Goal: Task Accomplishment & Management: Manage account settings

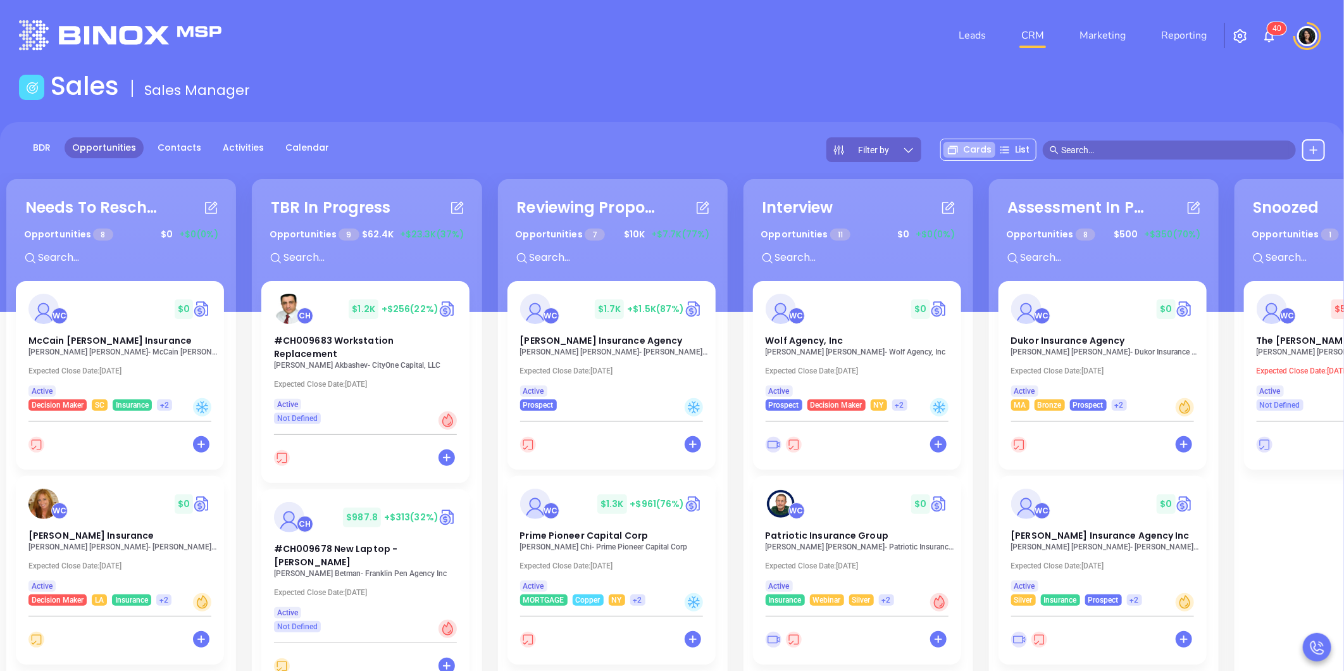
click at [1097, 143] on input "text" at bounding box center [1175, 150] width 228 height 14
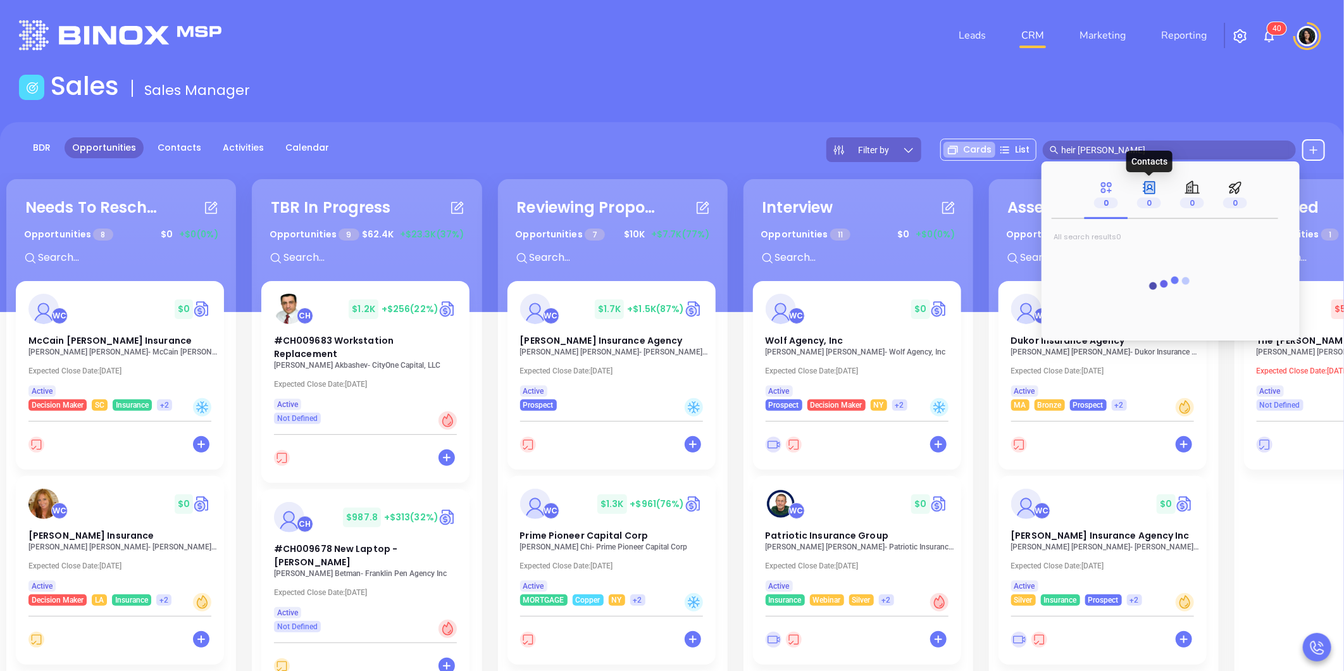
click at [1151, 197] on p "0" at bounding box center [1149, 203] width 24 height 14
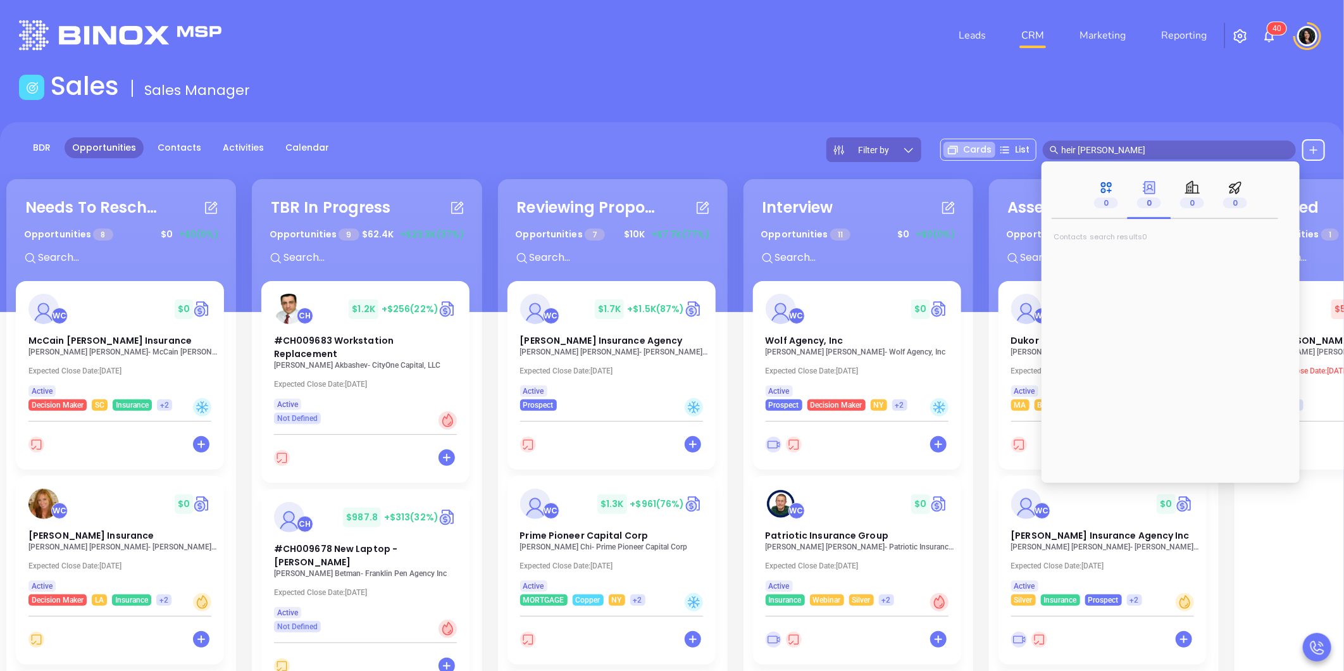
click at [1115, 197] on p "0" at bounding box center [1106, 203] width 24 height 14
click at [1144, 189] on icon at bounding box center [1149, 187] width 13 height 13
click at [1103, 156] on input "heir ke" at bounding box center [1175, 150] width 228 height 14
drag, startPoint x: 1130, startPoint y: 148, endPoint x: 1048, endPoint y: 160, distance: 82.5
click at [1048, 160] on div "Filter by Cards List heir ken" at bounding box center [1076, 149] width 499 height 25
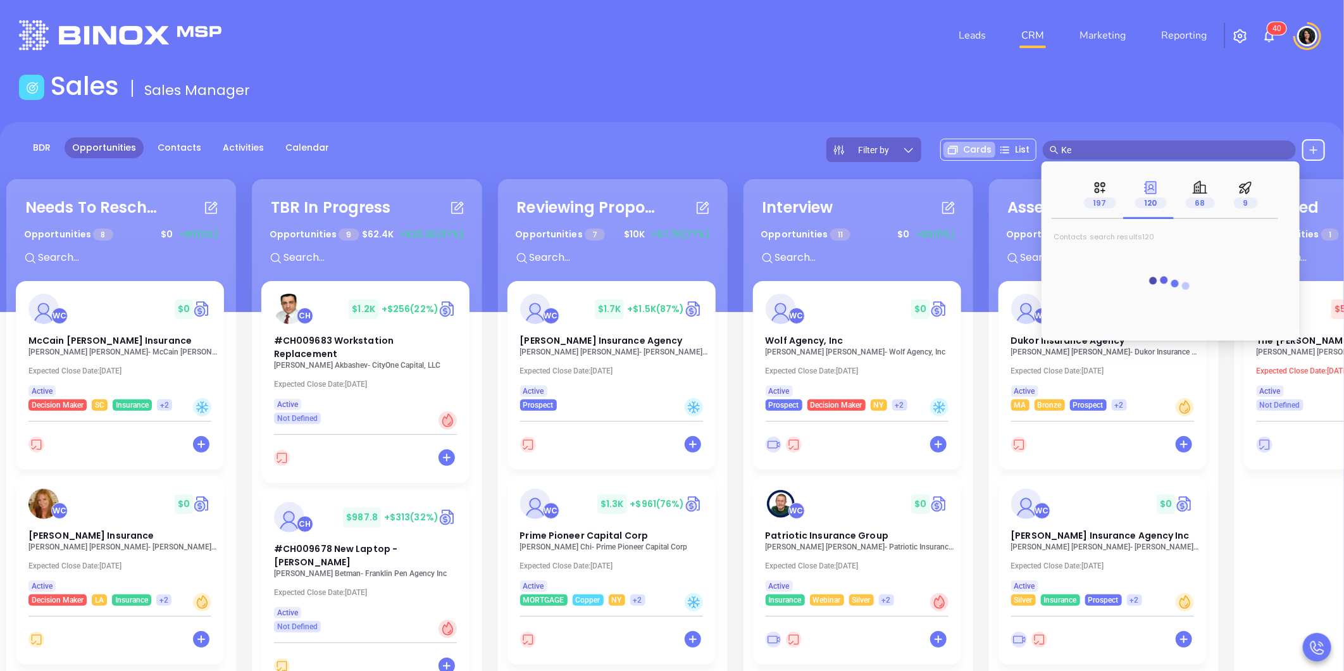
type input "K"
type input "NGL"
click at [1199, 193] on icon at bounding box center [1197, 187] width 15 height 13
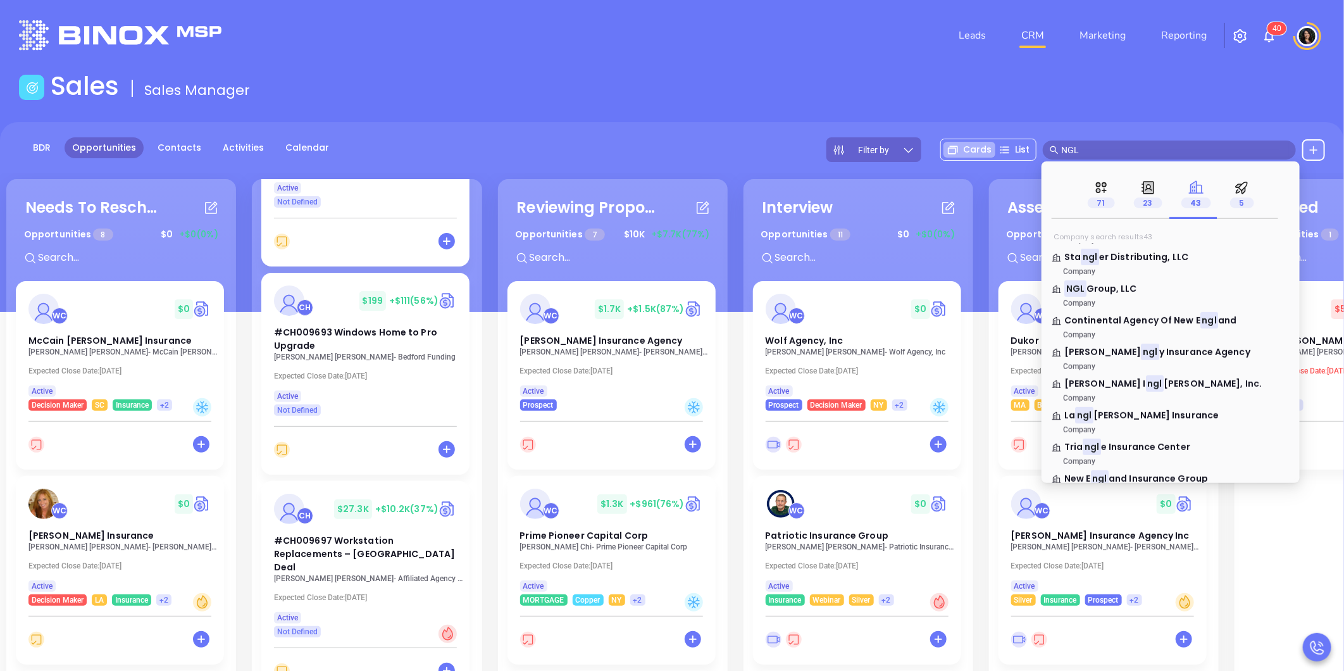
scroll to position [492, 0]
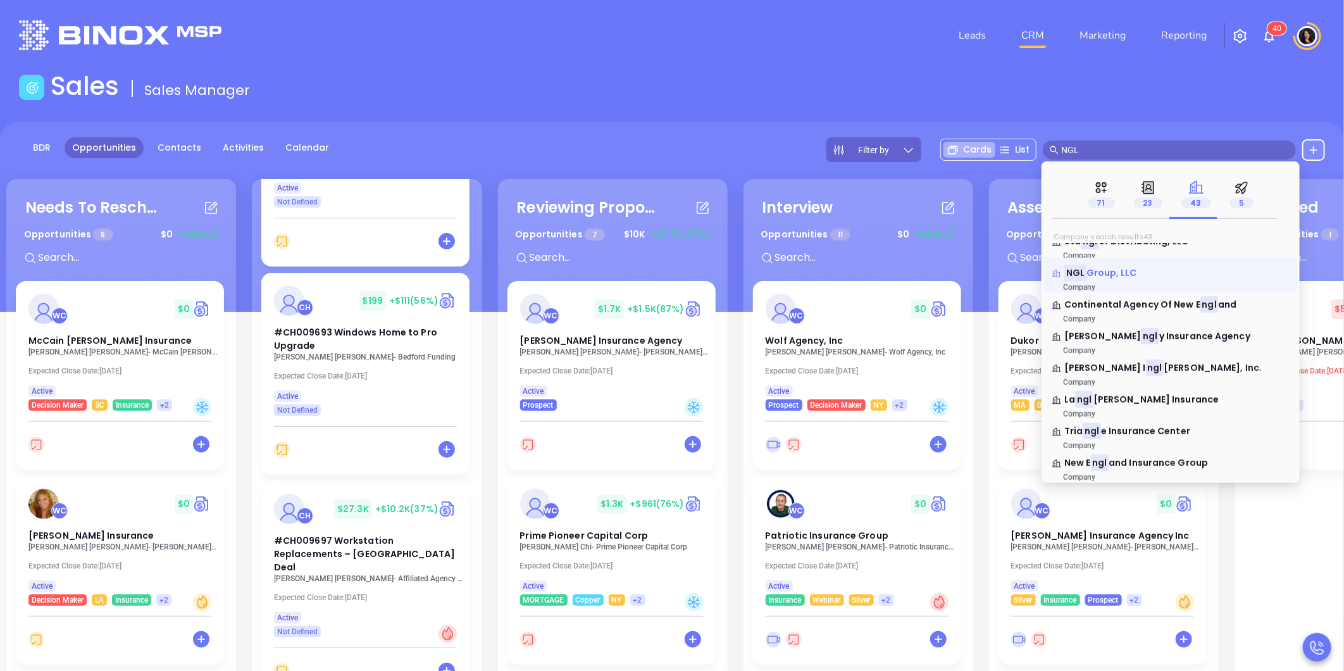
click at [1101, 275] on span "Group, LLC" at bounding box center [1112, 272] width 51 height 13
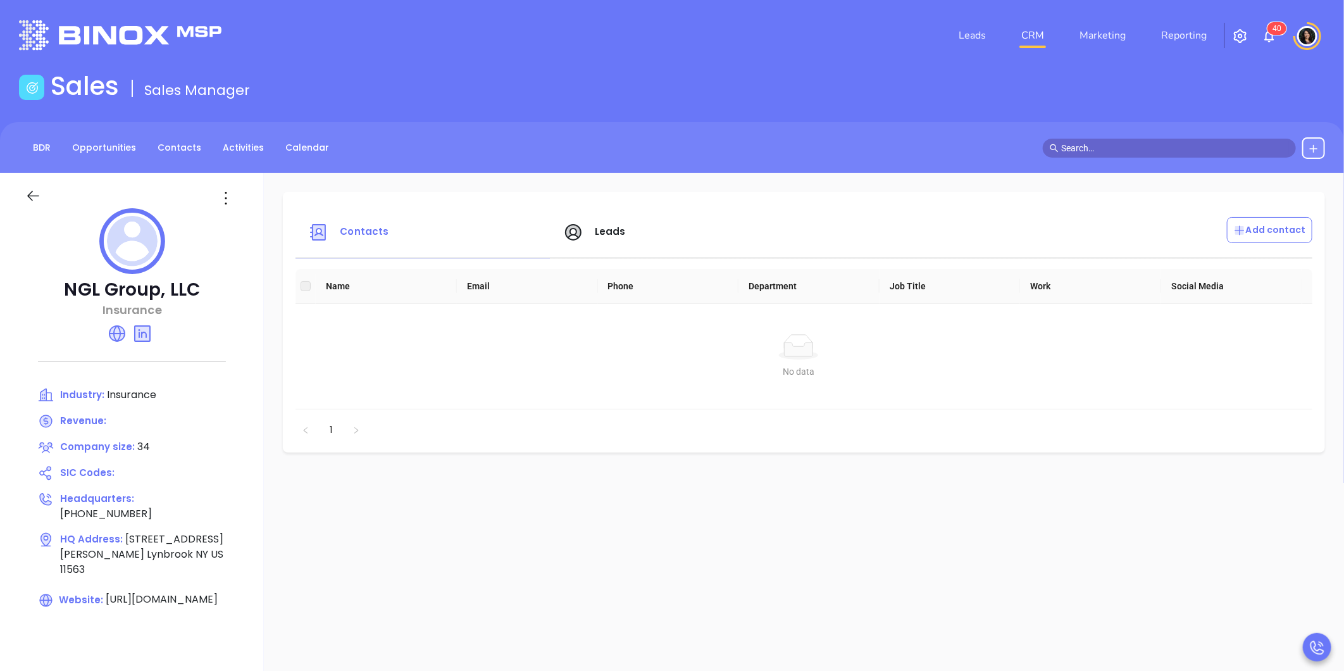
click at [1101, 143] on input "text" at bounding box center [1175, 148] width 228 height 14
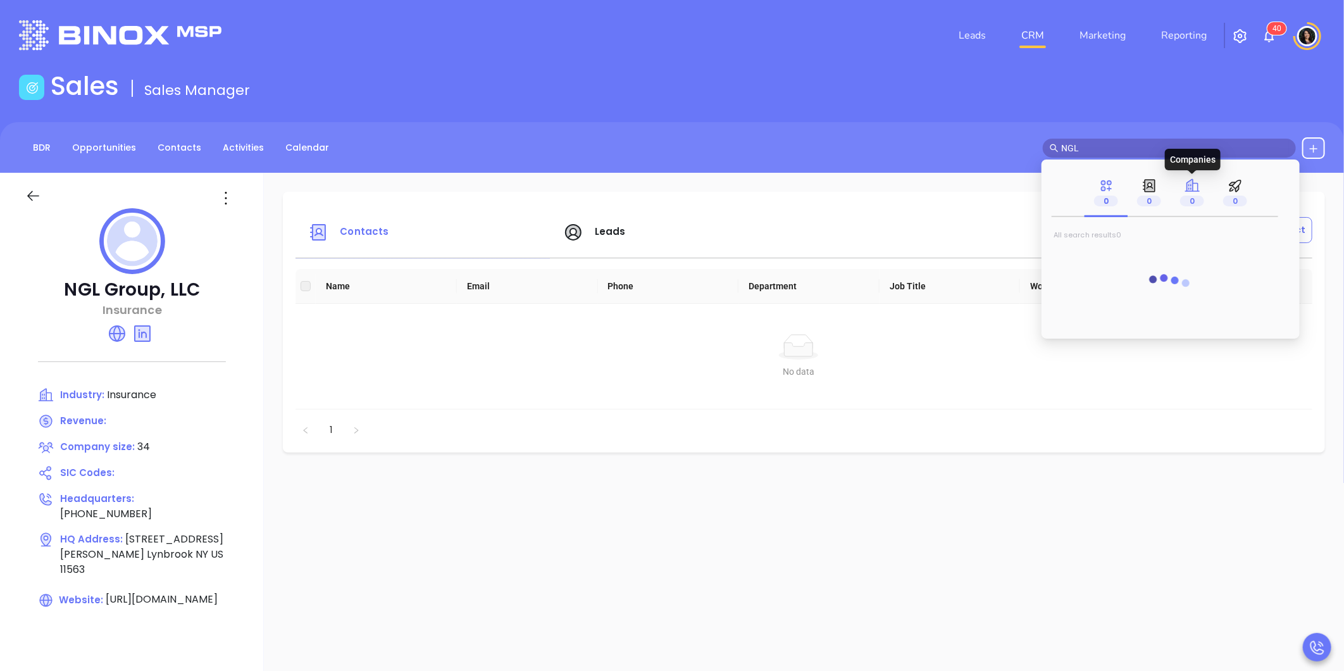
type input "NGL"
click at [1198, 190] on icon at bounding box center [1193, 186] width 16 height 16
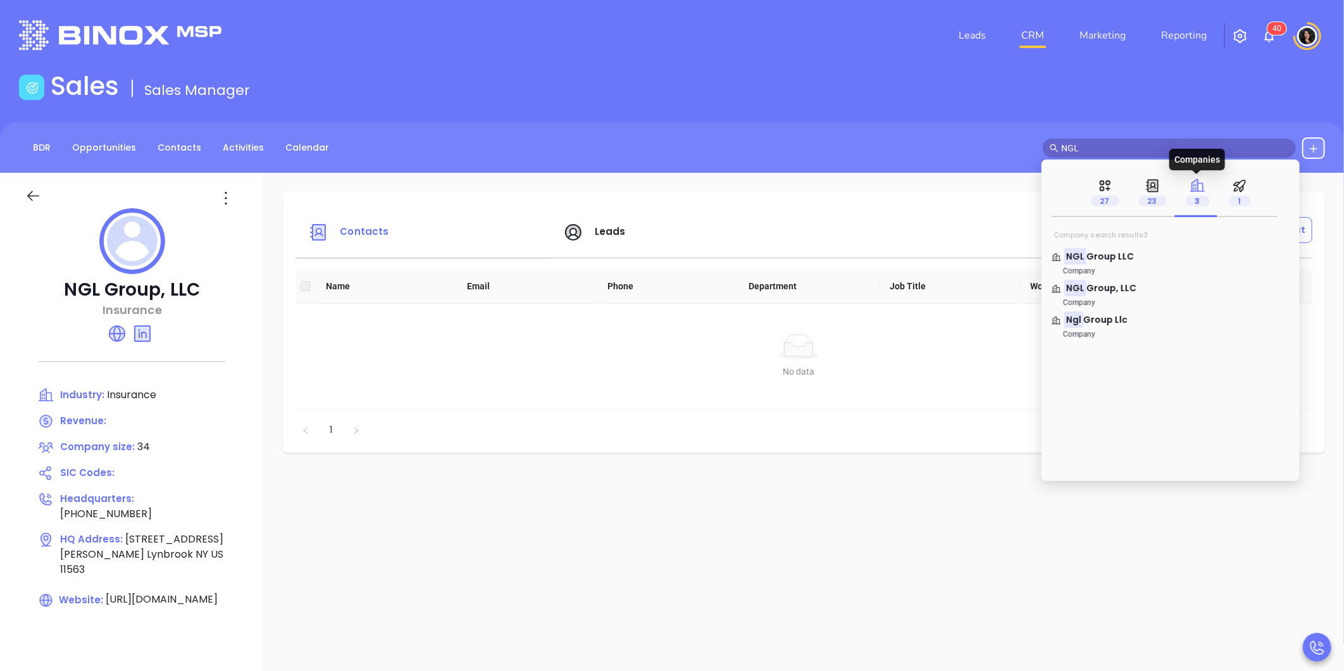
click at [1198, 190] on icon at bounding box center [1198, 186] width 16 height 16
click at [1109, 254] on span "Group LLC" at bounding box center [1111, 256] width 48 height 13
click at [1098, 257] on span "Group LLC" at bounding box center [1111, 256] width 48 height 13
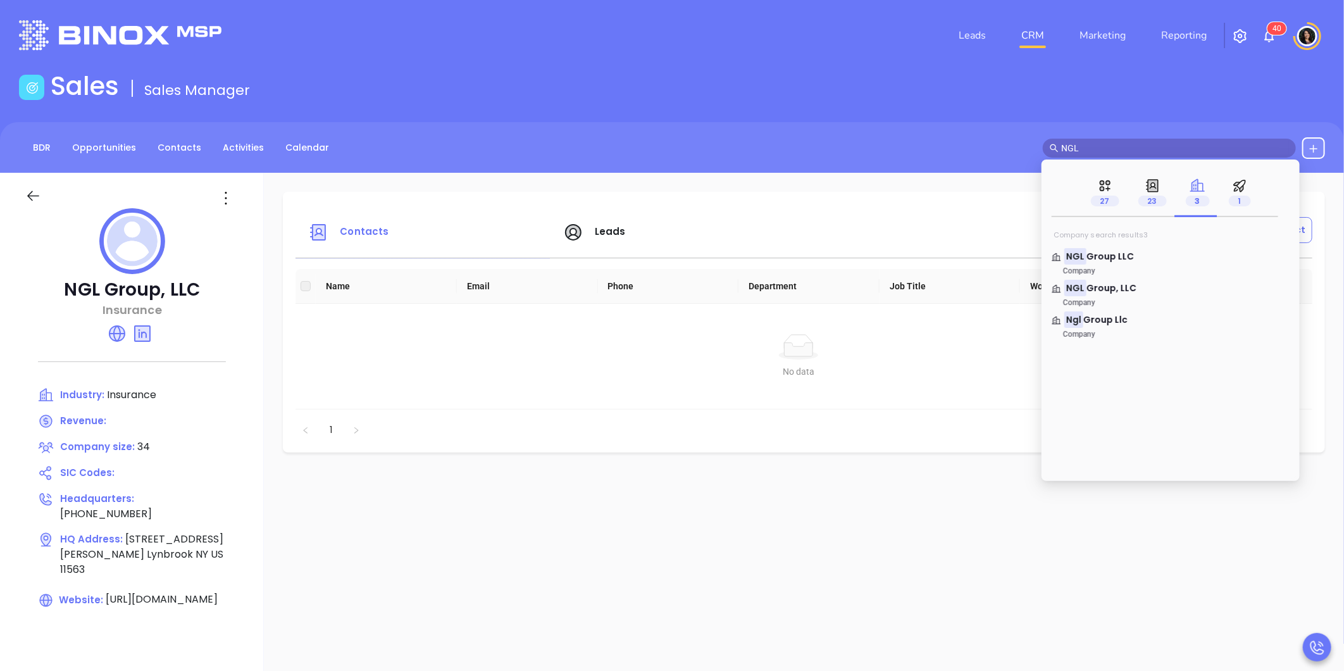
click at [1098, 257] on span "Group LLC" at bounding box center [1111, 256] width 48 height 13
click at [1098, 258] on span "Group LLC" at bounding box center [1111, 256] width 48 height 13
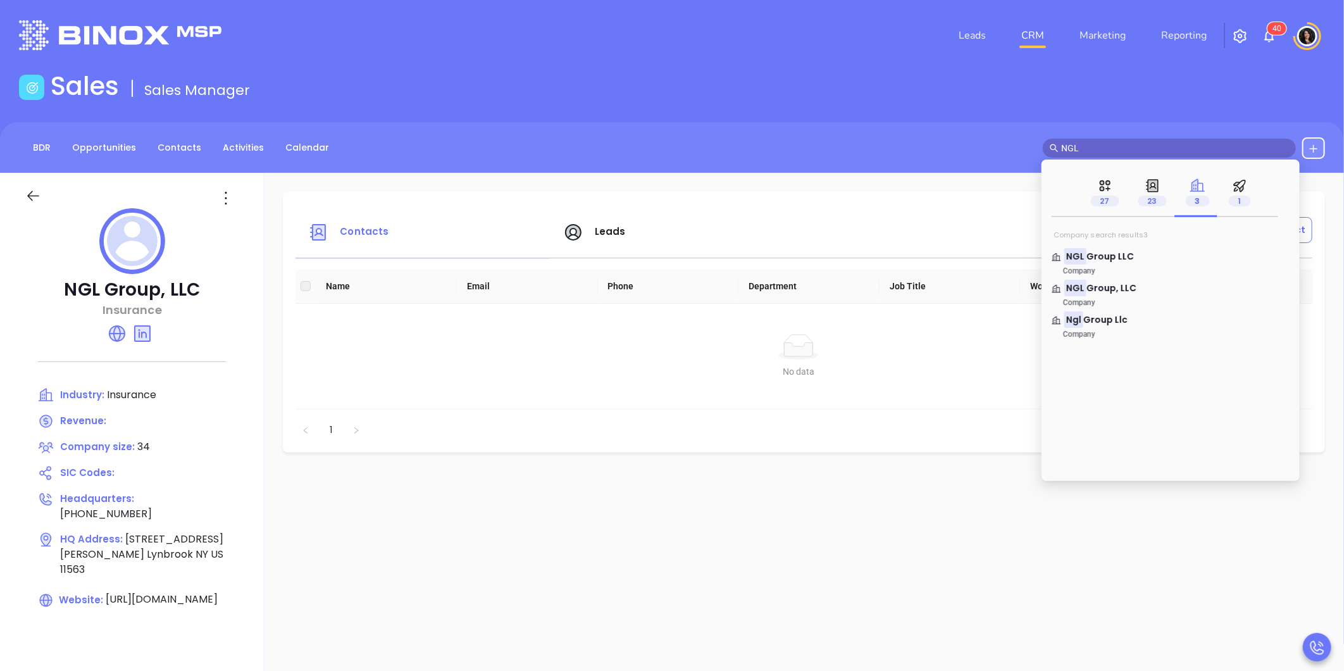
click at [1098, 258] on span "Group LLC" at bounding box center [1111, 256] width 48 height 13
click at [1131, 263] on link "NGL Group LLC Company" at bounding box center [1171, 262] width 238 height 25
click at [1093, 255] on span "Group LLC" at bounding box center [1111, 256] width 48 height 13
click at [1092, 258] on span "Group LLC" at bounding box center [1111, 256] width 48 height 13
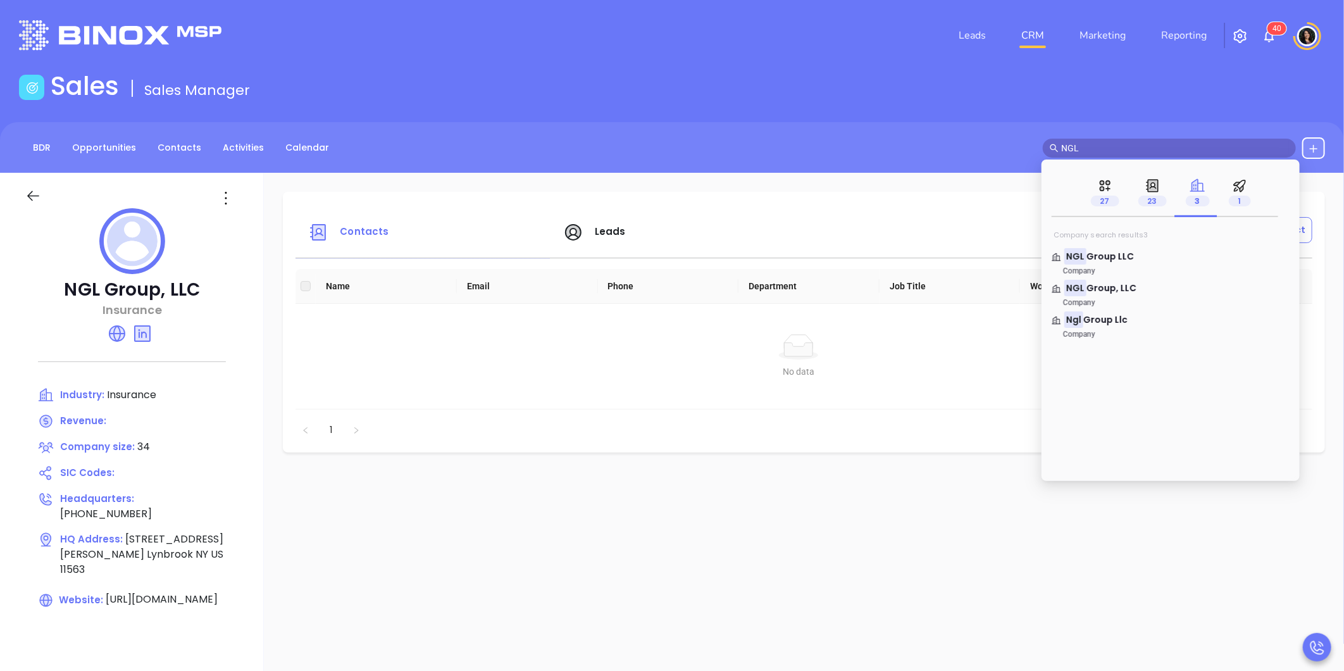
click at [1026, 39] on link "CRM" at bounding box center [1032, 35] width 33 height 25
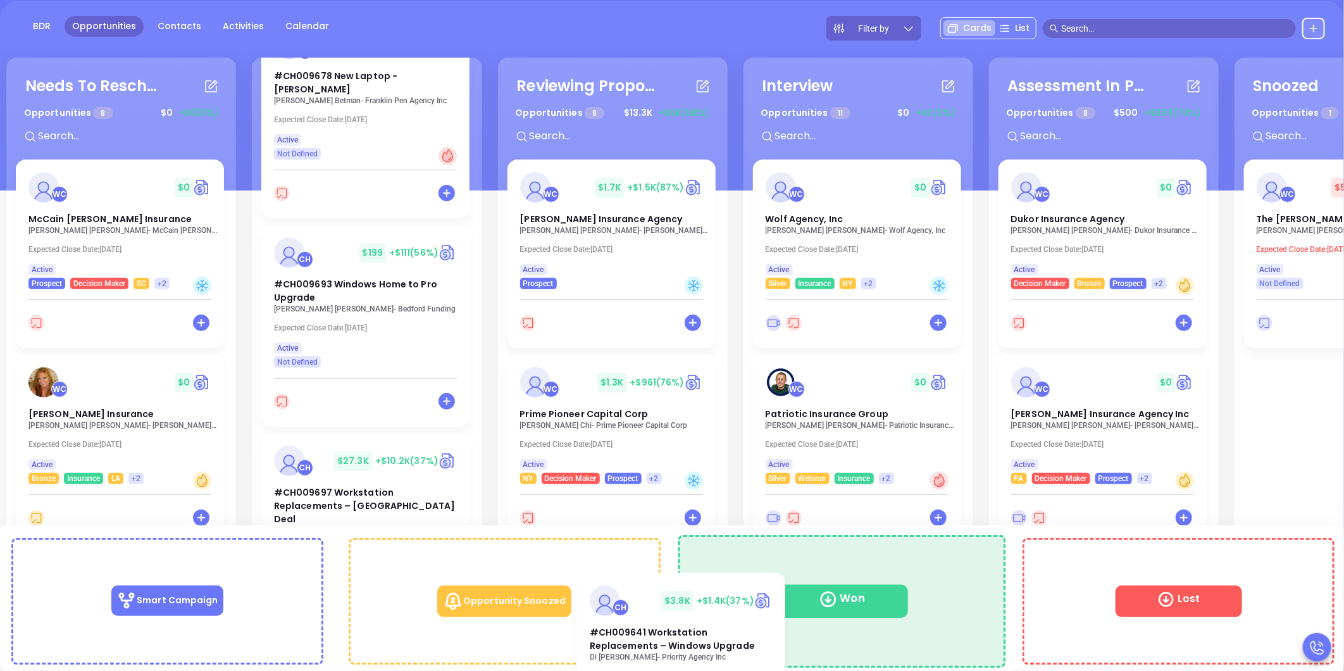
scroll to position [124, 0]
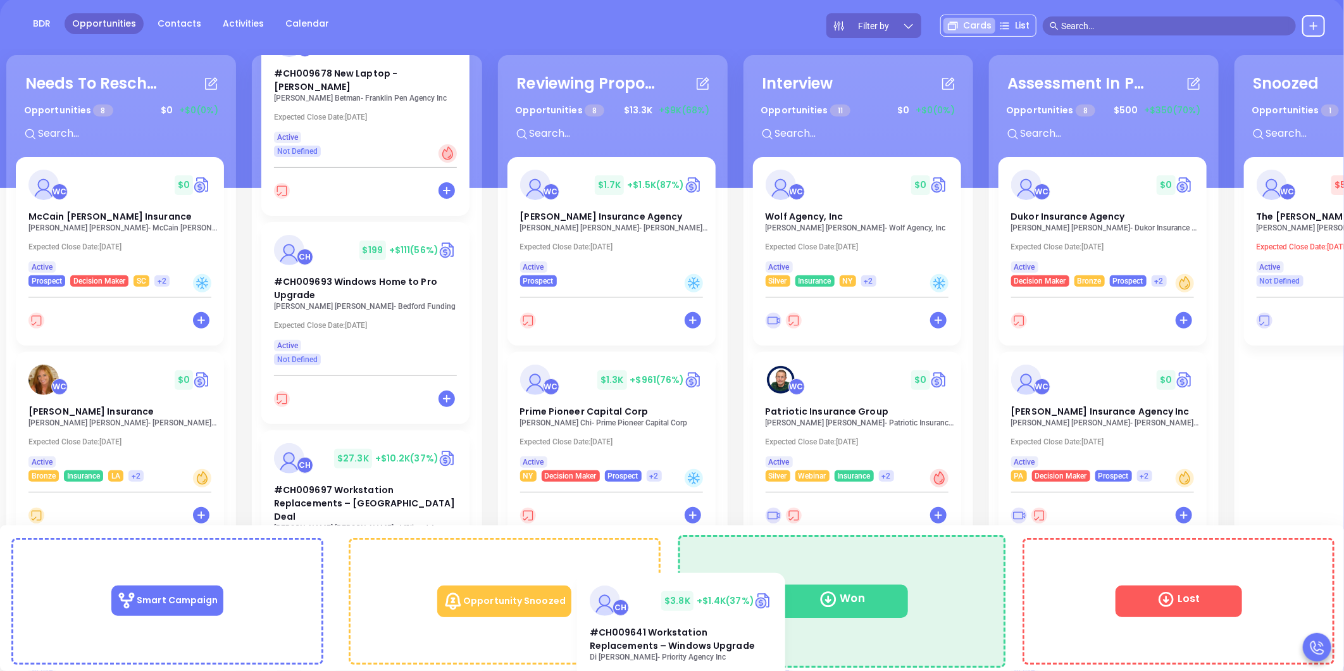
drag, startPoint x: 328, startPoint y: 361, endPoint x: 965, endPoint y: 605, distance: 682.3
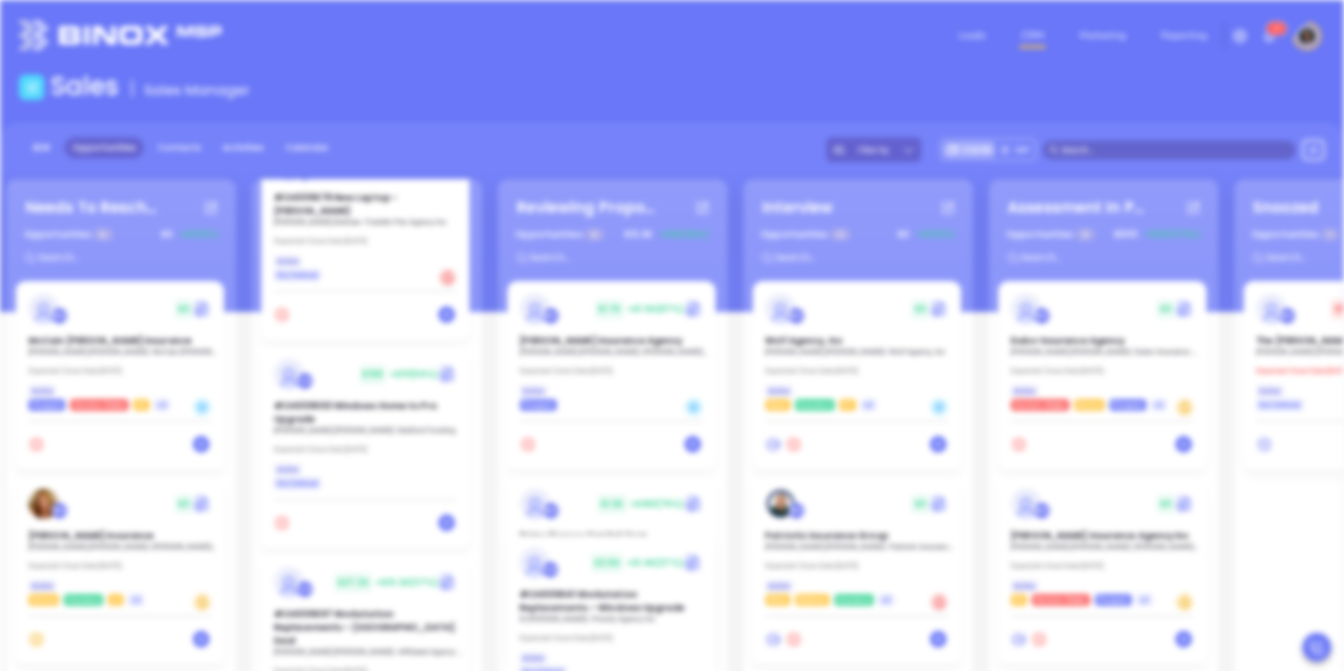
scroll to position [0, 0]
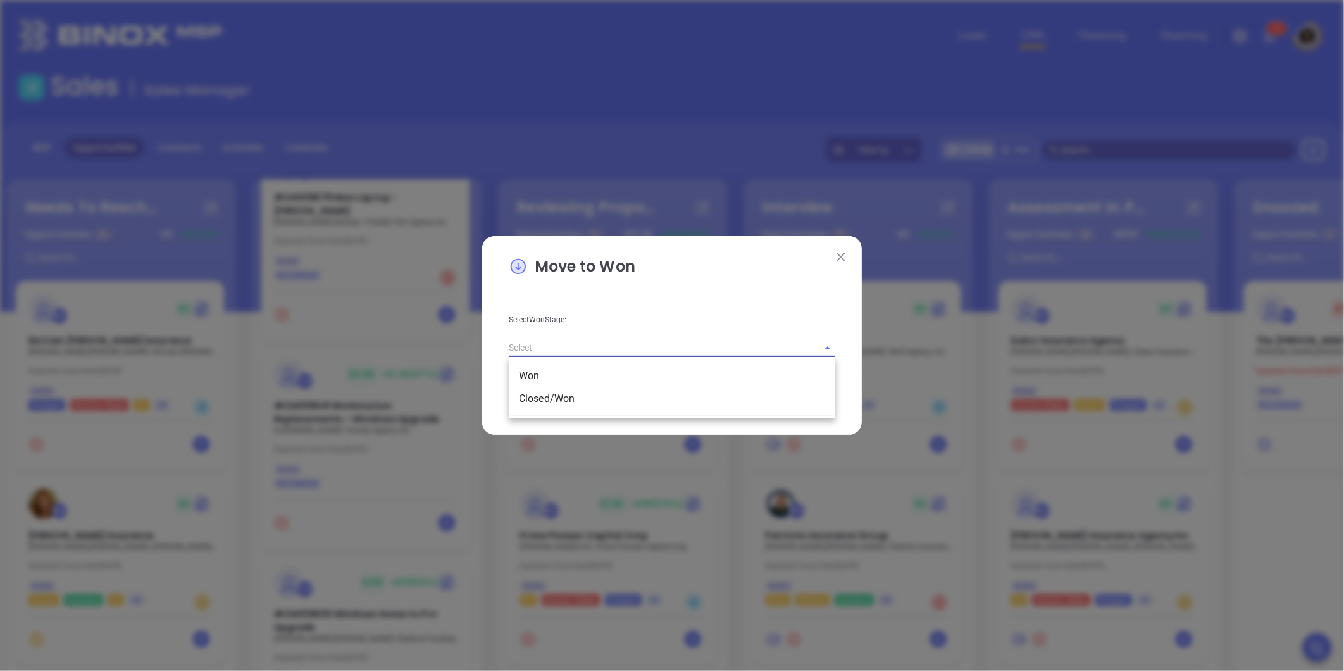
click at [661, 346] on input "text" at bounding box center [654, 348] width 291 height 18
click at [540, 406] on li "Closed/Won" at bounding box center [672, 398] width 327 height 23
type input "Closed/Won"
click at [816, 390] on button "Save" at bounding box center [794, 396] width 82 height 24
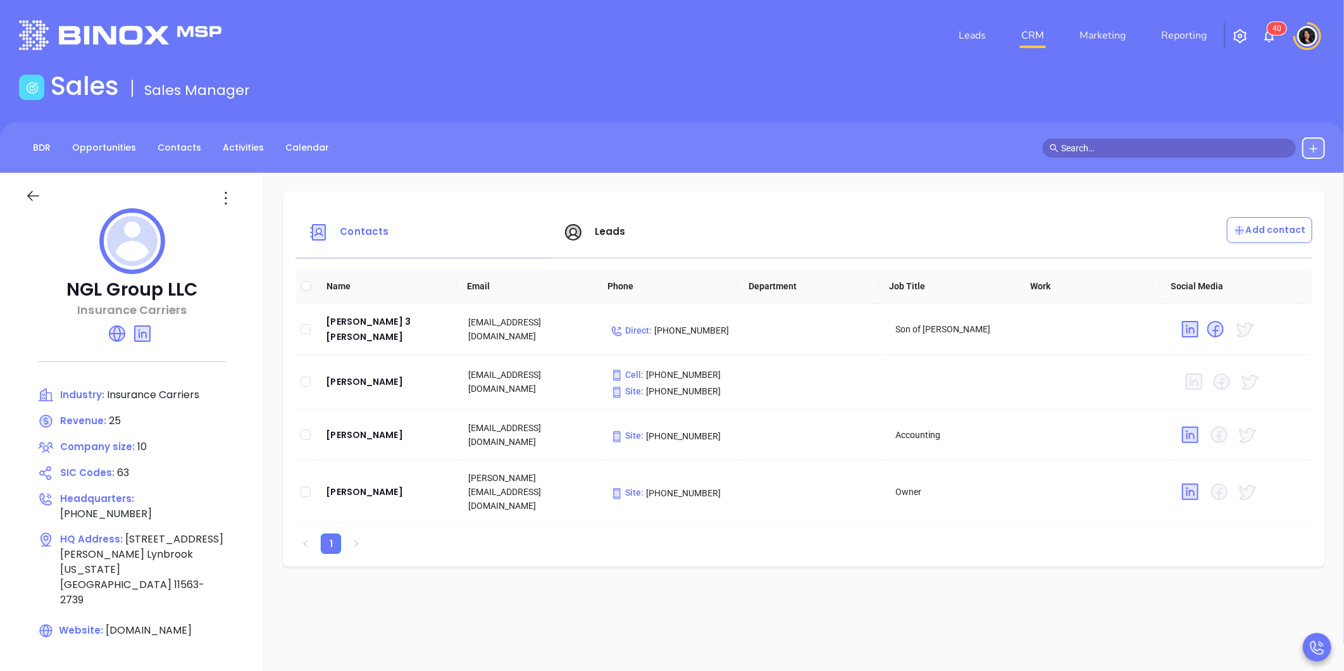
drag, startPoint x: 1068, startPoint y: 196, endPoint x: 1055, endPoint y: 203, distance: 15.0
click at [1068, 196] on div "Contacts Leads Add contact Name Email Phone Department Job Title Work Social Me…" at bounding box center [804, 379] width 1042 height 375
click at [345, 329] on div "[PERSON_NAME] 3 [PERSON_NAME]" at bounding box center [387, 329] width 122 height 30
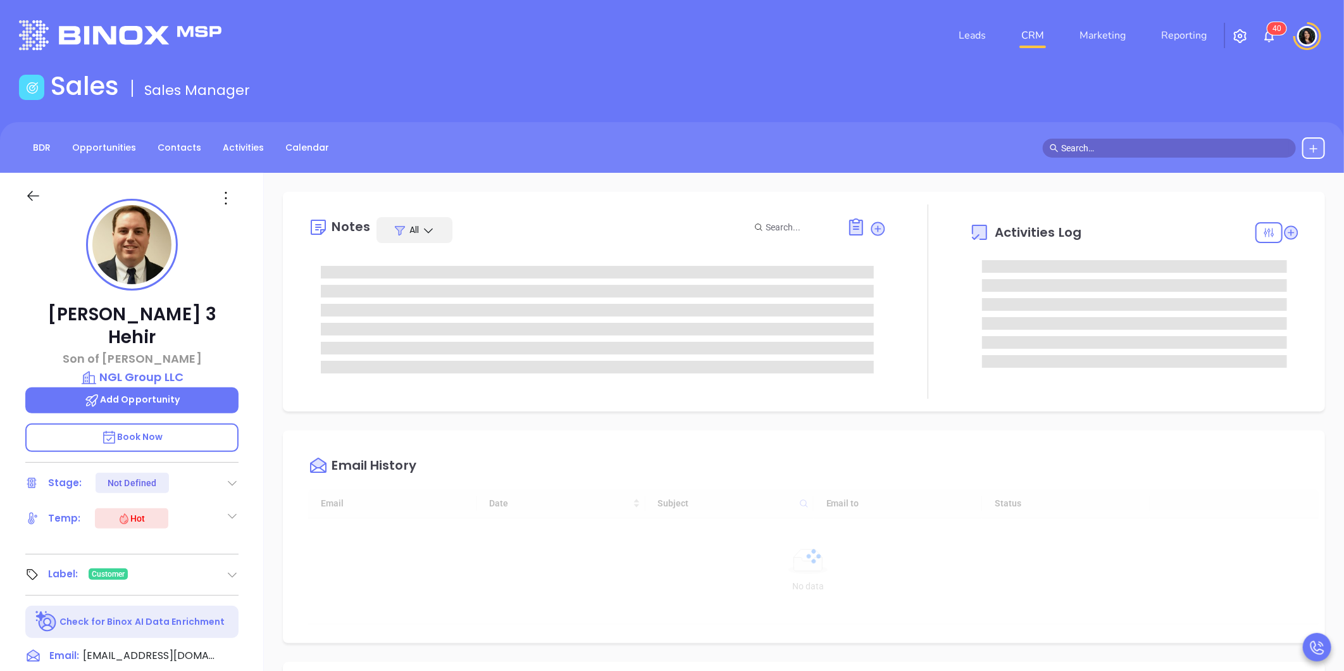
type input "[DATE]"
type input "[PERSON_NAME]"
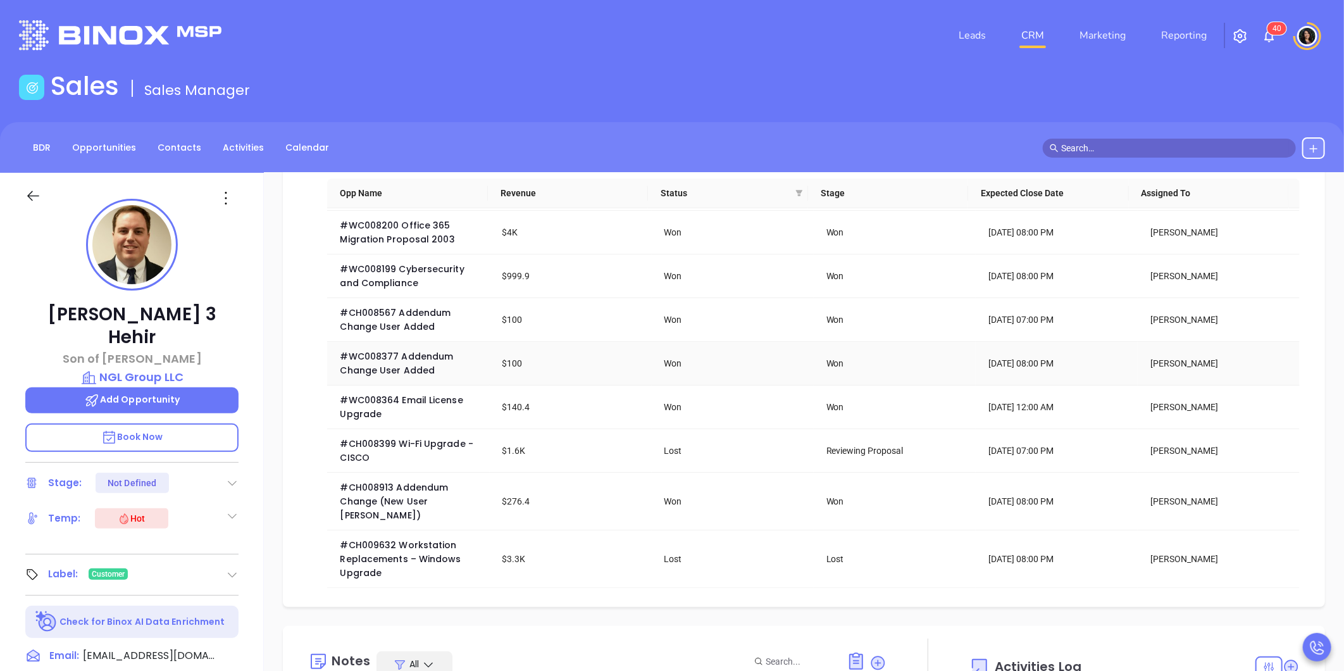
scroll to position [211, 0]
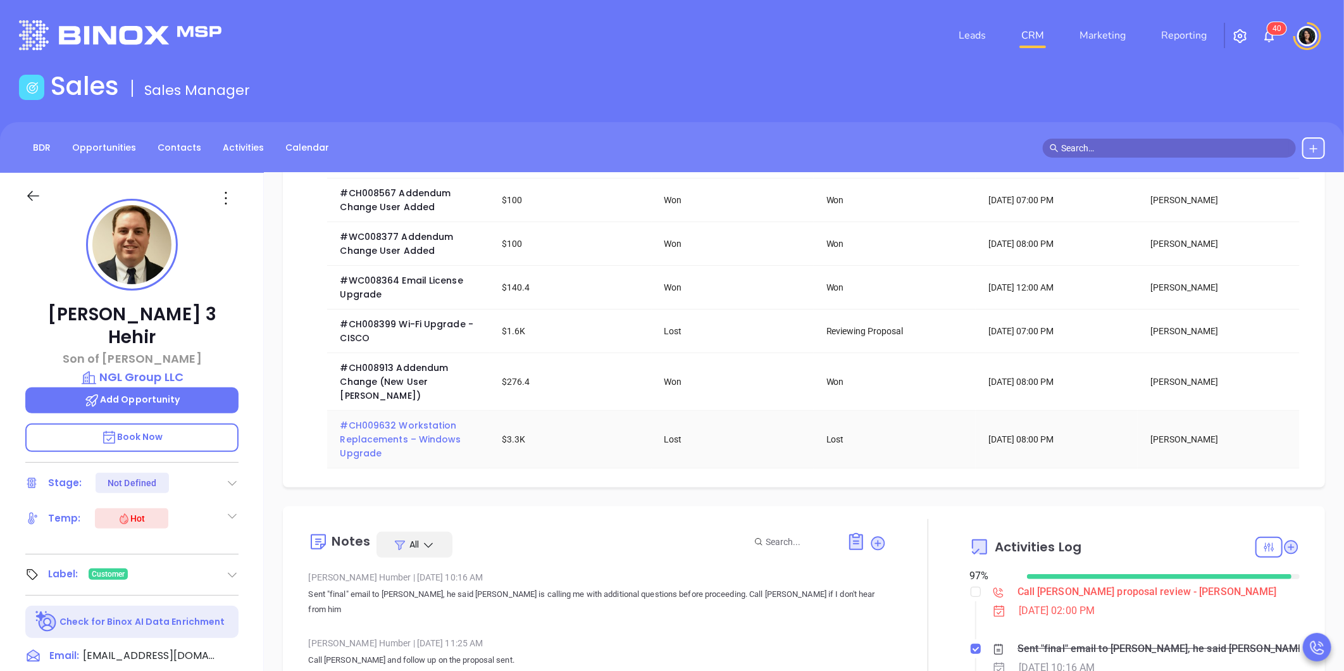
click at [394, 440] on span "#CH009632 Workstation Replacements – Windows Upgrade" at bounding box center [401, 439] width 123 height 41
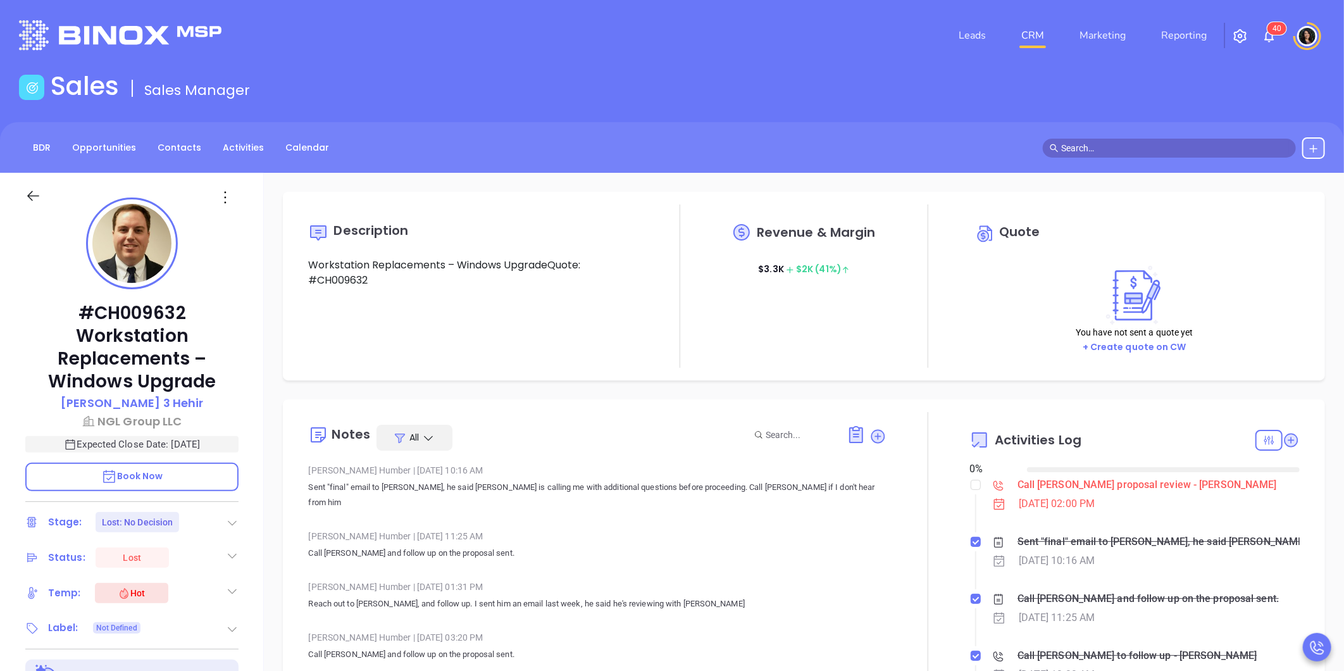
type input "[DATE]"
type input "[PERSON_NAME]"
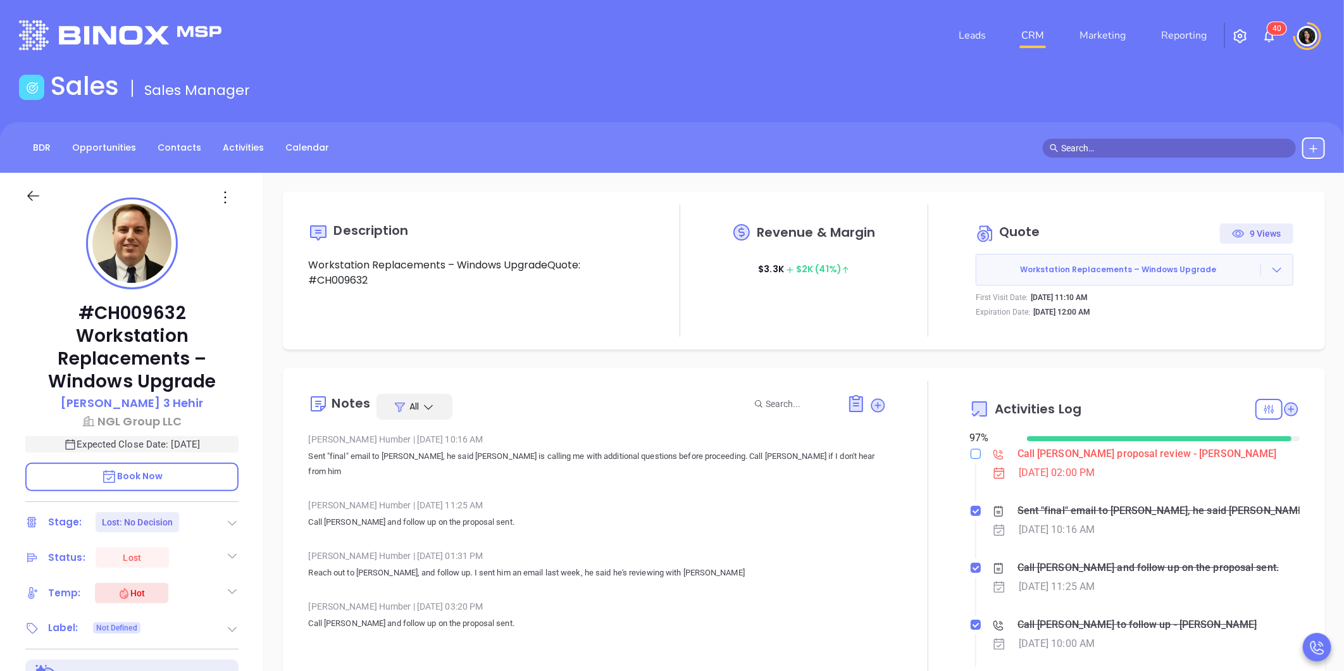
click at [973, 486] on li "Call Kenneth proposal review - Kenneth Hehir Oct 10, 2025 | 02:00 PM" at bounding box center [1136, 476] width 327 height 54
click at [972, 456] on input "checkbox" at bounding box center [976, 454] width 10 height 10
checkbox input "true"
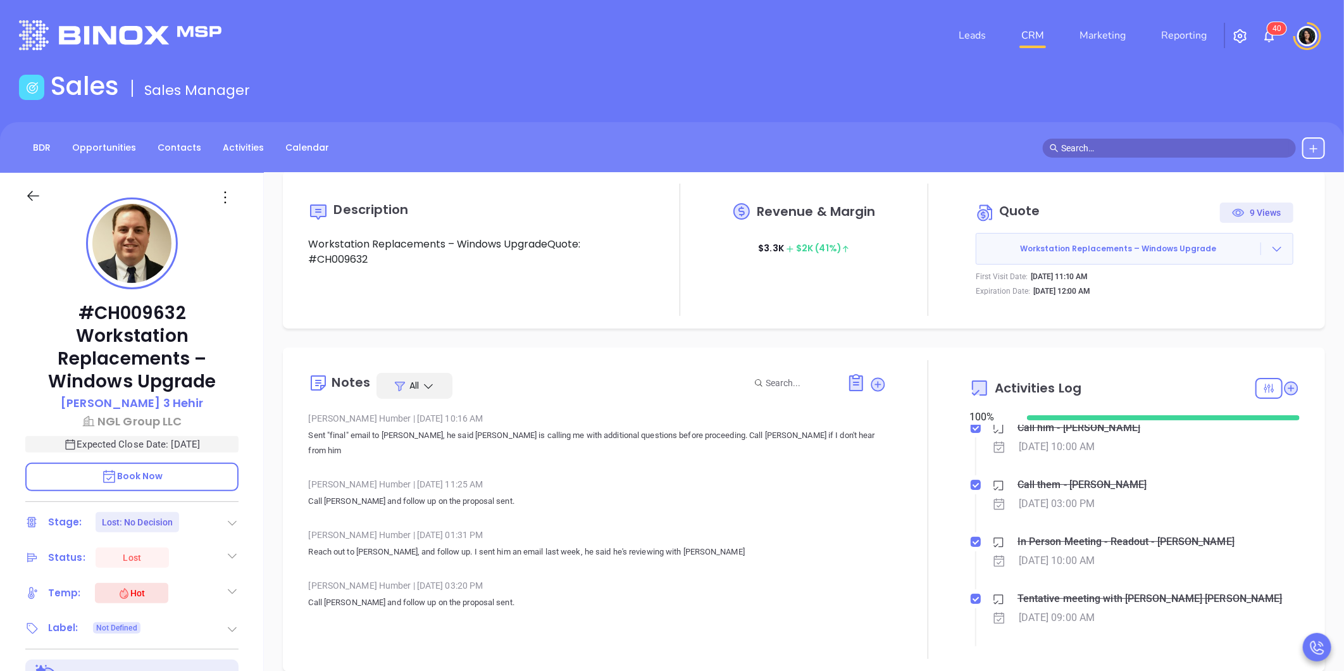
scroll to position [0, 0]
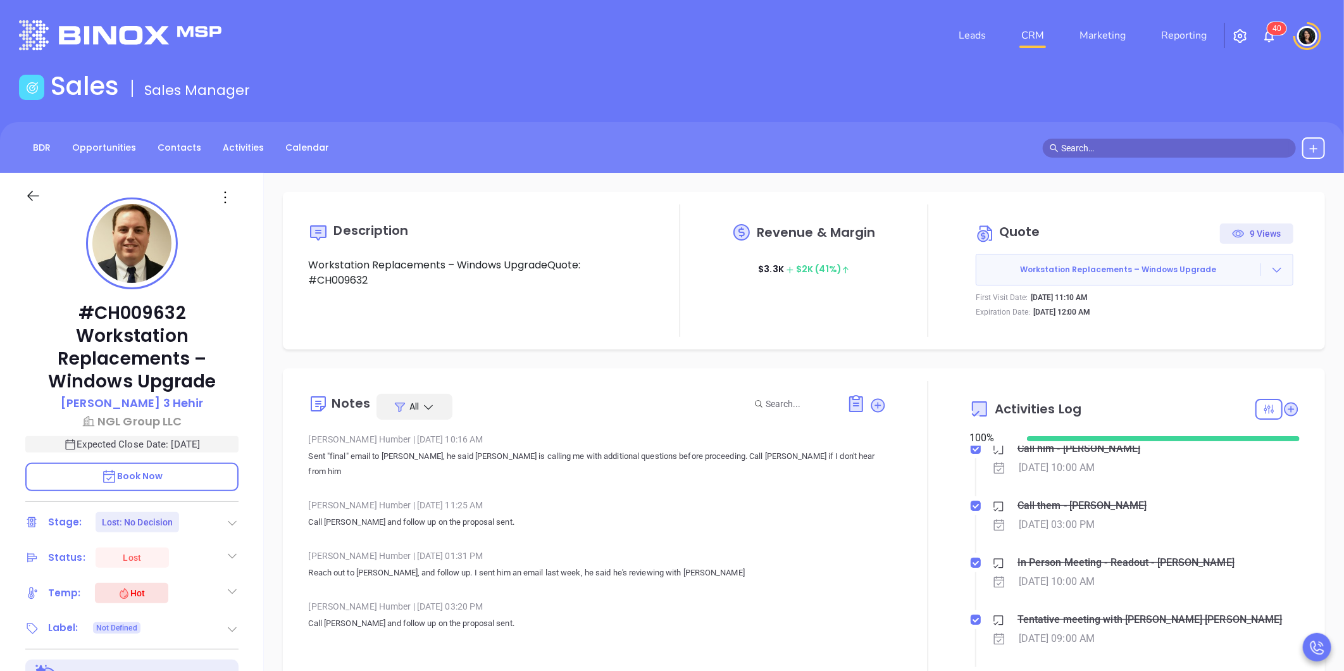
click at [1162, 117] on main "Sales Sales Manager BDR Opportunities Contacts Activities Calendar Call Now Cal…" at bounding box center [672, 541] width 1344 height 940
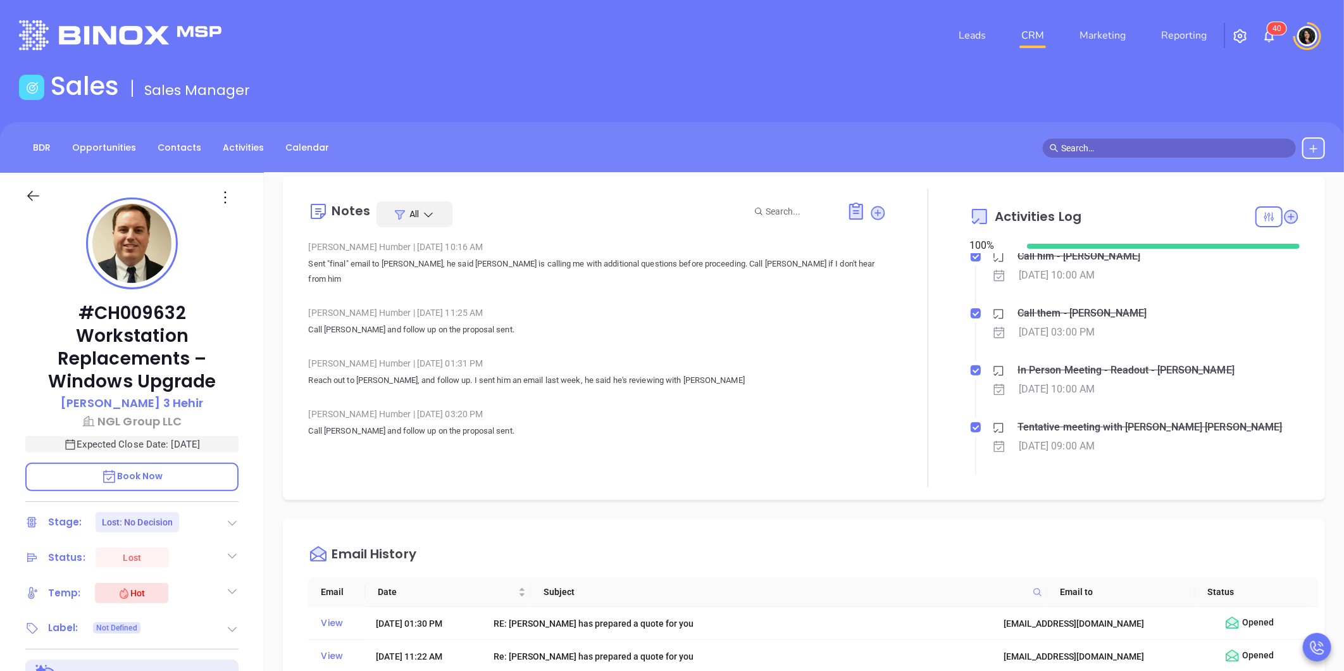
scroll to position [211, 0]
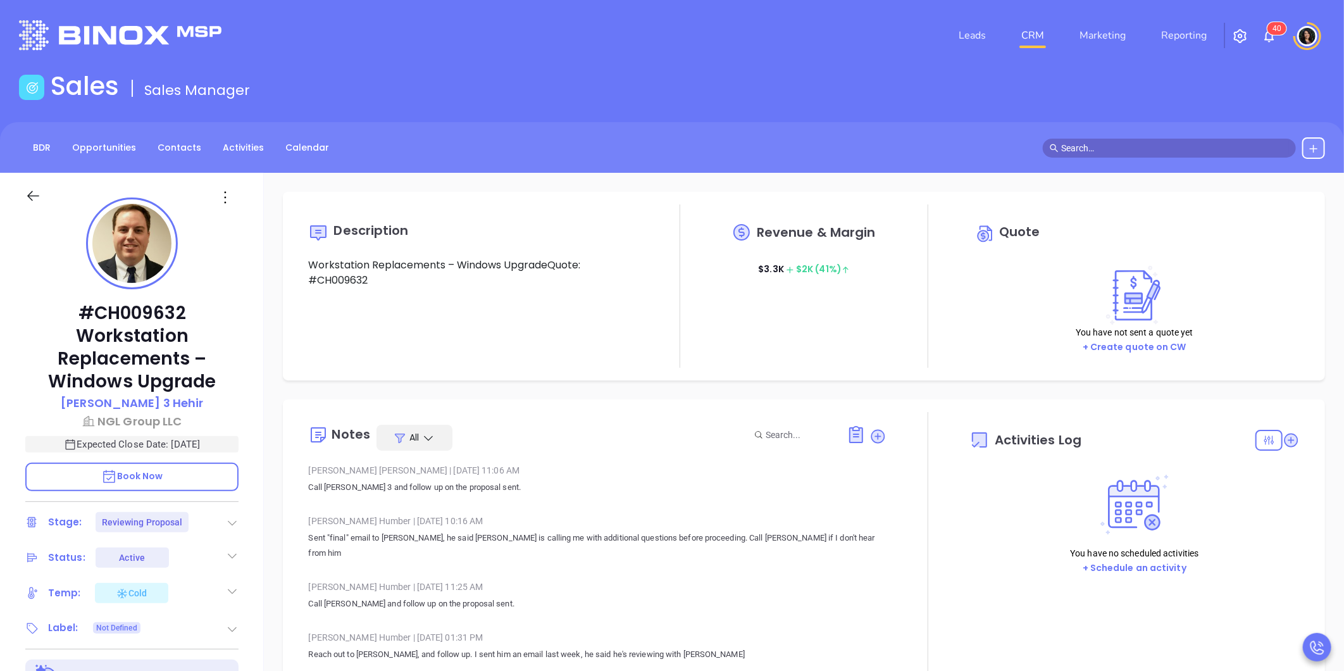
type input "[DATE]"
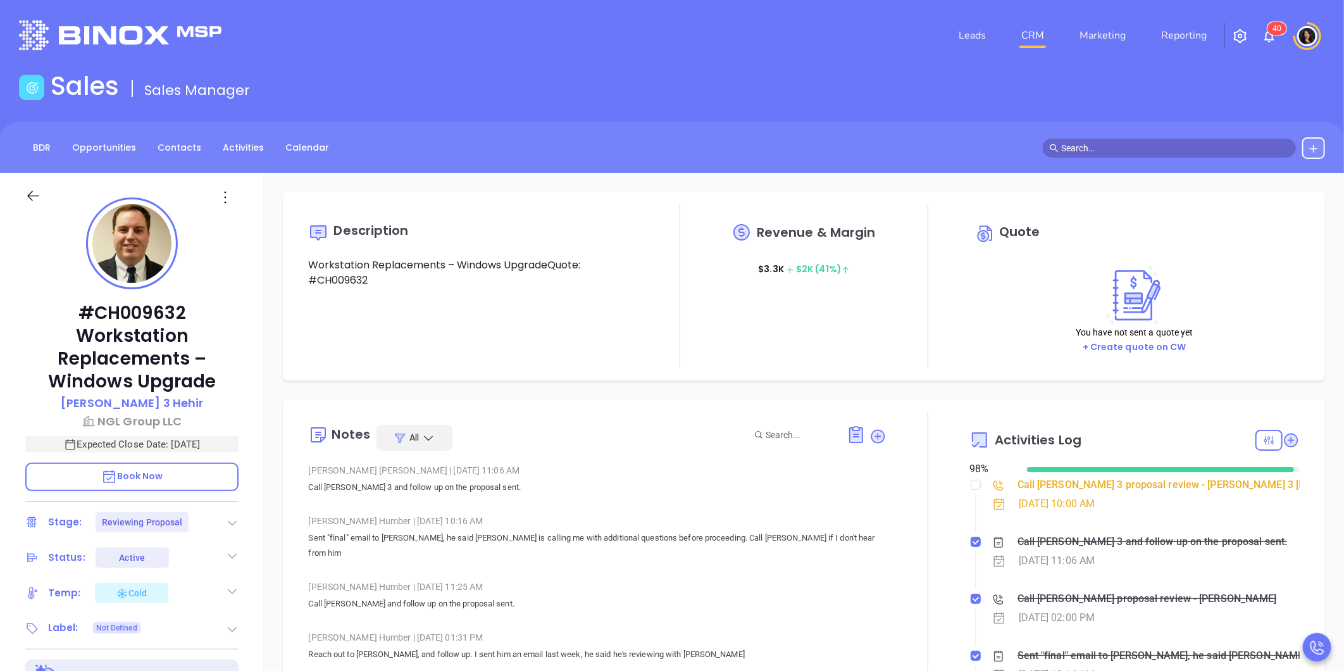
scroll to position [368, 0]
type input "[PERSON_NAME]"
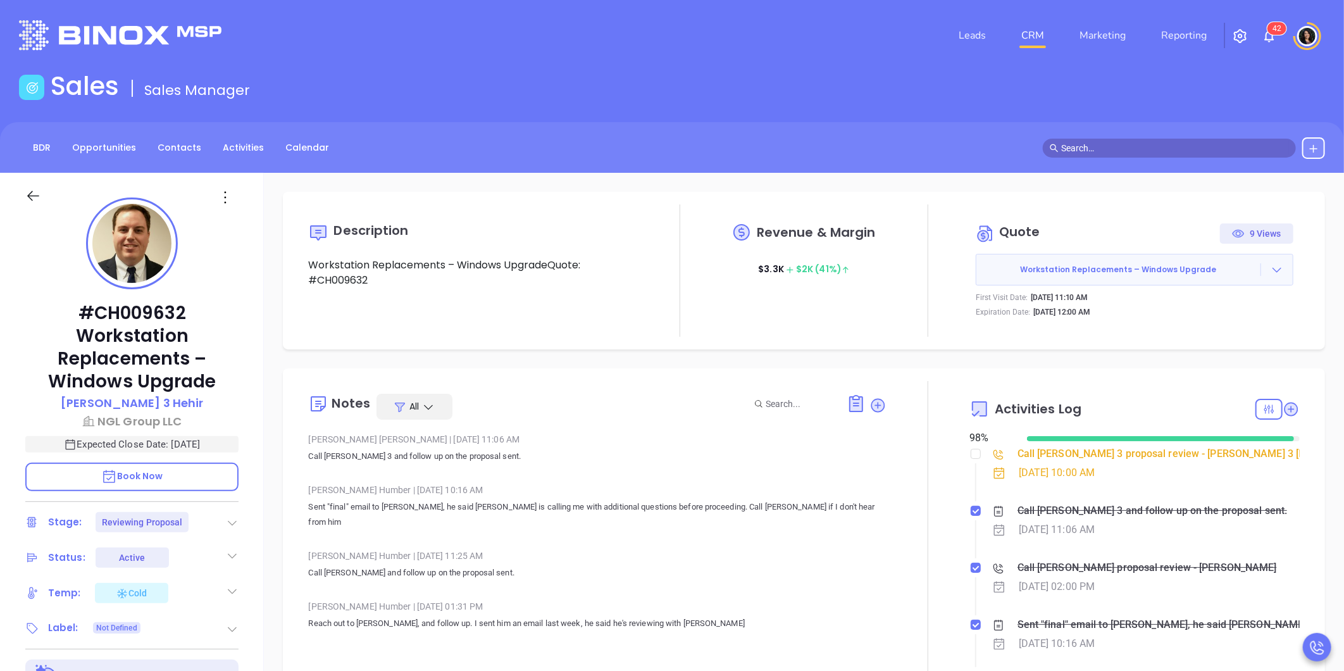
click at [1046, 454] on div "Call Ken 3 proposal review - Ken 3 Hehir" at bounding box center [1160, 453] width 285 height 19
click at [594, 68] on header "Leads CRM Marketing Reporting 4 3 Financial Leads Leads" at bounding box center [672, 35] width 1306 height 71
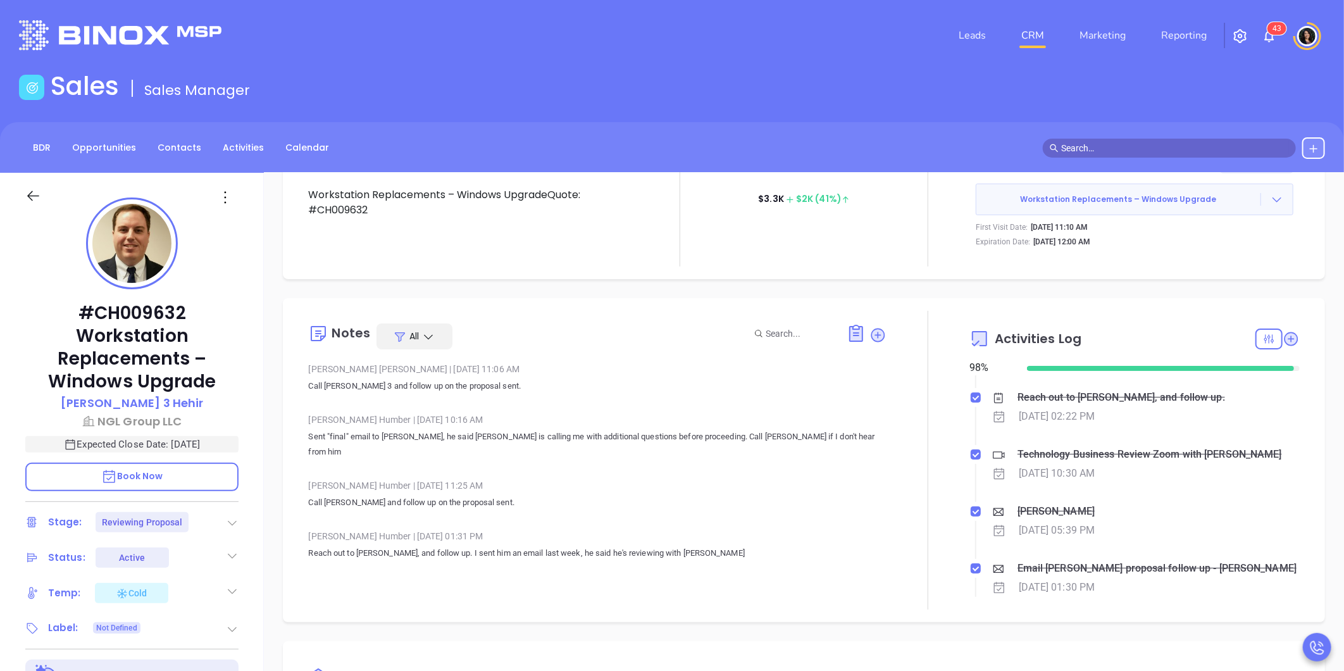
scroll to position [633, 0]
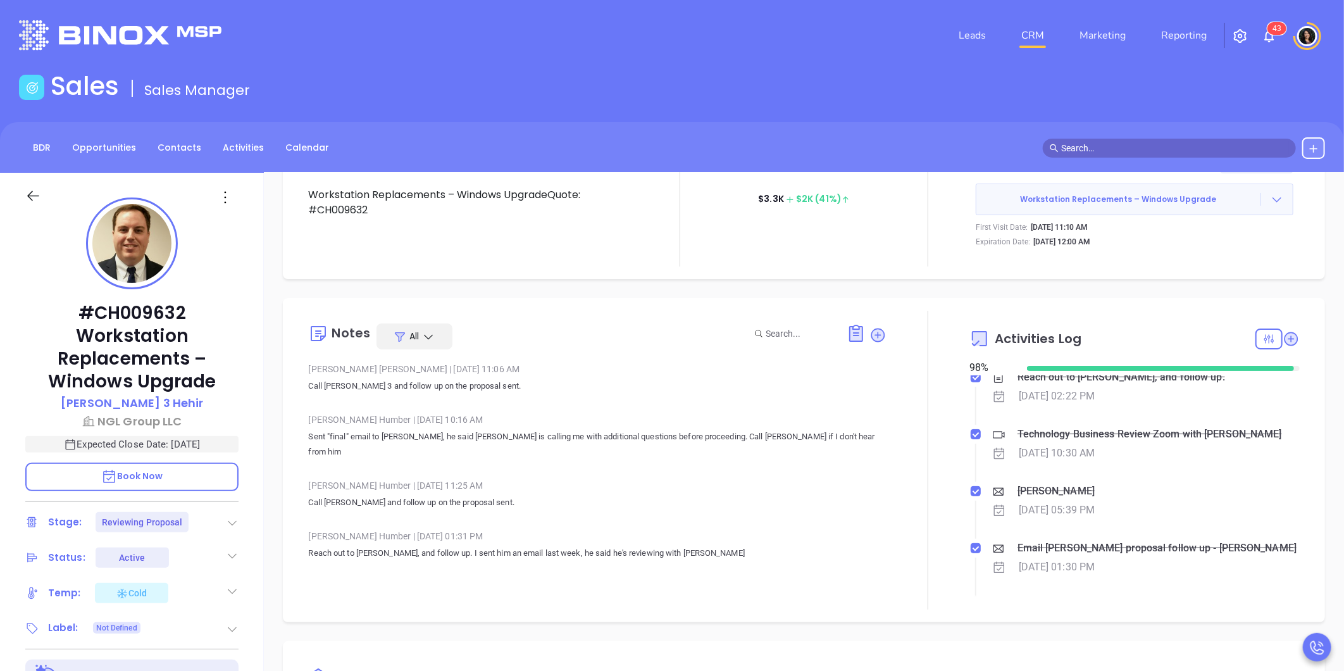
drag, startPoint x: 1015, startPoint y: 439, endPoint x: 1156, endPoint y: 458, distance: 142.4
click at [1156, 458] on div "Technology Business Review Zoom with Walter Sep 3, 2025 | 10:30 AM" at bounding box center [1147, 444] width 311 height 38
drag, startPoint x: 1156, startPoint y: 458, endPoint x: 1326, endPoint y: 461, distance: 169.6
click at [1326, 461] on div "Description Workstation Replacements – Windows UpgradeQuote: #CH009632 Revenue …" at bounding box center [804, 616] width 1080 height 886
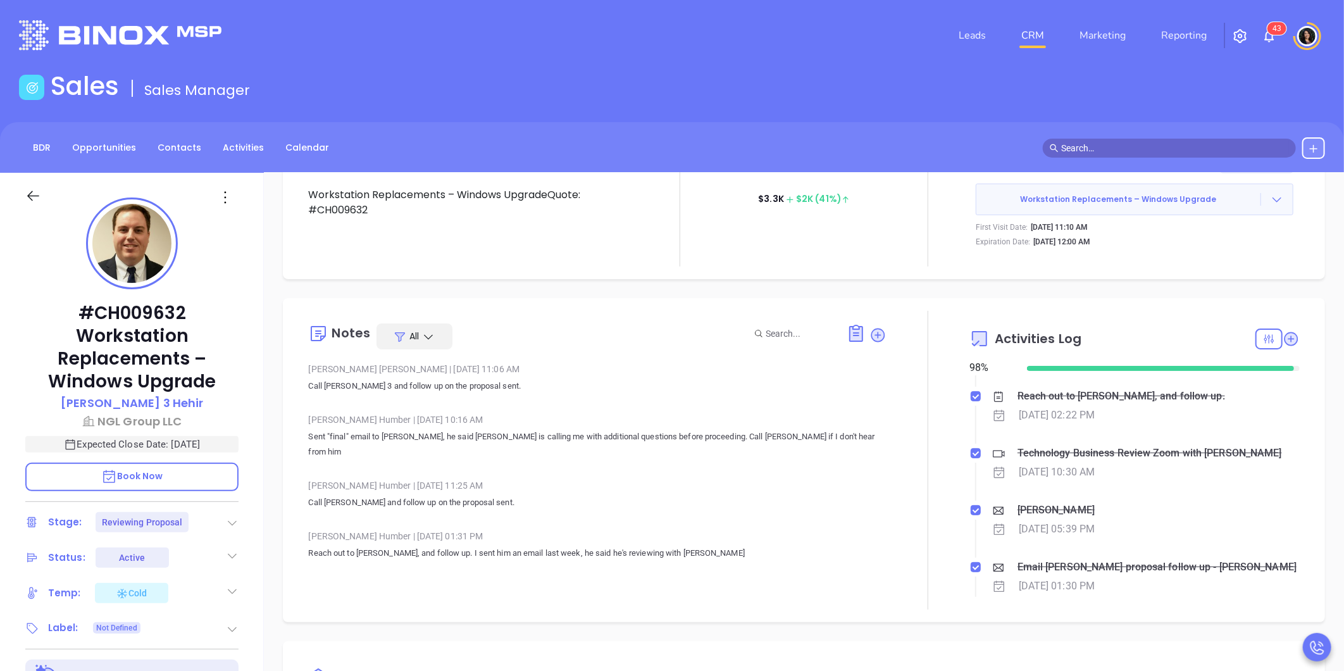
scroll to position [562, 0]
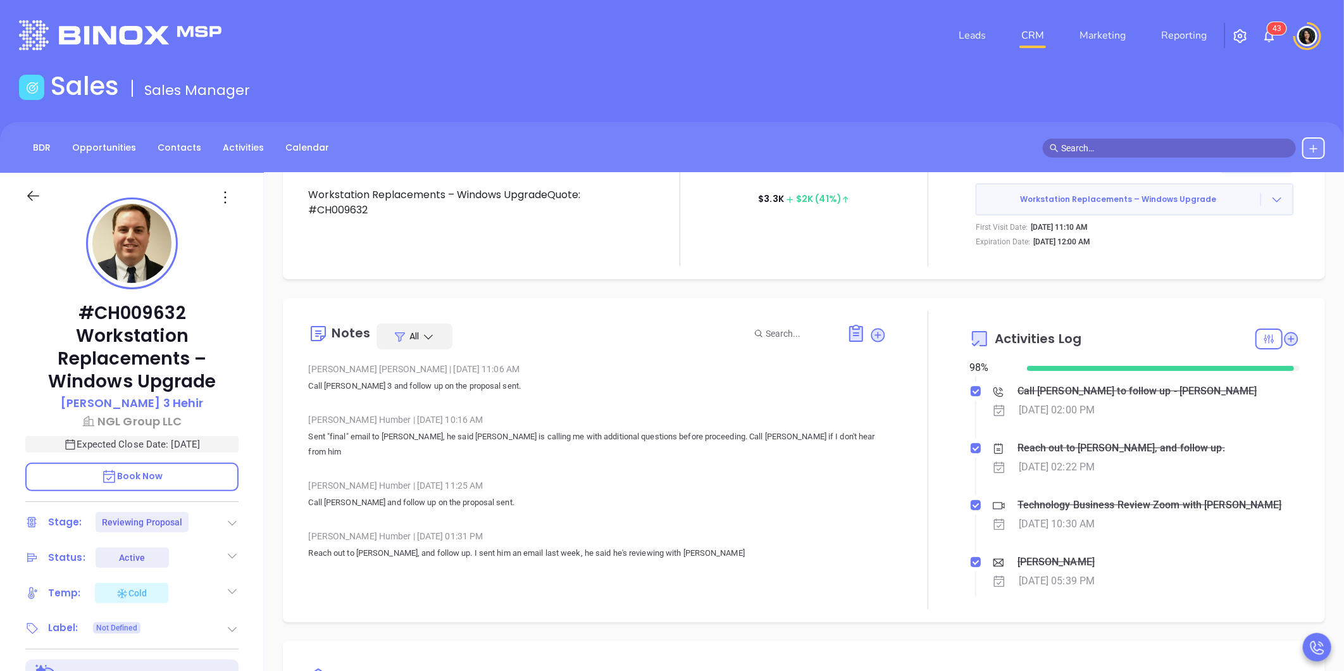
click at [1130, 465] on div "Sep 3, 2025 | 02:22 PM" at bounding box center [1147, 467] width 311 height 19
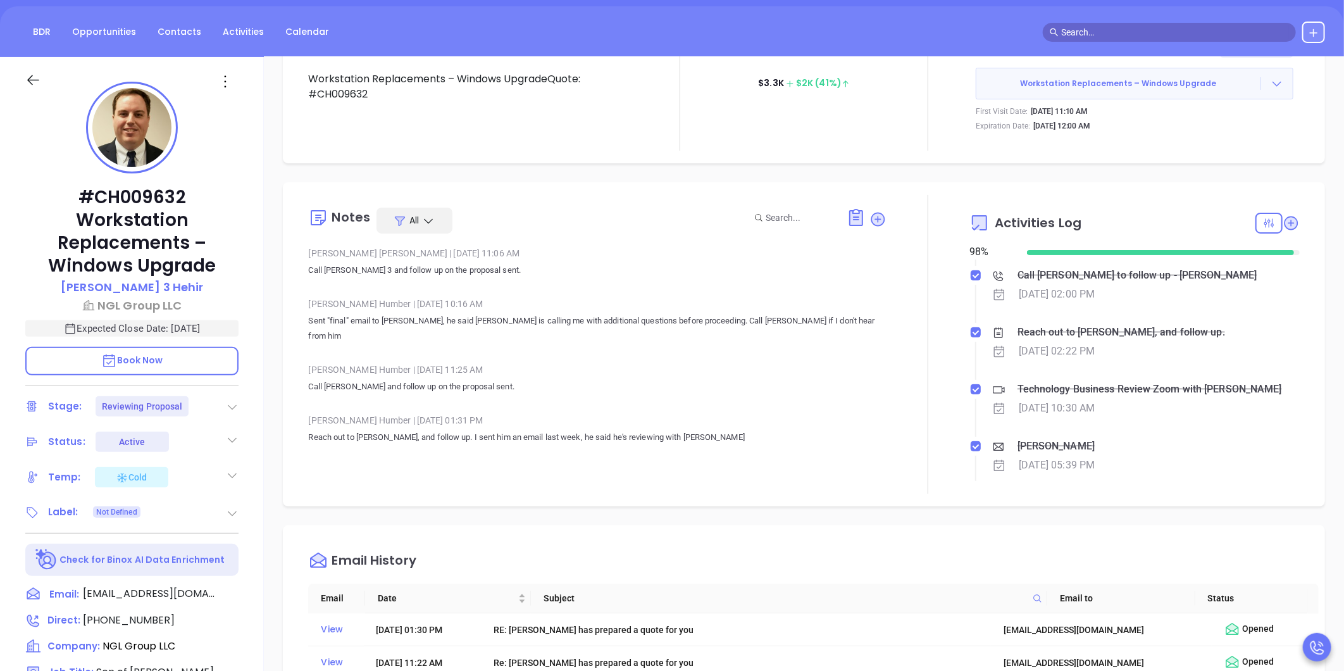
scroll to position [141, 0]
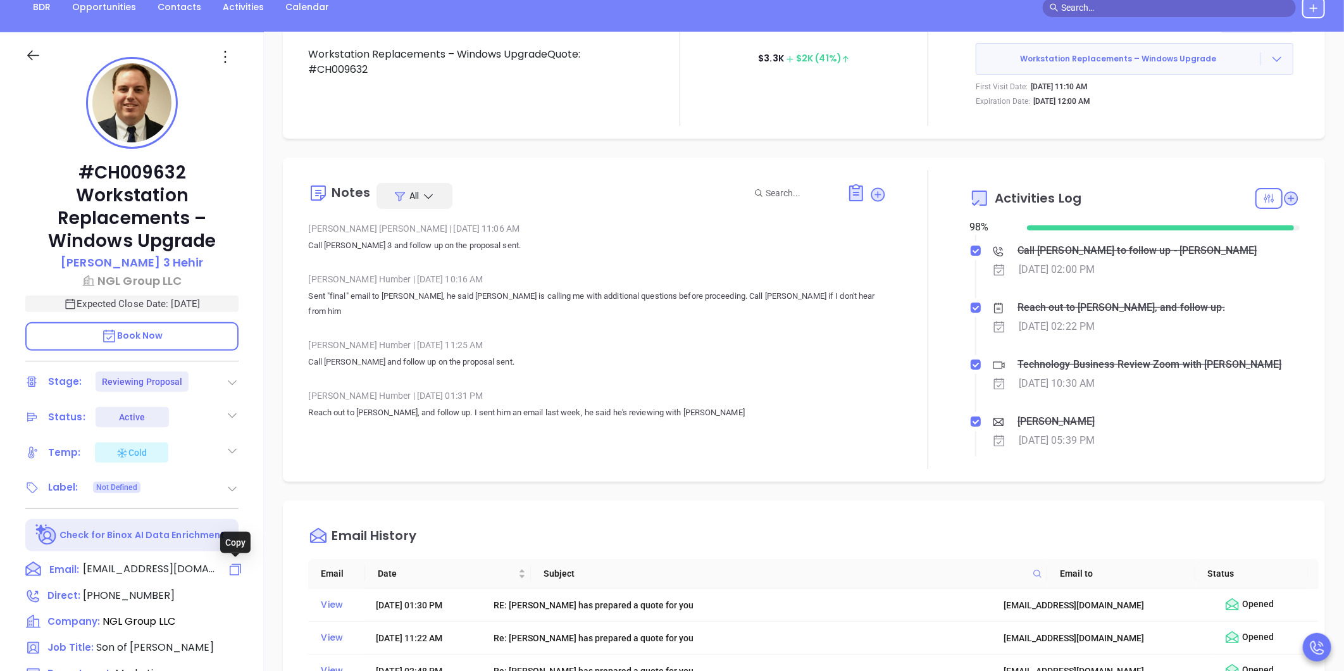
click at [236, 564] on icon at bounding box center [235, 569] width 11 height 11
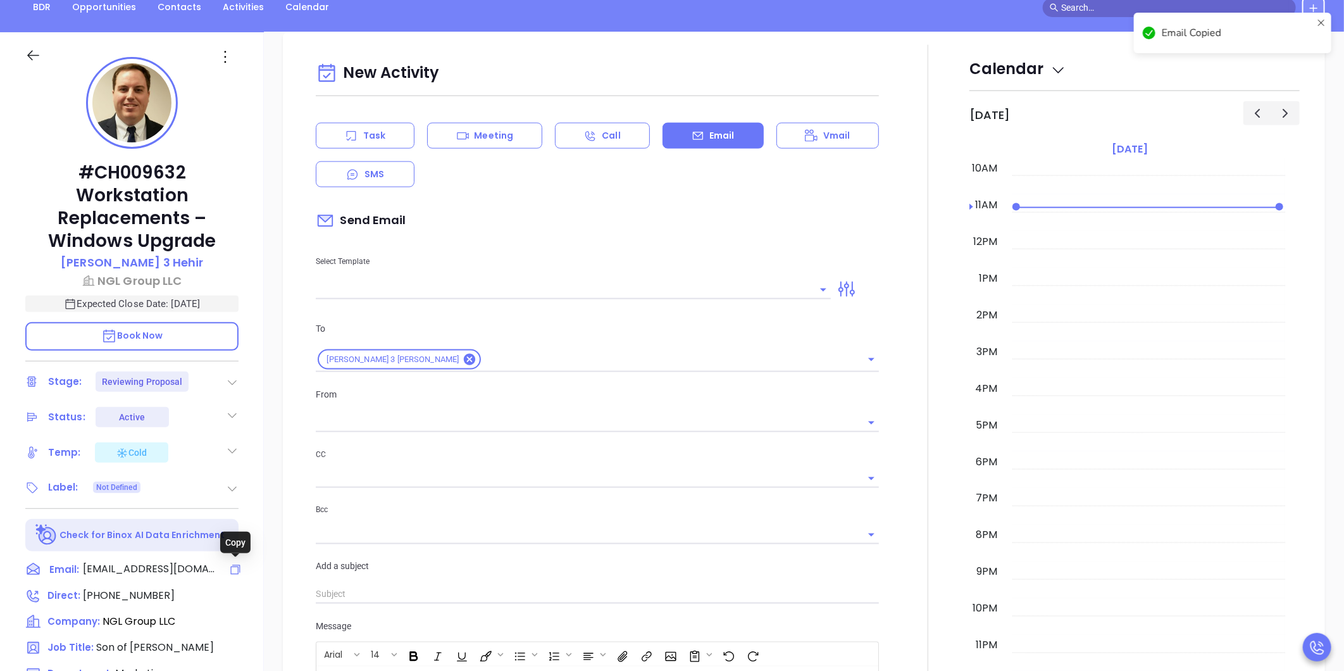
scroll to position [173, 0]
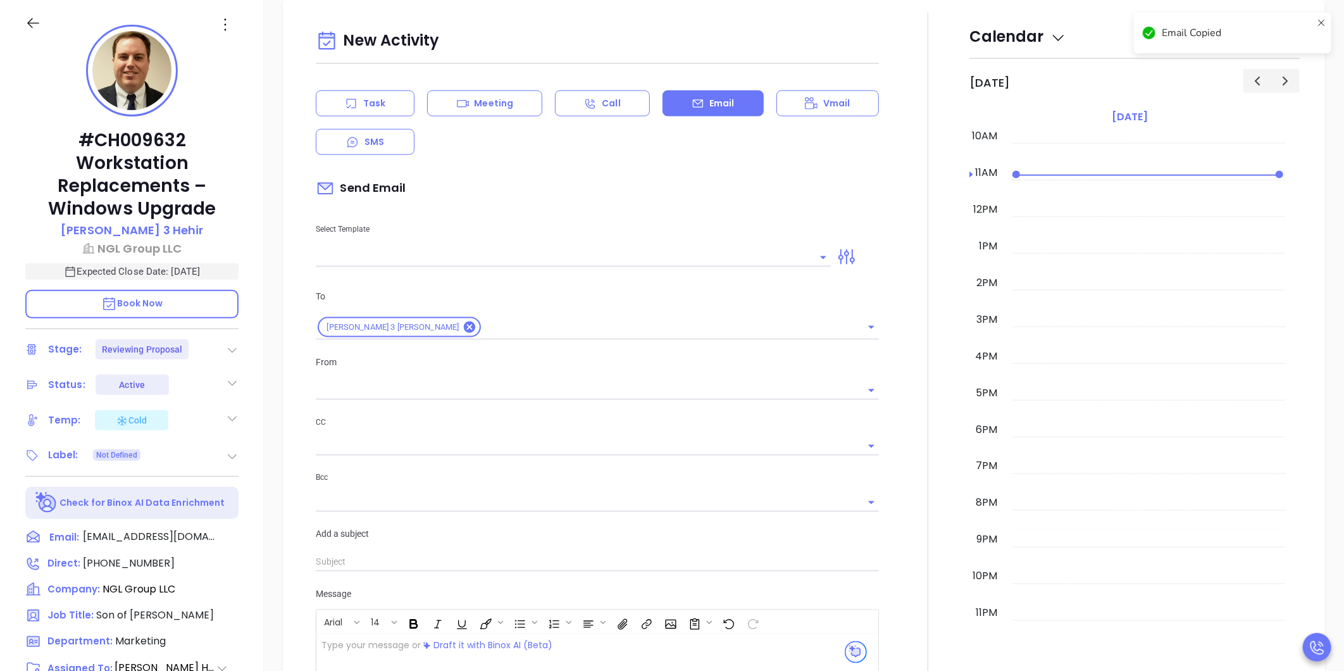
type input "[PERSON_NAME]"
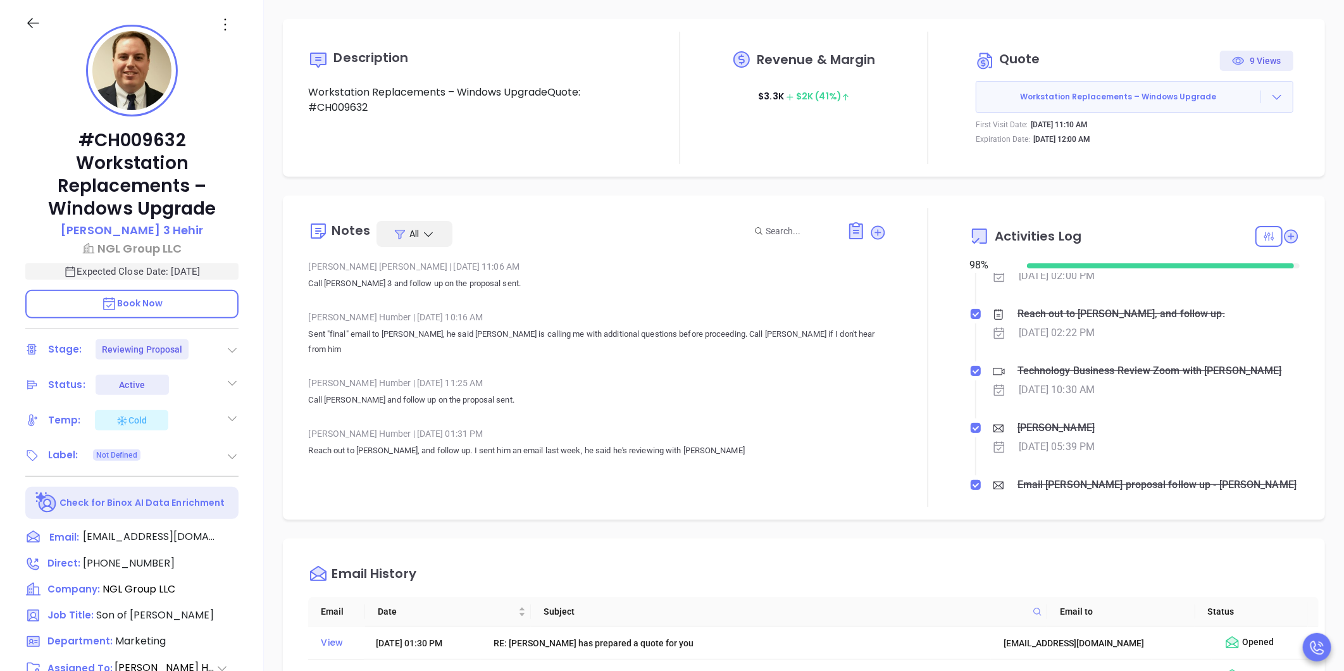
scroll to position [562, 0]
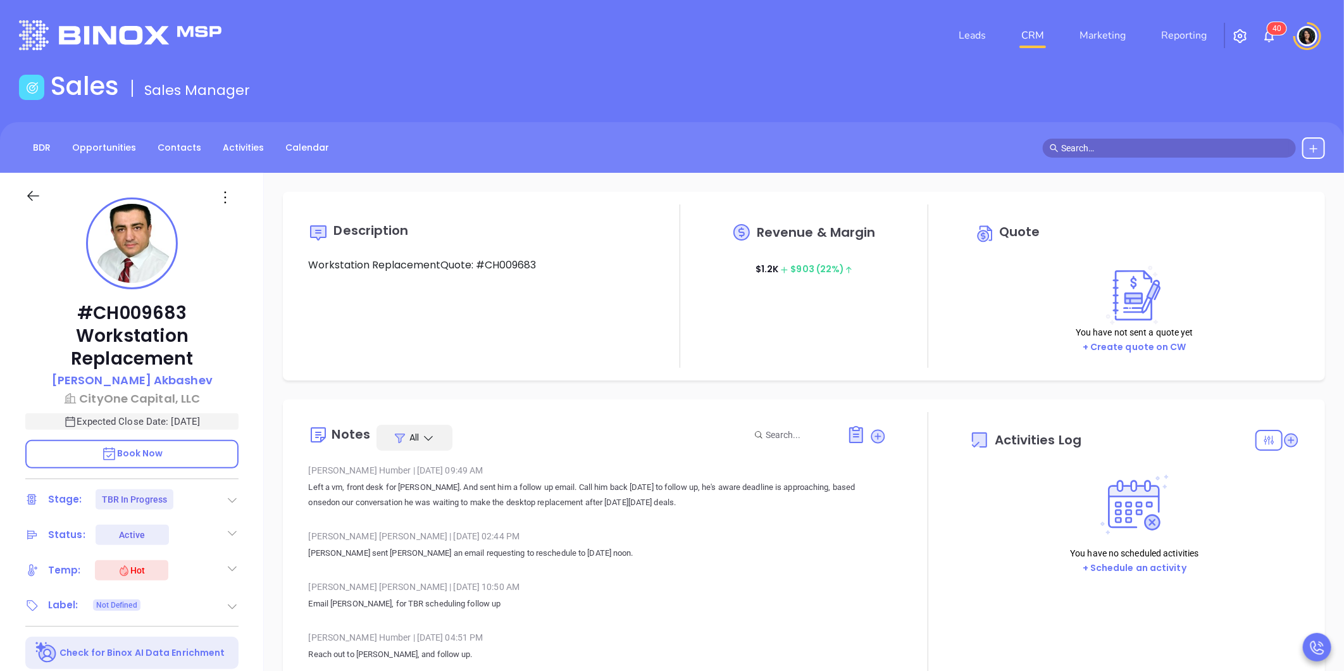
type input "[DATE]"
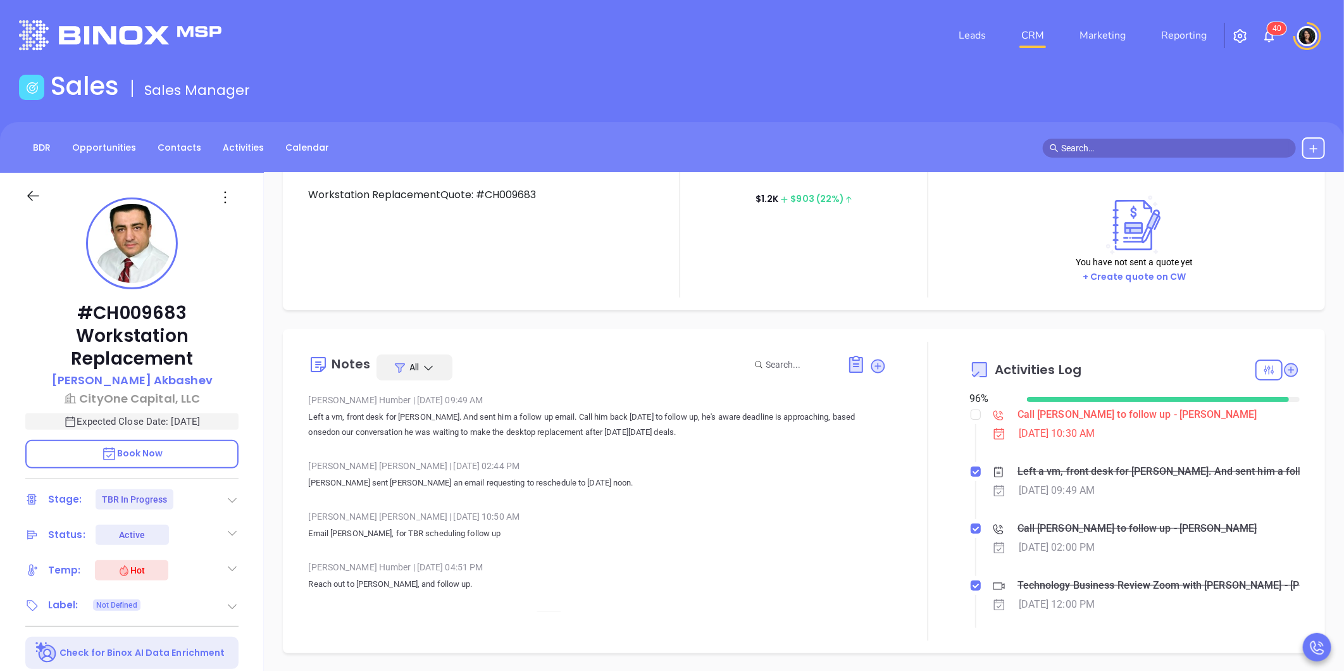
click at [1137, 413] on div "Call [PERSON_NAME] to follow up - [PERSON_NAME]" at bounding box center [1138, 414] width 240 height 19
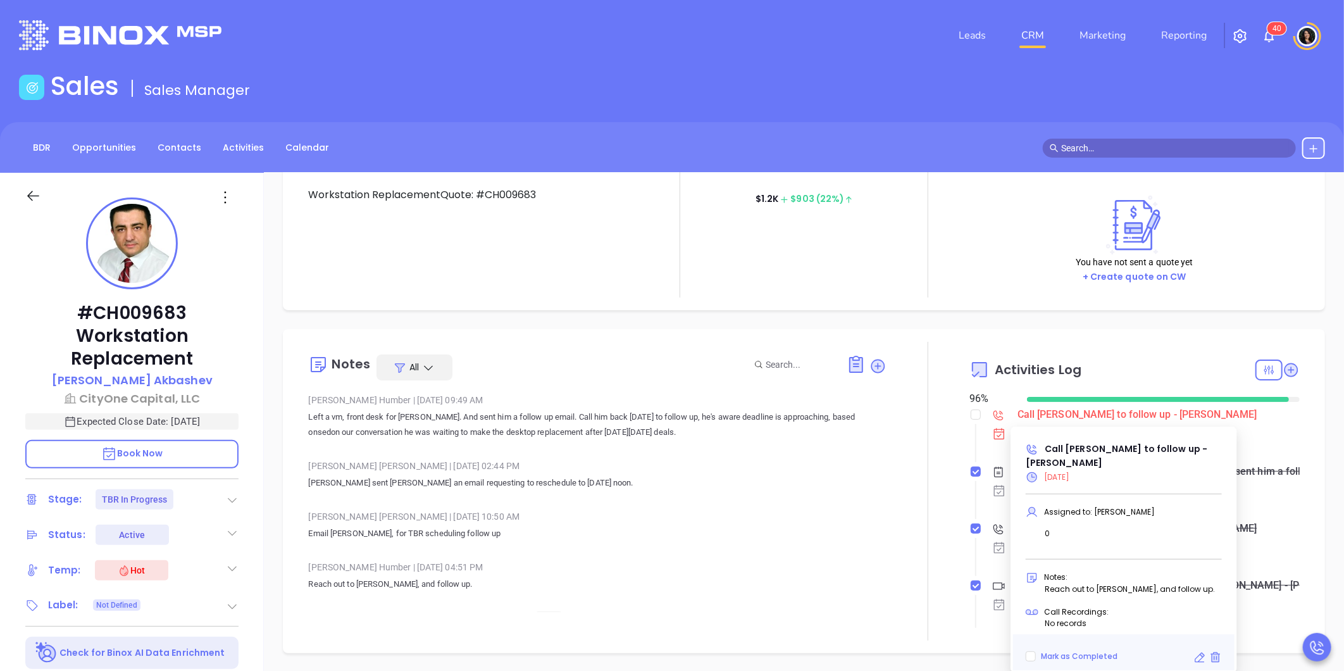
type input "[PERSON_NAME]"
click at [1201, 651] on icon at bounding box center [1200, 657] width 13 height 13
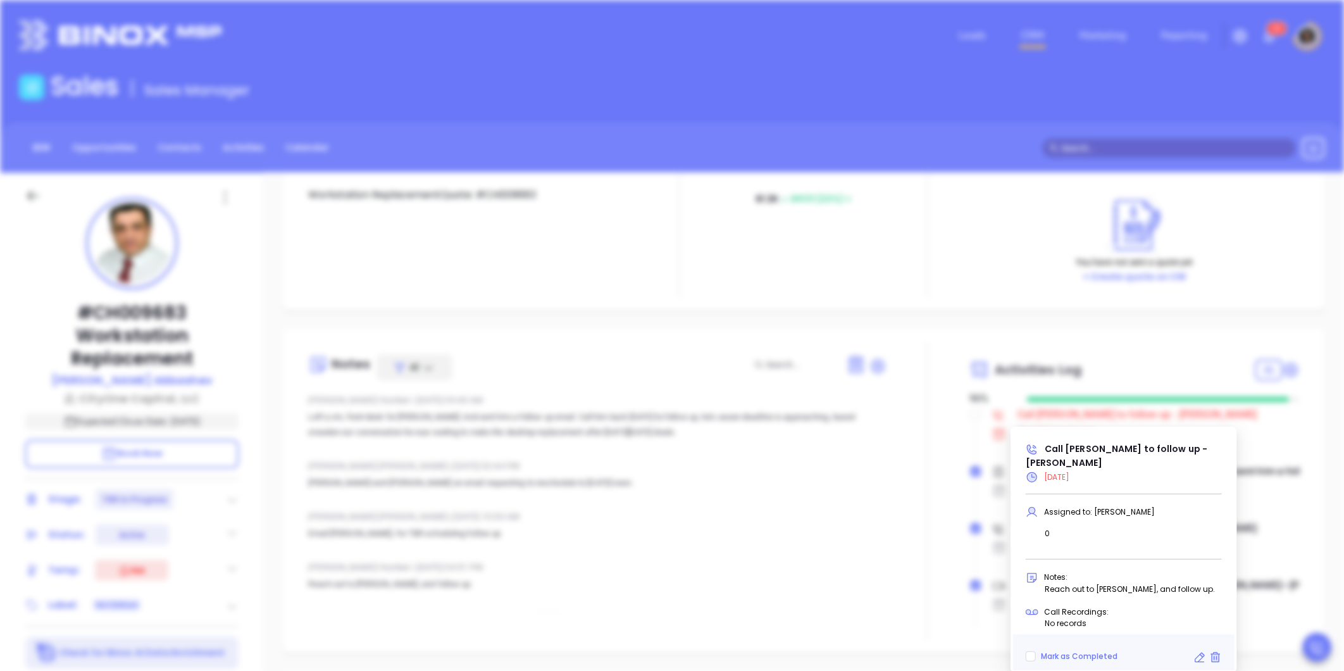
type input "[DATE]"
type input "Call [PERSON_NAME] to follow up - [PERSON_NAME]"
type input "Call"
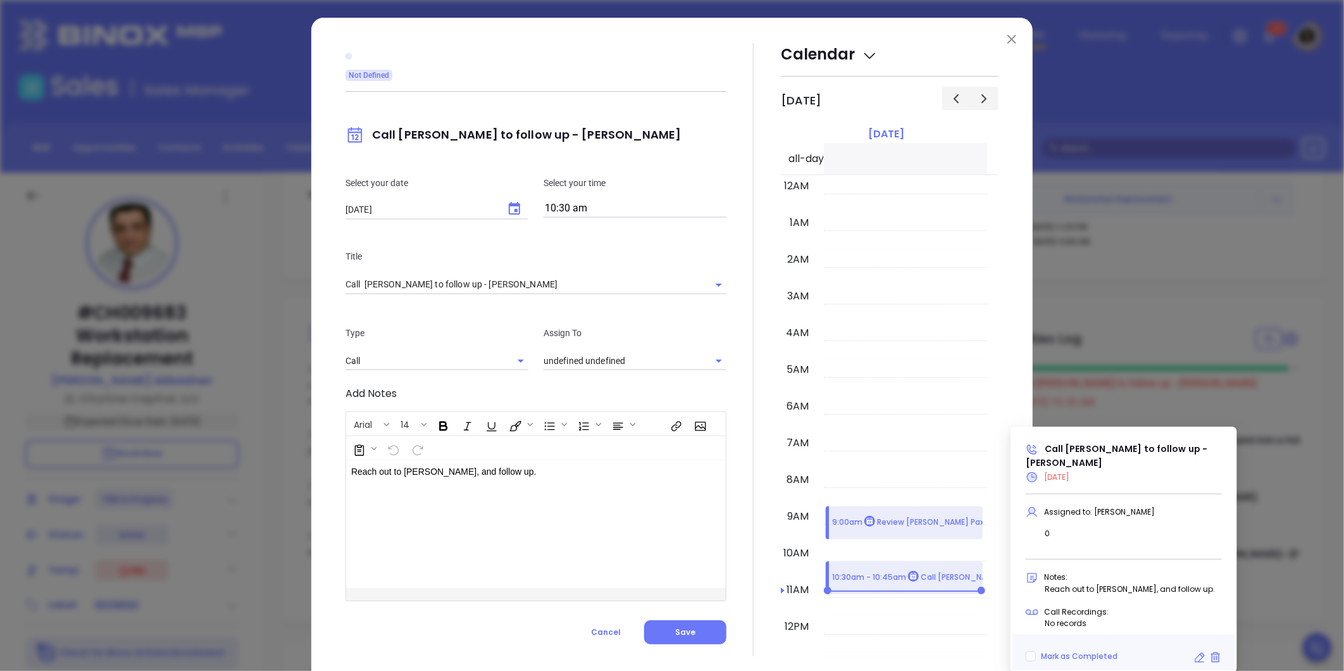
scroll to position [368, 0]
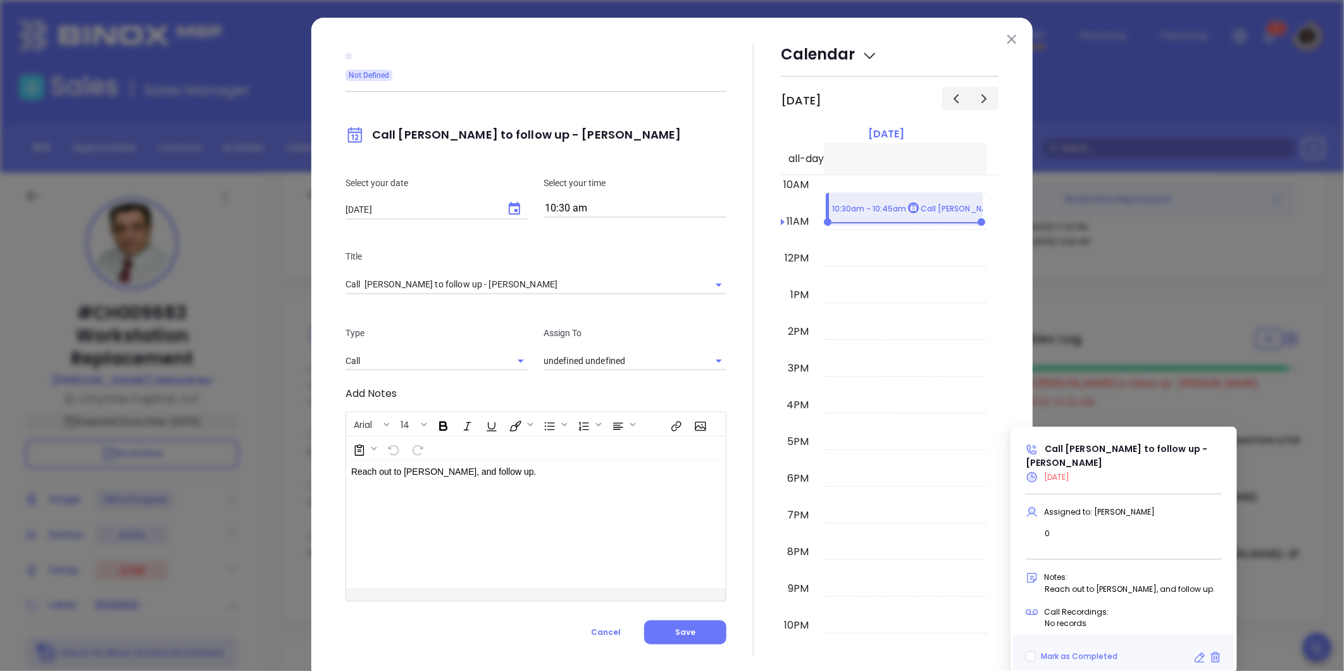
type input "[PERSON_NAME]"
click at [565, 206] on input "10:30 am" at bounding box center [635, 209] width 183 height 18
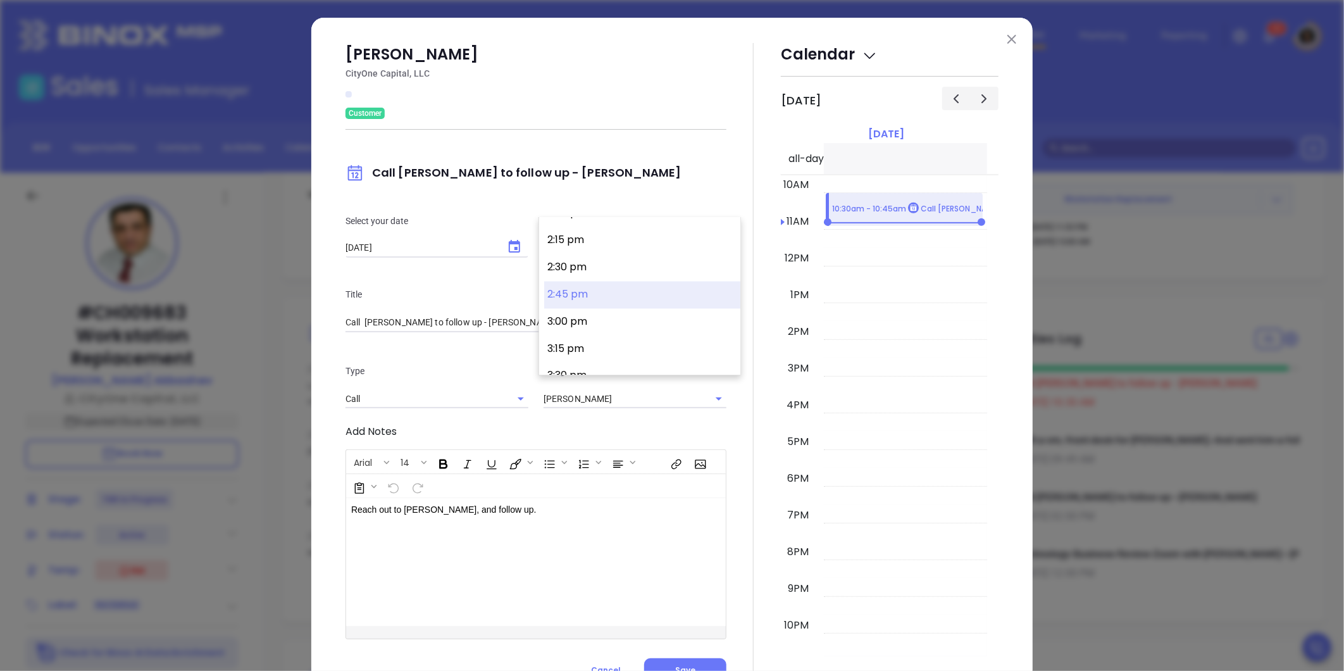
scroll to position [1538, 0]
click at [586, 264] on button "2:30 pm" at bounding box center [642, 266] width 196 height 27
type input "2:30 pm"
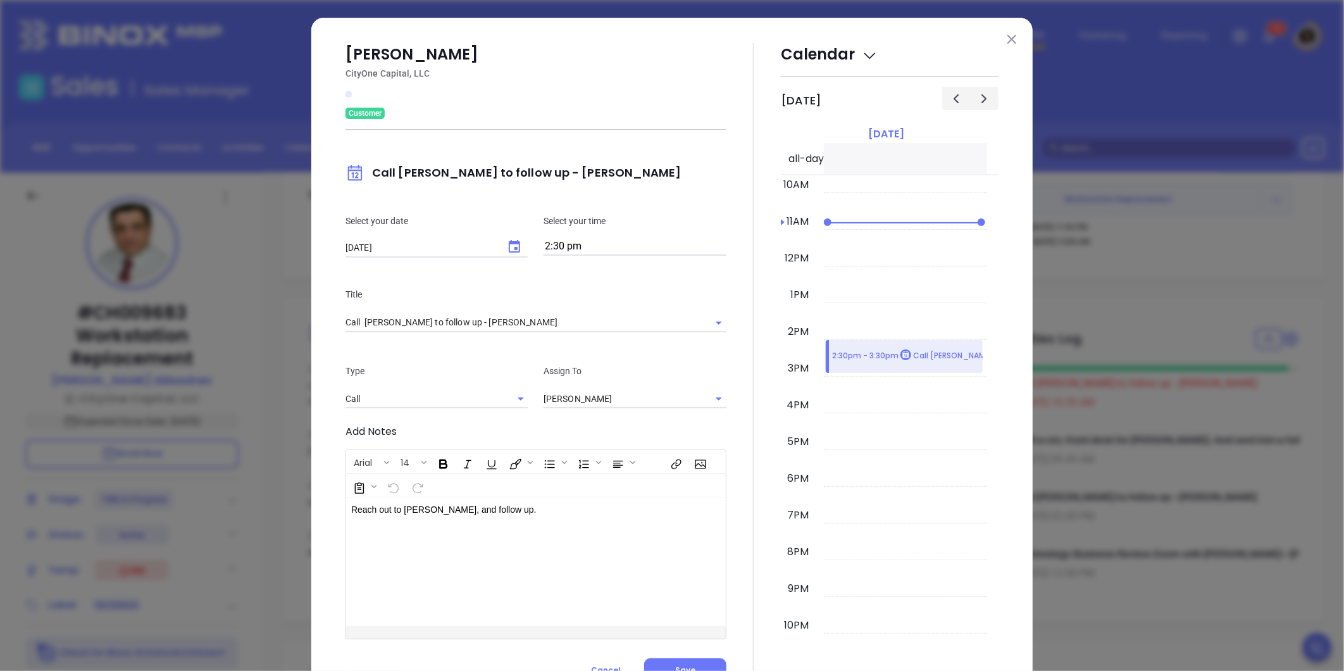
click at [687, 655] on div "Mike Akbashev CityOne Capital, LLC Customer Call Mike to follow up - Mike Akbas…" at bounding box center [536, 362] width 381 height 639
click at [684, 660] on button "Save" at bounding box center [685, 670] width 82 height 24
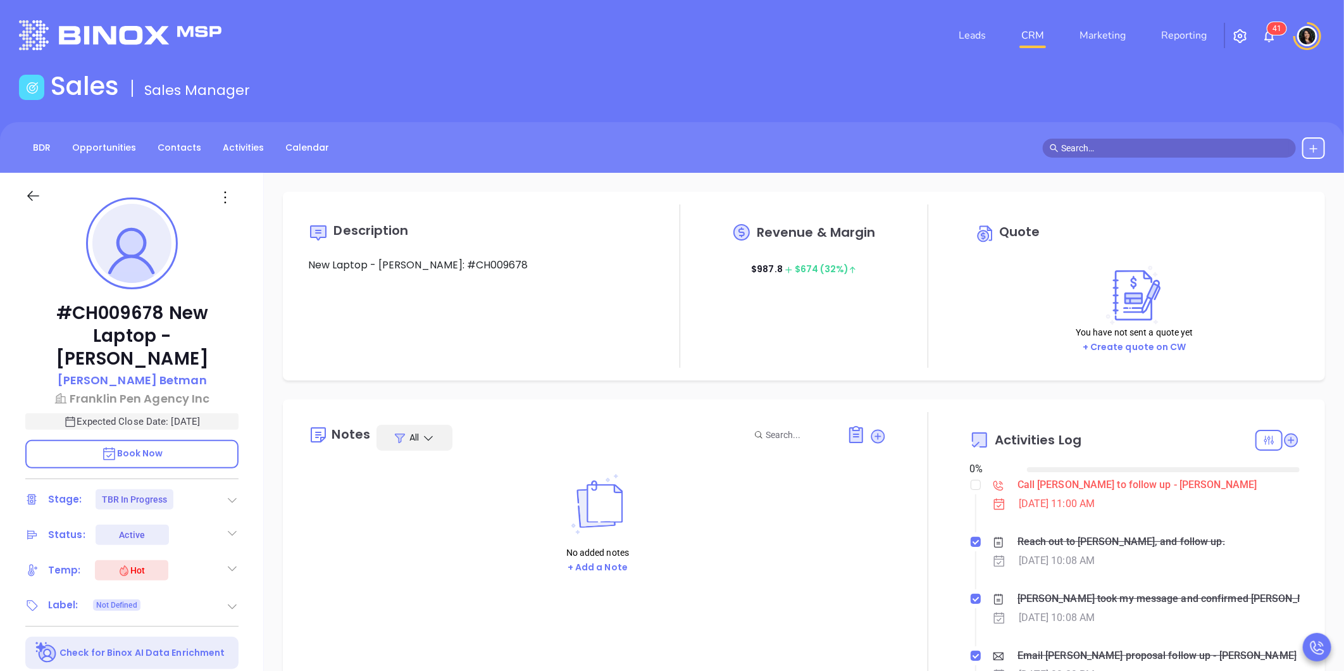
type input "[DATE]"
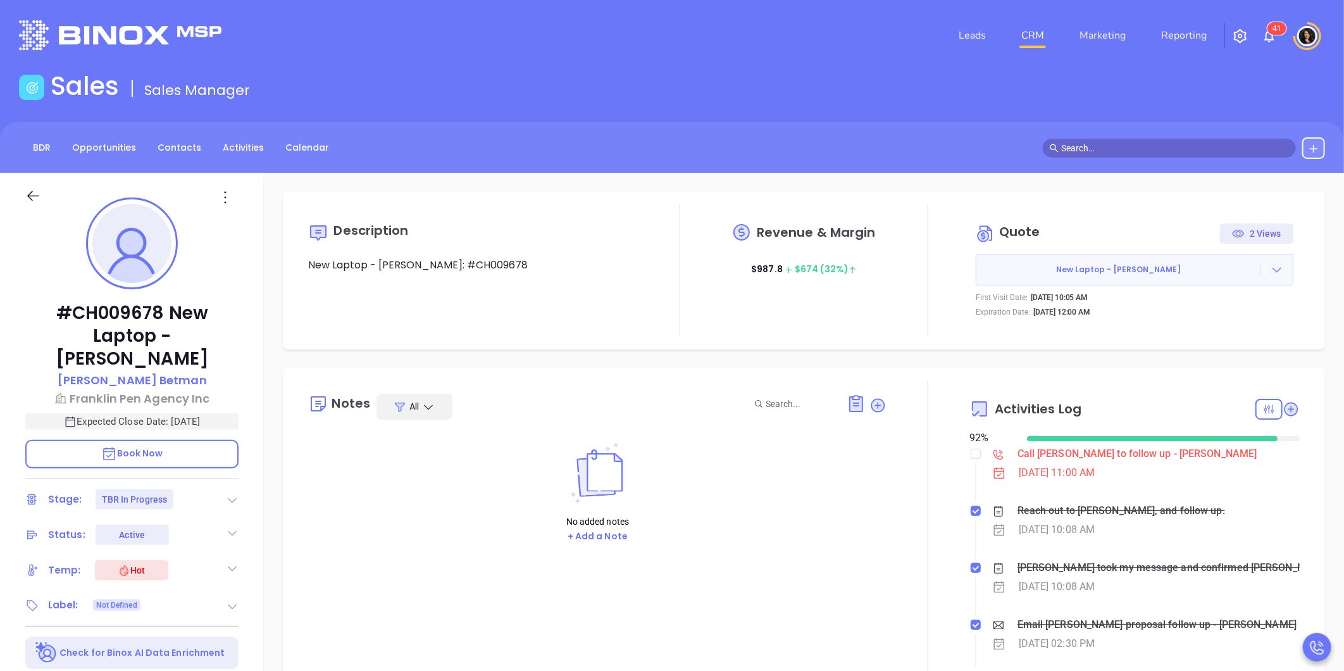
click at [1038, 453] on div "Call [PERSON_NAME] to follow up - [PERSON_NAME]" at bounding box center [1138, 453] width 240 height 19
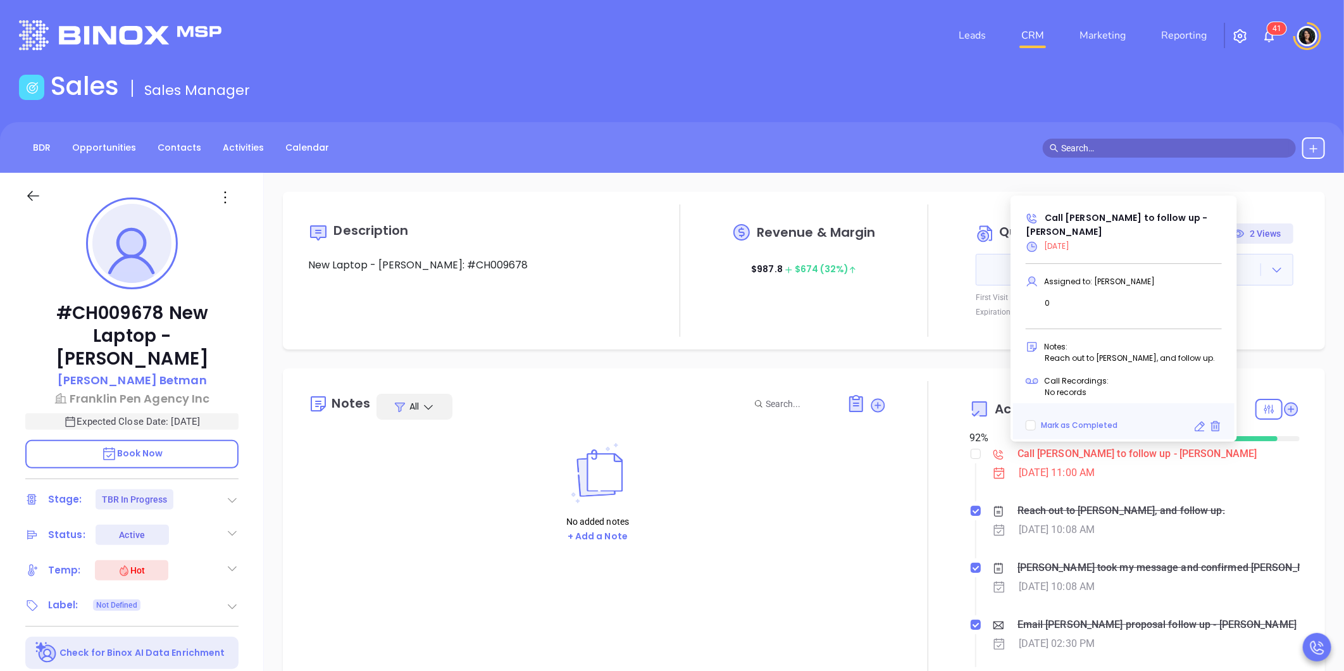
click at [1199, 423] on icon at bounding box center [1200, 426] width 13 height 13
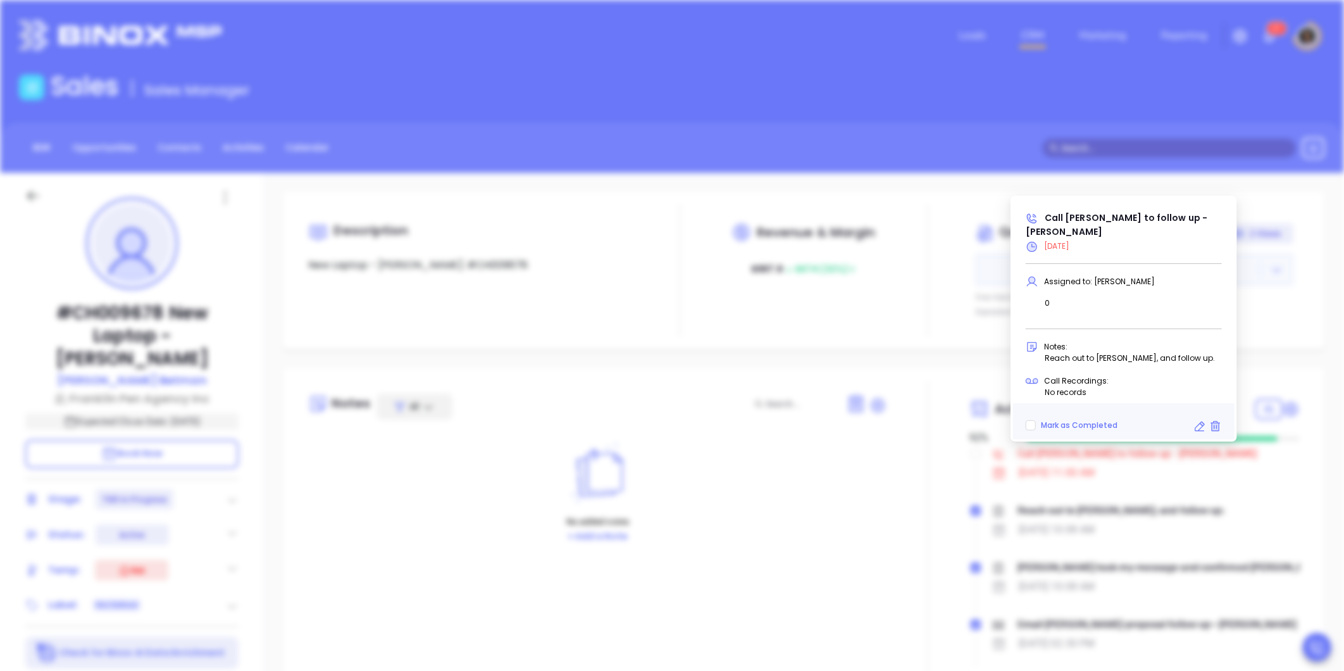
type input "[PERSON_NAME]"
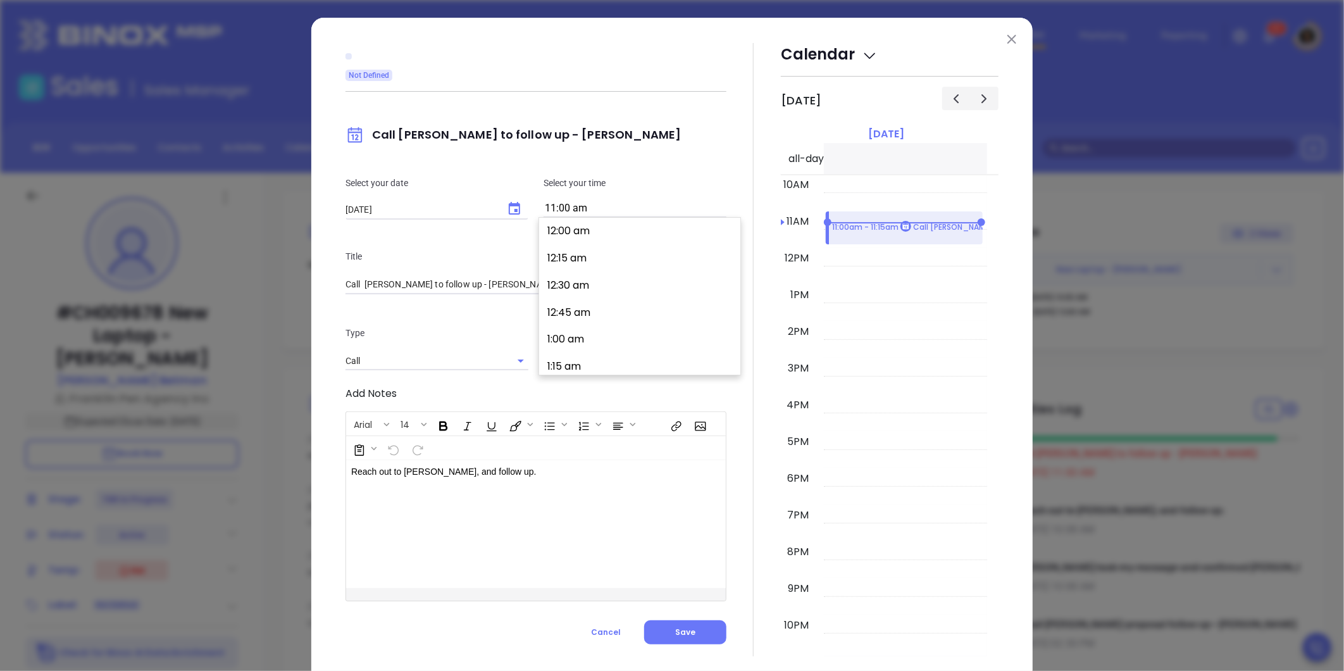
click at [573, 214] on input "11:00 am" at bounding box center [635, 209] width 183 height 18
type input "[PERSON_NAME]"
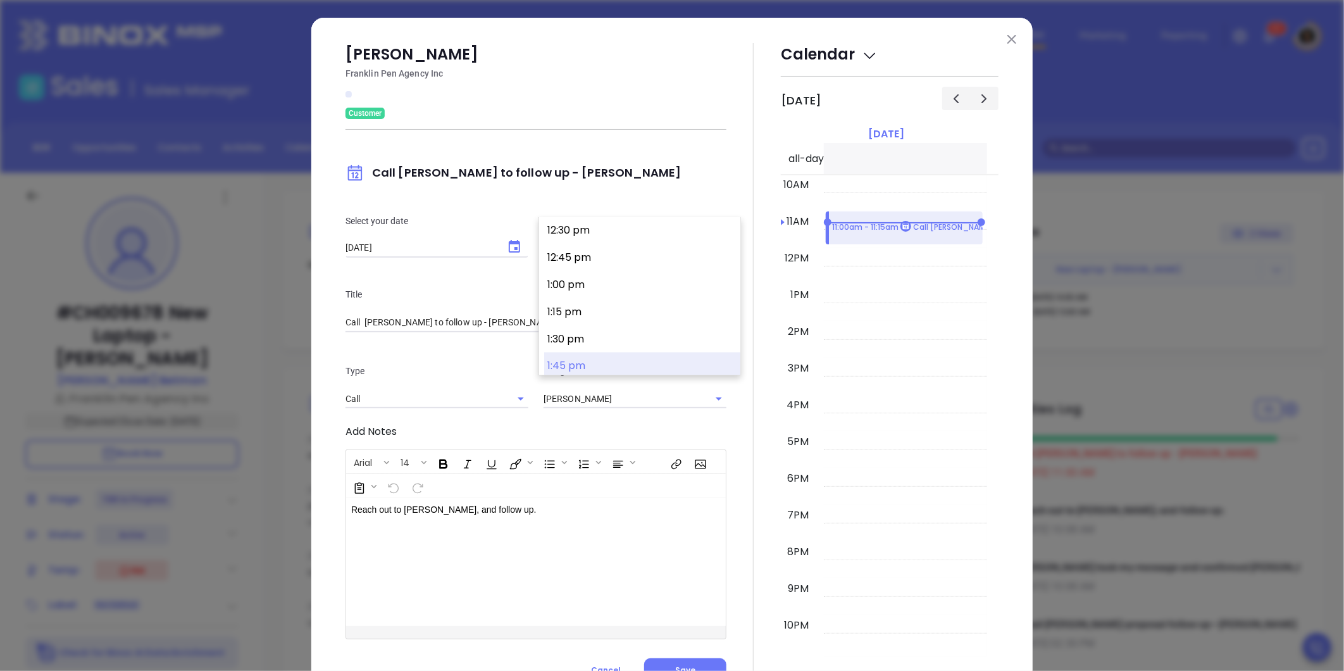
scroll to position [1381, 0]
click at [585, 373] on button "2:00 pm" at bounding box center [642, 368] width 196 height 27
type input "2:00 pm"
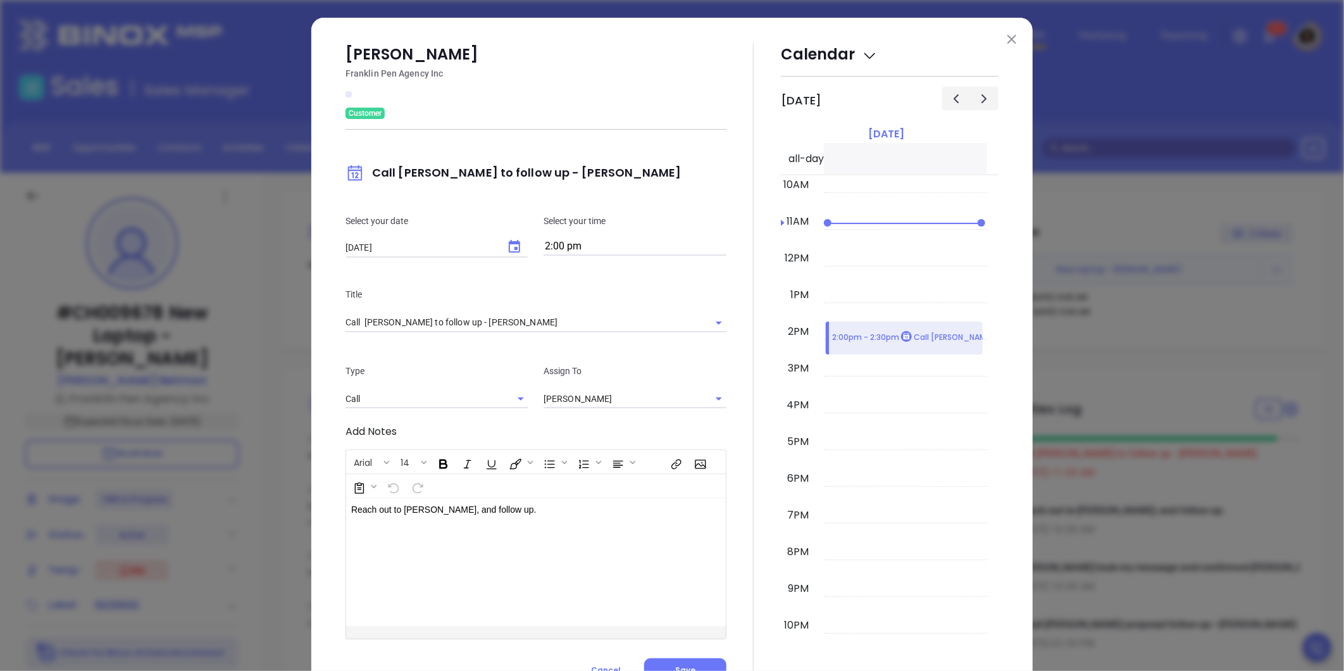
scroll to position [55, 0]
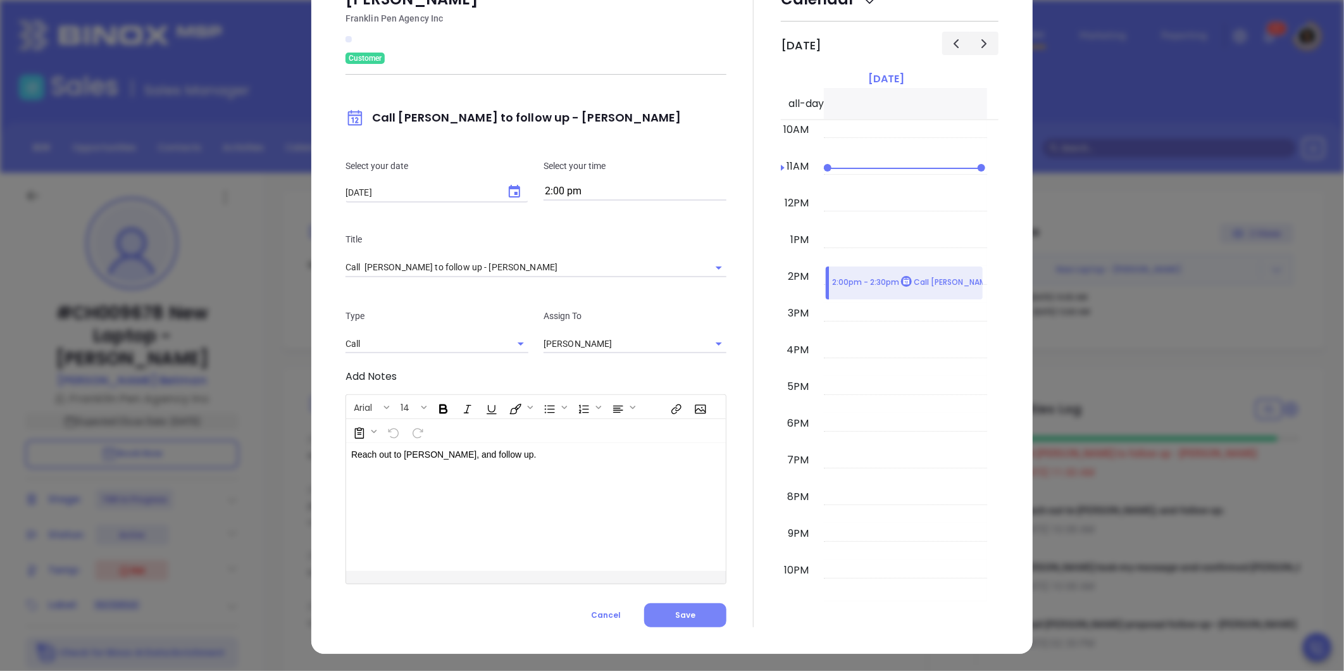
click at [675, 612] on span "Save" at bounding box center [685, 614] width 20 height 11
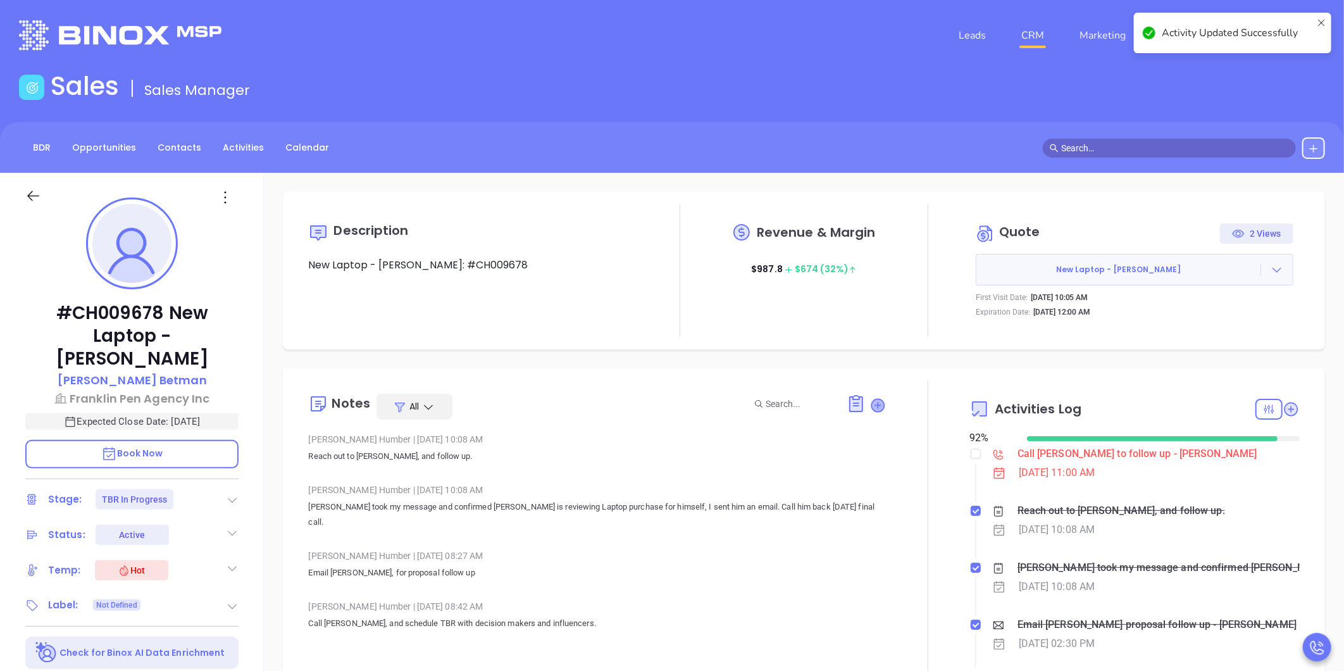
click at [872, 401] on icon at bounding box center [878, 405] width 13 height 13
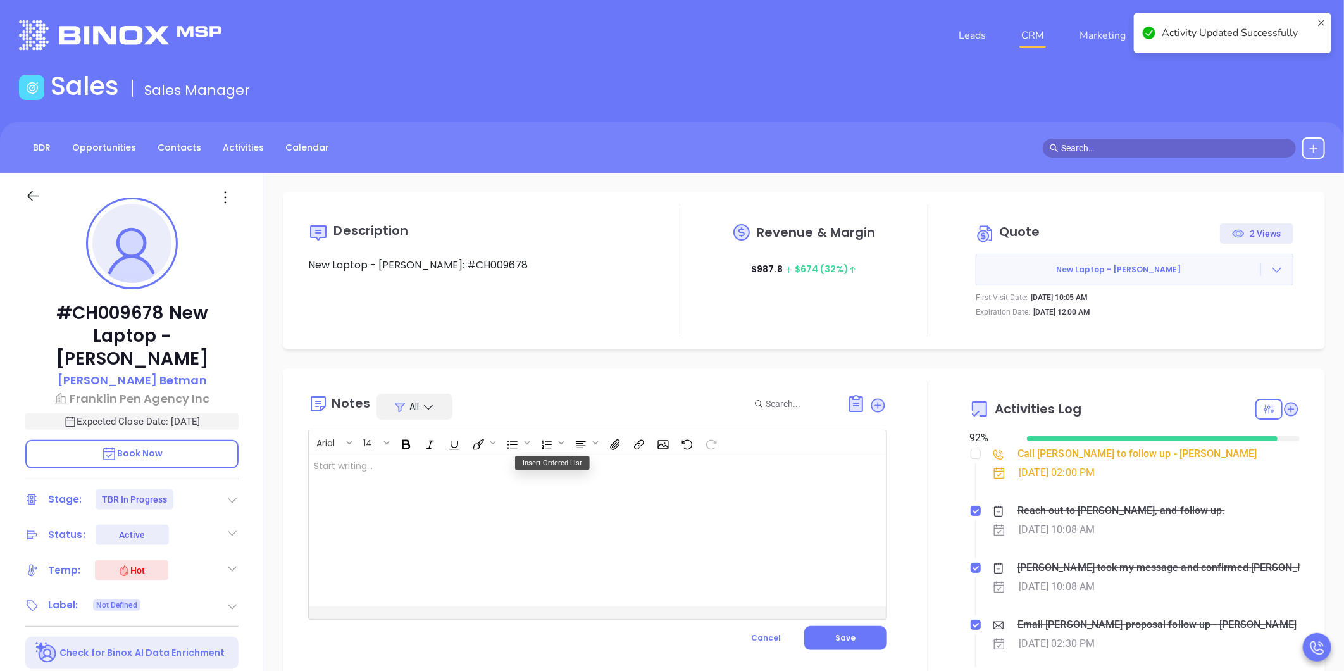
click at [523, 486] on div at bounding box center [577, 530] width 537 height 152
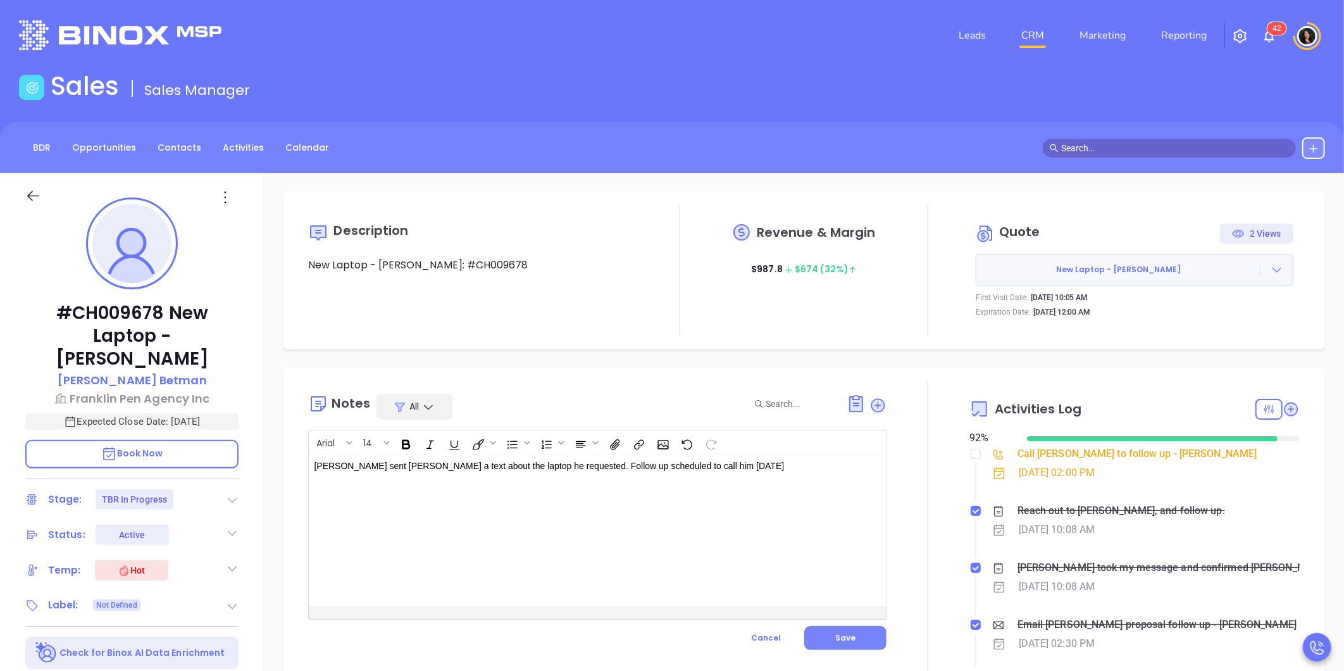
click at [827, 644] on button "Save" at bounding box center [845, 638] width 82 height 24
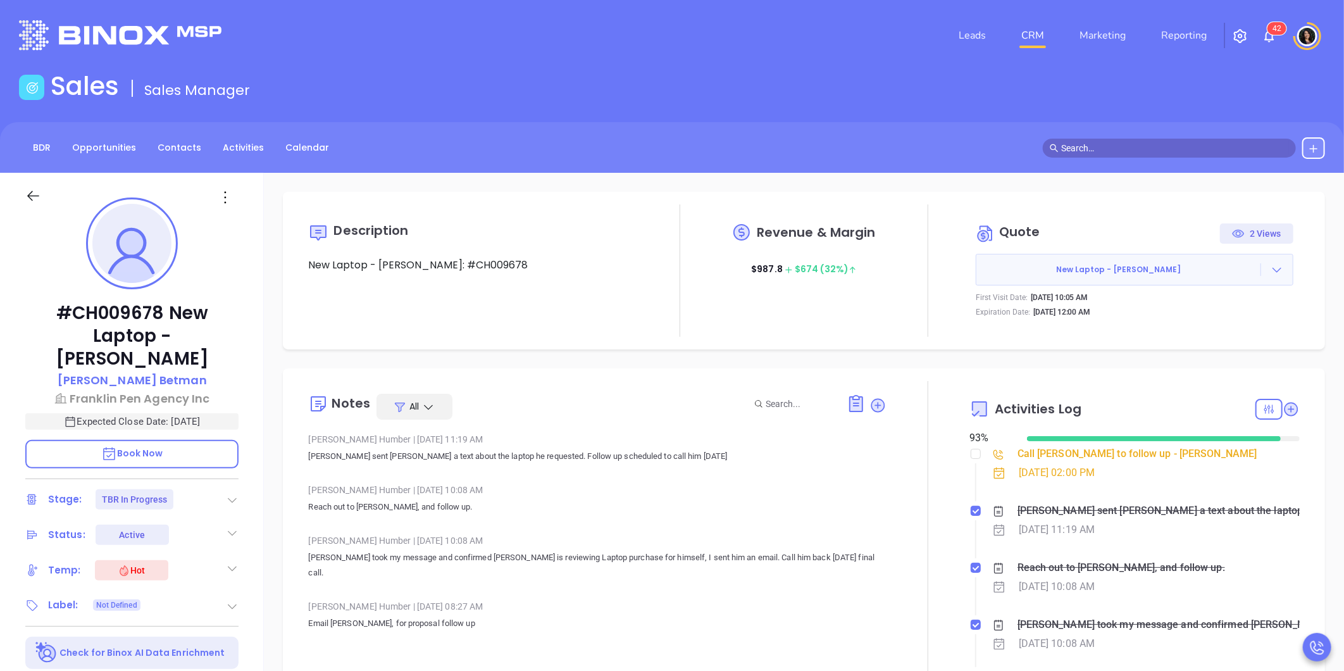
click at [1098, 459] on div "Call Robert to follow up - Robert Betman" at bounding box center [1138, 453] width 240 height 19
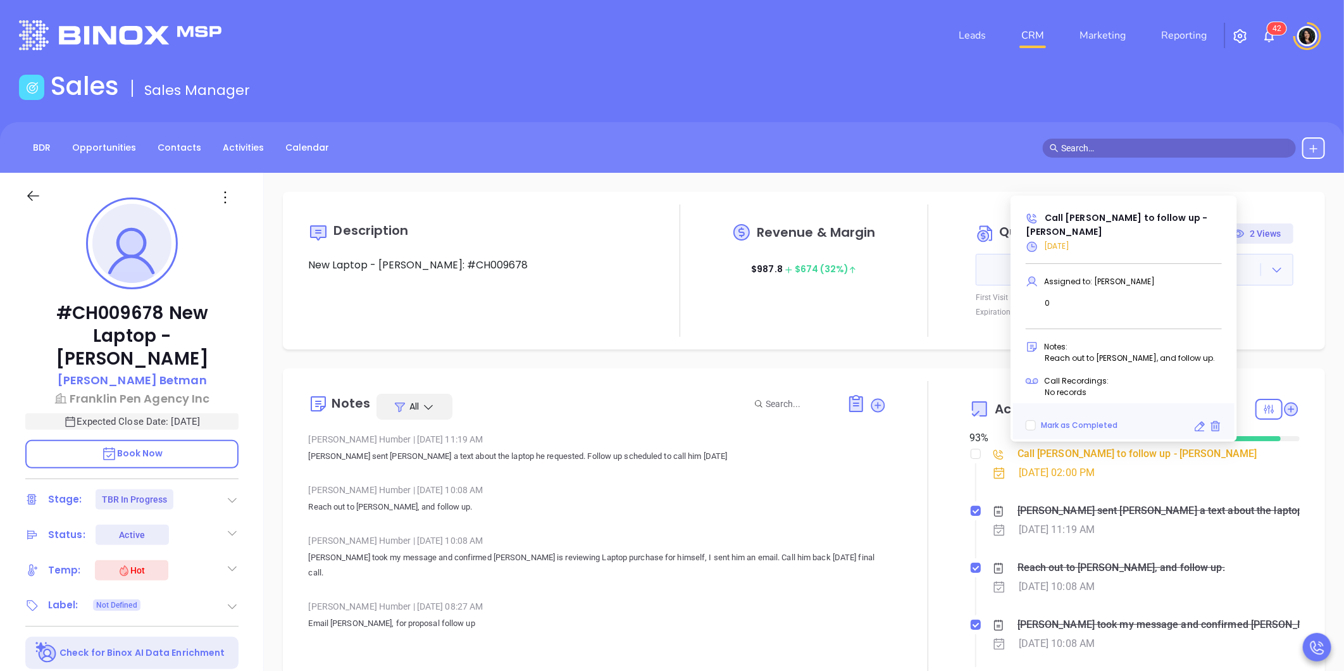
click at [1203, 425] on icon at bounding box center [1203, 424] width 4 height 4
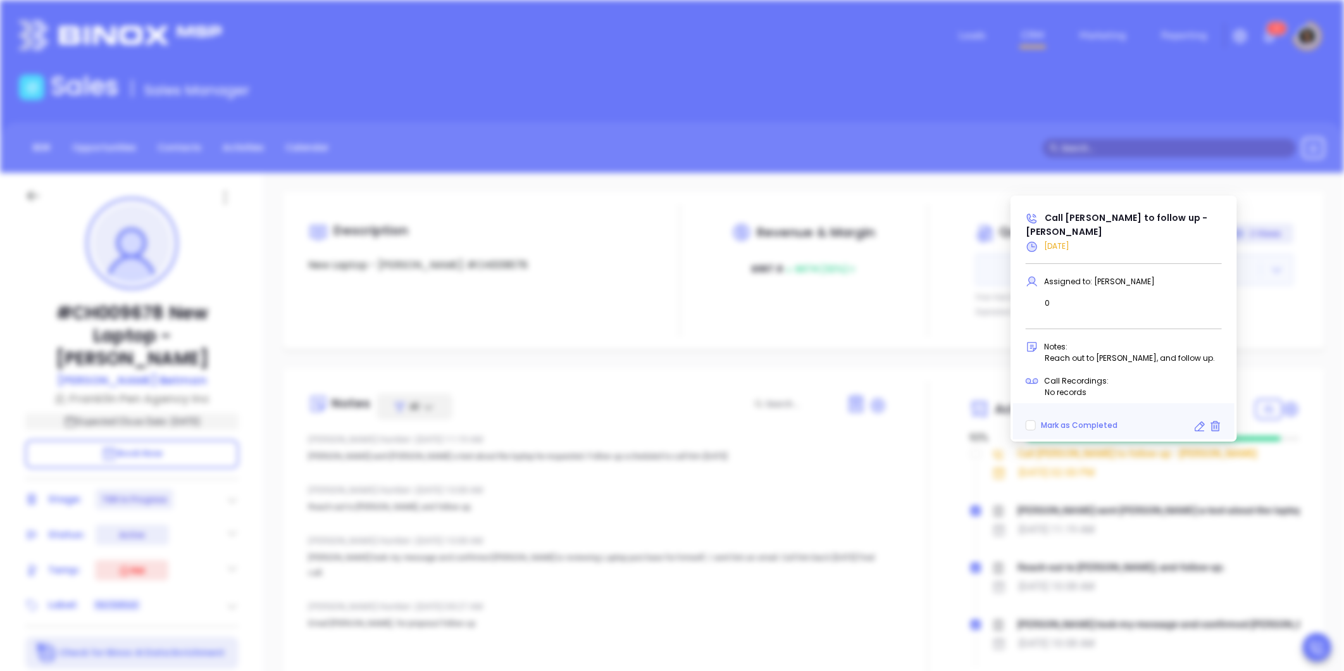
type input "10/13/2025"
type input "Call Robert to follow up - Robert Betman"
type input "Call"
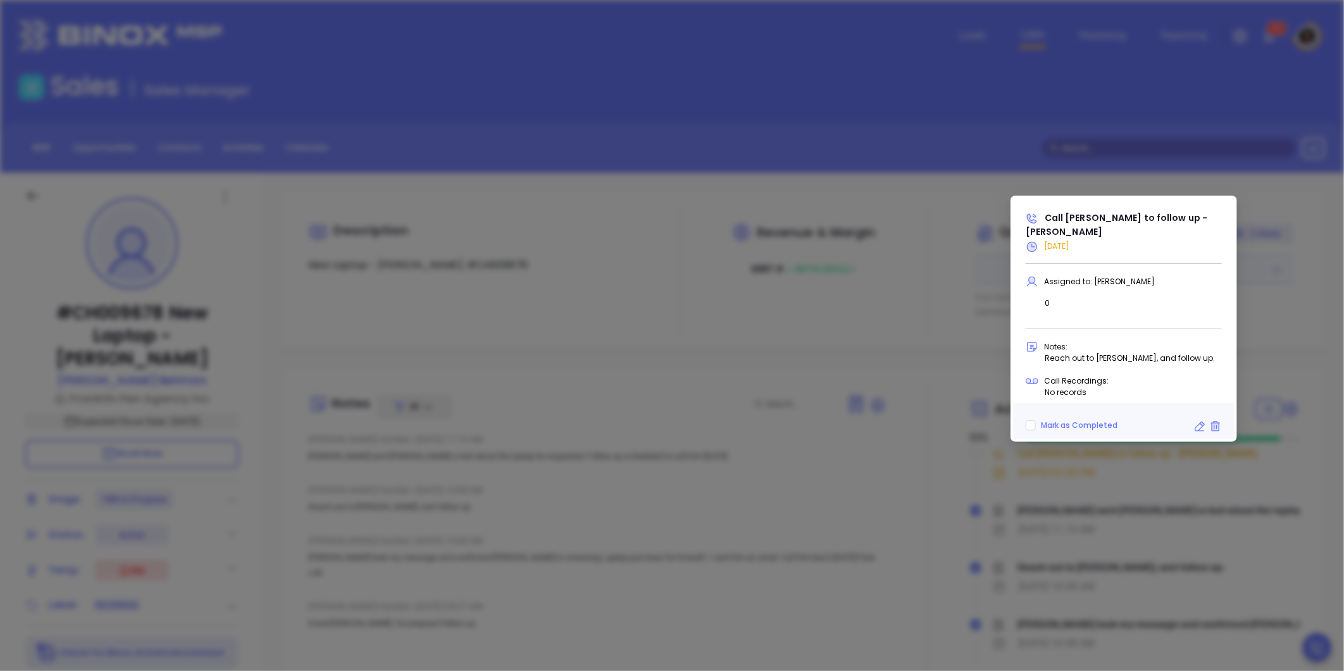
scroll to position [368, 0]
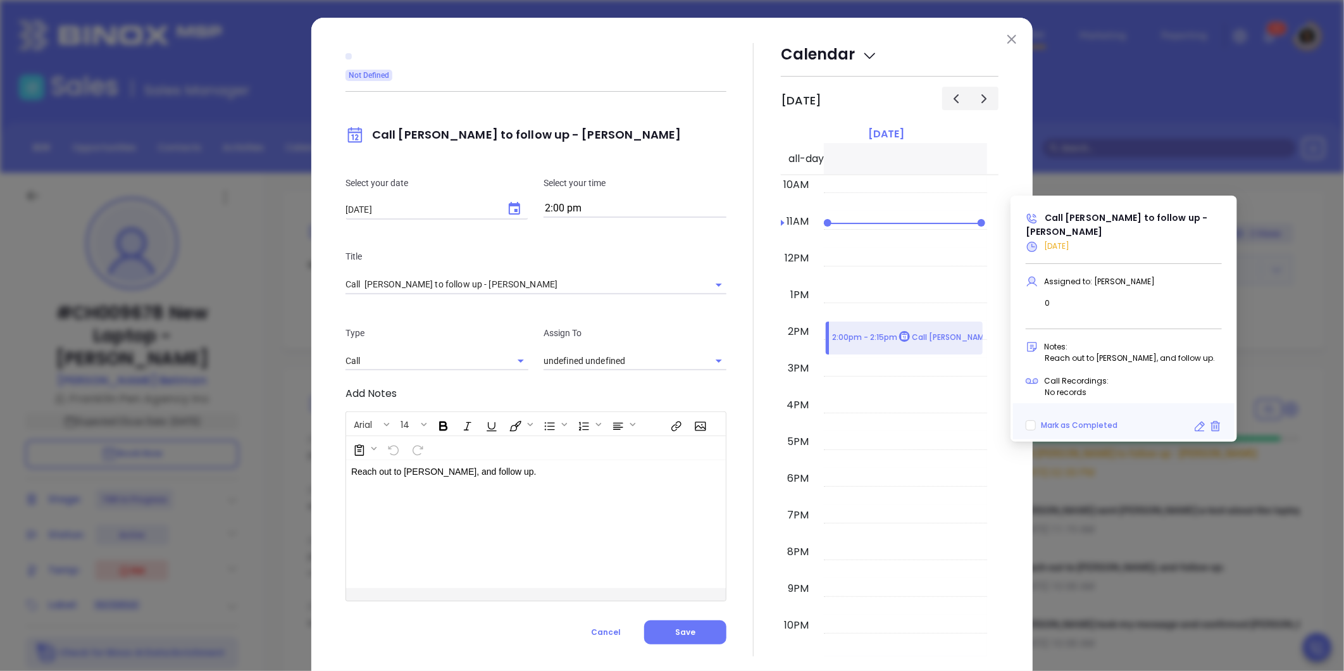
type input "Carla Humber"
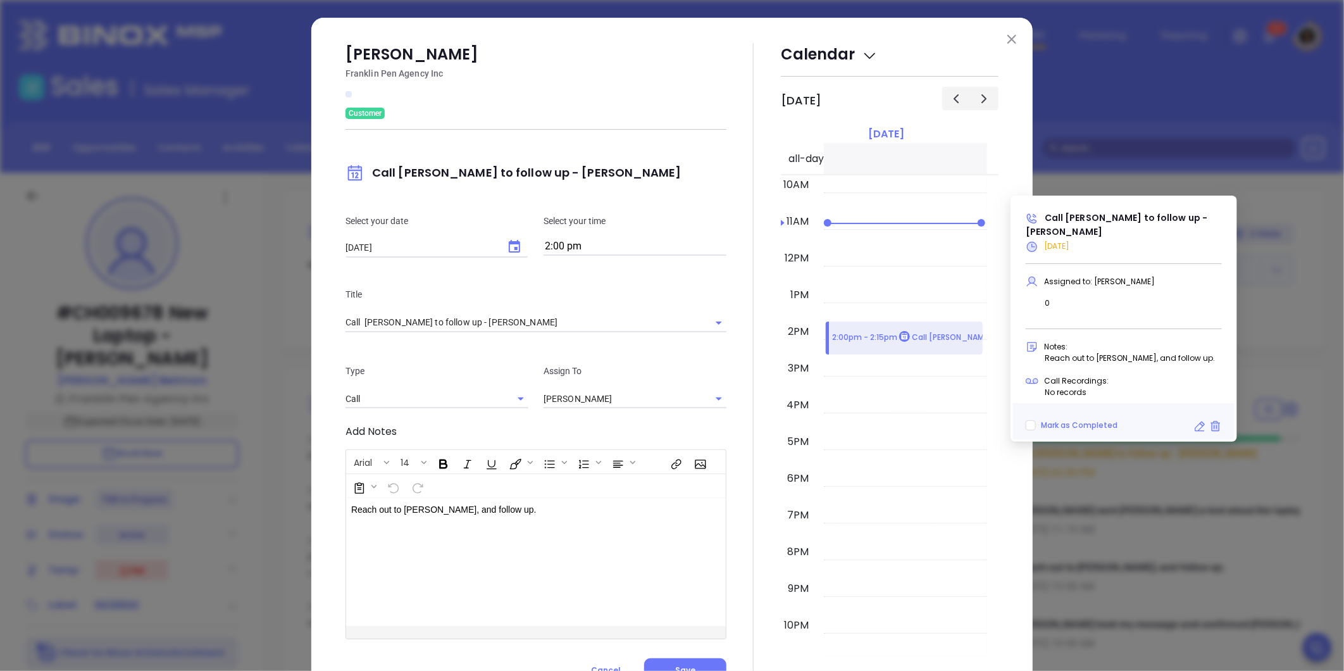
click at [511, 246] on icon "Choose date, selected date is Oct 13, 2025" at bounding box center [514, 246] width 15 height 15
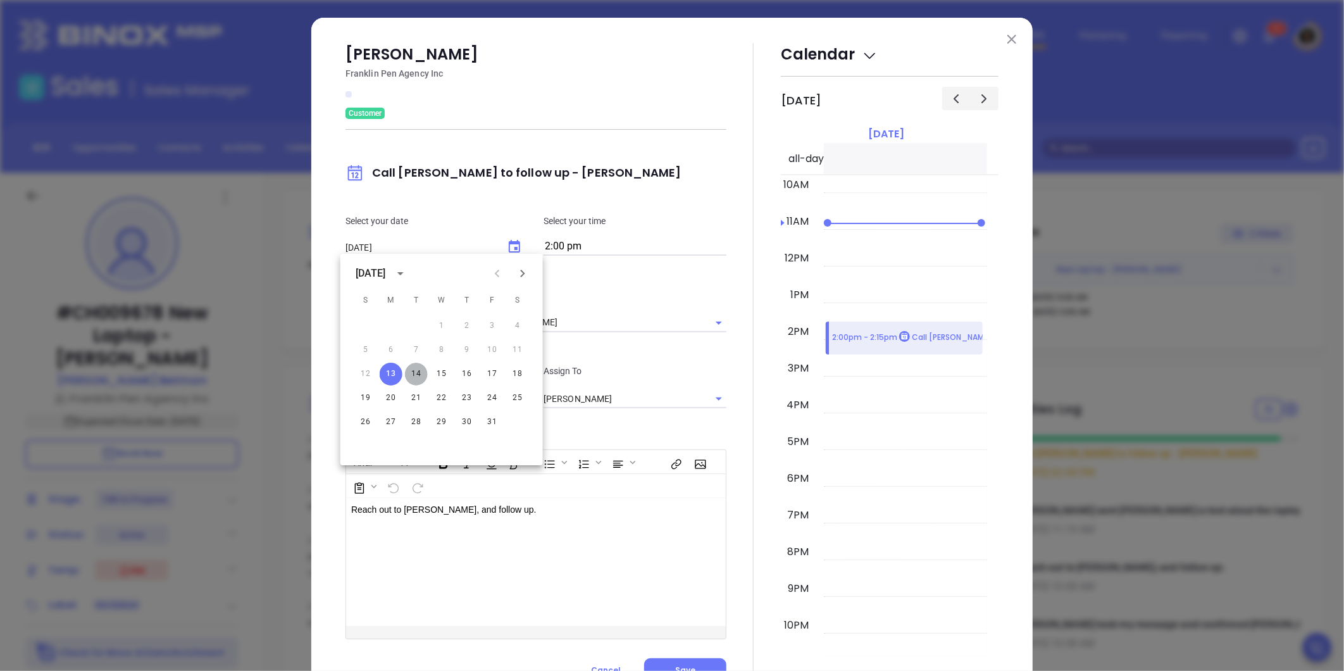
click at [418, 377] on button "14" at bounding box center [416, 374] width 23 height 23
type input "10/14/2025"
click at [736, 469] on div at bounding box center [754, 362] width 54 height 639
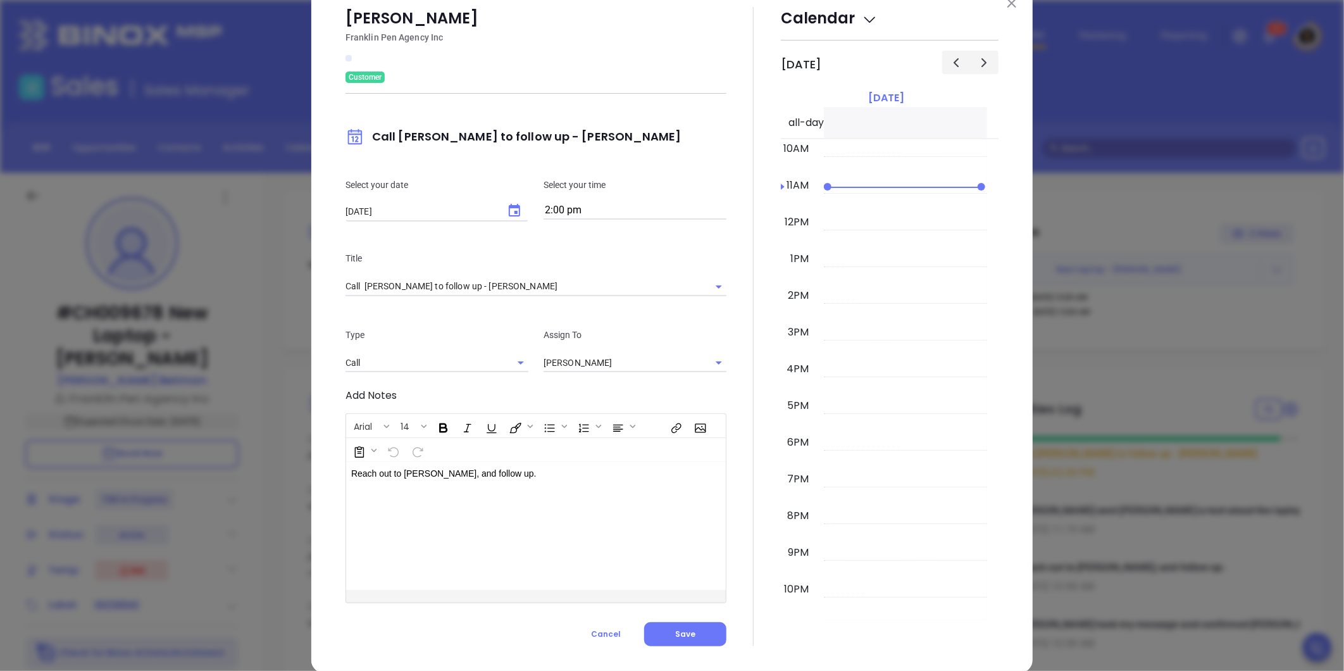
scroll to position [55, 0]
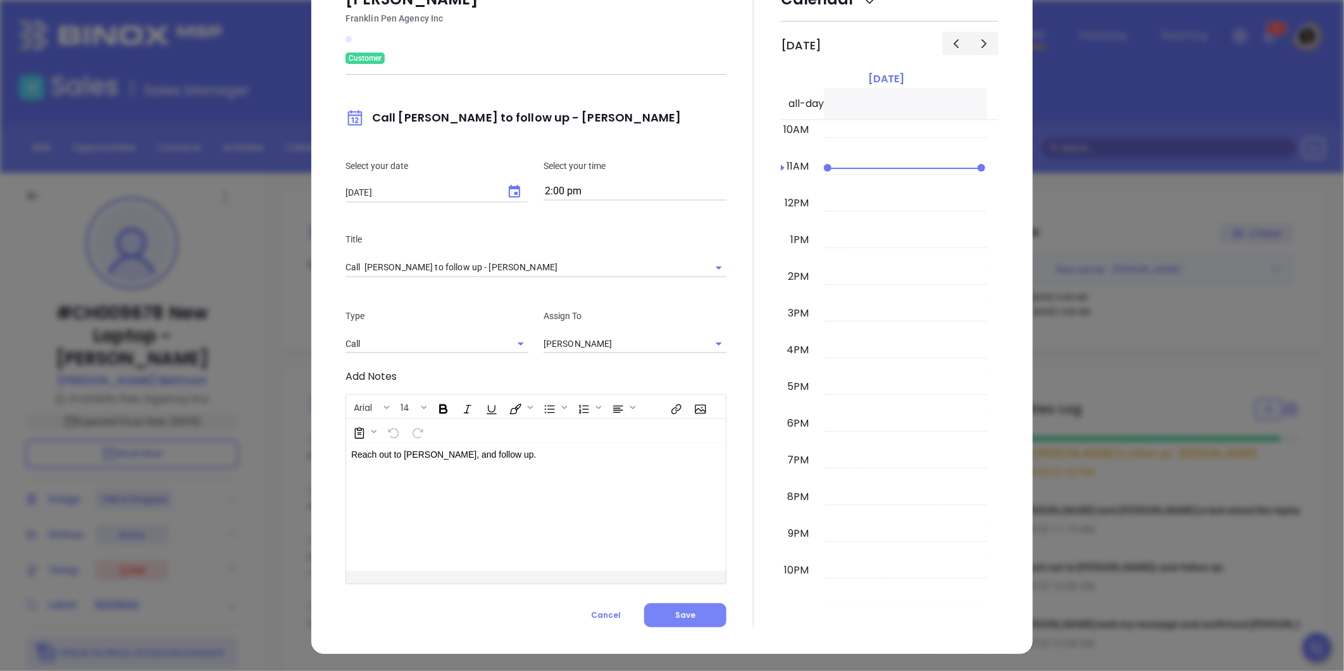
click at [688, 612] on span "Save" at bounding box center [685, 614] width 20 height 11
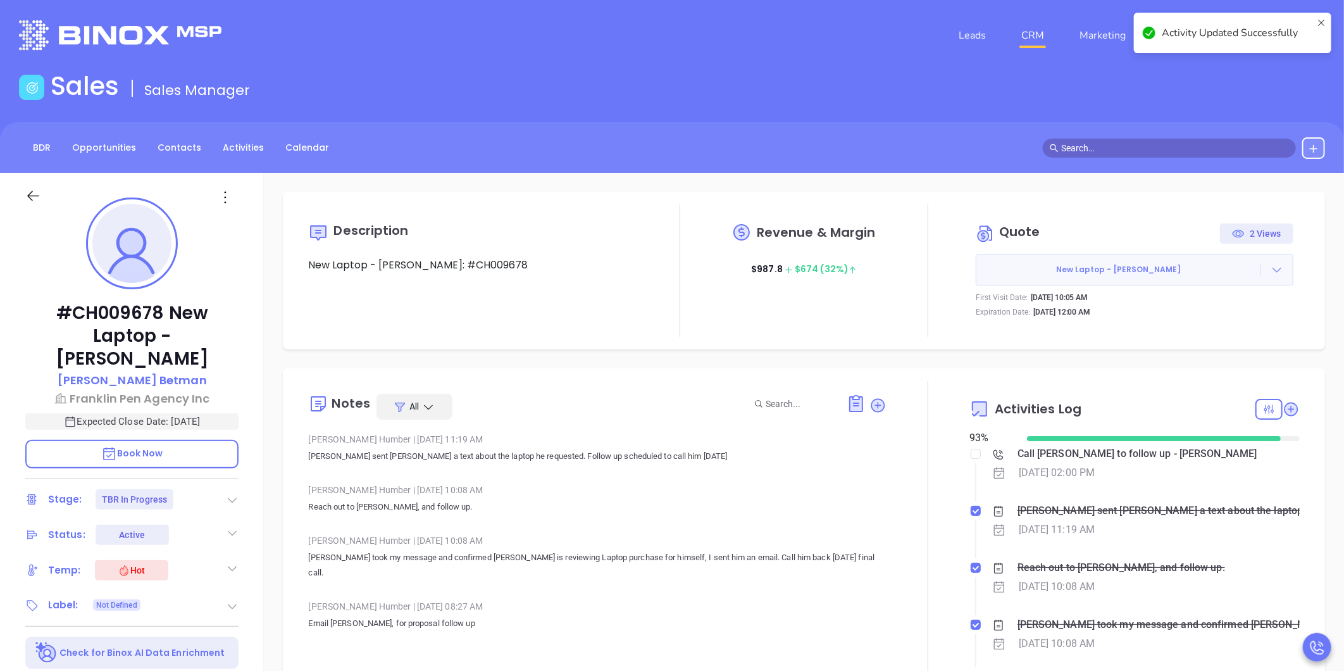
click at [1271, 269] on icon at bounding box center [1277, 269] width 13 height 13
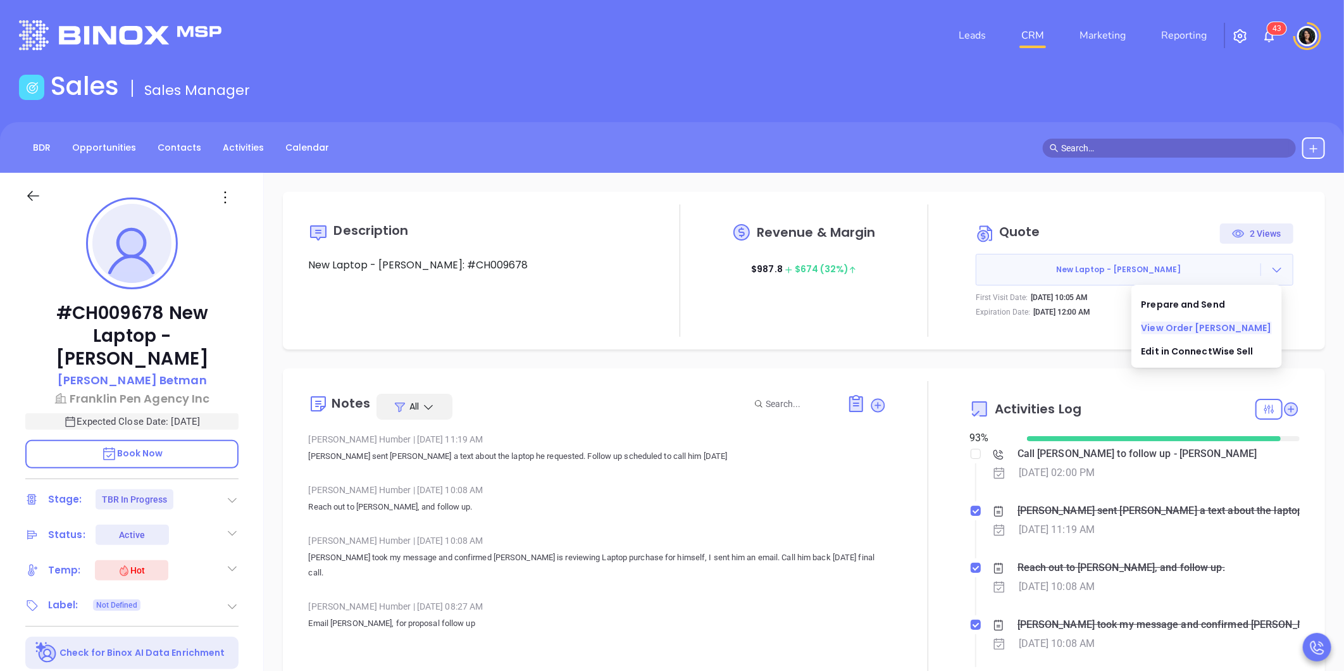
click at [1198, 328] on link "View Order Porter" at bounding box center [1207, 328] width 130 height 13
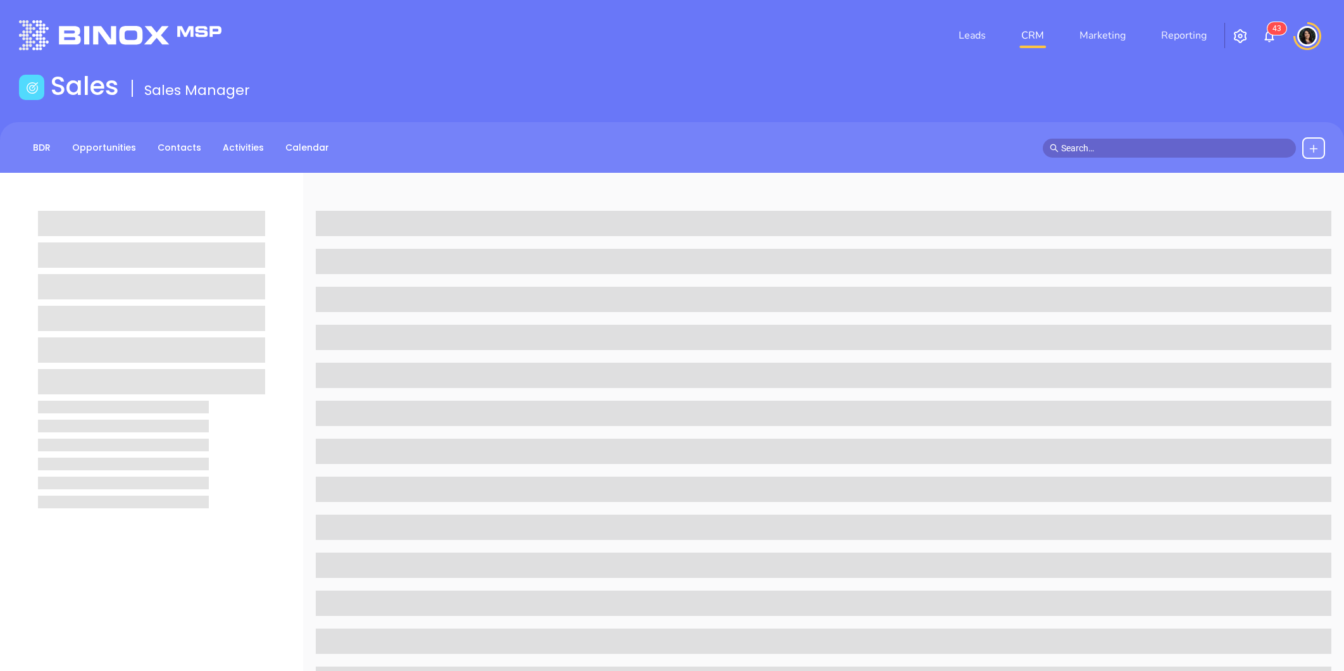
scroll to position [173, 0]
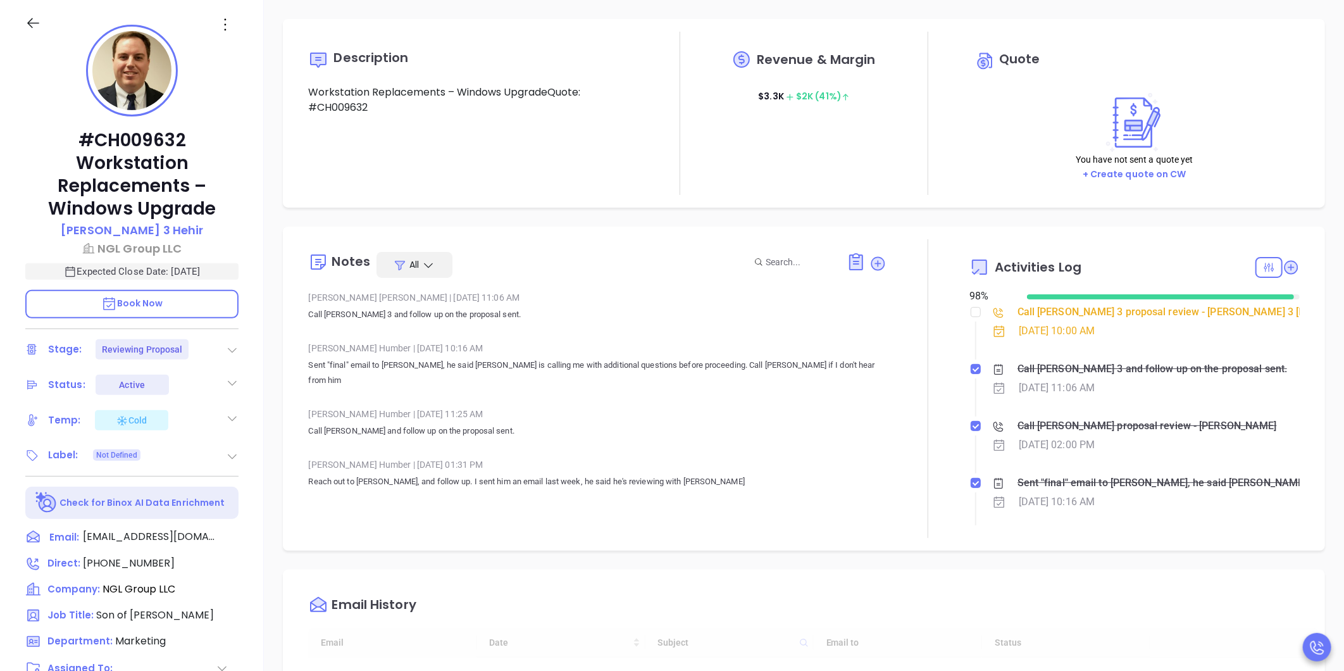
type input "[DATE]"
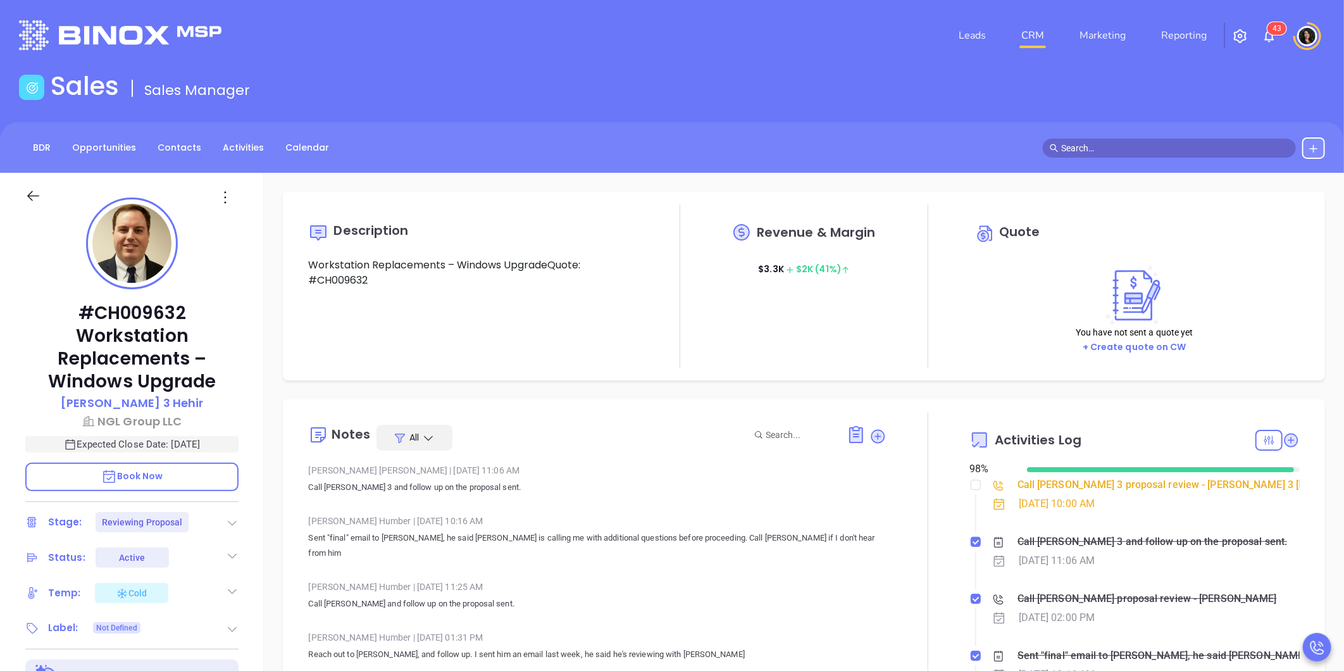
scroll to position [368, 0]
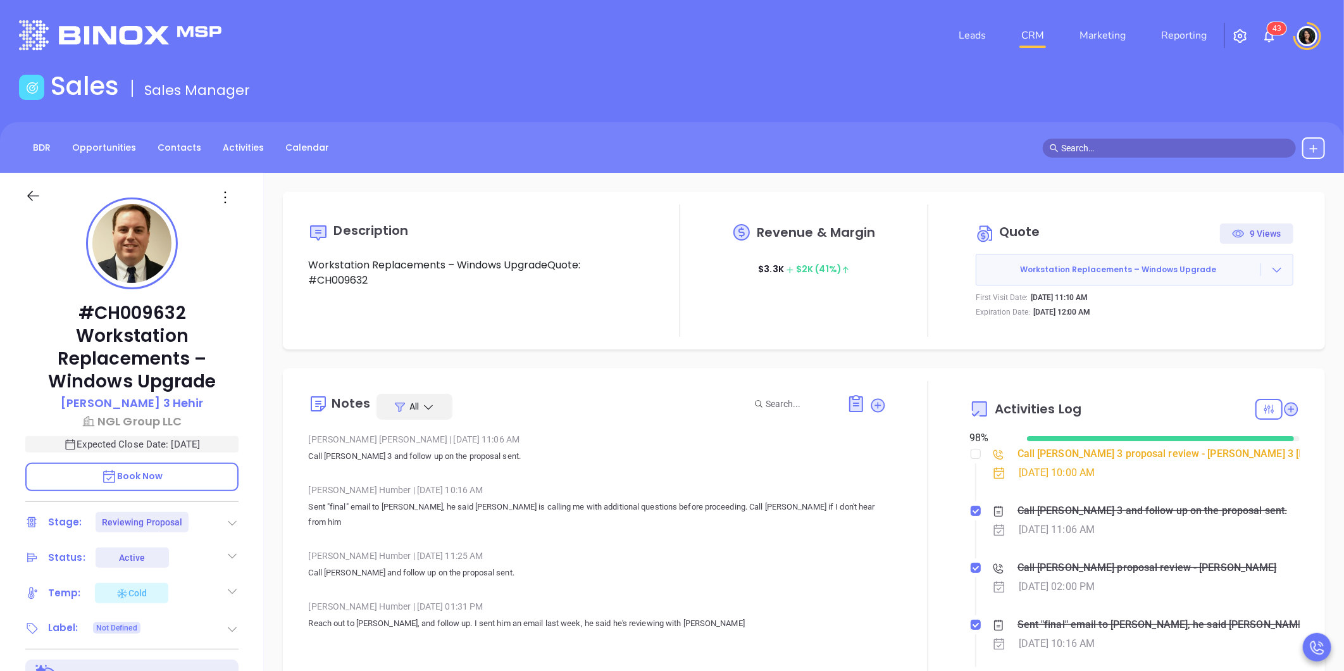
type input "[PERSON_NAME]"
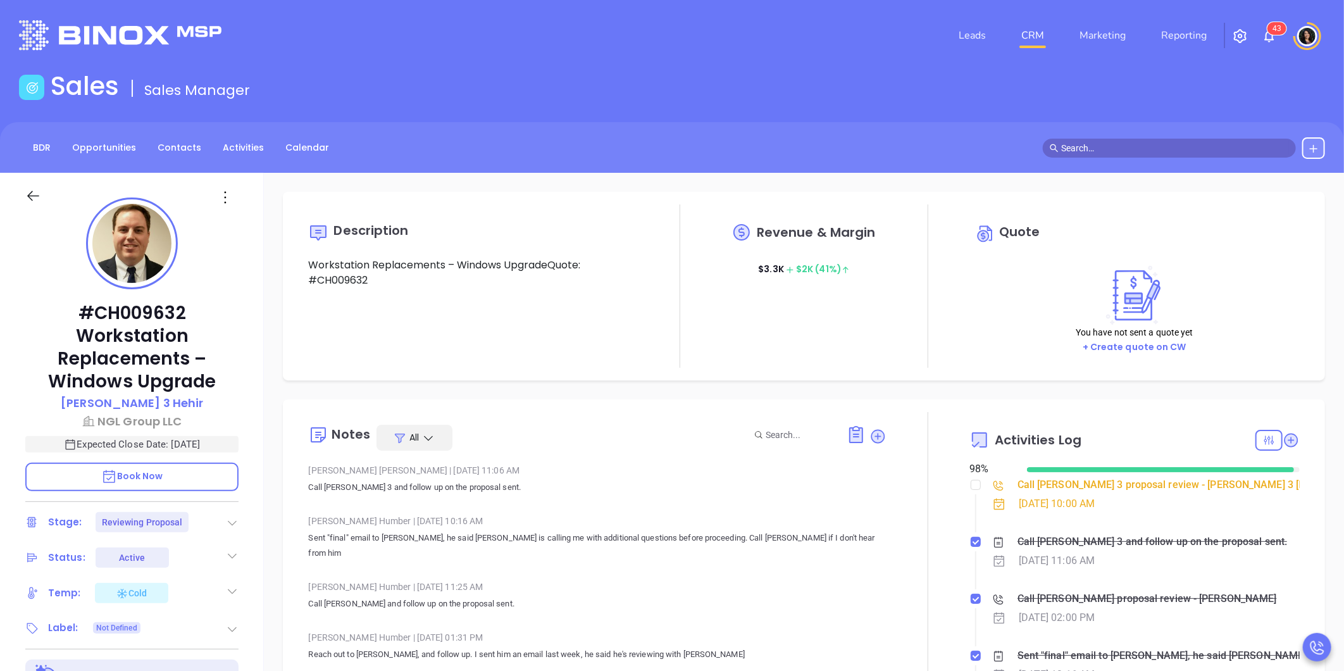
type input "[DATE]"
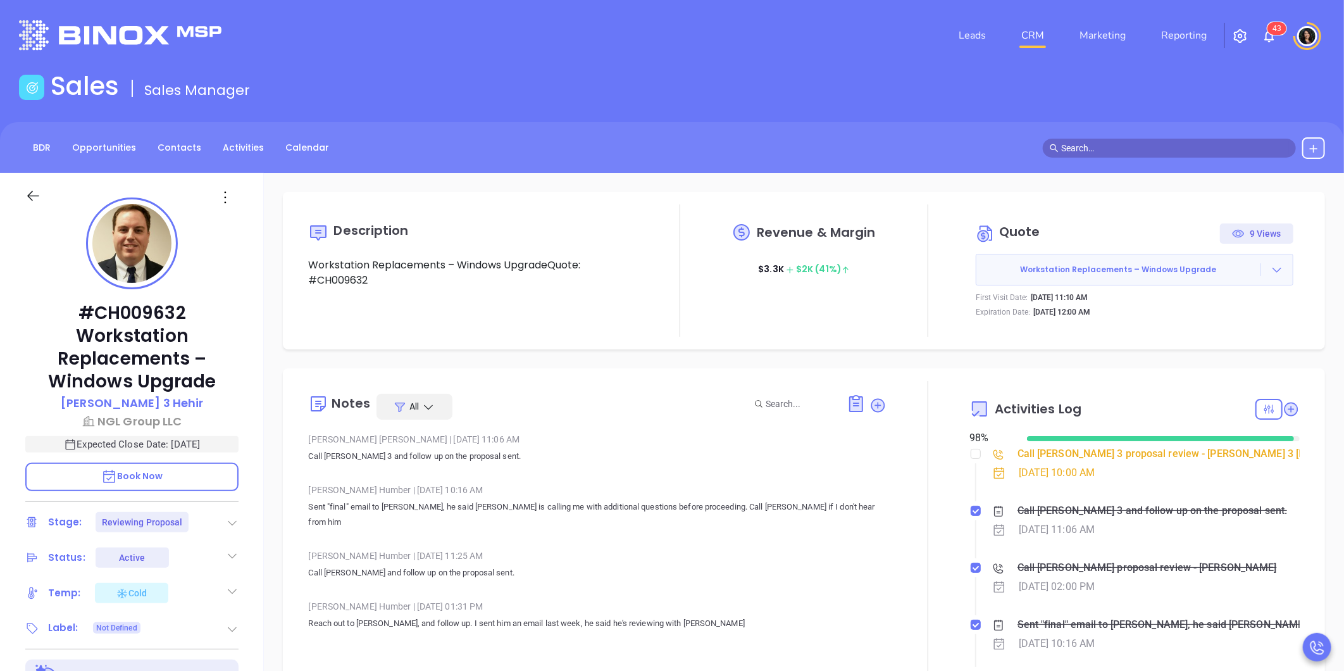
type input "[PERSON_NAME]"
click at [1078, 146] on input "text" at bounding box center [1175, 148] width 228 height 14
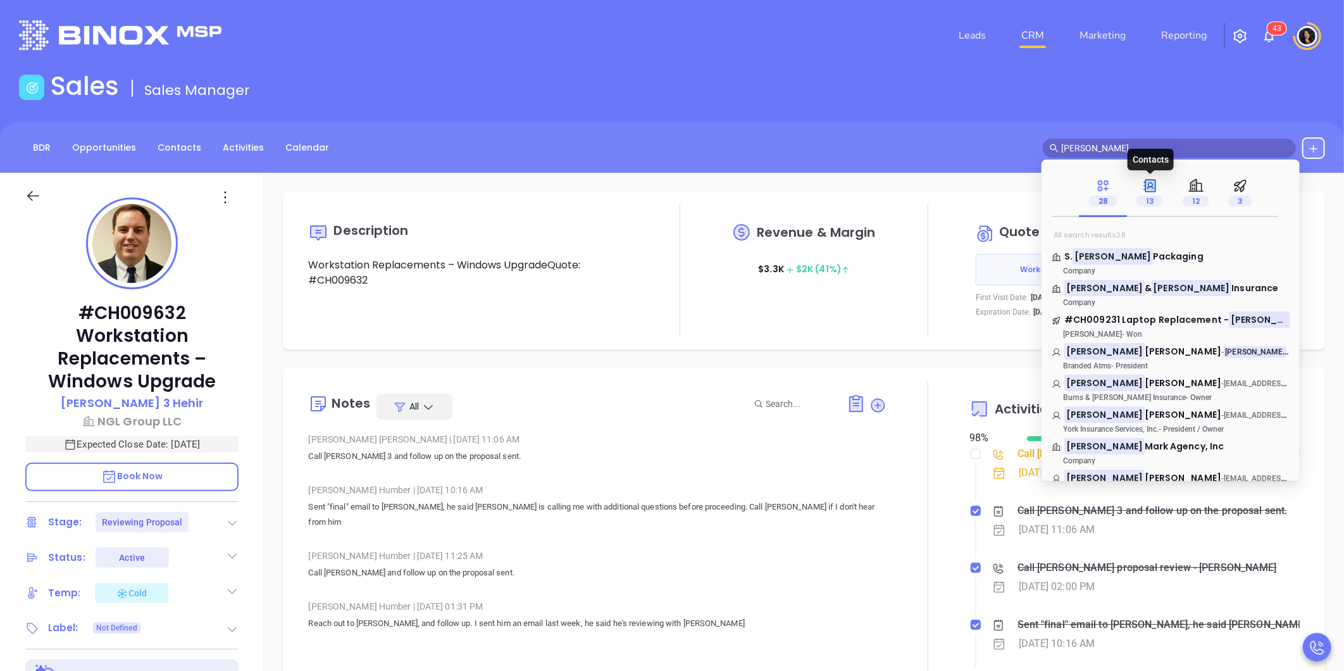
click at [1162, 191] on div "13" at bounding box center [1150, 193] width 27 height 30
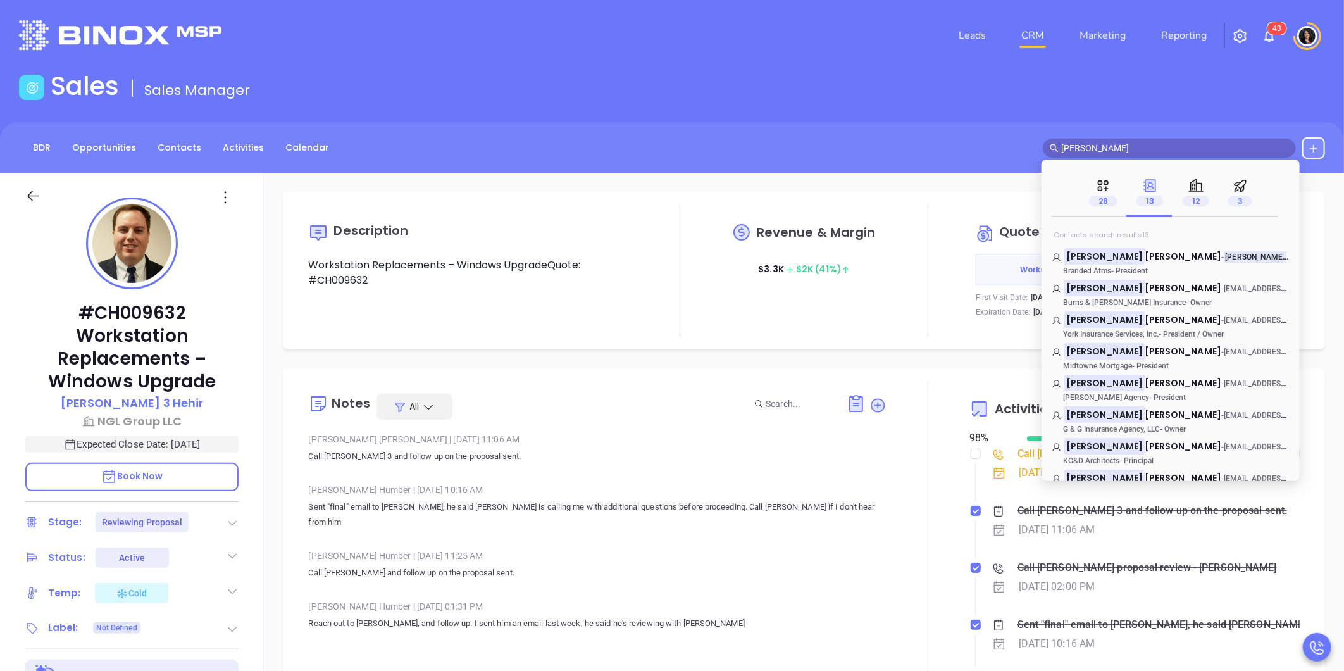
click at [1114, 155] on span "[PERSON_NAME]" at bounding box center [1169, 148] width 253 height 19
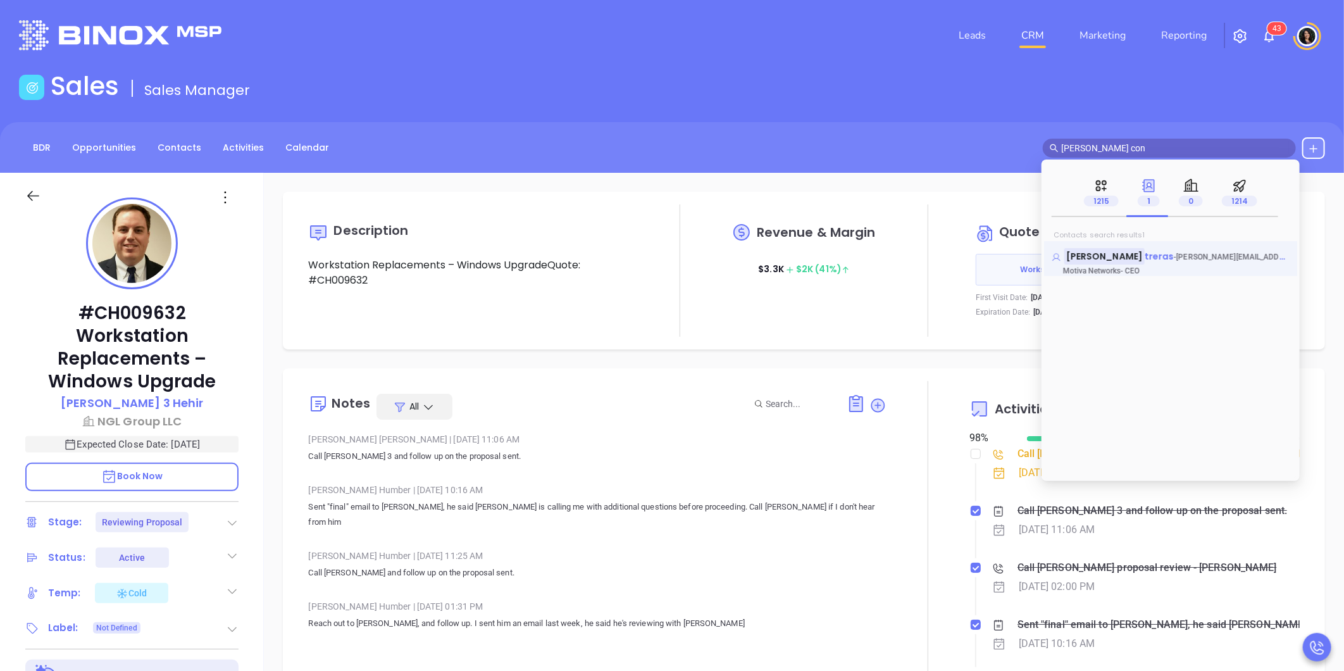
type input "[PERSON_NAME] con"
click at [1145, 263] on span "treras" at bounding box center [1160, 256] width 30 height 13
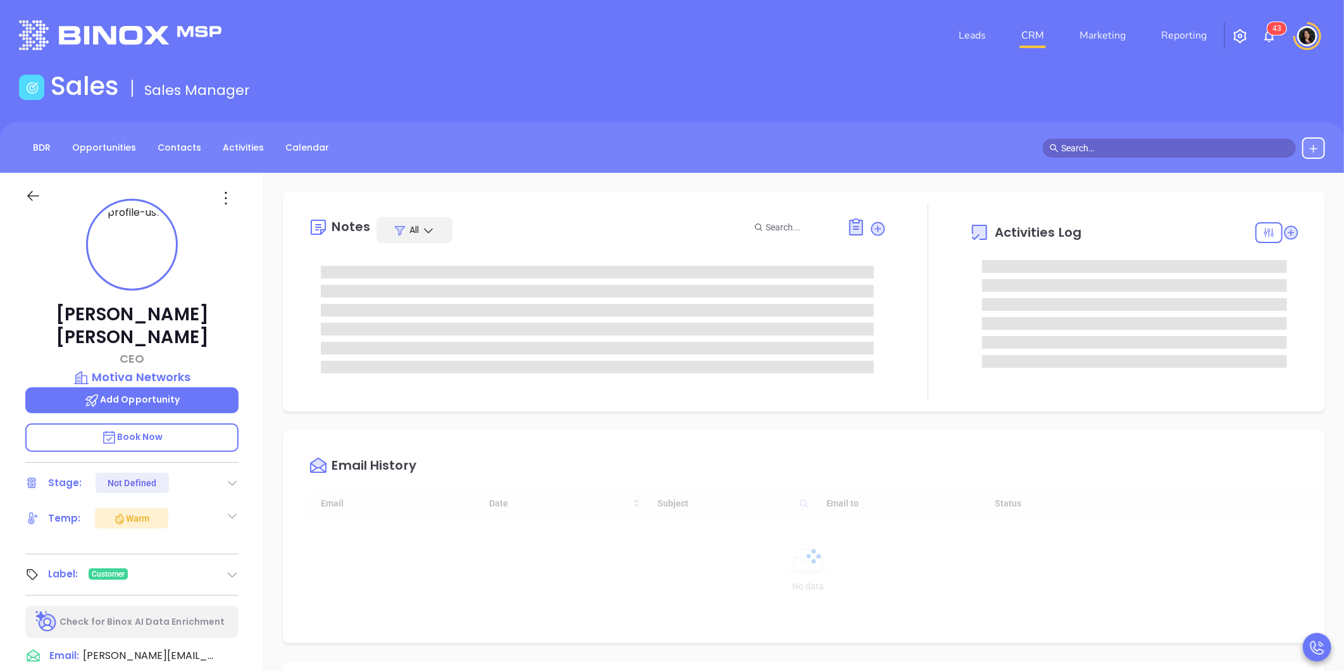
type input "[DATE]"
type input "[PERSON_NAME]"
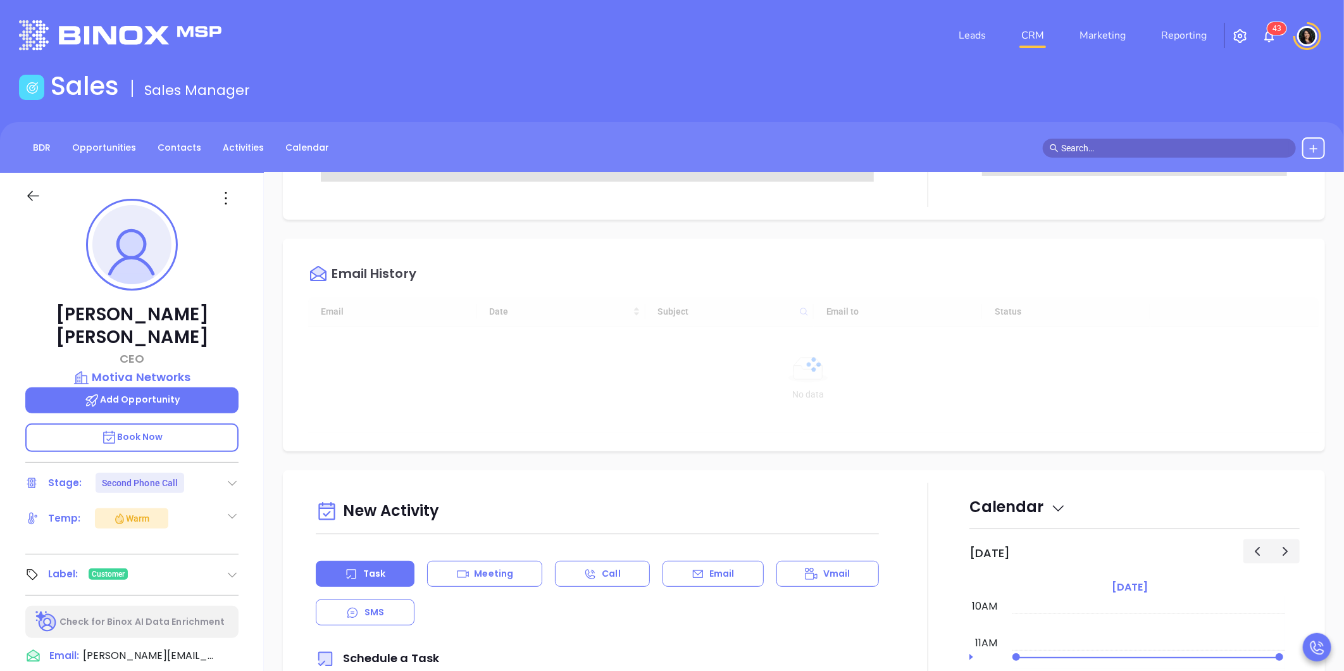
scroll to position [211, 0]
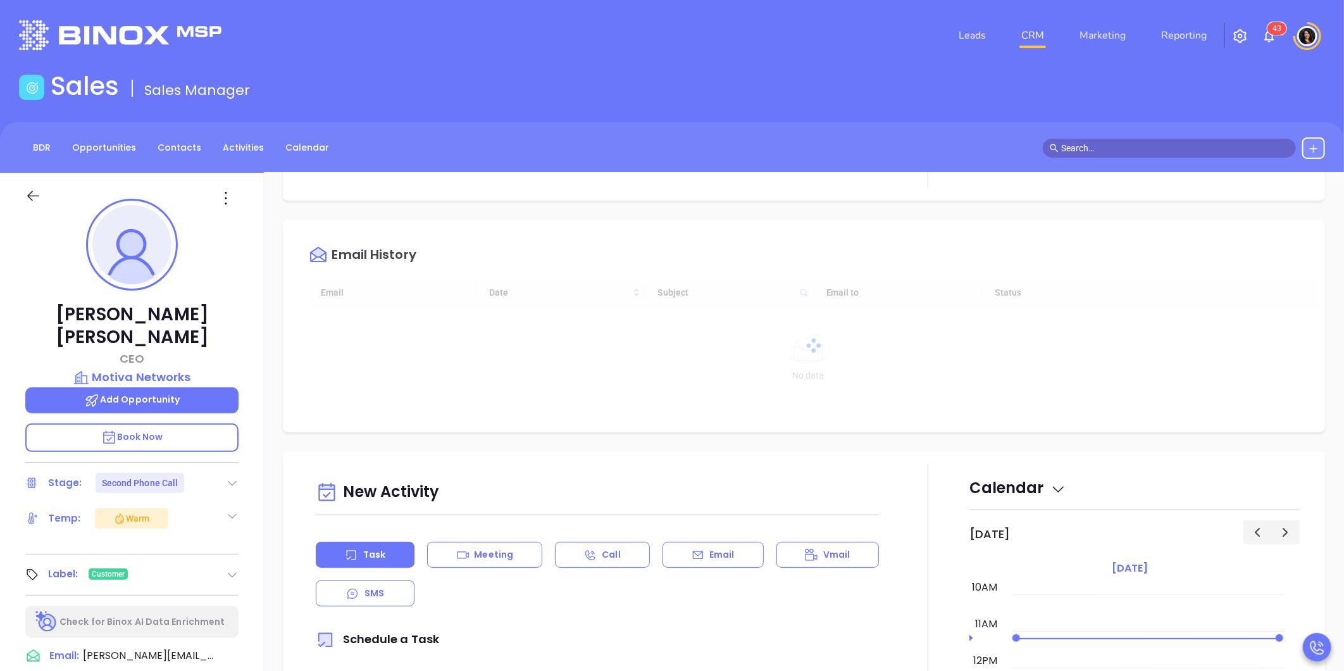
click at [685, 553] on div "Notes All Activities Log Email History Email Date Subject Email to Status No da…" at bounding box center [804, 616] width 1080 height 886
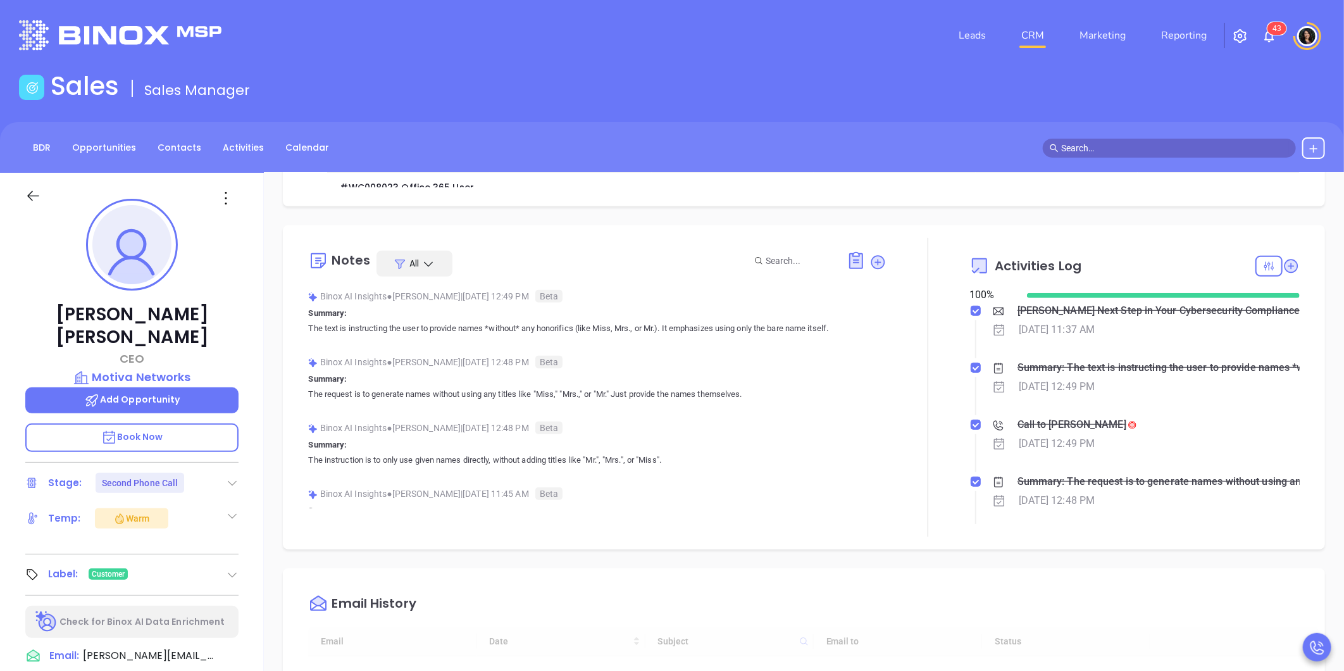
scroll to position [1017, 0]
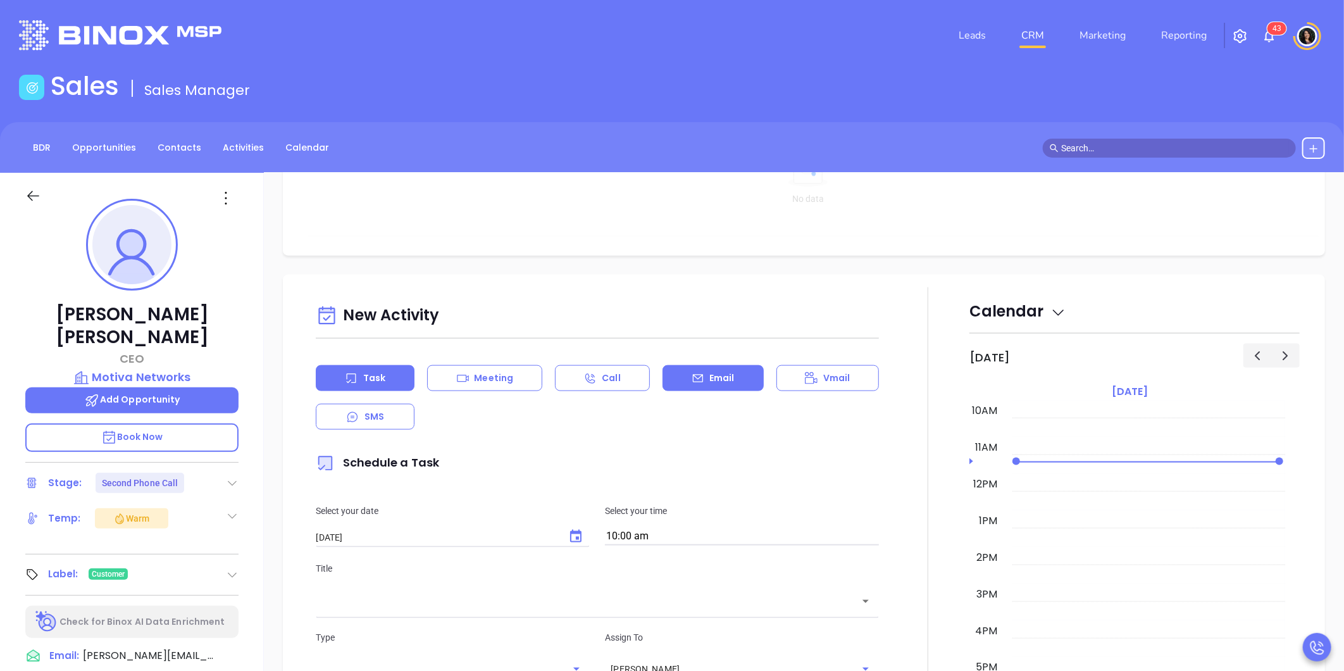
click at [701, 378] on div "Email" at bounding box center [713, 378] width 101 height 26
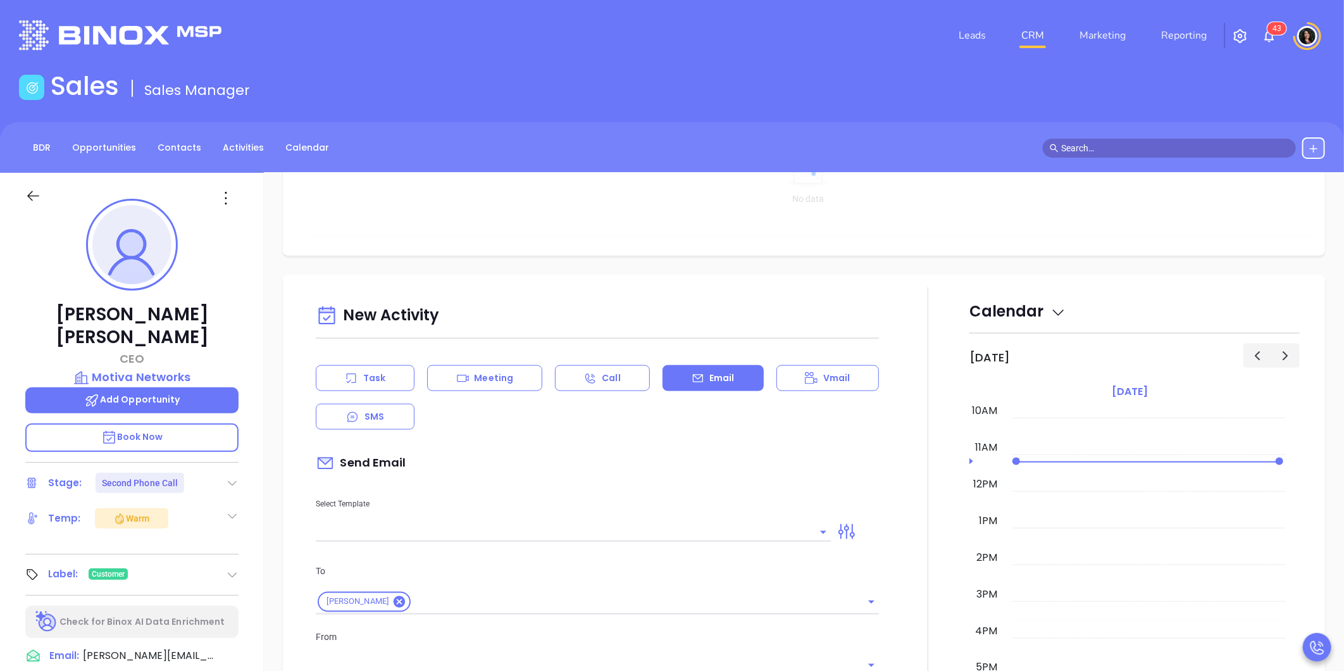
scroll to position [1299, 0]
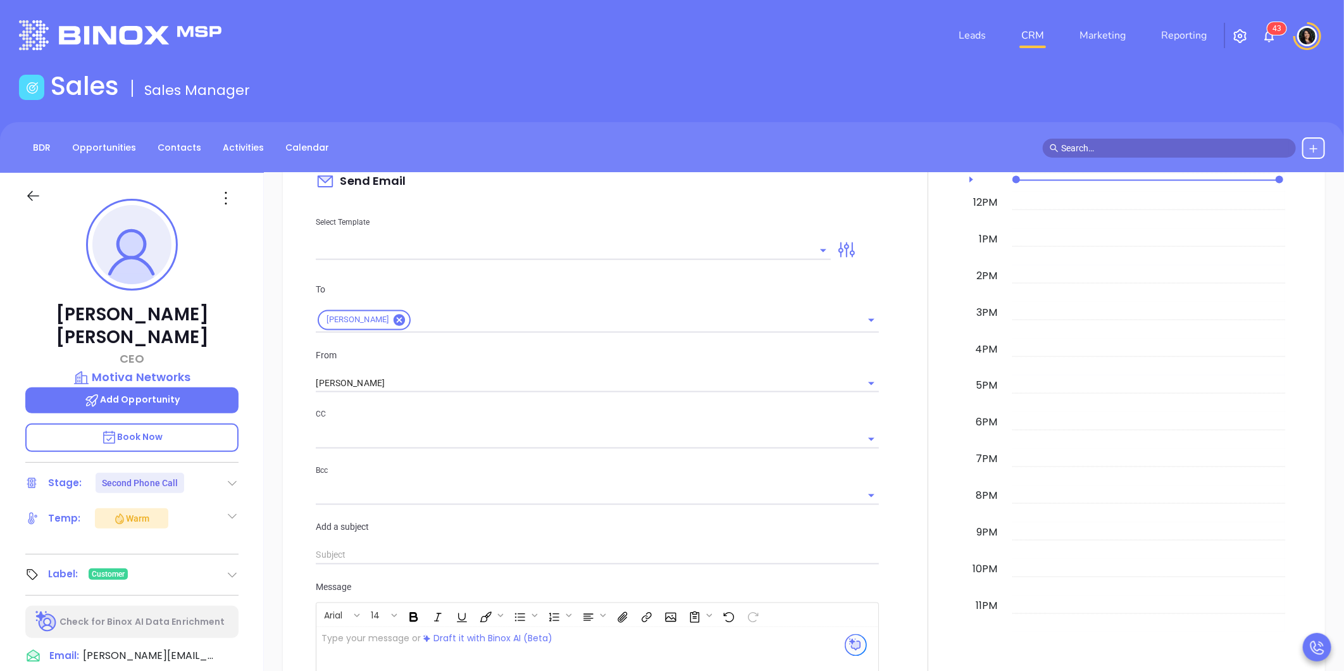
type input "Carla Humber"
click at [389, 252] on input "text" at bounding box center [564, 250] width 496 height 18
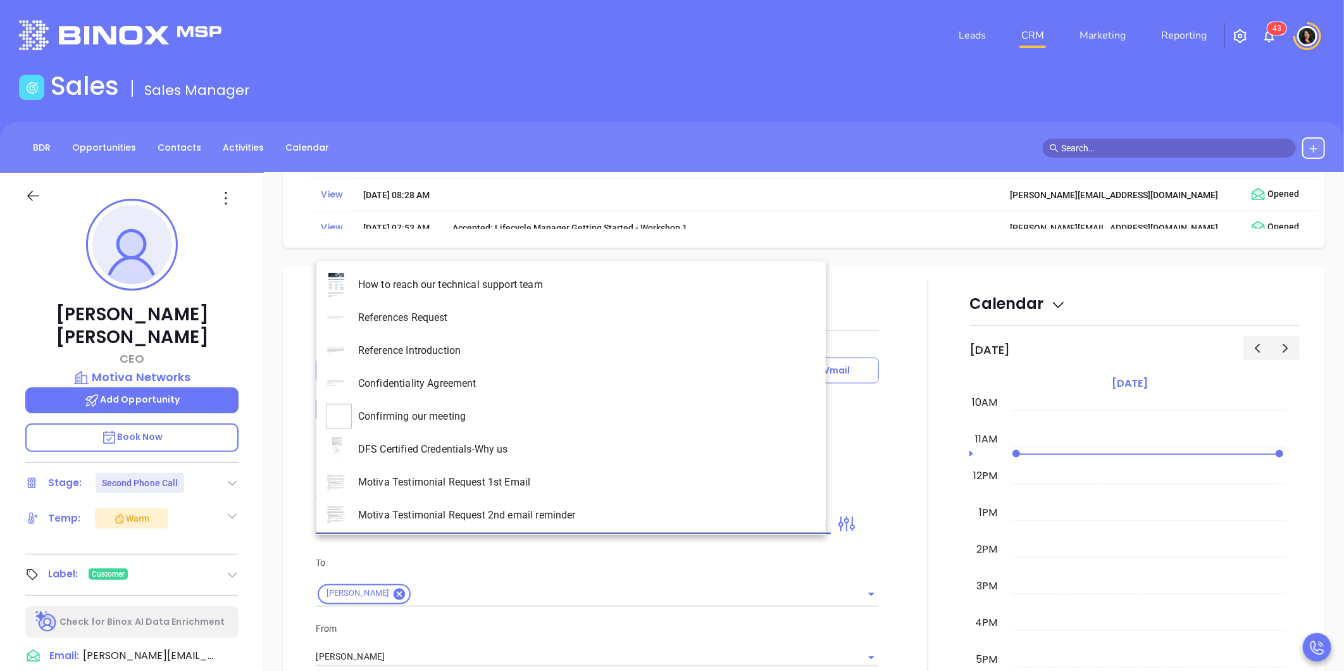
scroll to position [1572, 0]
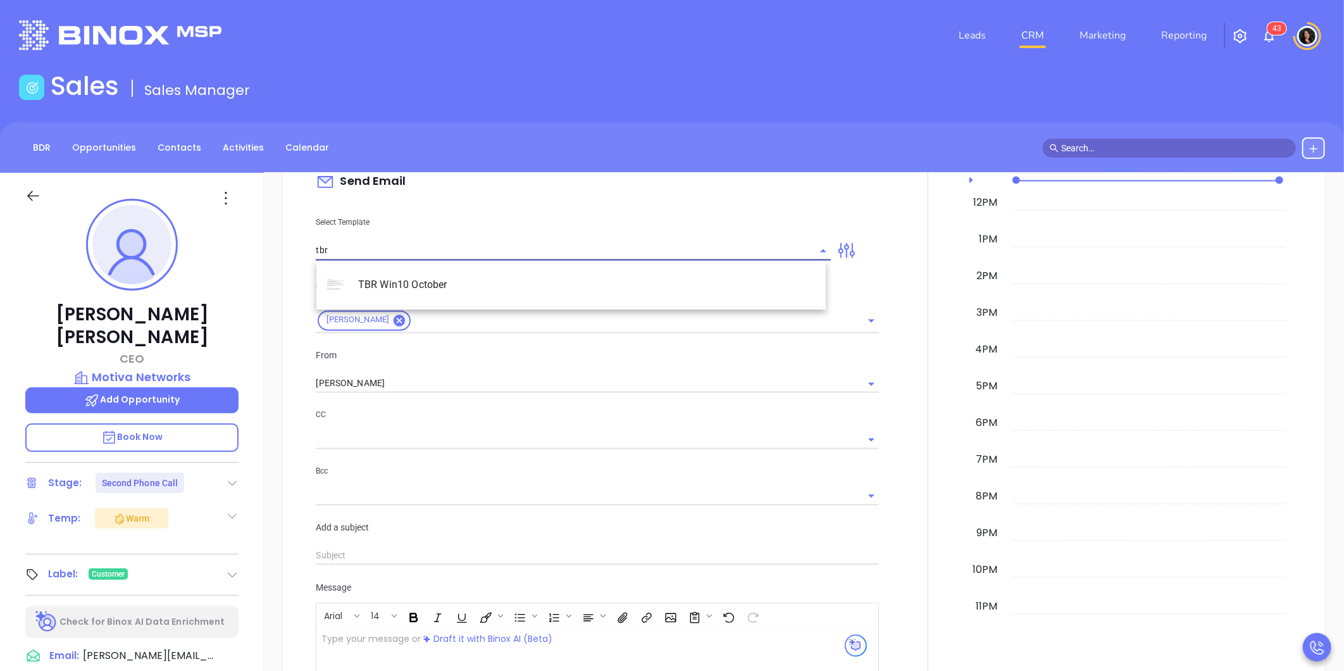
click at [447, 285] on li "TBR Win10 October" at bounding box center [570, 284] width 509 height 33
type input "TBR Win10 October"
type input "Walter, we are running out of time for this upgrade"
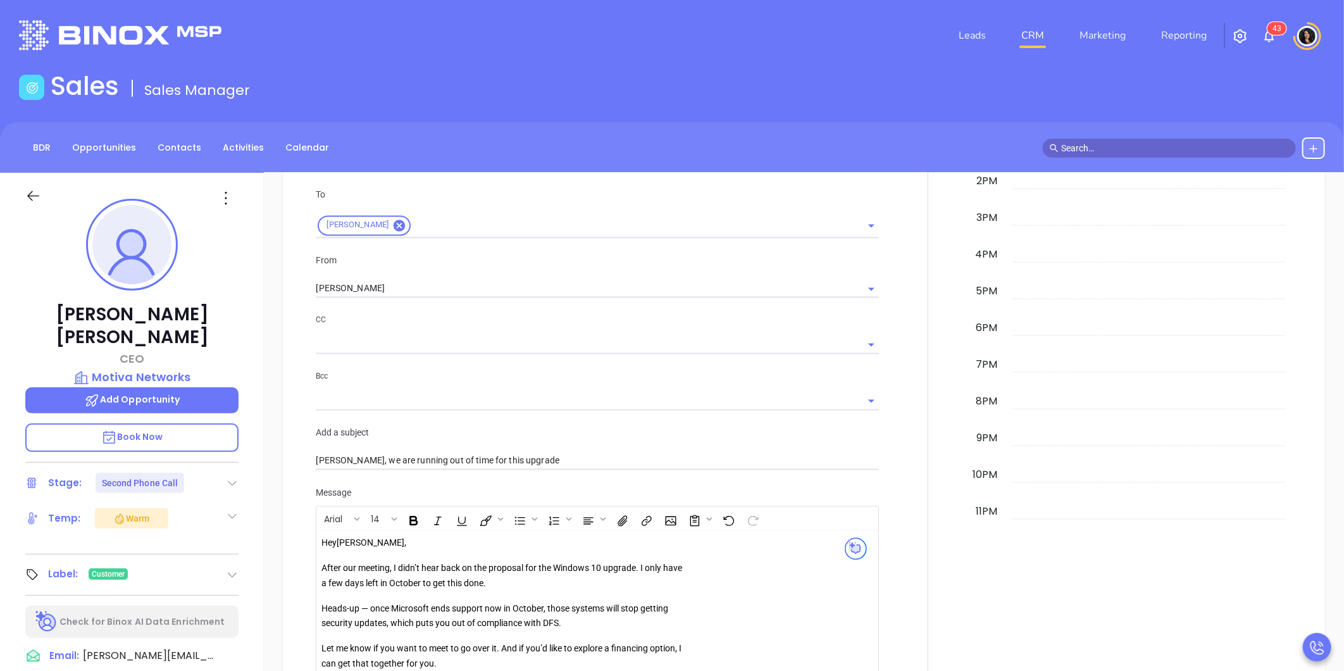
scroll to position [1642, 0]
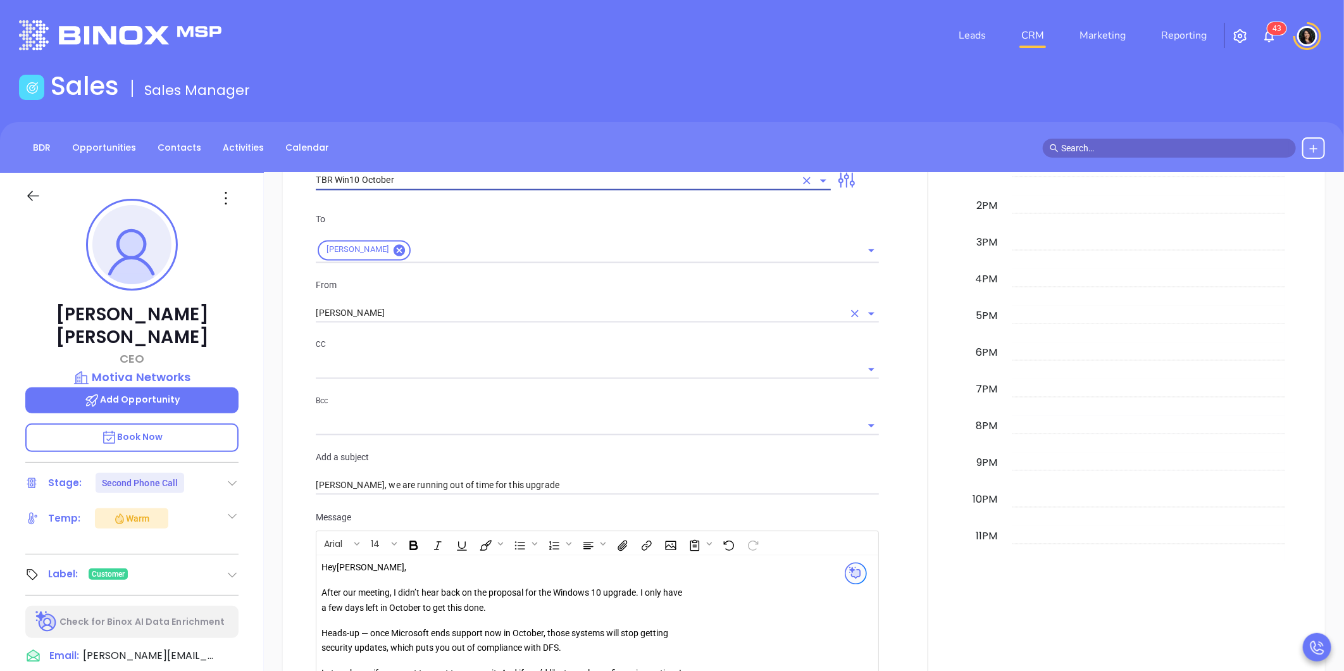
type input "TBR Win10 October"
click at [376, 312] on input "Carla Humber" at bounding box center [580, 313] width 528 height 18
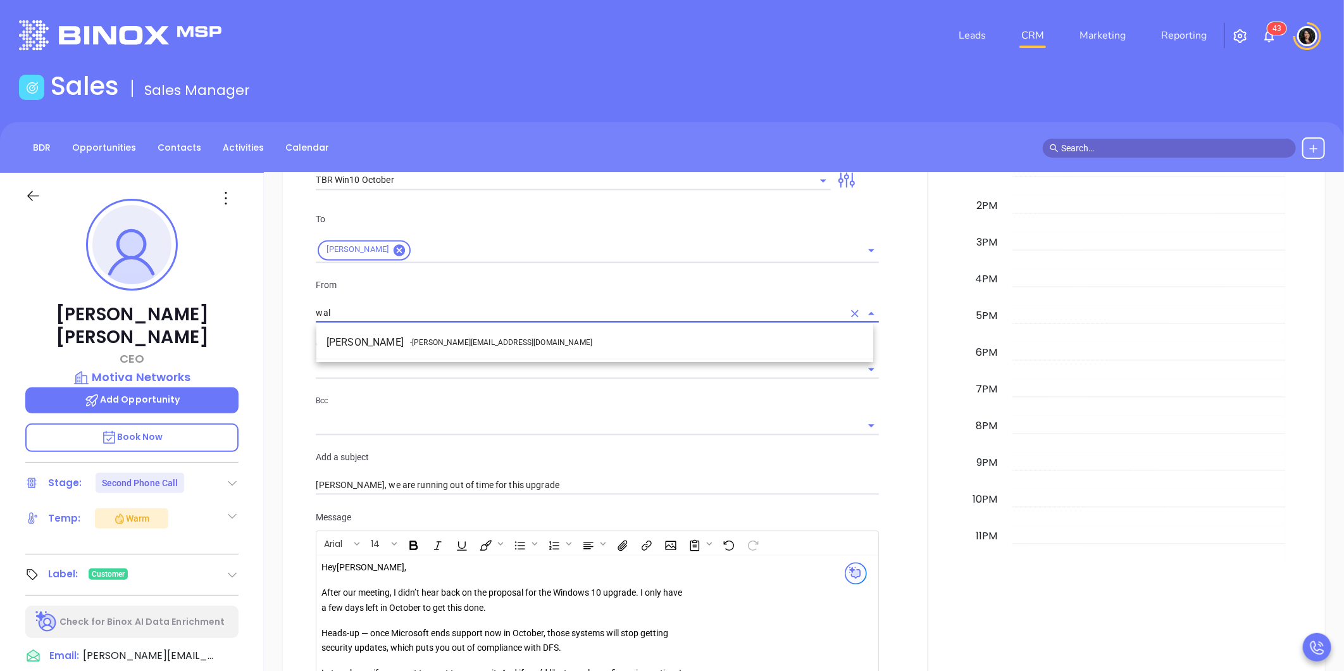
click at [359, 340] on li "Walter Contreras - walter@motiva.net" at bounding box center [594, 342] width 557 height 23
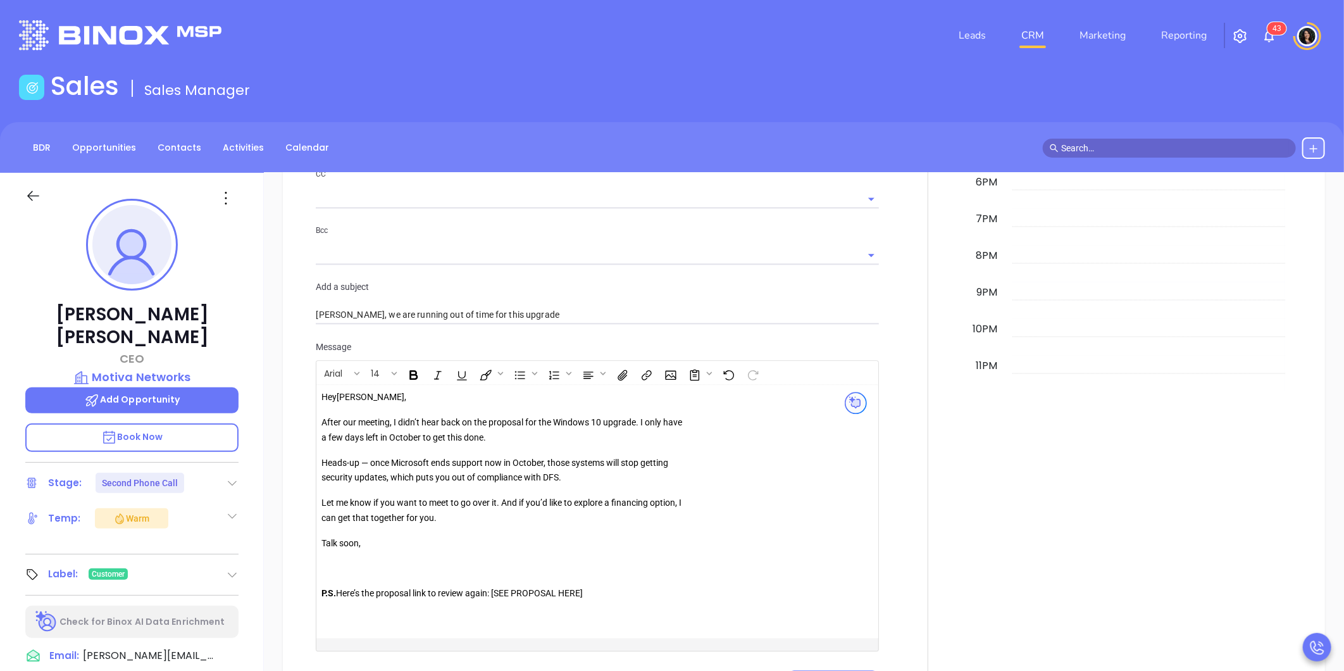
scroll to position [1853, 0]
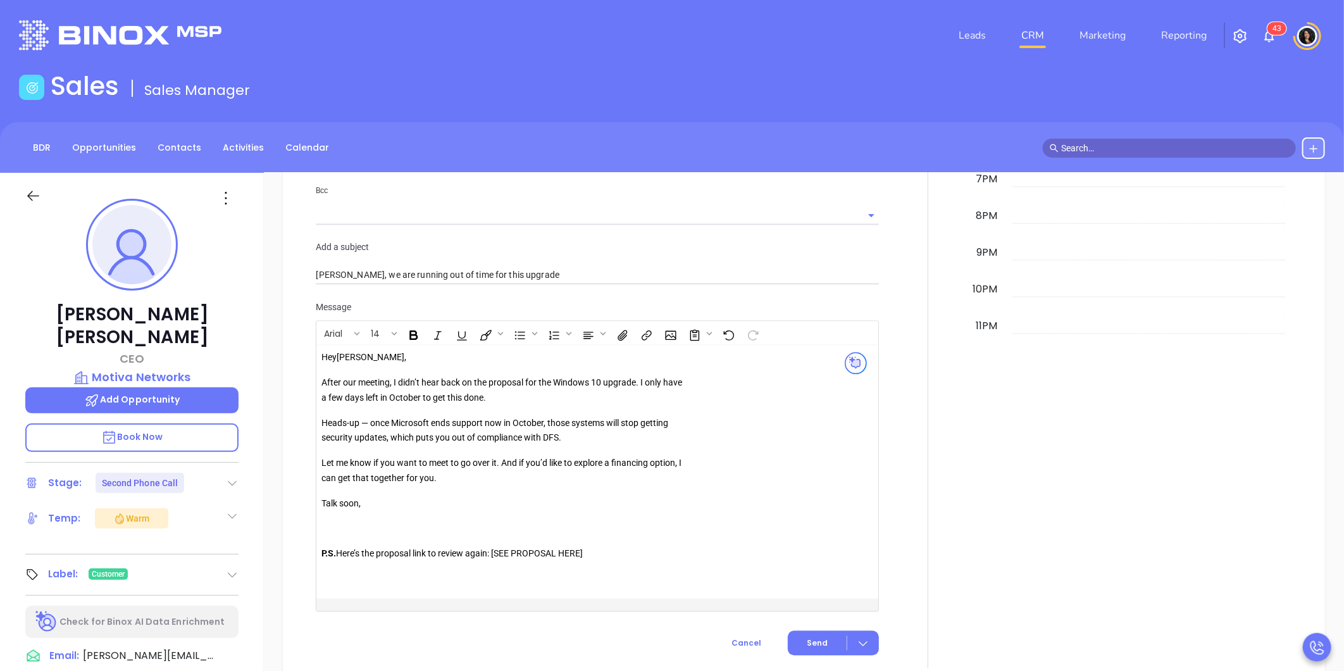
type input "Walter Contreras"
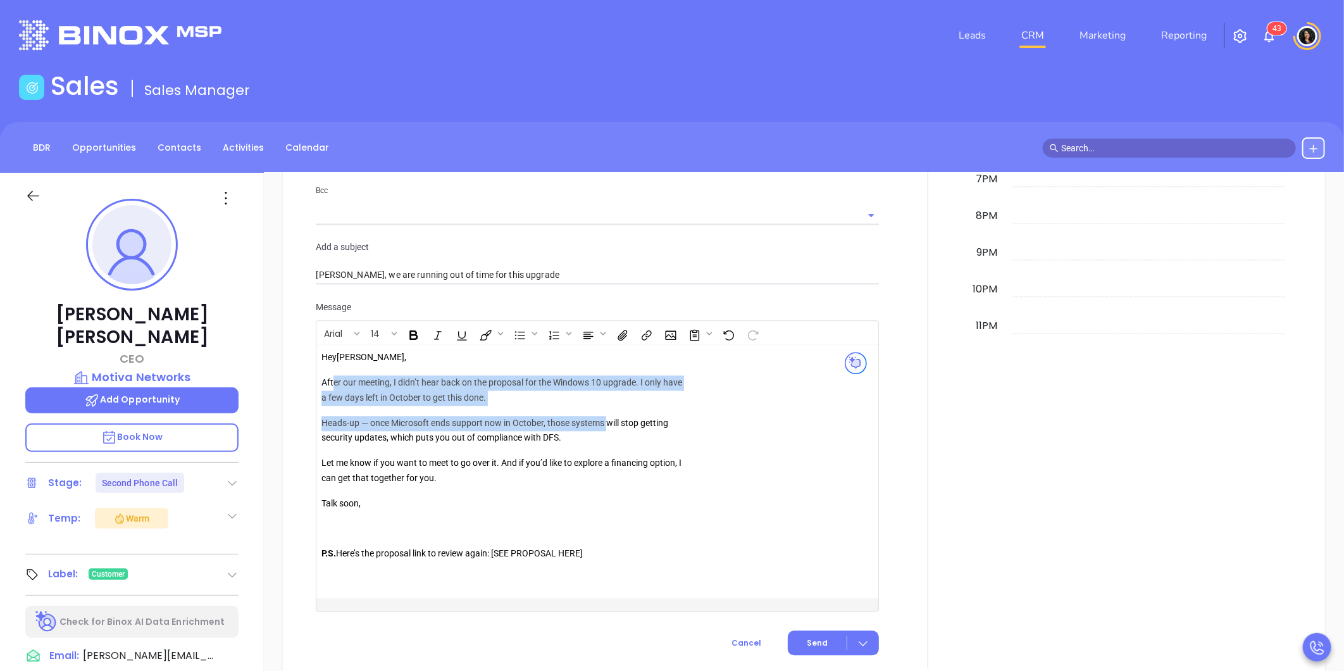
drag, startPoint x: 334, startPoint y: 387, endPoint x: 613, endPoint y: 413, distance: 280.4
click at [613, 413] on div "Hey Walter , After our meeting, I didn’t hear back on the proposal for the Wind…" at bounding box center [504, 463] width 364 height 227
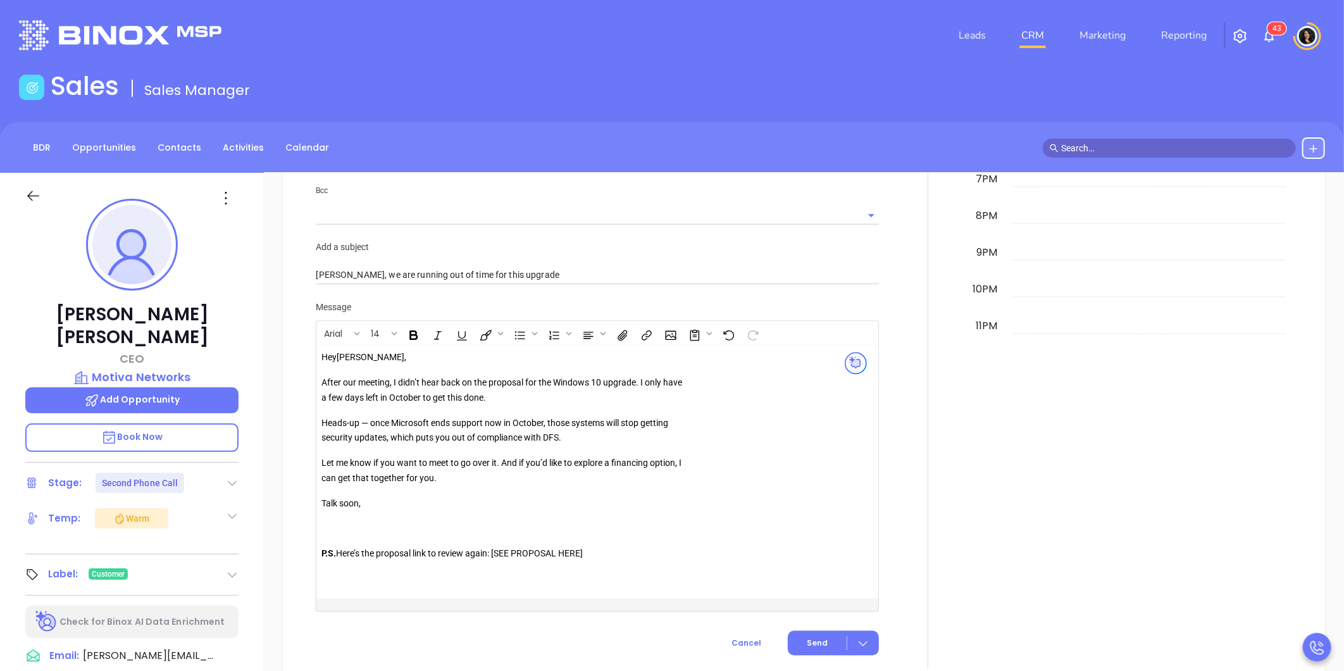
click at [494, 437] on p "Heads-up — once Microsoft ends support now in October, those systems will stop …" at bounding box center [504, 431] width 364 height 30
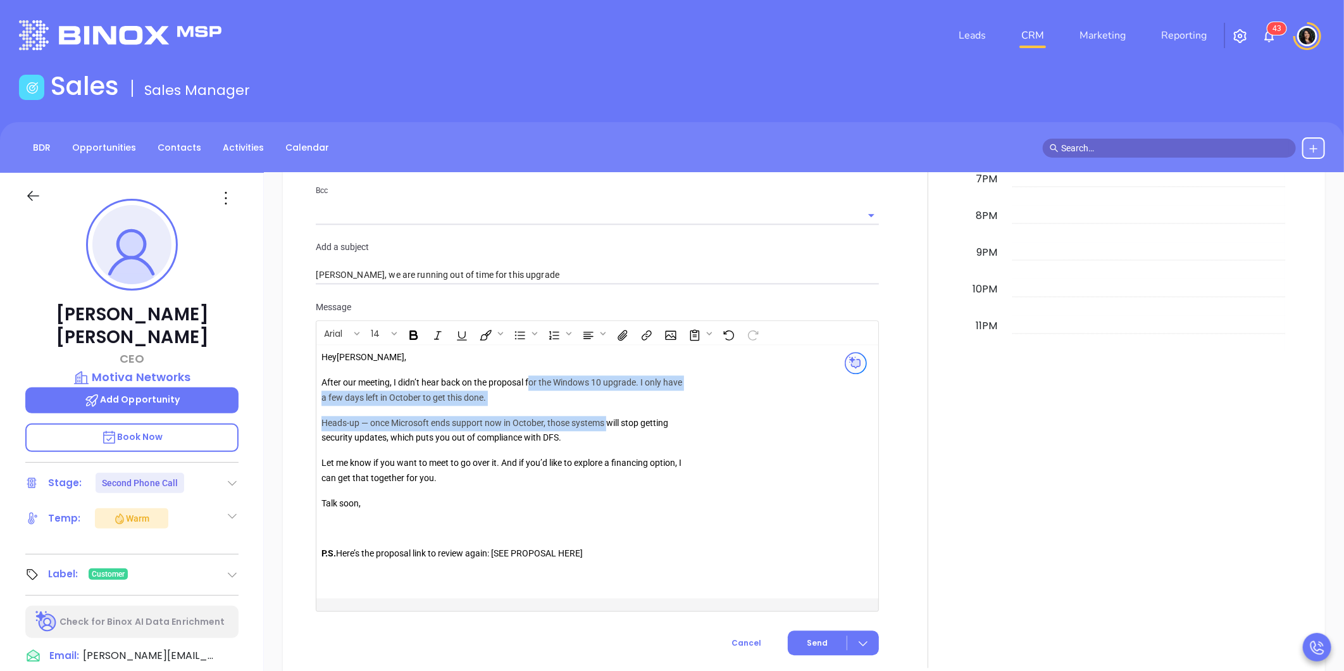
drag, startPoint x: 534, startPoint y: 386, endPoint x: 609, endPoint y: 422, distance: 83.5
click at [609, 422] on div "Hey Walter , After our meeting, I didn’t hear back on the proposal for the Wind…" at bounding box center [504, 463] width 364 height 227
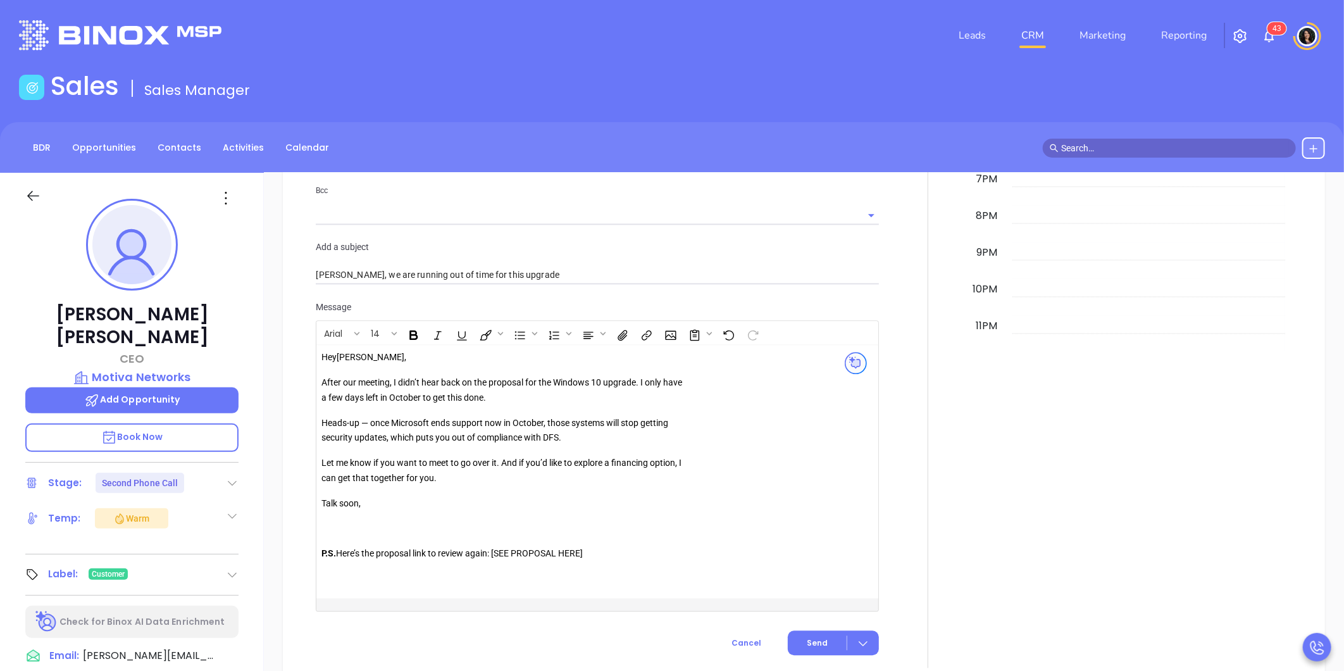
click at [447, 453] on div "Hey Walter , After our meeting, I didn’t hear back on the proposal for the Wind…" at bounding box center [504, 463] width 364 height 227
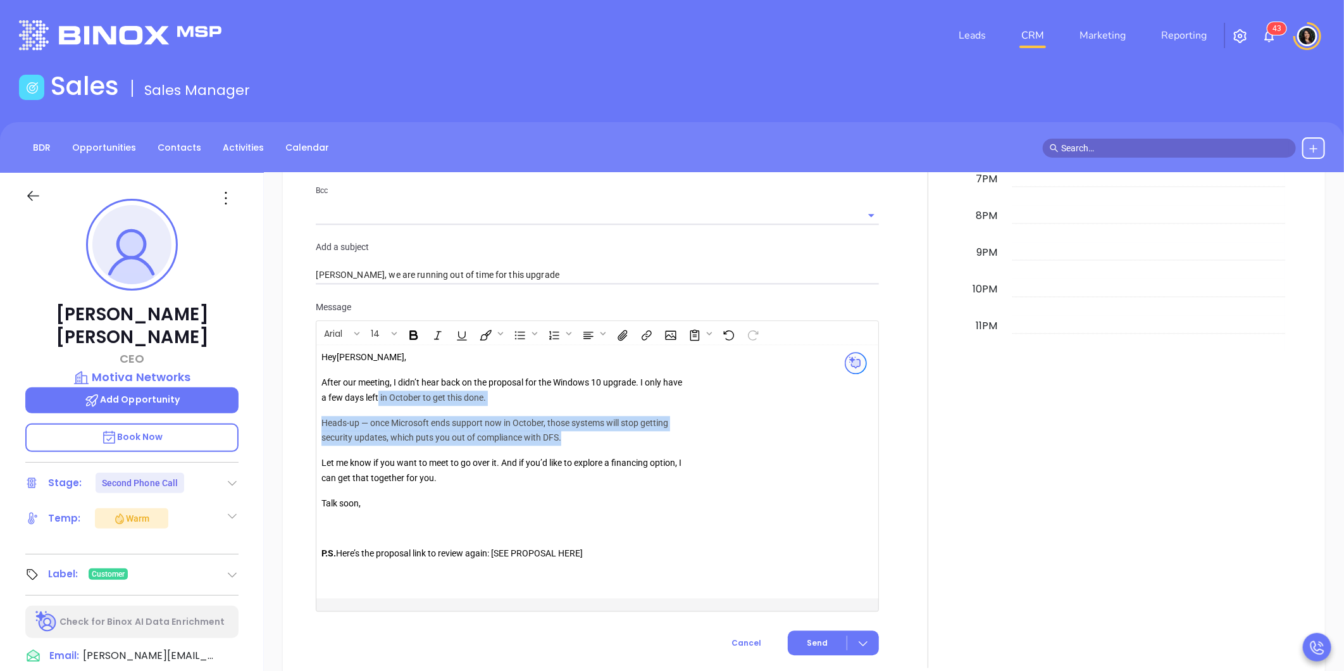
drag, startPoint x: 397, startPoint y: 399, endPoint x: 580, endPoint y: 441, distance: 188.2
click at [580, 441] on div "Hey Walter , After our meeting, I didn’t hear back on the proposal for the Wind…" at bounding box center [504, 463] width 364 height 227
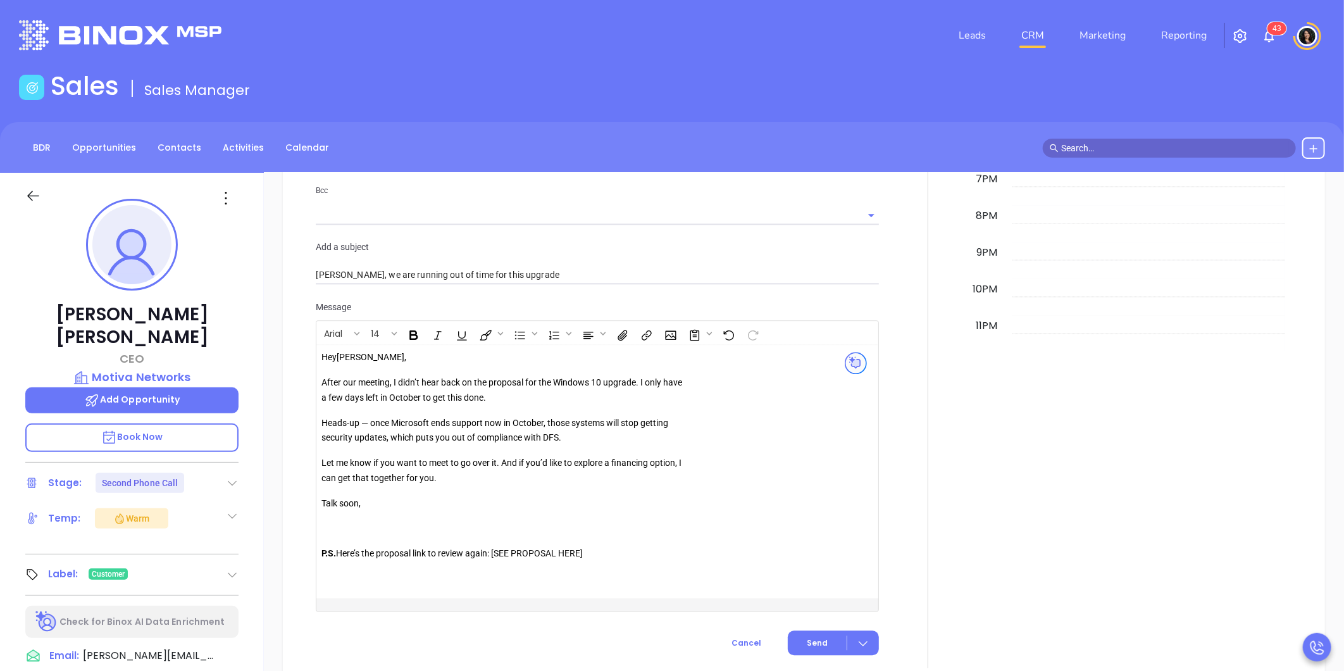
click at [414, 468] on p "Let me know if you want to meet to go over it. And if you’d like to explore a f…" at bounding box center [504, 471] width 364 height 30
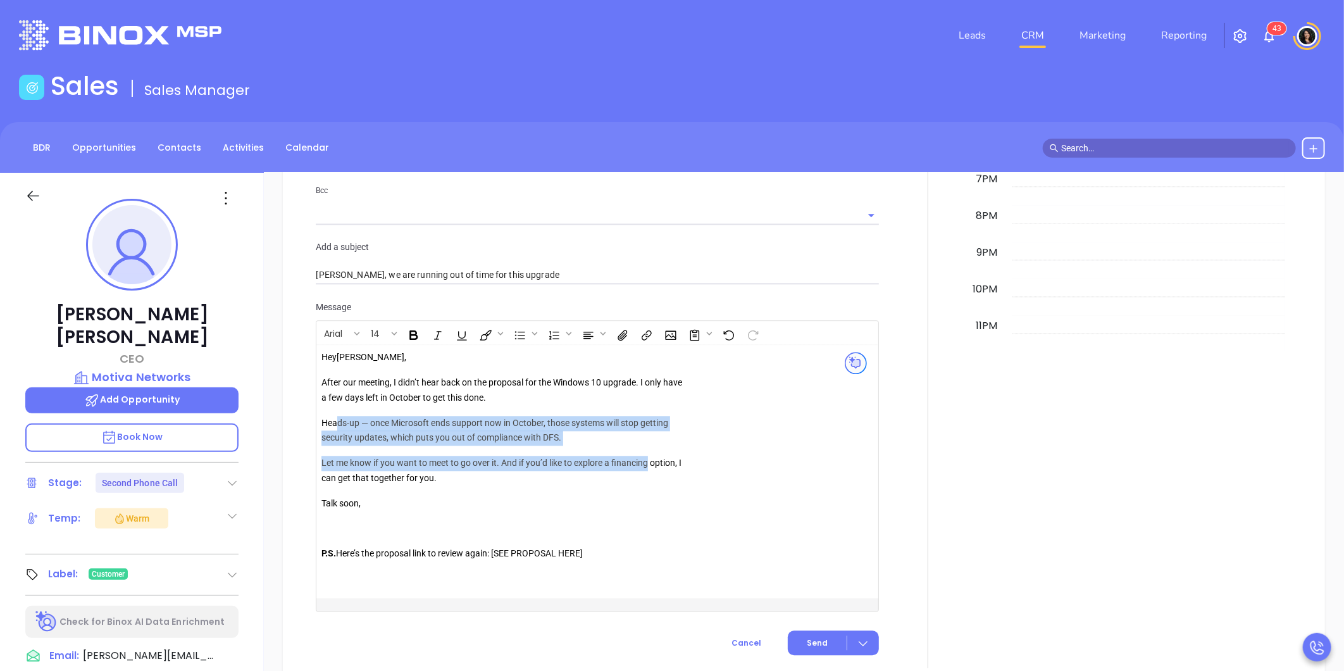
drag, startPoint x: 337, startPoint y: 416, endPoint x: 654, endPoint y: 463, distance: 321.1
click at [654, 462] on div "Hey Walter , After our meeting, I didn’t hear back on the proposal for the Wind…" at bounding box center [504, 463] width 364 height 227
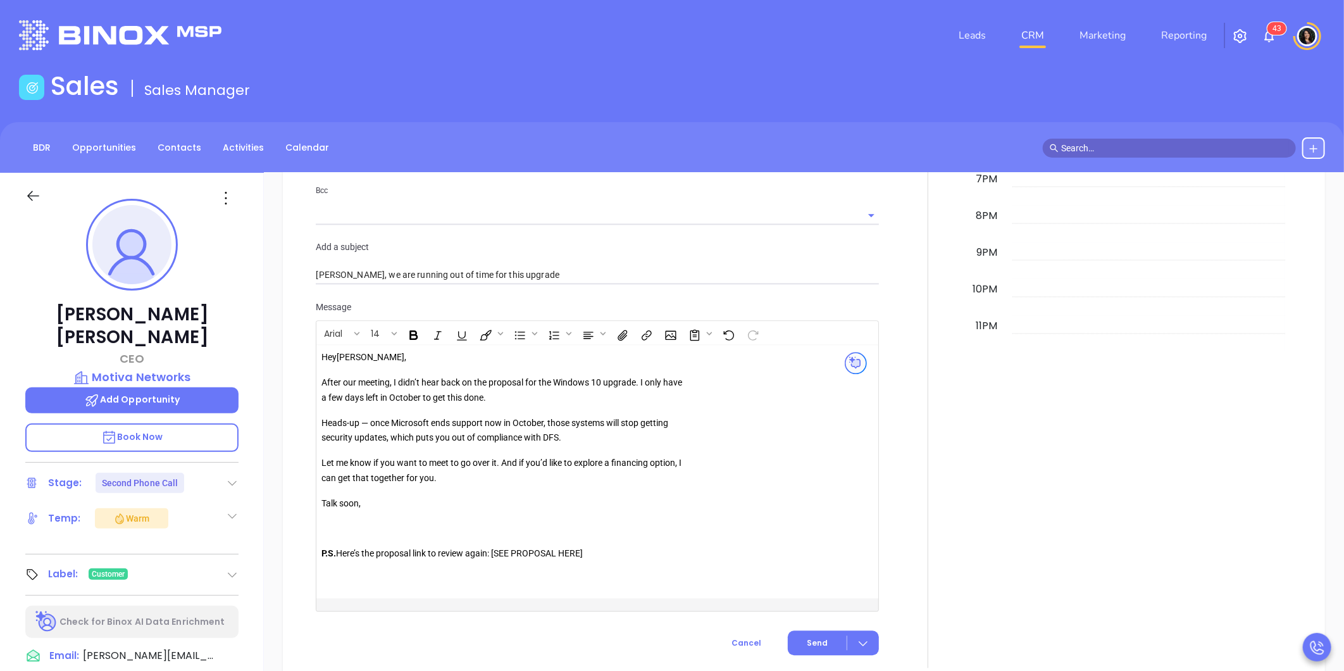
click at [509, 501] on p "Talk soon," at bounding box center [504, 503] width 364 height 15
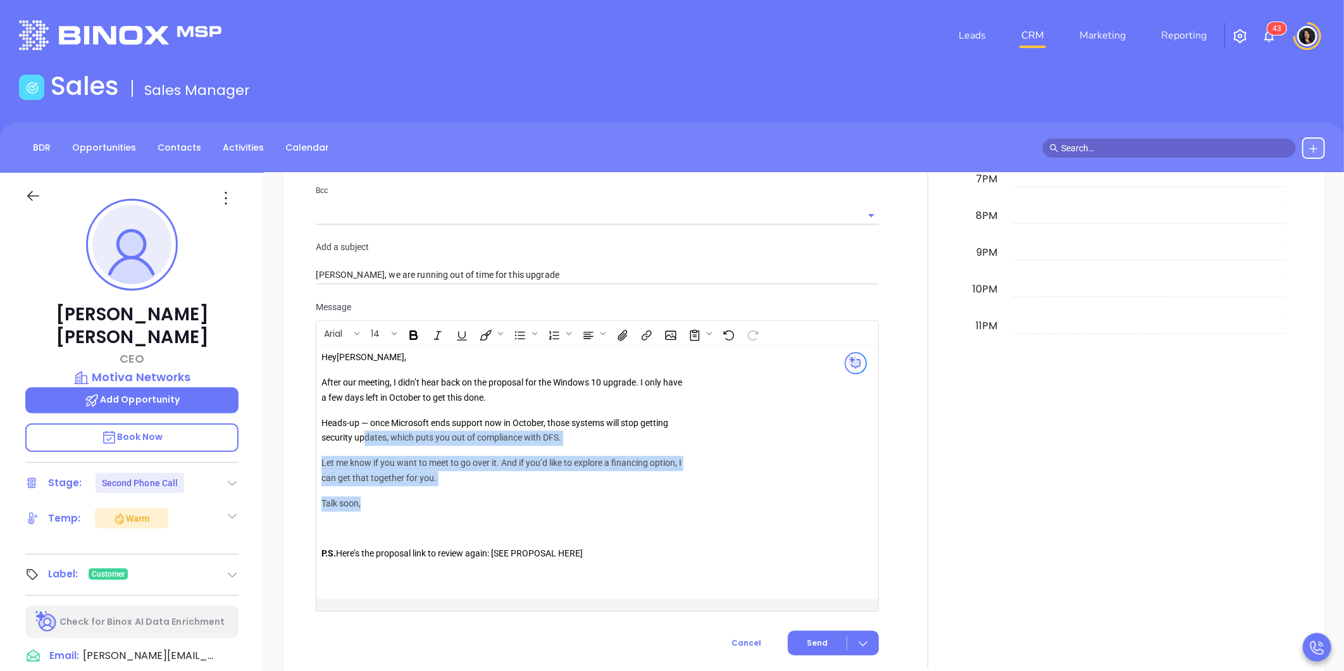
drag, startPoint x: 363, startPoint y: 440, endPoint x: 513, endPoint y: 485, distance: 157.2
click at [513, 485] on div "Hey Walter , After our meeting, I didn’t hear back on the proposal for the Wind…" at bounding box center [504, 463] width 364 height 227
click at [415, 508] on p "Talk soon," at bounding box center [504, 503] width 364 height 15
drag, startPoint x: 403, startPoint y: 435, endPoint x: 466, endPoint y: 458, distance: 66.7
click at [466, 458] on div "Hey Walter , After our meeting, I didn’t hear back on the proposal for the Wind…" at bounding box center [504, 463] width 364 height 227
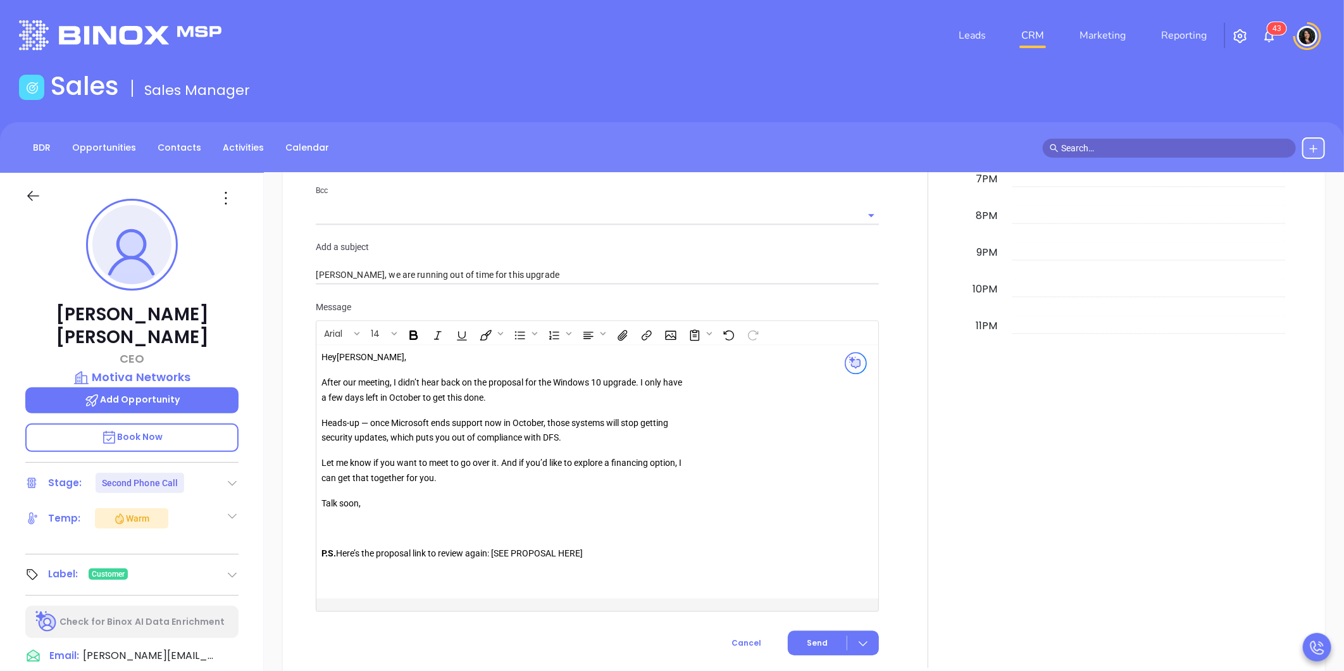
click at [484, 475] on p "Let me know if you want to meet to go over it. And if you’d like to explore a f…" at bounding box center [504, 471] width 364 height 30
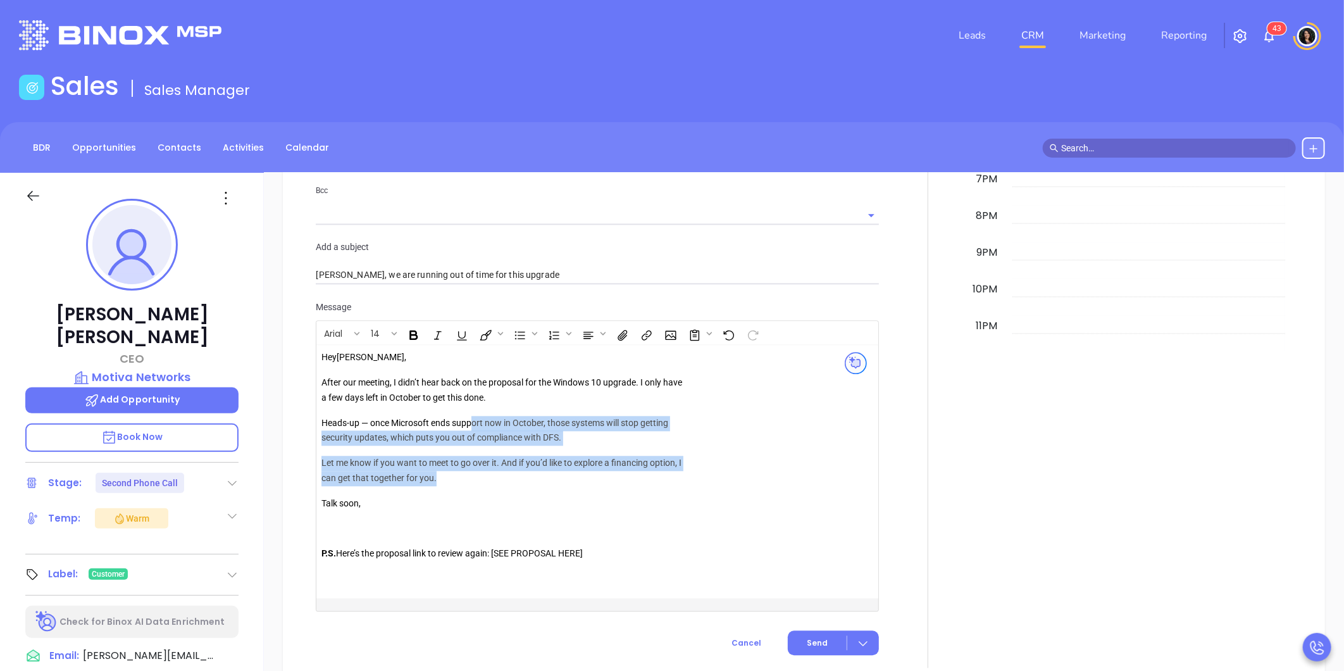
drag, startPoint x: 476, startPoint y: 427, endPoint x: 554, endPoint y: 475, distance: 91.2
click at [554, 475] on div "Hey Walter , After our meeting, I didn’t hear back on the proposal for the Wind…" at bounding box center [504, 463] width 364 height 227
click at [456, 516] on div "Hey Walter , After our meeting, I didn’t hear back on the proposal for the Wind…" at bounding box center [504, 463] width 364 height 227
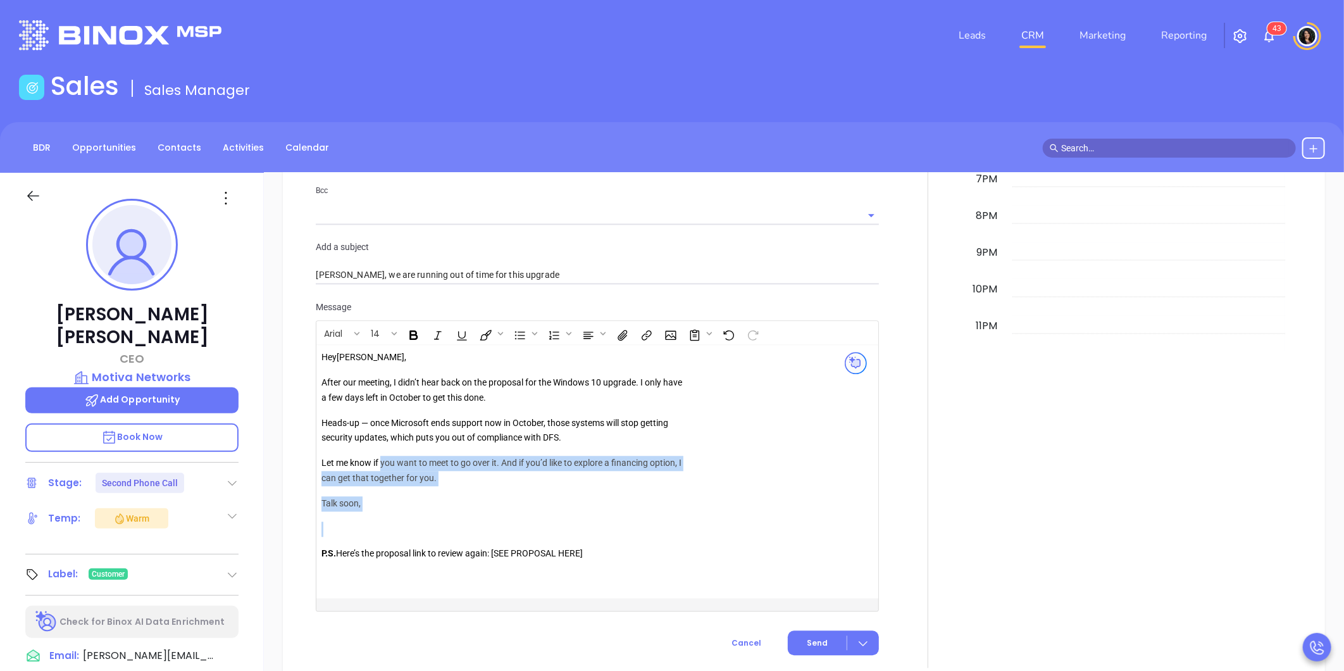
drag, startPoint x: 381, startPoint y: 466, endPoint x: 508, endPoint y: 514, distance: 135.8
click at [508, 514] on div "Hey Walter , After our meeting, I didn’t hear back on the proposal for the Wind…" at bounding box center [504, 463] width 364 height 227
click at [485, 517] on div "Hey Walter , After our meeting, I didn’t hear back on the proposal for the Wind…" at bounding box center [504, 463] width 364 height 227
drag, startPoint x: 520, startPoint y: 463, endPoint x: 555, endPoint y: 501, distance: 51.9
click at [555, 501] on div "Hey Walter , After our meeting, I didn’t hear back on the proposal for the Wind…" at bounding box center [504, 463] width 364 height 227
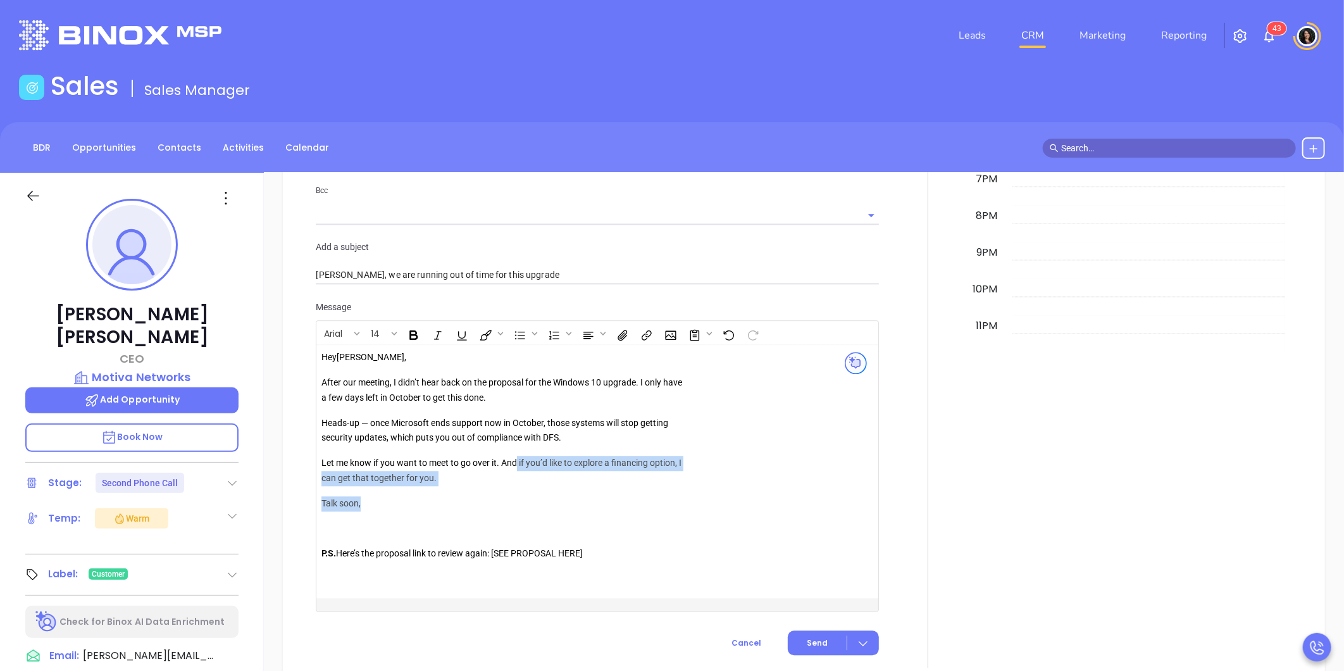
click at [502, 506] on p "Talk soon," at bounding box center [504, 503] width 364 height 15
drag, startPoint x: 495, startPoint y: 463, endPoint x: 534, endPoint y: 513, distance: 64.1
click at [534, 513] on div "Hey Walter , After our meeting, I didn’t hear back on the proposal for the Wind…" at bounding box center [504, 463] width 364 height 227
click at [456, 511] on div "Hey Walter , After our meeting, I didn’t hear back on the proposal for the Wind…" at bounding box center [504, 463] width 364 height 227
drag, startPoint x: 337, startPoint y: 481, endPoint x: 431, endPoint y: 506, distance: 97.6
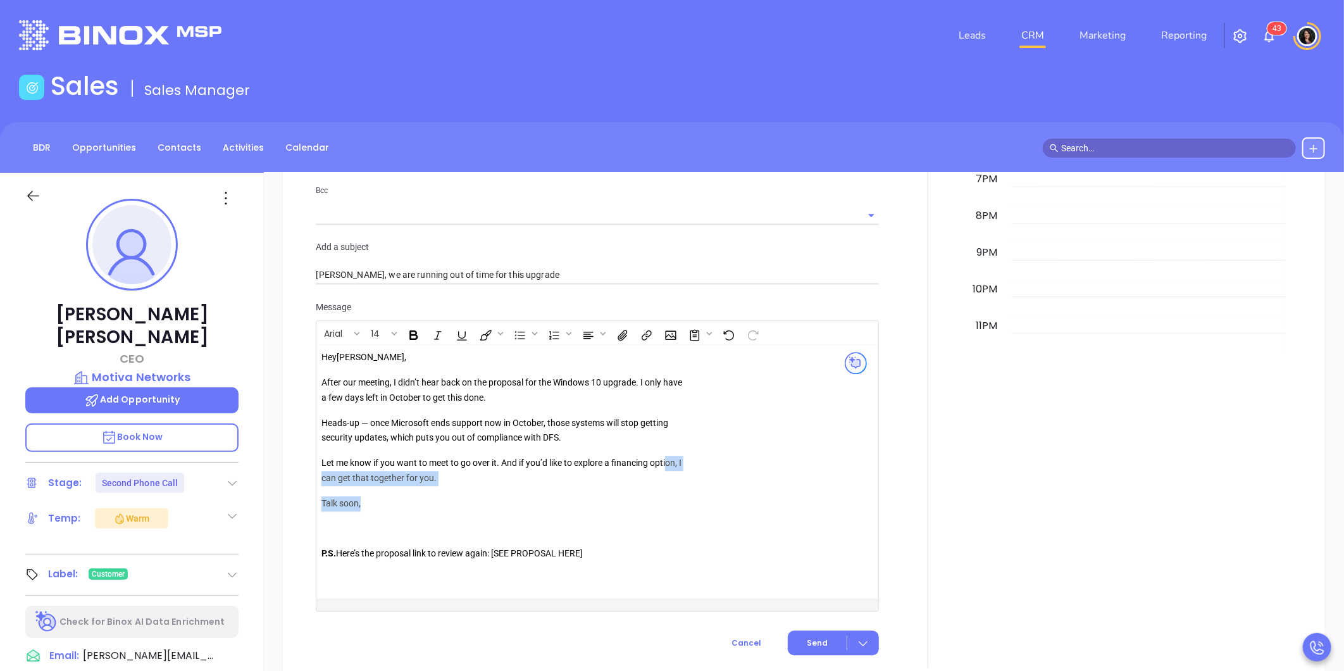
click at [431, 506] on div "Hey Walter , After our meeting, I didn’t hear back on the proposal for the Wind…" at bounding box center [504, 463] width 364 height 227
click at [385, 514] on div "Hey Walter , After our meeting, I didn’t hear back on the proposal for the Wind…" at bounding box center [504, 463] width 364 height 227
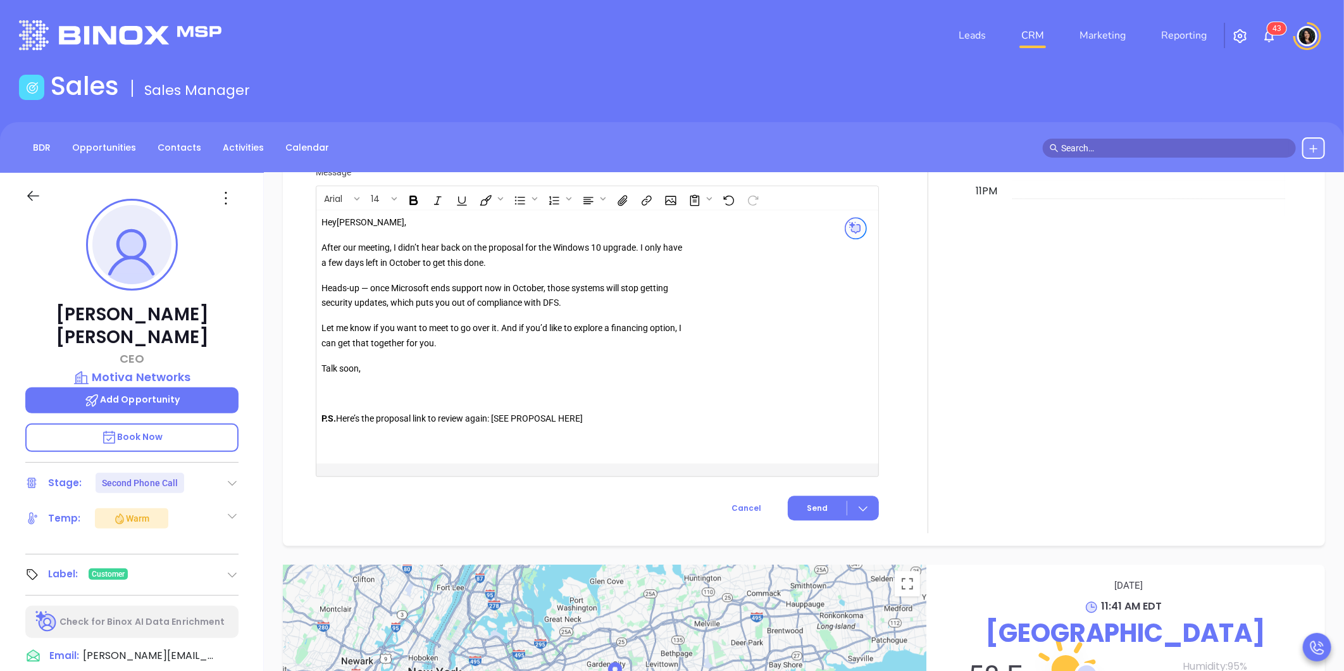
scroll to position [1994, 0]
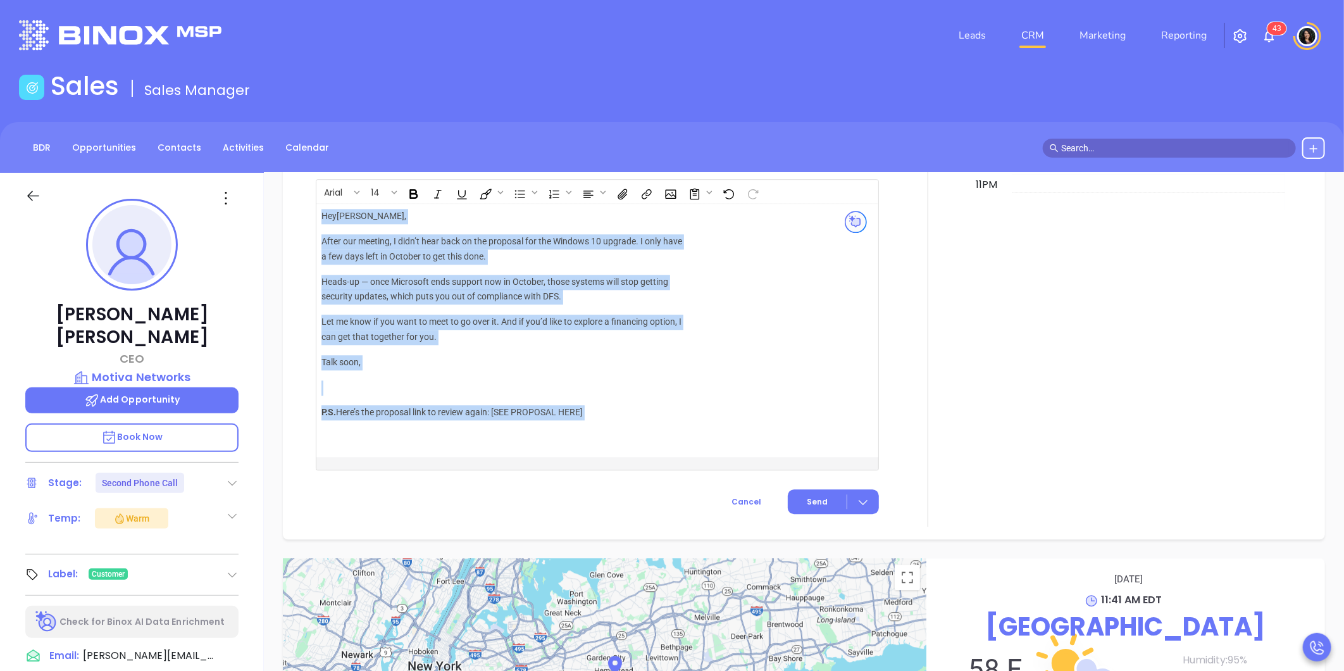
drag, startPoint x: 319, startPoint y: 409, endPoint x: 770, endPoint y: 415, distance: 451.3
click at [770, 415] on div "Hey Walter , After our meeting, I didn’t hear back on the proposal for the Wind…" at bounding box center [577, 330] width 523 height 253
click at [534, 432] on p "P.S. Here’s the proposal link to review again: [SEE PROPOSAL HERE]" at bounding box center [504, 420] width 364 height 30
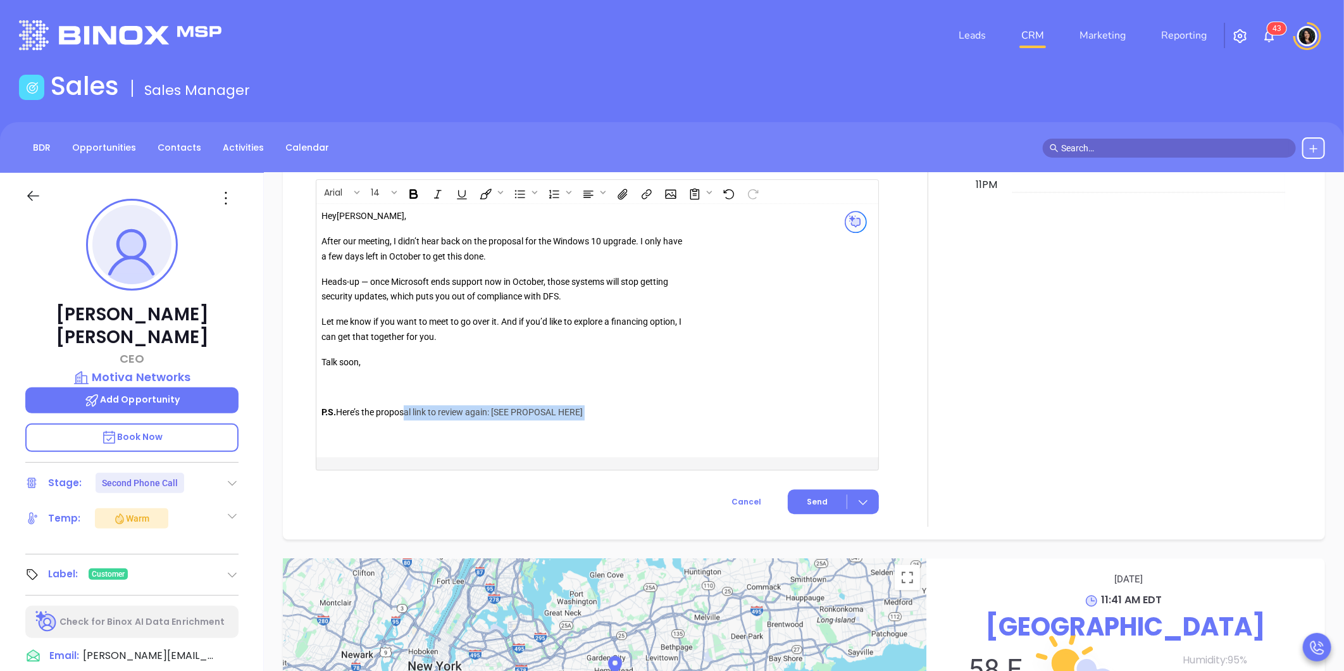
drag, startPoint x: 630, startPoint y: 425, endPoint x: 401, endPoint y: 399, distance: 231.2
click at [401, 399] on div "Hey Walter , After our meeting, I didn’t hear back on the proposal for the Wind…" at bounding box center [504, 322] width 364 height 227
click at [392, 372] on div "Hey Walter , After our meeting, I didn’t hear back on the proposal for the Wind…" at bounding box center [504, 322] width 364 height 227
drag, startPoint x: 585, startPoint y: 415, endPoint x: 497, endPoint y: 411, distance: 88.7
click at [497, 411] on p "P.S. Here’s the proposal link to review again: [SEE PROPOSAL HERE]" at bounding box center [504, 420] width 364 height 30
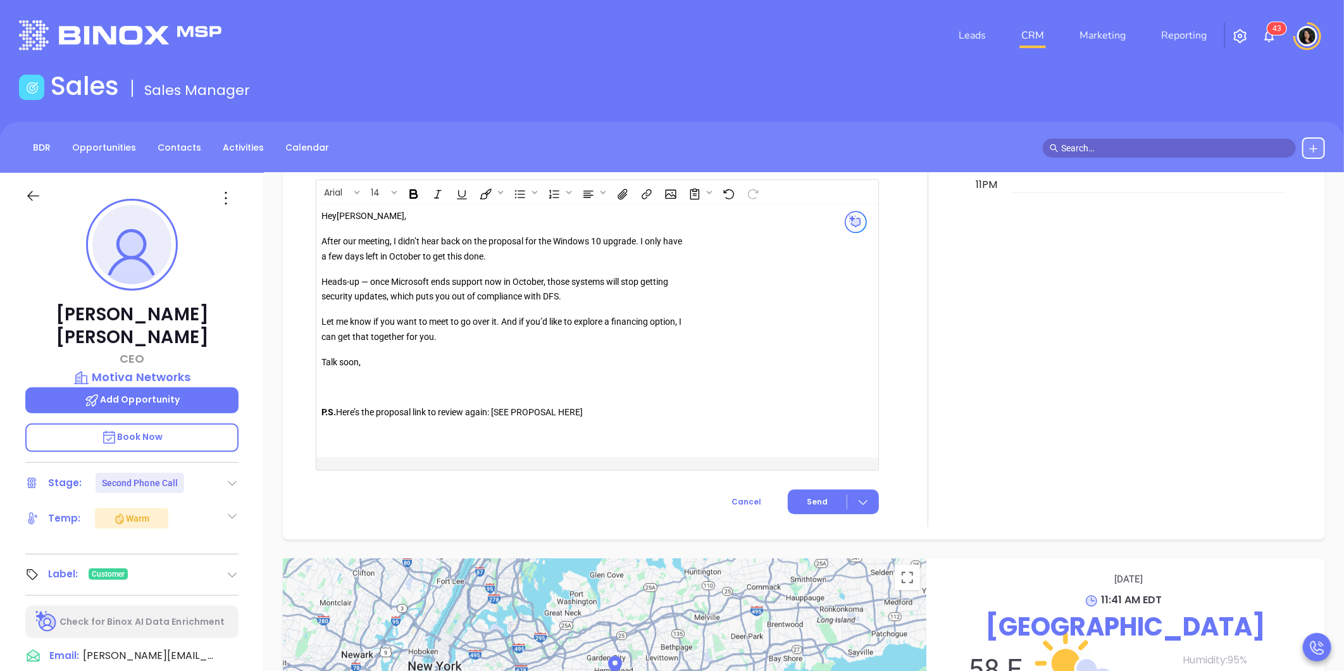
click at [500, 415] on p "P.S. Here’s the proposal link to review again: [SEE PROPOSAL HERE]" at bounding box center [504, 420] width 364 height 30
click at [585, 414] on p "P.S. Here’s the proposal link to review again: SEE PROPOSAL HERE]" at bounding box center [504, 420] width 364 height 30
drag, startPoint x: 497, startPoint y: 415, endPoint x: 589, endPoint y: 413, distance: 91.8
click at [589, 413] on p "P.S. Here’s the proposal link to review again: SEE PROPOSAL HERE" at bounding box center [504, 420] width 364 height 30
click at [652, 195] on icon "Insert link" at bounding box center [647, 193] width 14 height 13
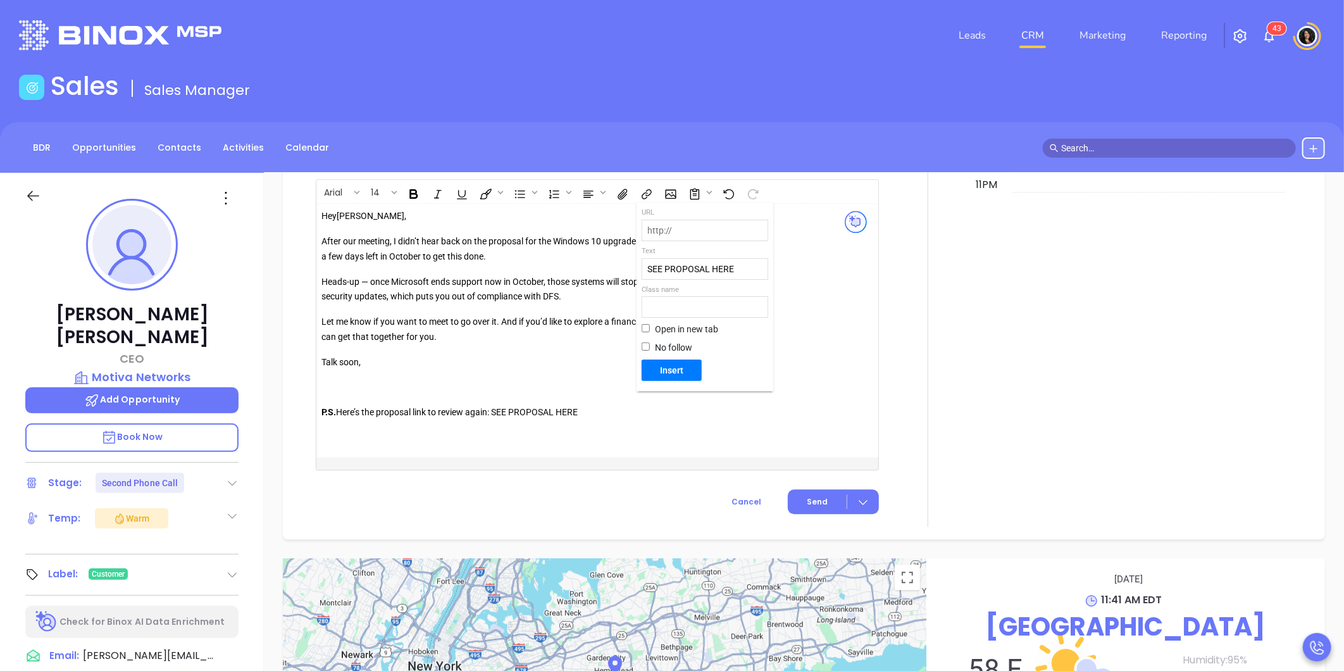
click at [665, 233] on input "text" at bounding box center [704, 230] width 125 height 20
paste input "https://www.orderporter.com/OrderPorter3.2/online.order?passcode=d8f9b815422506…"
type input "https://www.orderporter.com/OrderPorter3.2/online.order?passcode=d8f9b815422506…"
click at [647, 330] on input "Open in new tab" at bounding box center [646, 328] width 8 height 8
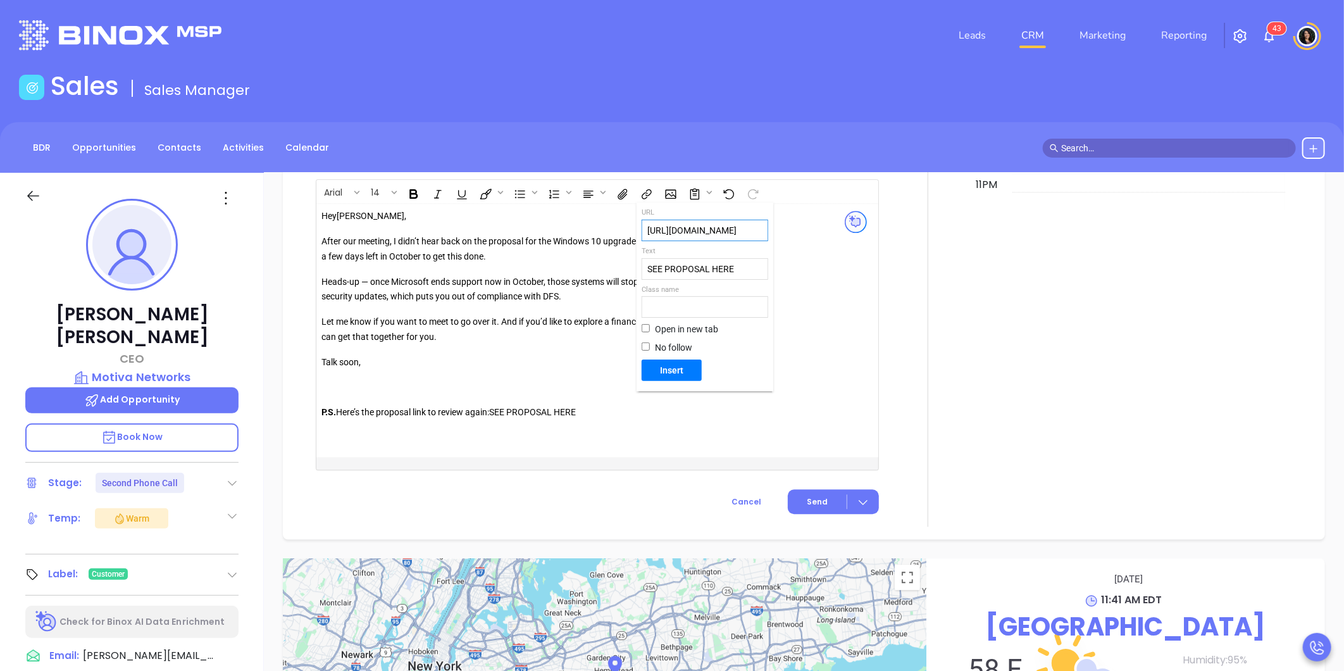
checkbox input "true"
click at [670, 368] on span "Insert" at bounding box center [672, 370] width 50 height 11
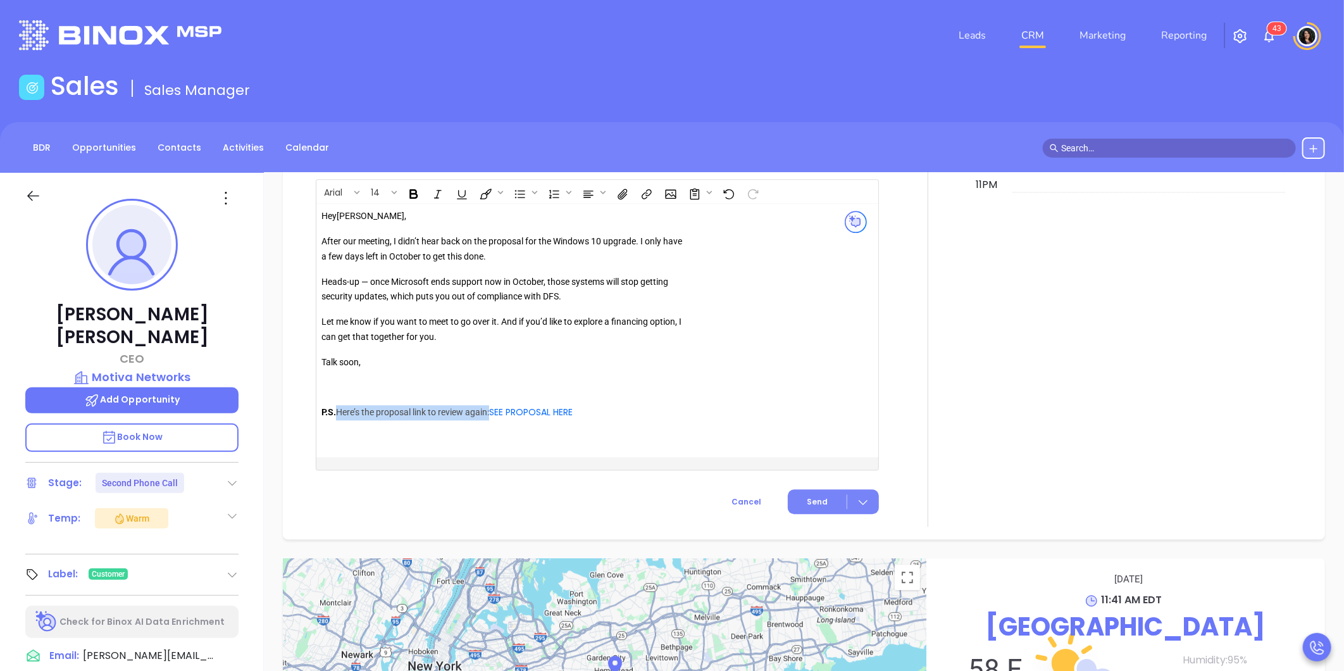
click at [801, 507] on button "Send" at bounding box center [833, 501] width 91 height 25
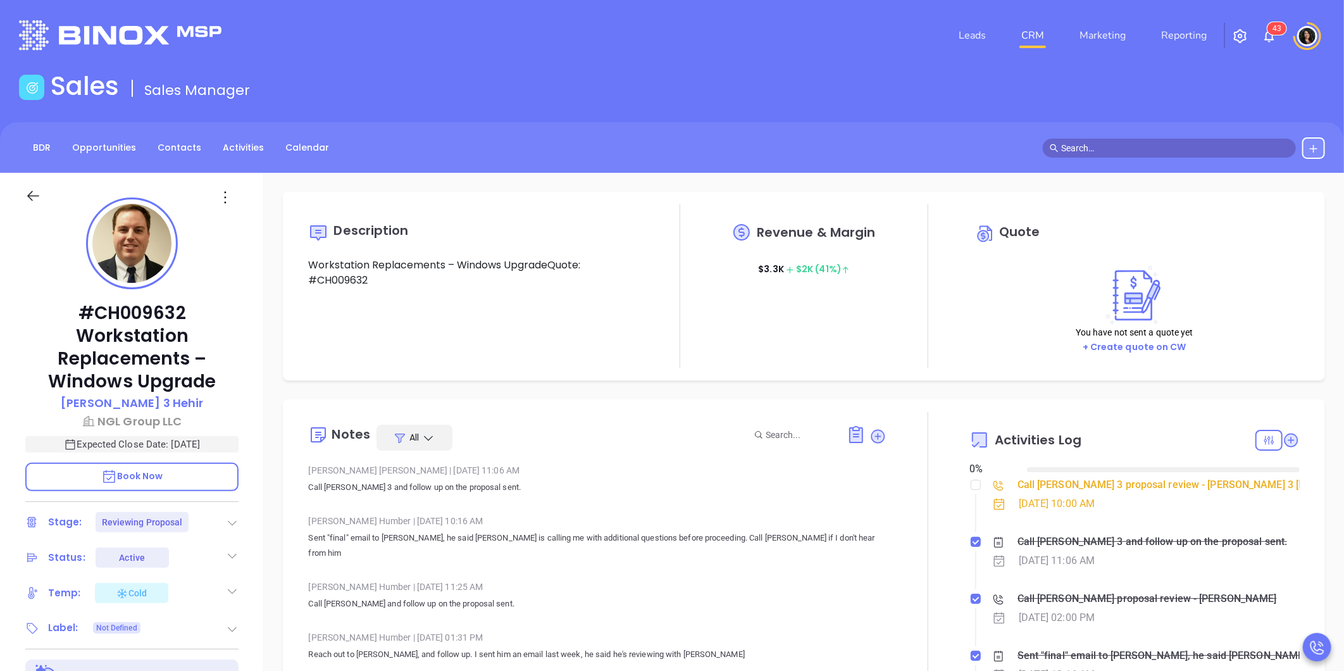
type input "[DATE]"
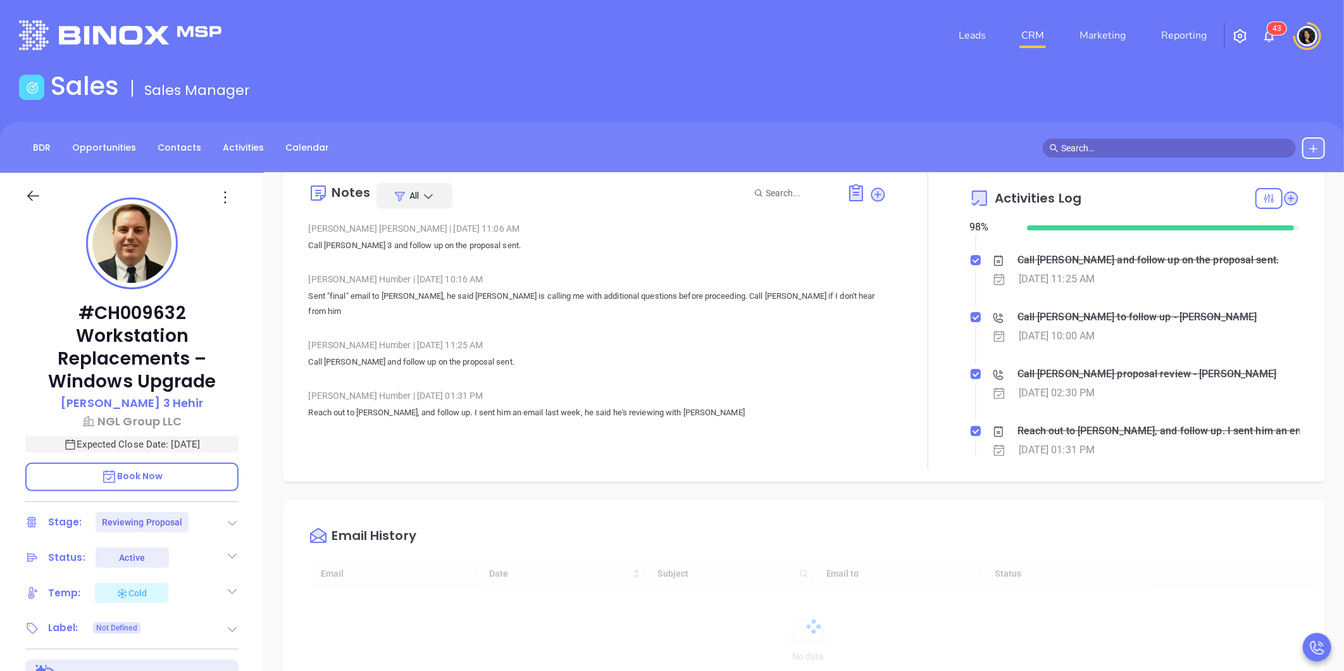
scroll to position [180, 0]
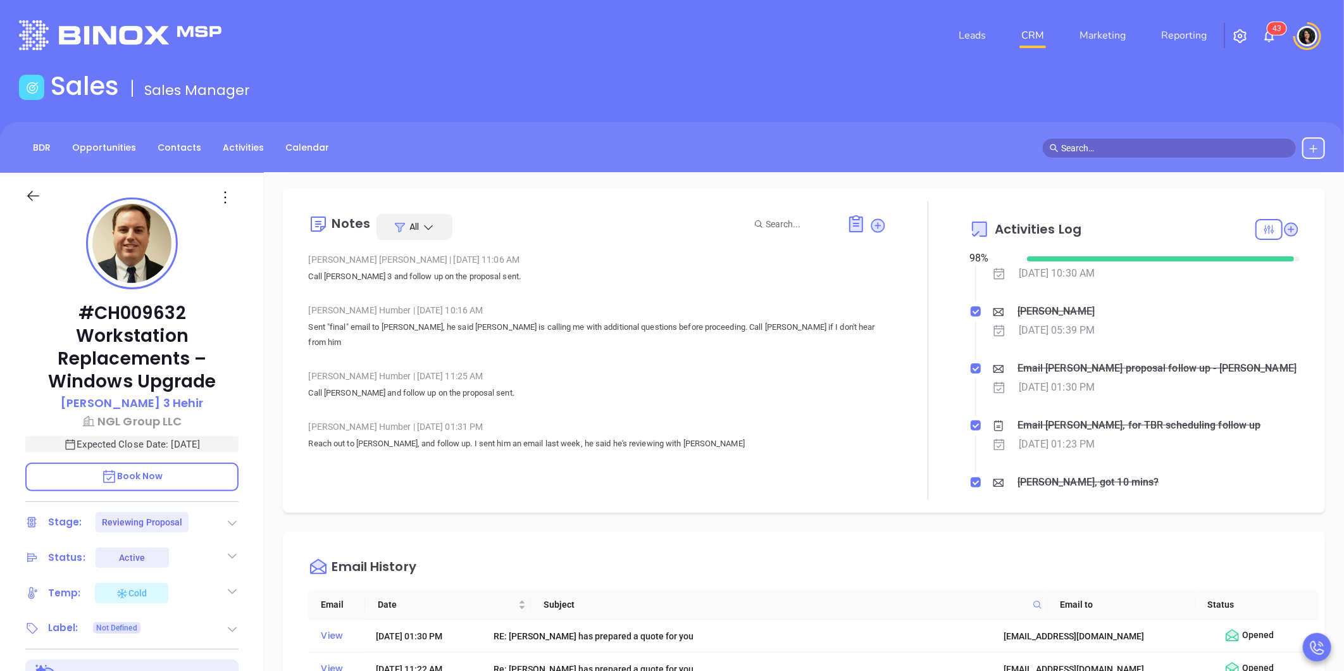
type input "Carla Humber"
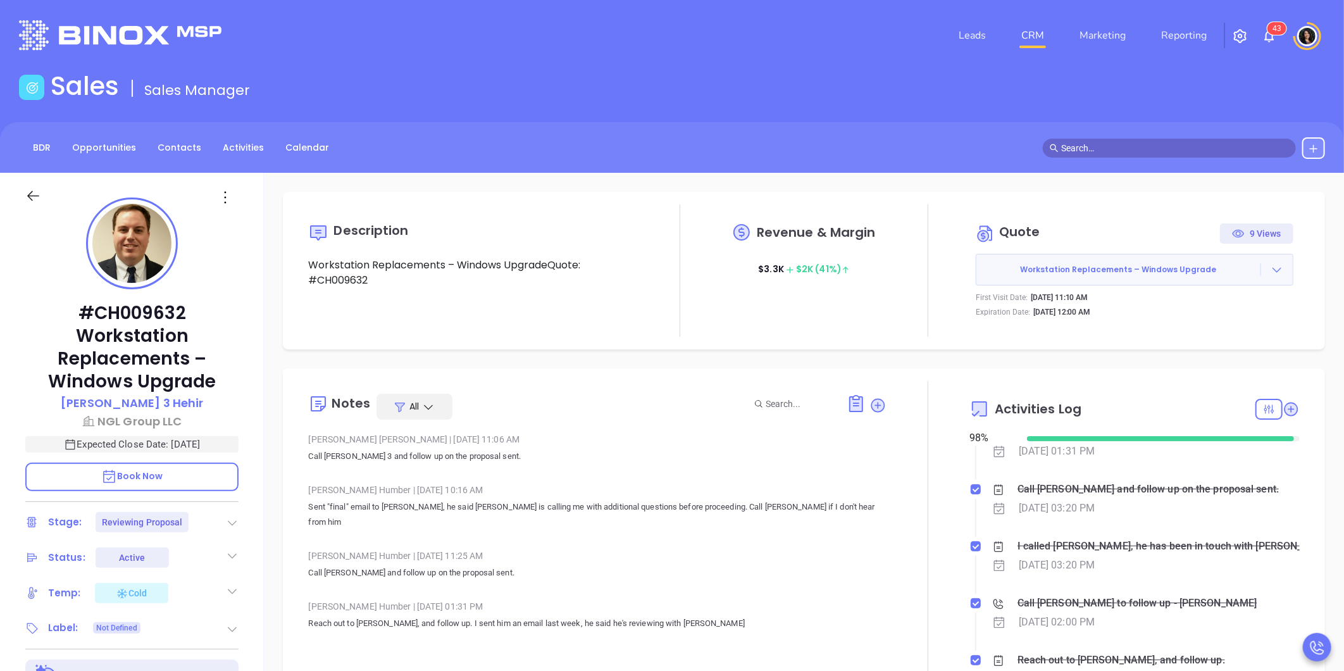
scroll to position [422, 0]
click at [1036, 597] on div "Call Kenneth to follow up - Kenneth Hehir" at bounding box center [1138, 601] width 240 height 19
click at [909, 340] on div "Description Workstation Replacements – Windows UpgradeQuote: #CH009632 Revenue …" at bounding box center [804, 271] width 1042 height 158
click at [1034, 40] on link "CRM" at bounding box center [1032, 35] width 33 height 25
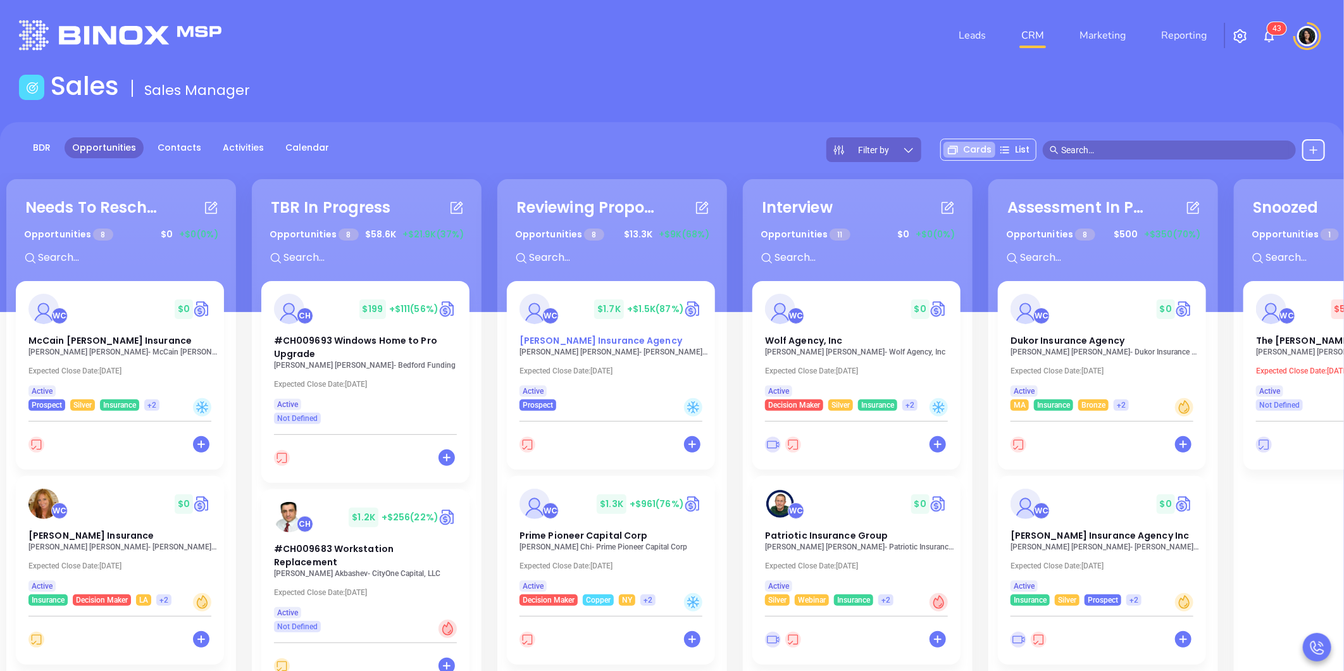
click at [575, 344] on span "[PERSON_NAME] Insurance Agency" at bounding box center [601, 340] width 163 height 13
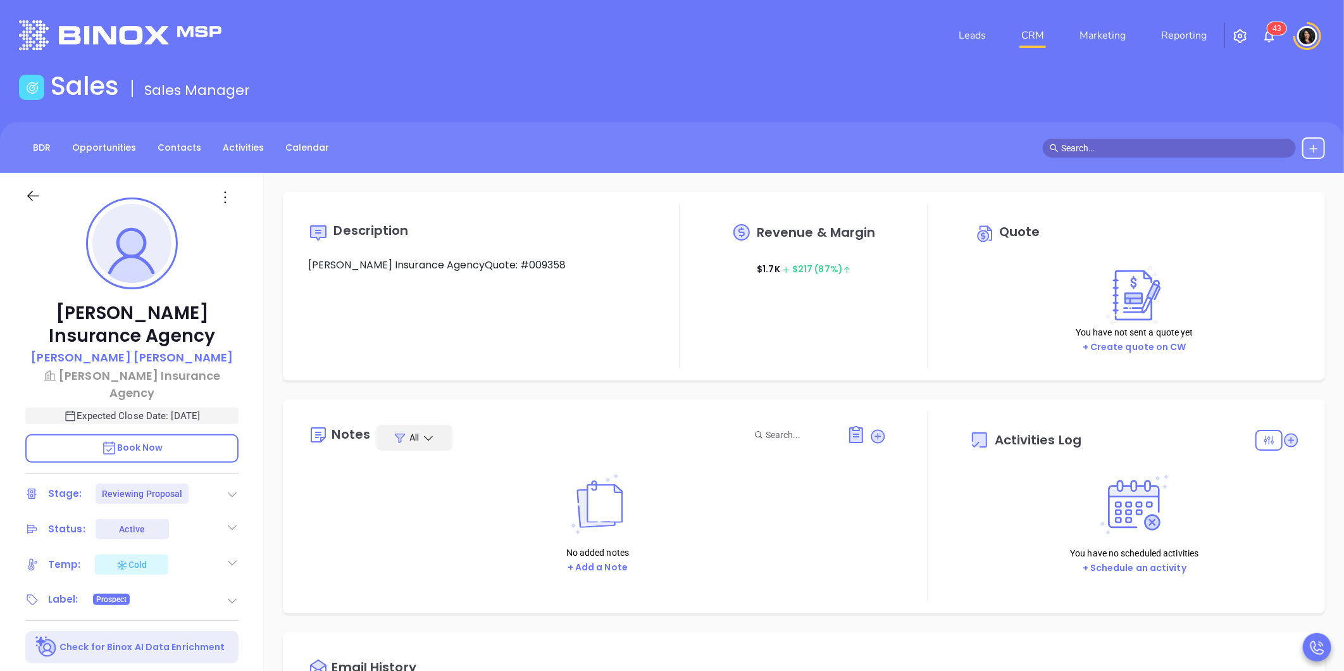
type input "10/14/2025"
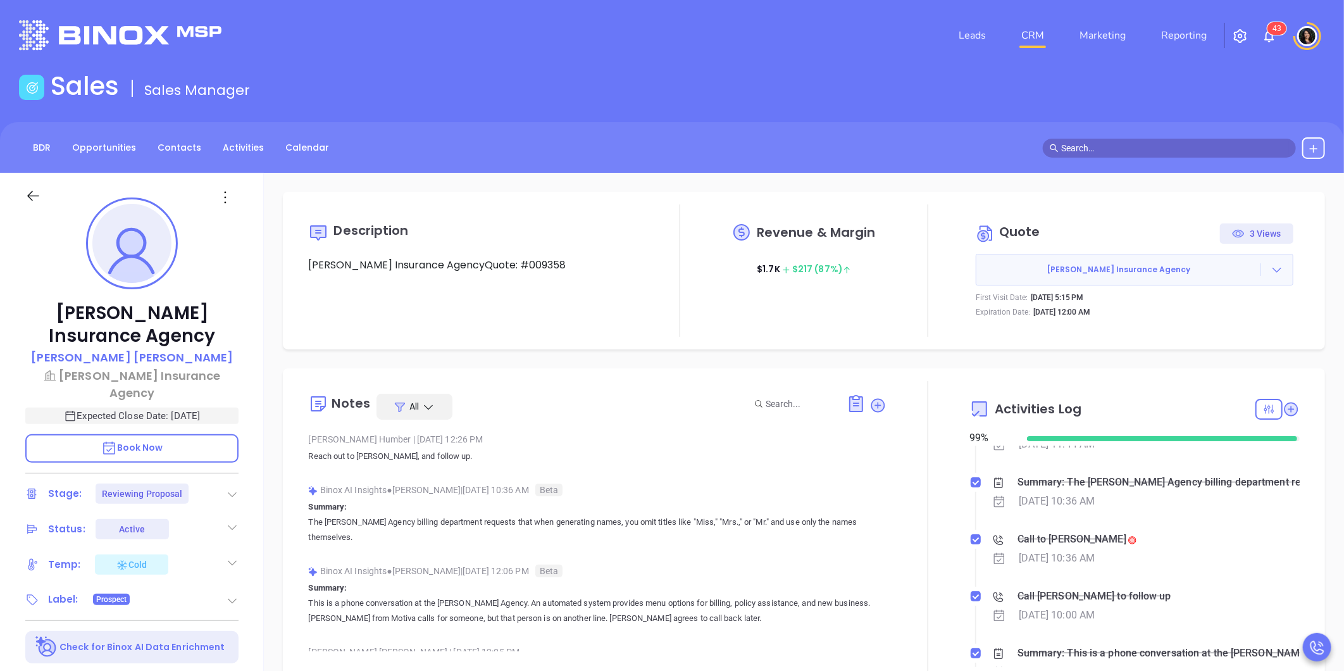
scroll to position [281, 0]
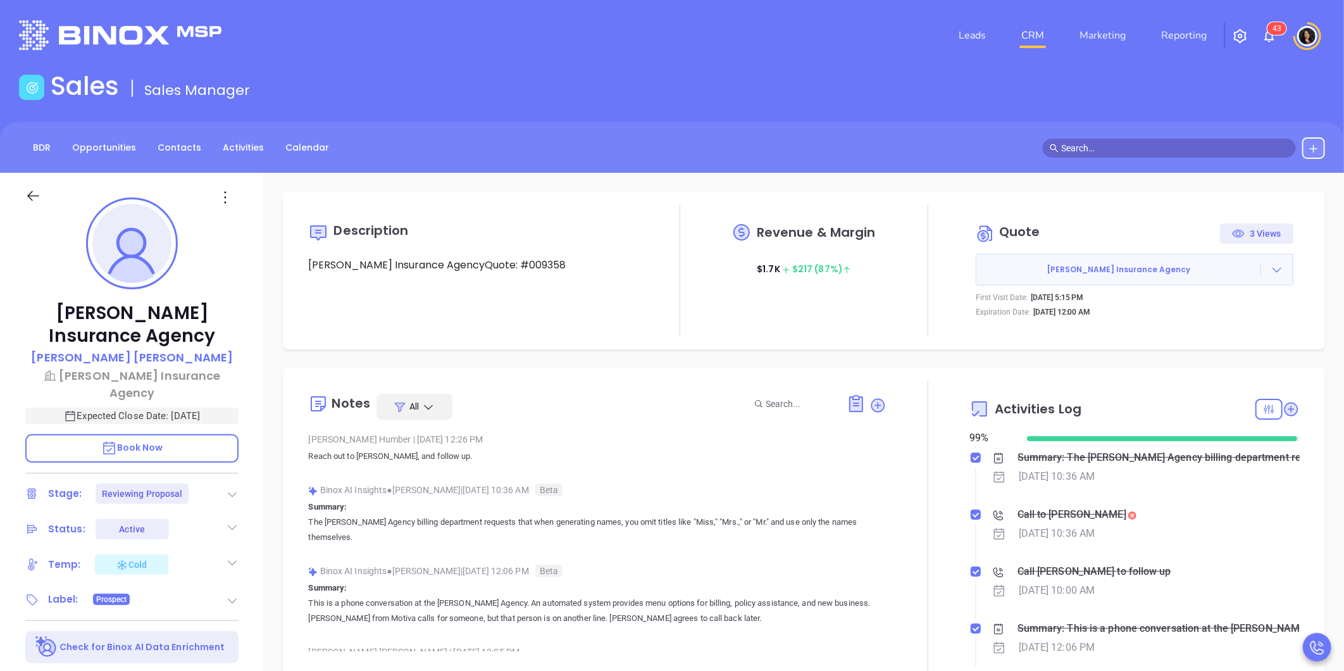
type input "Carla Humber"
click at [1130, 516] on icon at bounding box center [1132, 515] width 5 height 5
click at [1081, 513] on div "Call to Fran Wolfson" at bounding box center [1072, 514] width 109 height 19
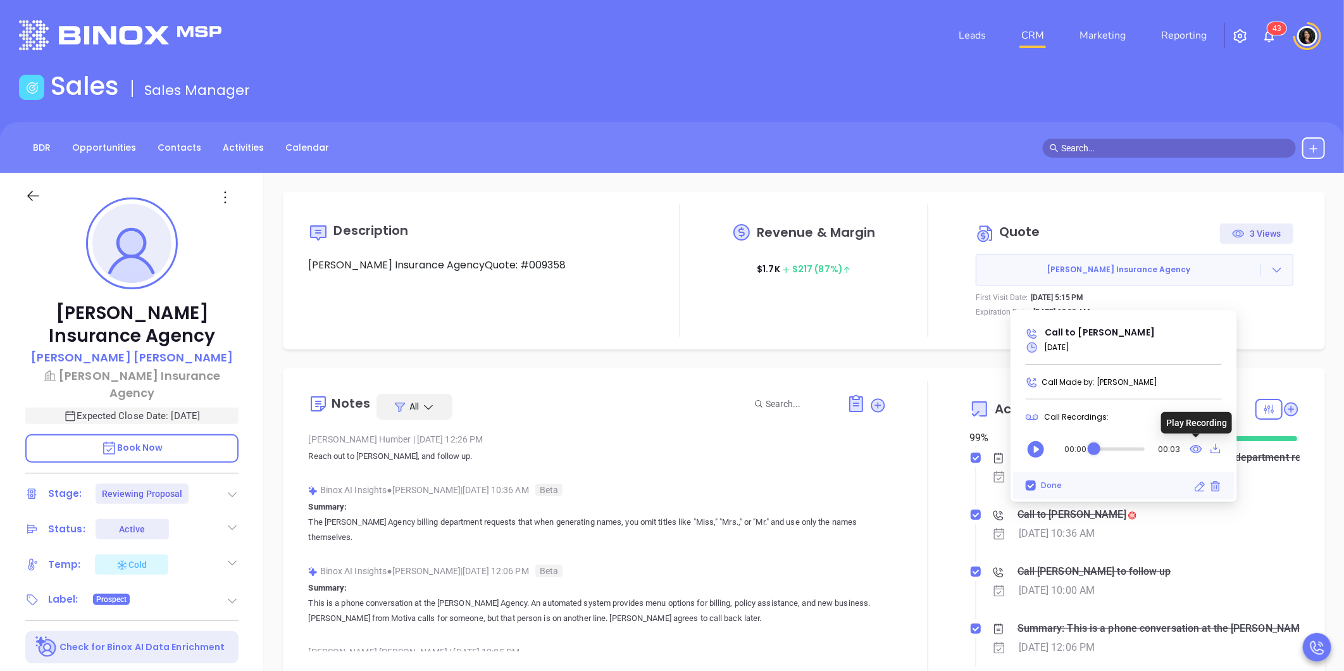
click at [1193, 445] on icon at bounding box center [1196, 449] width 13 height 16
click at [1025, 30] on link "CRM" at bounding box center [1032, 35] width 33 height 25
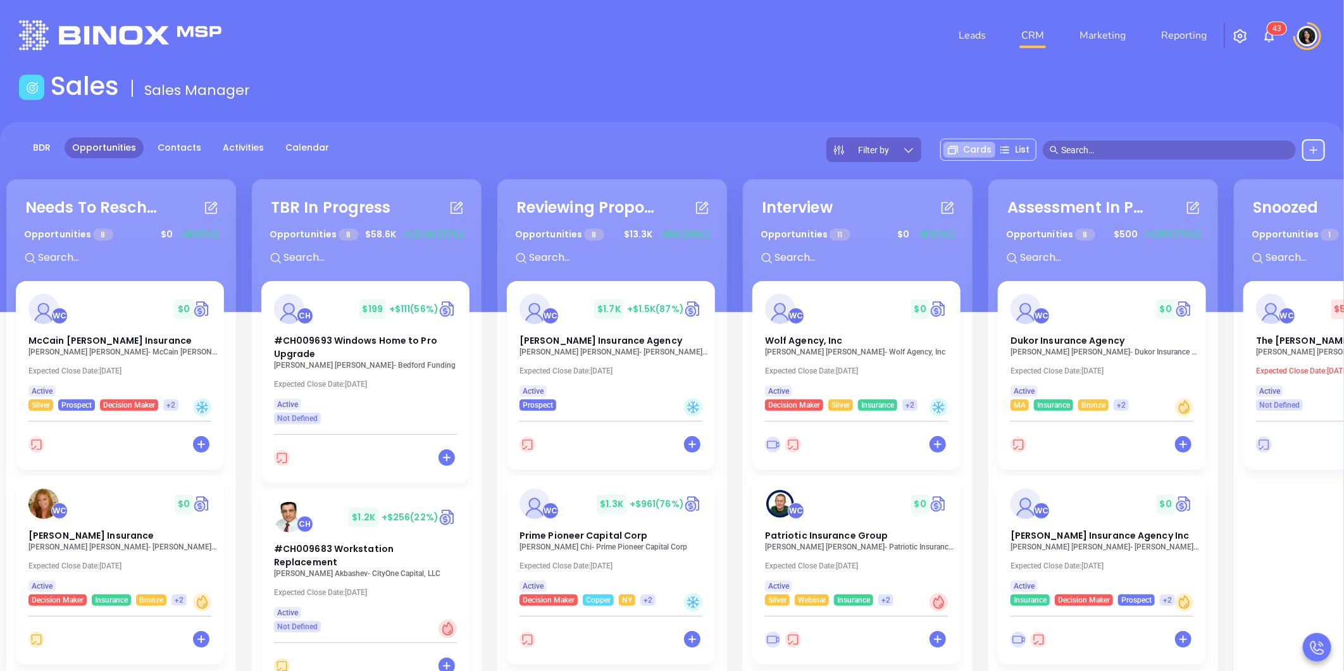
click at [1095, 152] on input "text" at bounding box center [1175, 150] width 228 height 14
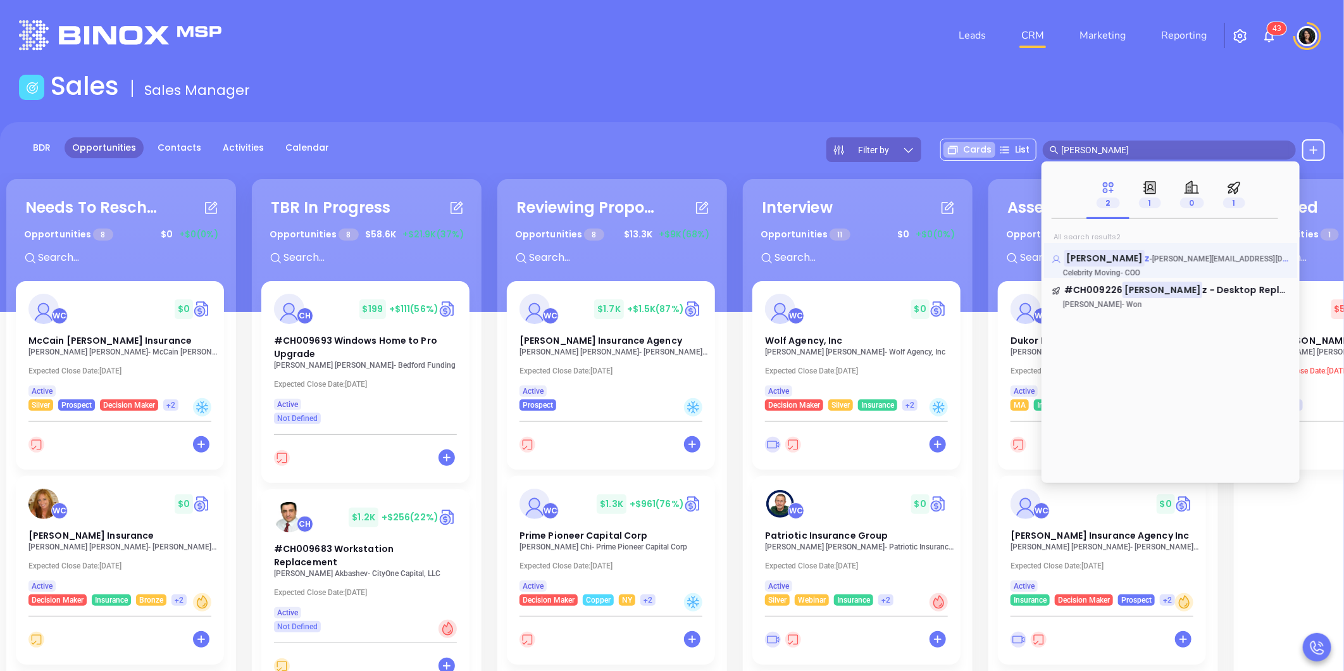
type input "kurt schul"
click at [1108, 261] on mark "Kurt Schul" at bounding box center [1105, 258] width 80 height 16
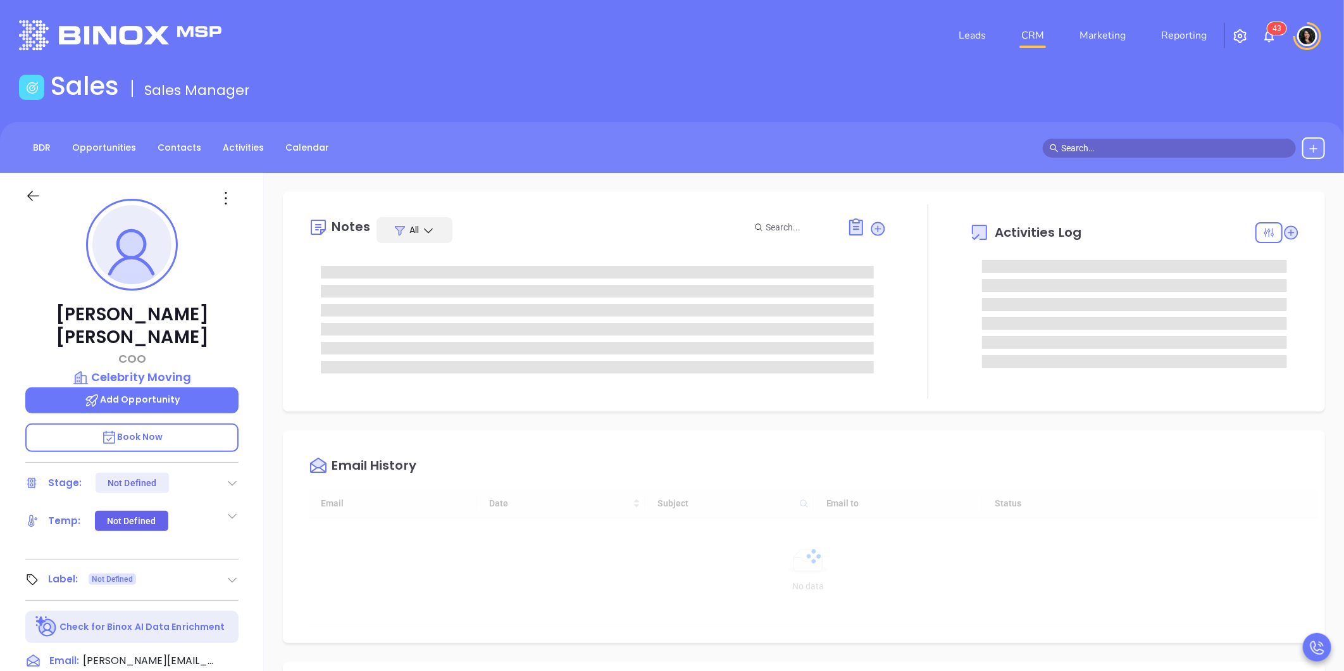
type input "10/14/2025"
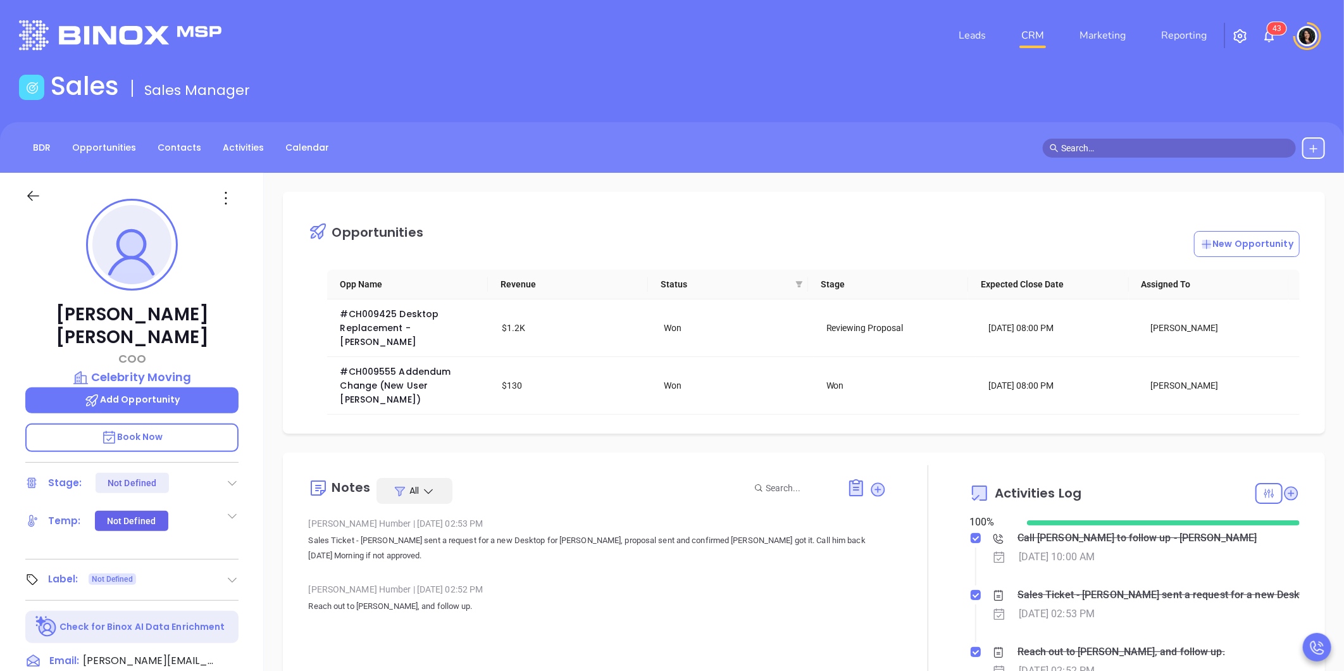
type input "Carla Humber"
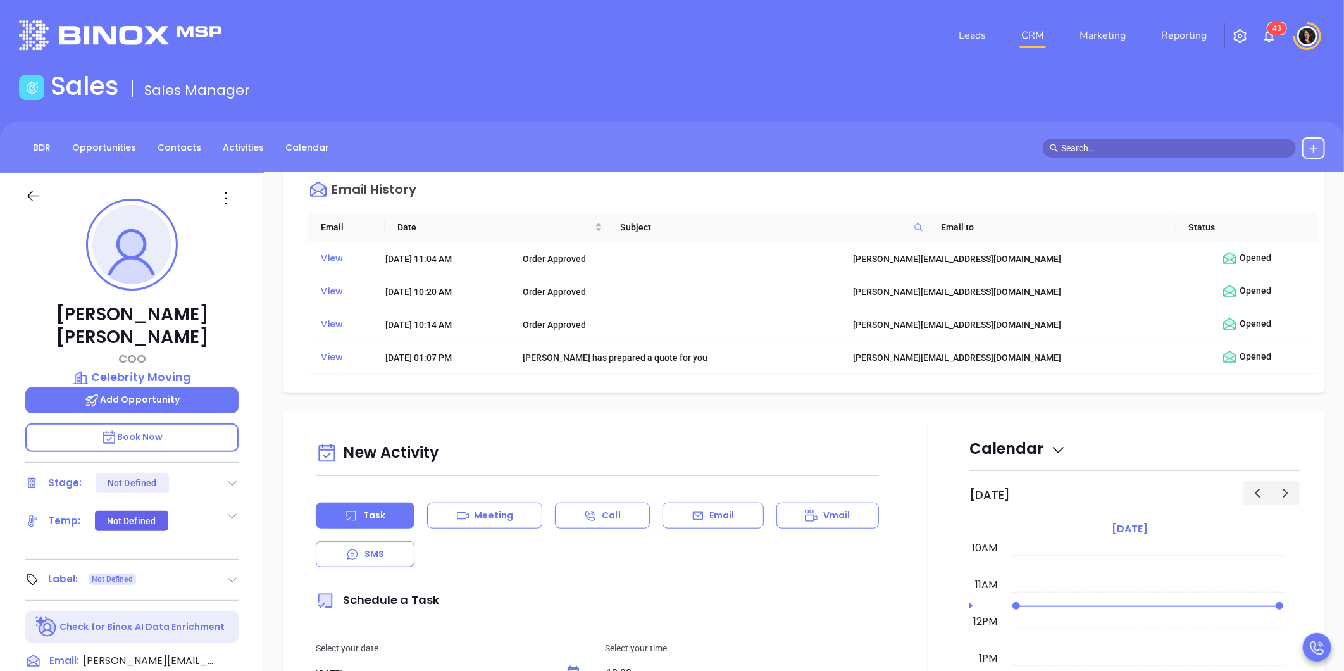
scroll to position [844, 0]
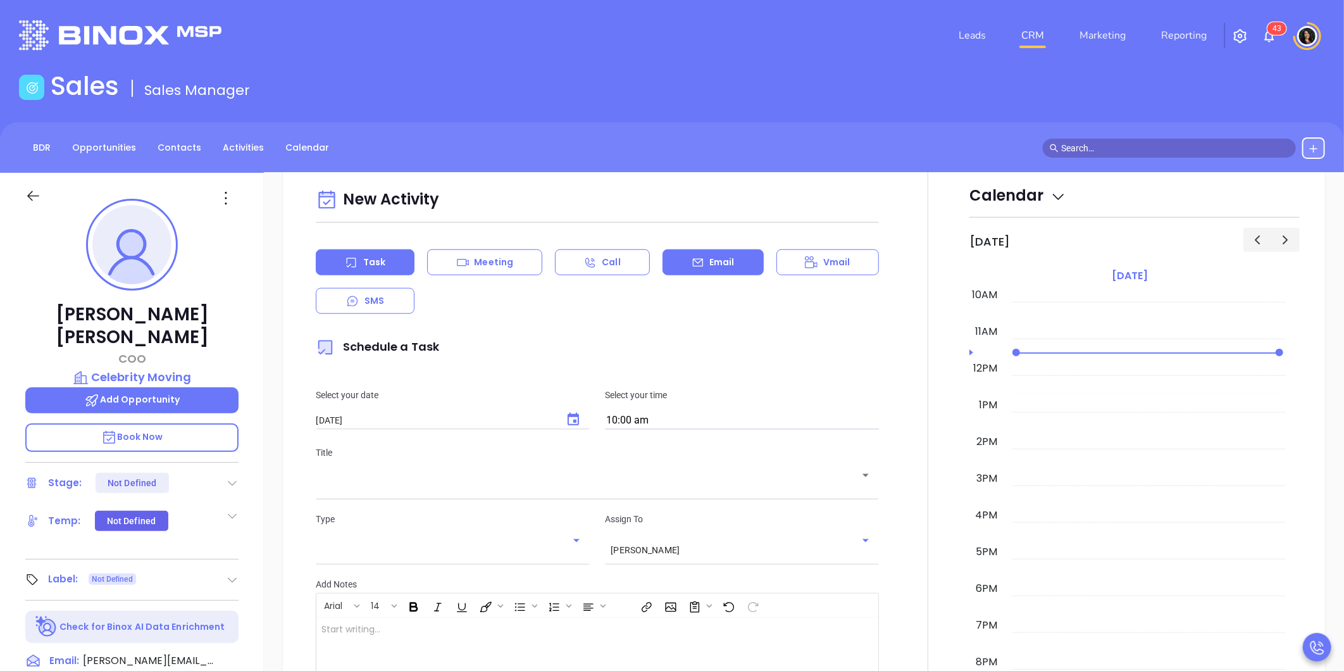
click at [679, 249] on div "Email" at bounding box center [713, 262] width 101 height 26
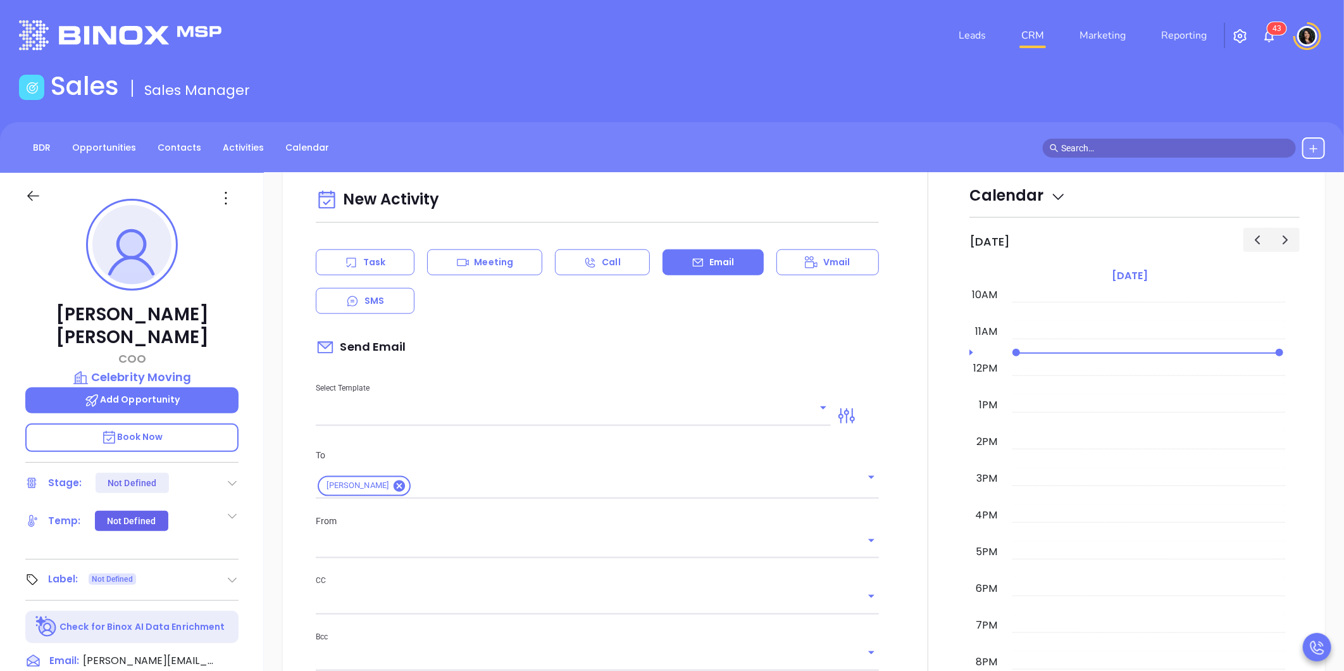
click at [518, 409] on input "text" at bounding box center [564, 416] width 496 height 18
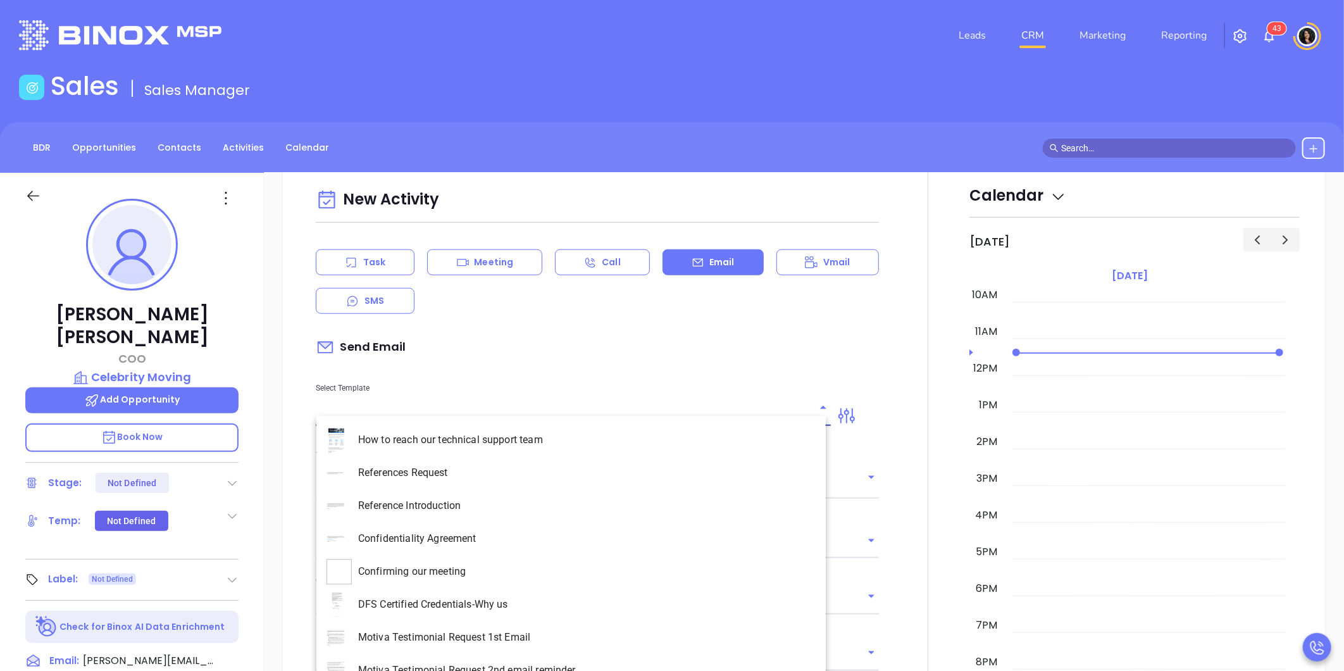
type input "Carla Humber"
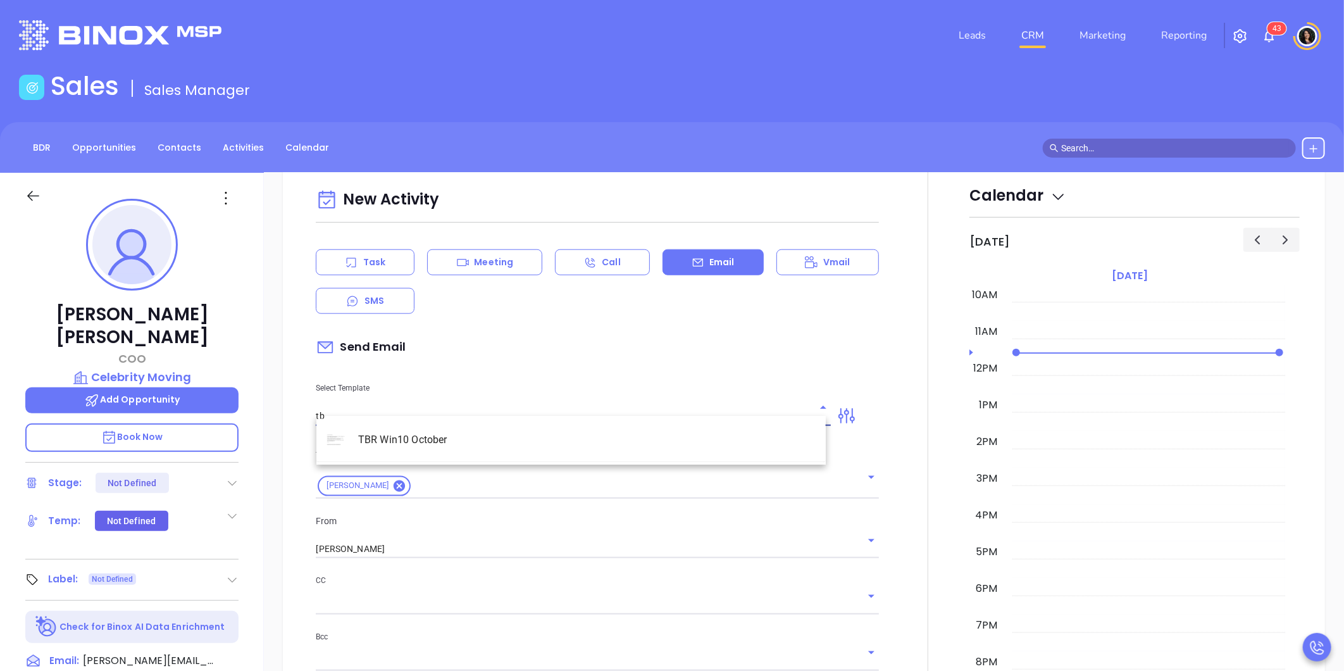
type input "t"
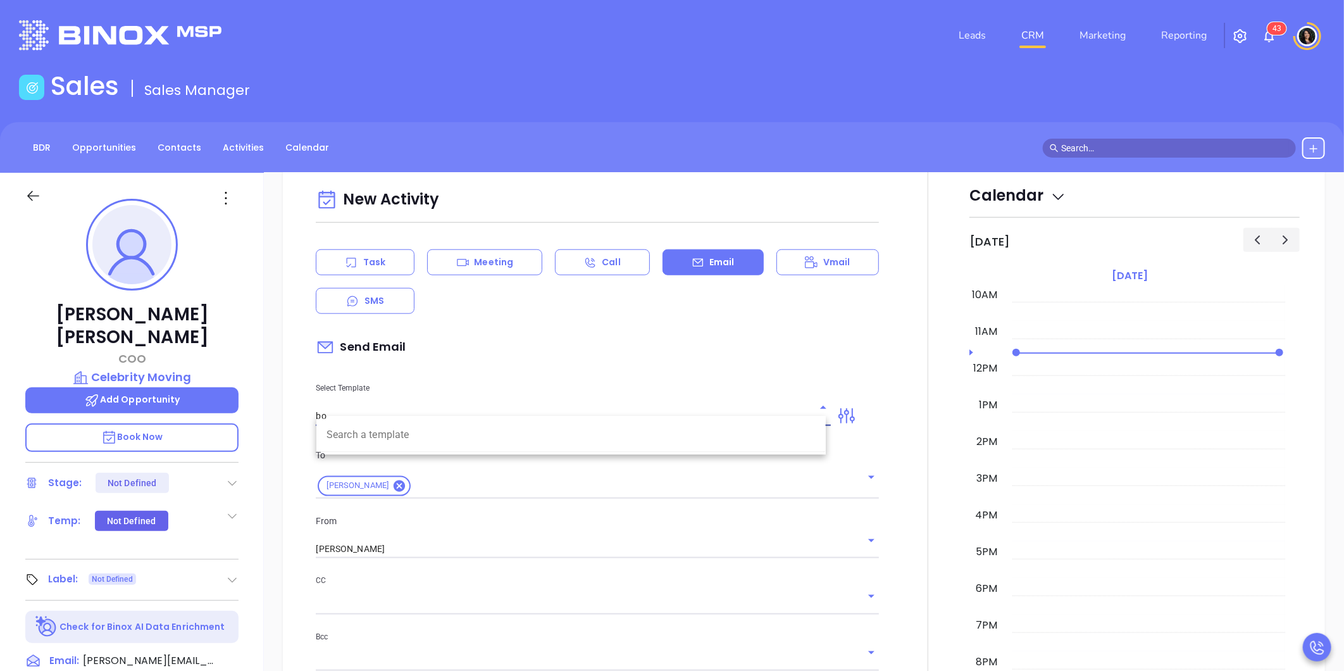
type input "b"
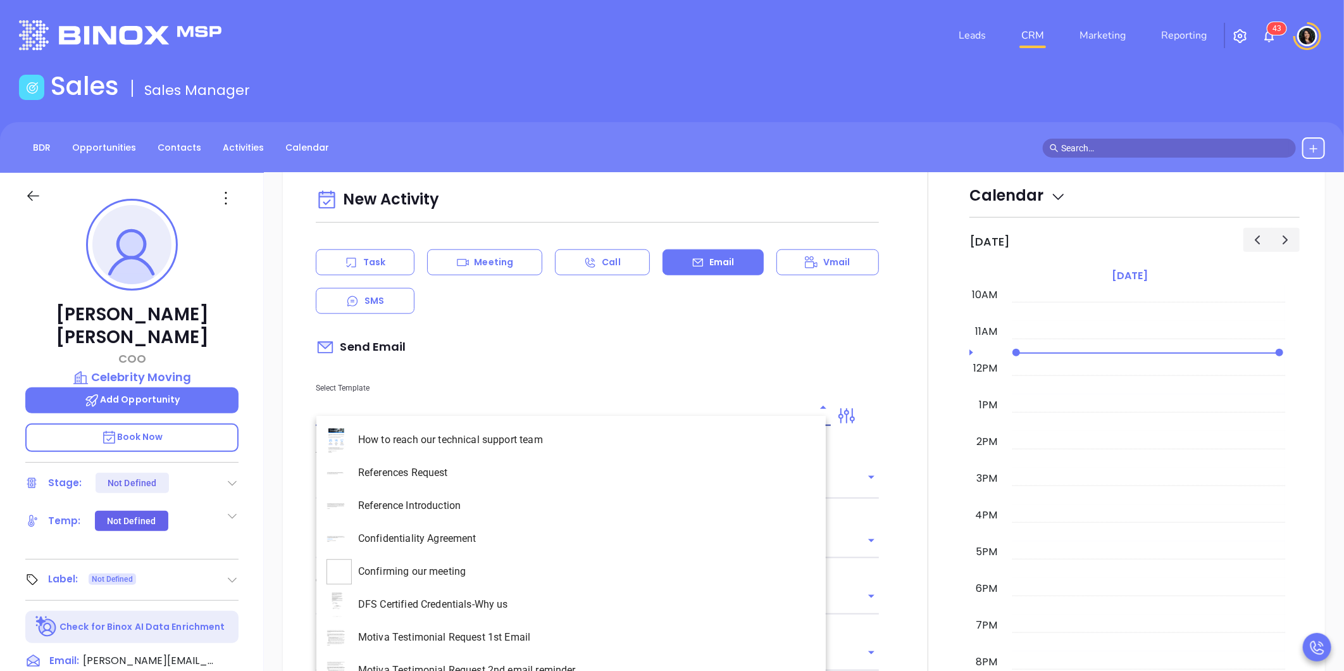
type input "s"
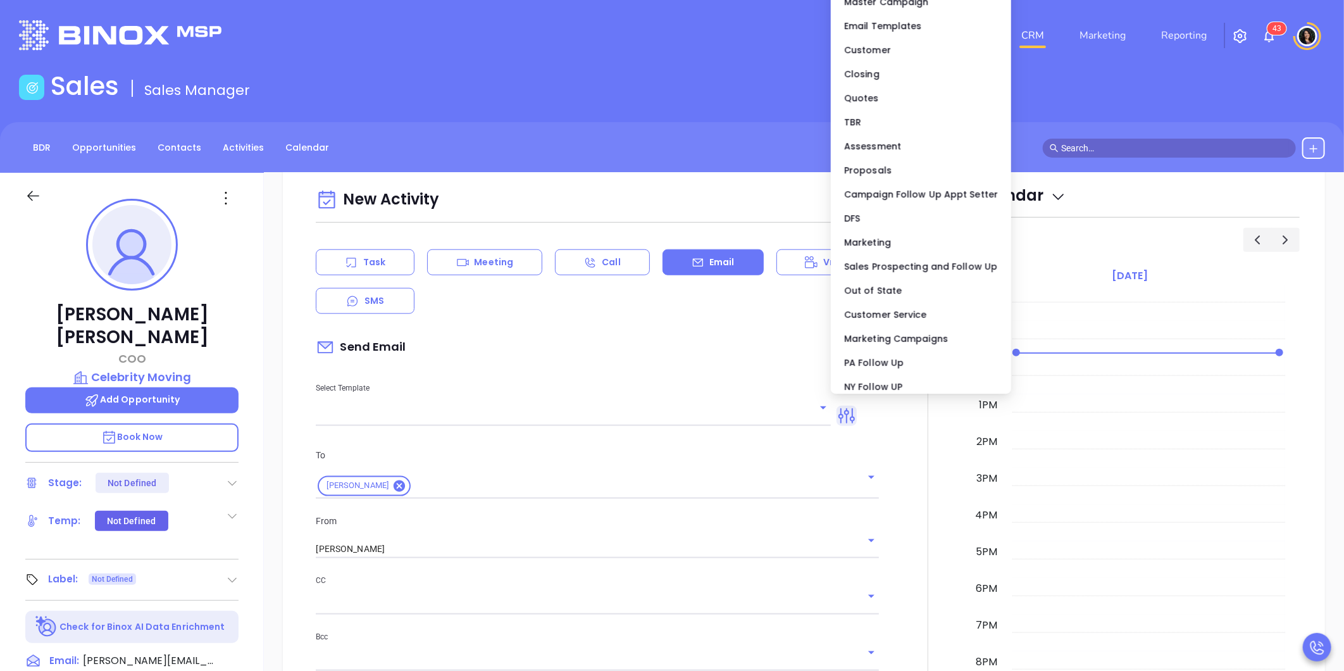
click at [839, 407] on icon at bounding box center [847, 416] width 20 height 20
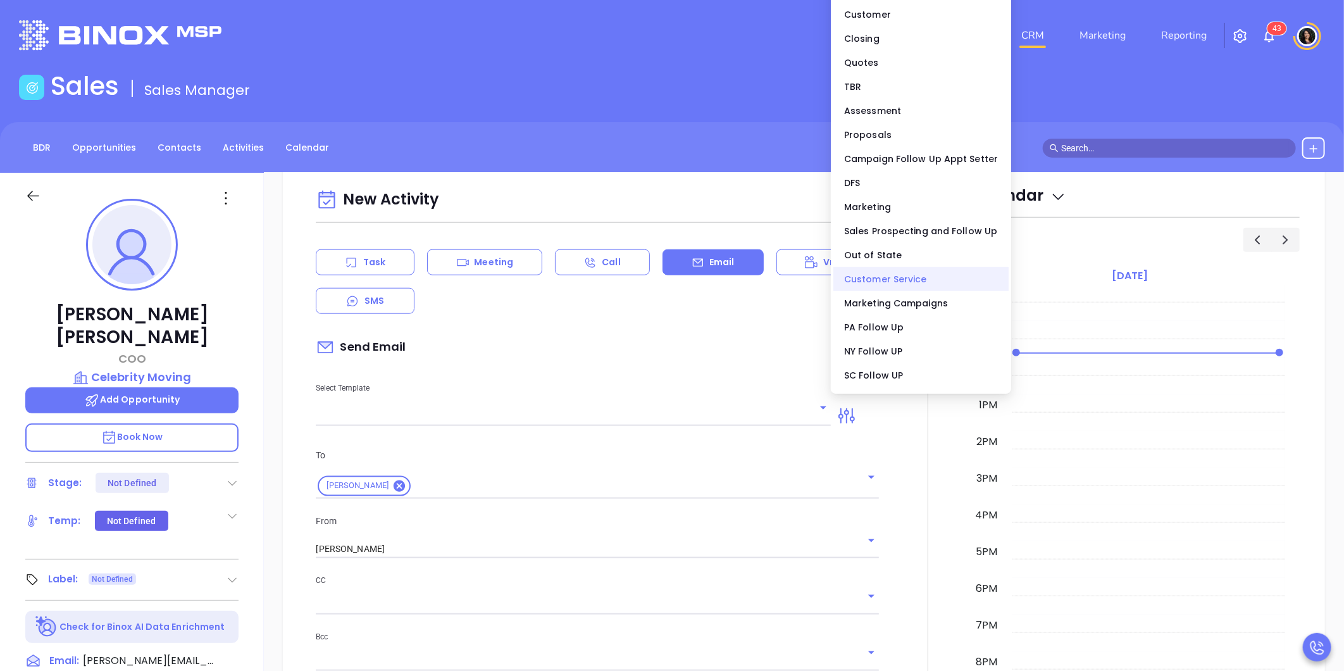
scroll to position [54, 0]
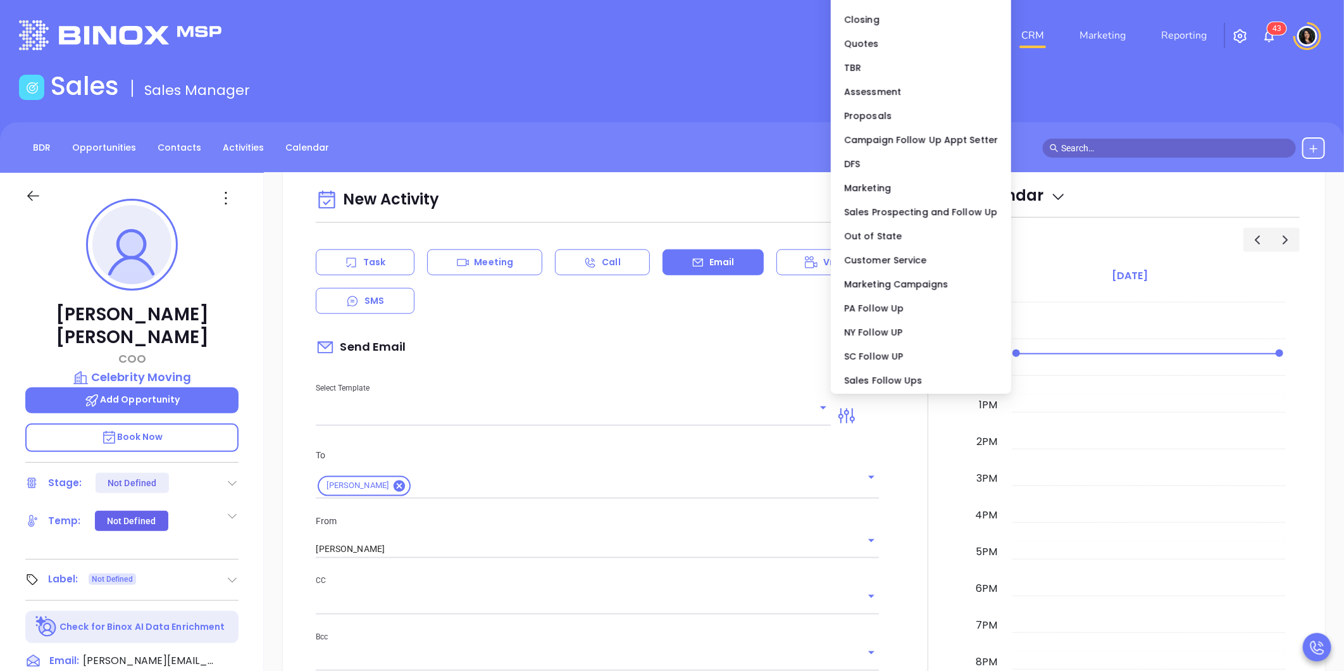
click at [820, 409] on div at bounding box center [573, 416] width 515 height 19
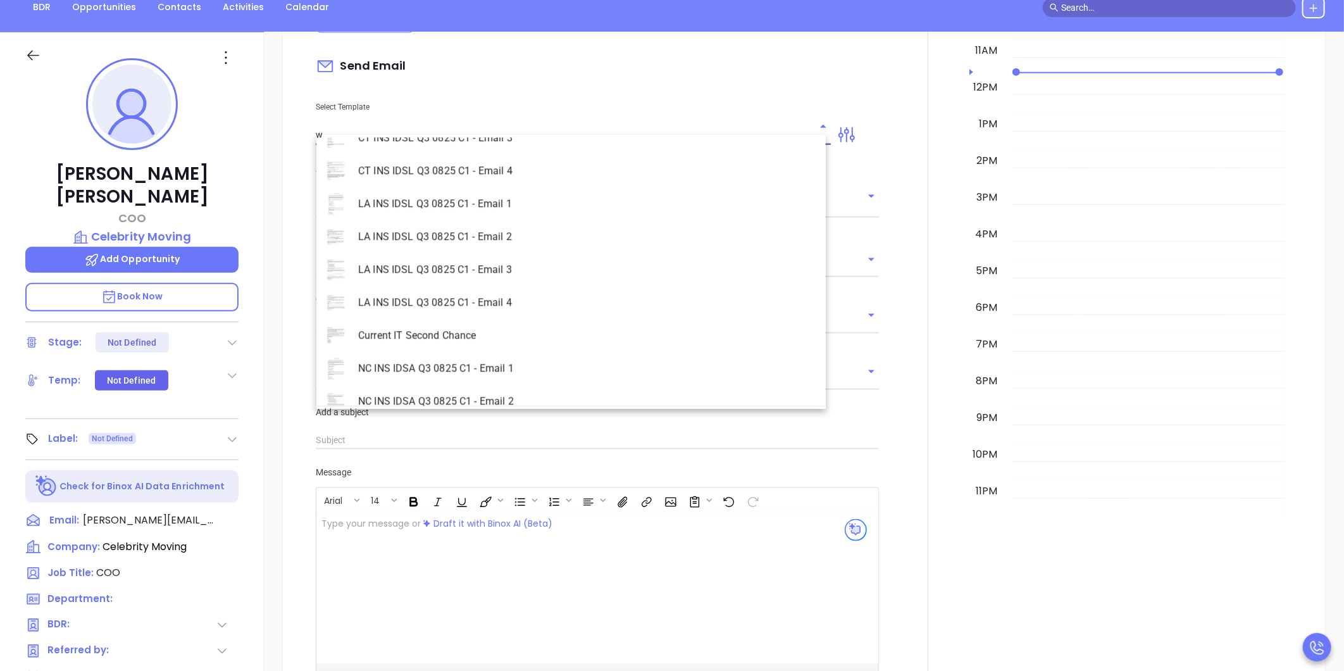
scroll to position [0, 0]
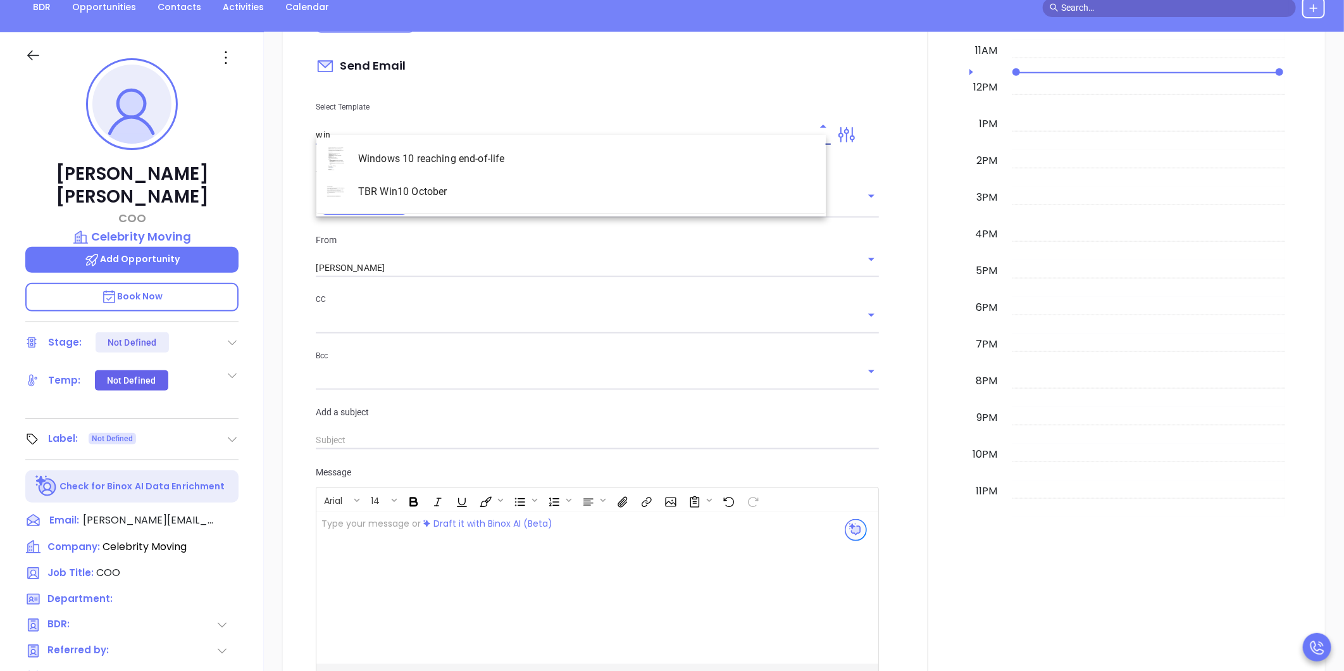
click at [386, 153] on li "Windows 10 reaching end-of-life" at bounding box center [570, 158] width 509 height 33
type input "Windows 10 reaching end-of-life"
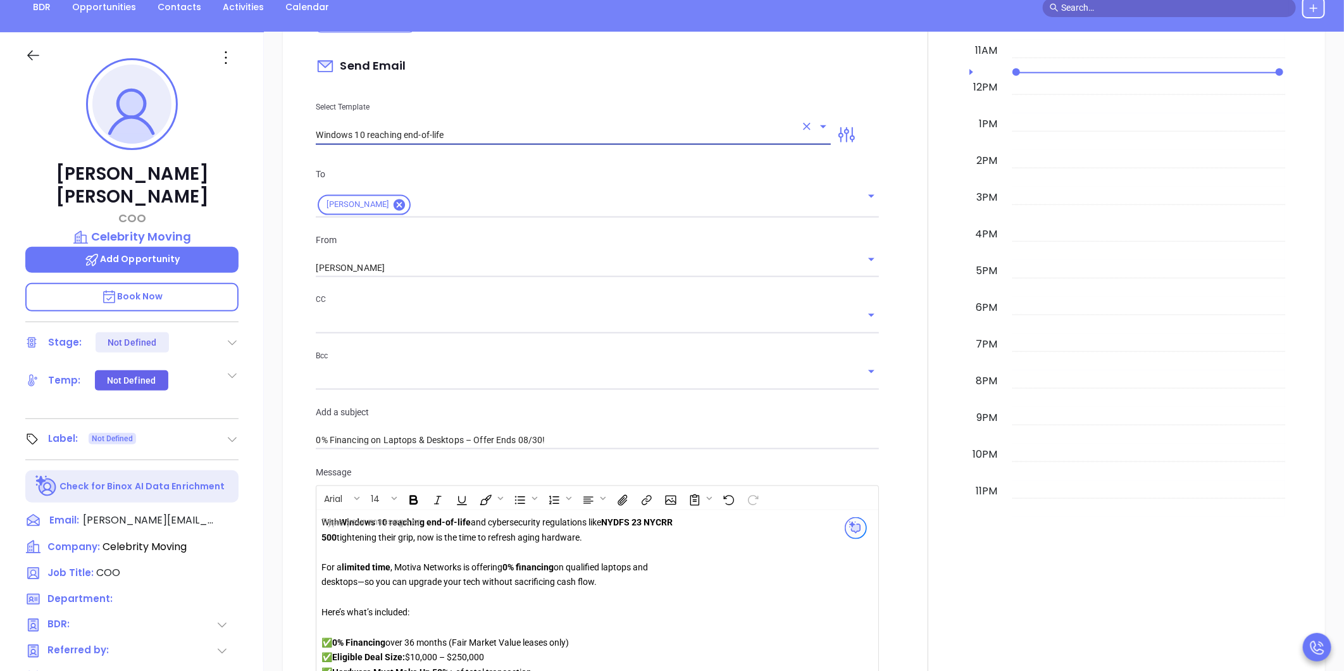
type input "0% Financing on Laptops & Desktops – Offer Ends 08/30!"
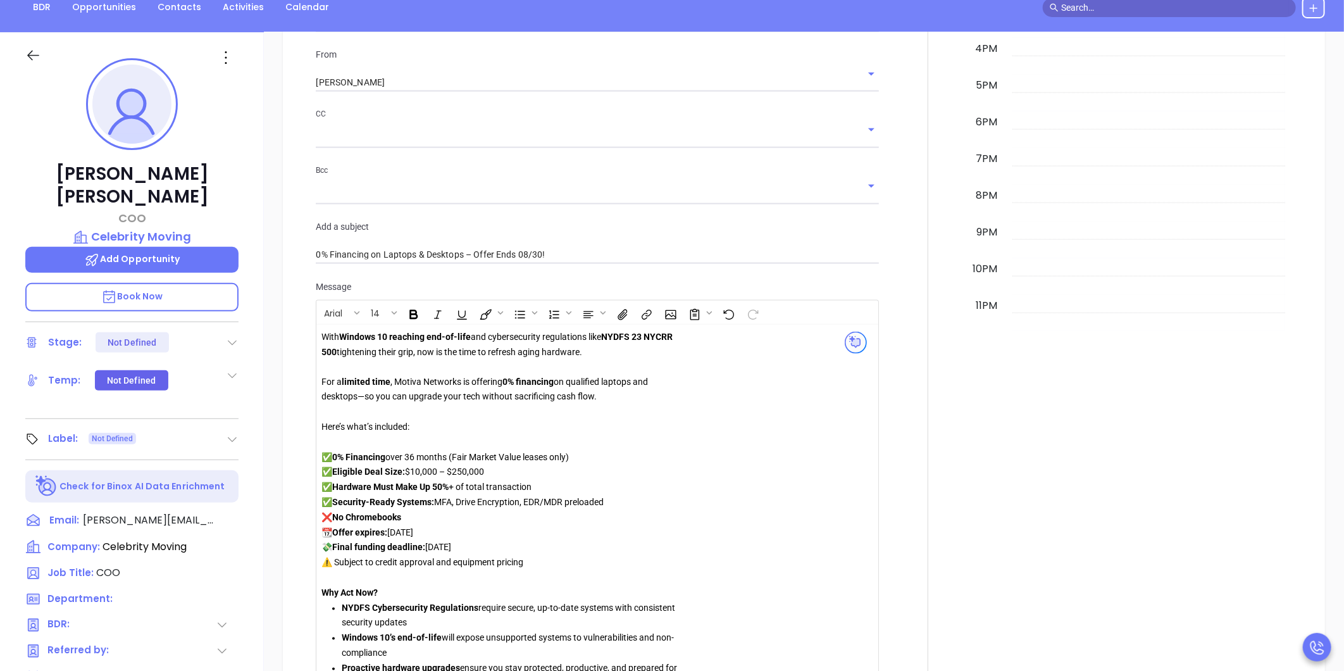
scroll to position [1195, 0]
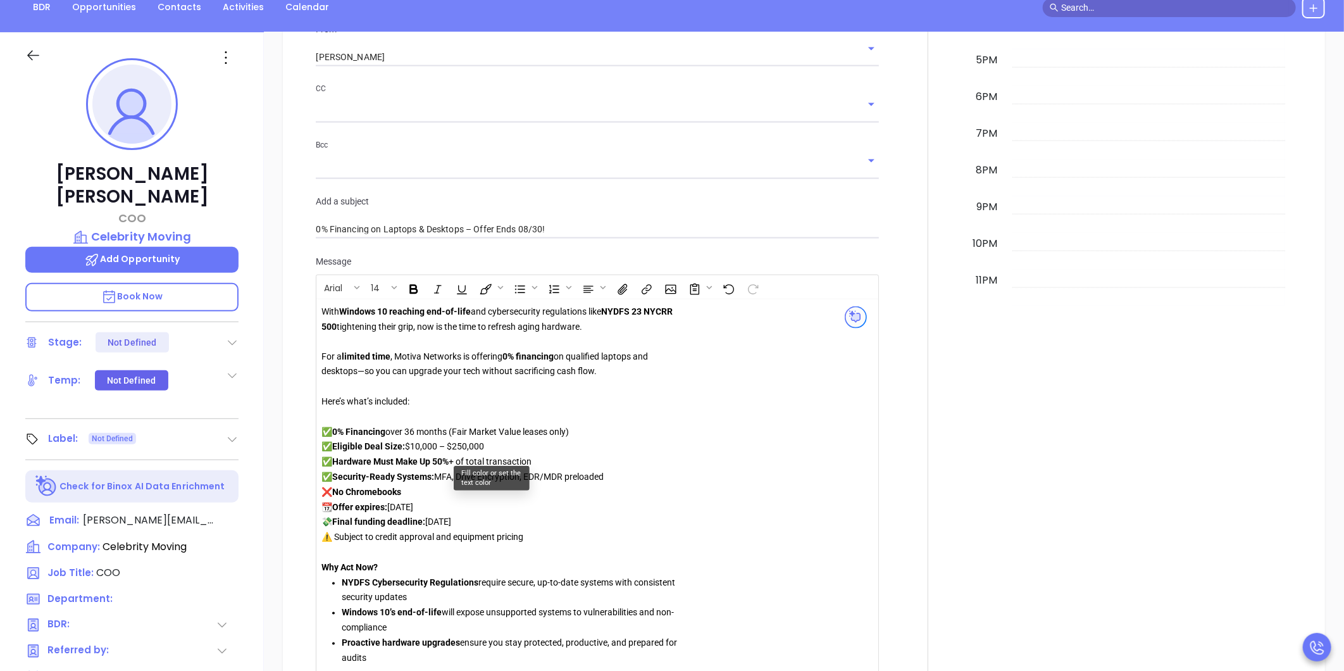
type input "Windows 10 reaching end-of-life"
click at [495, 440] on div "✅ Eligible Deal Size: $10,000 – $250,000" at bounding box center [504, 447] width 364 height 15
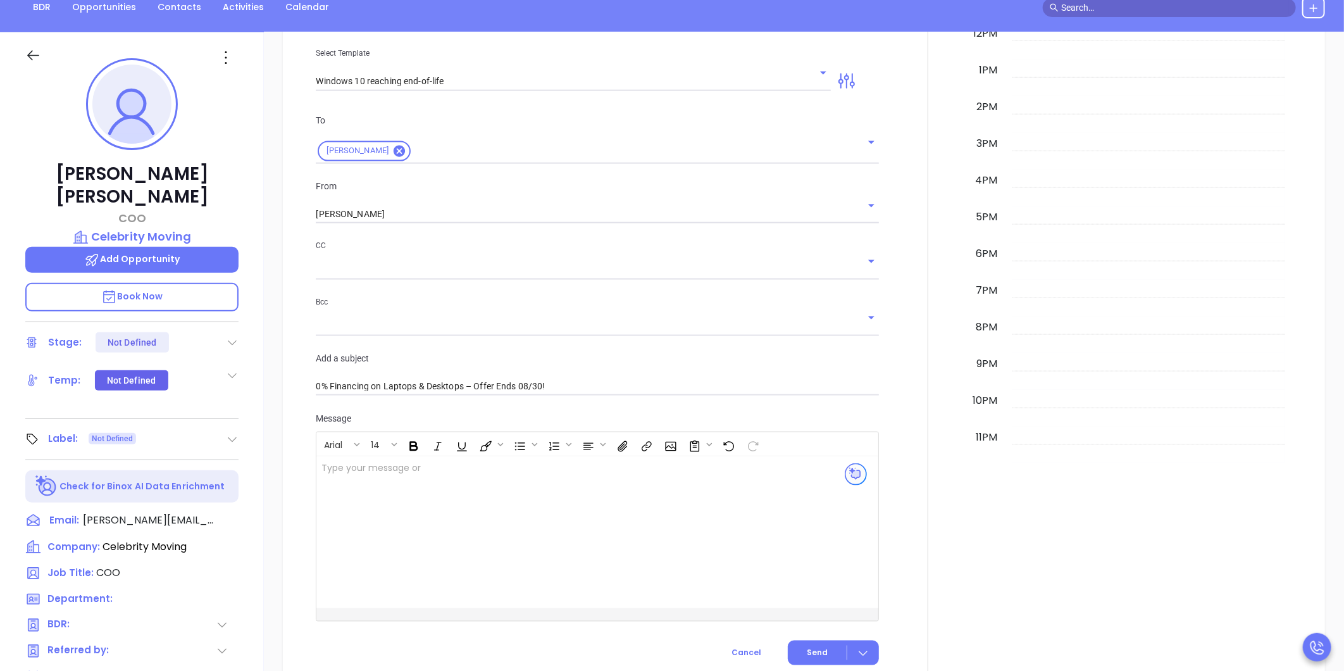
scroll to position [984, 0]
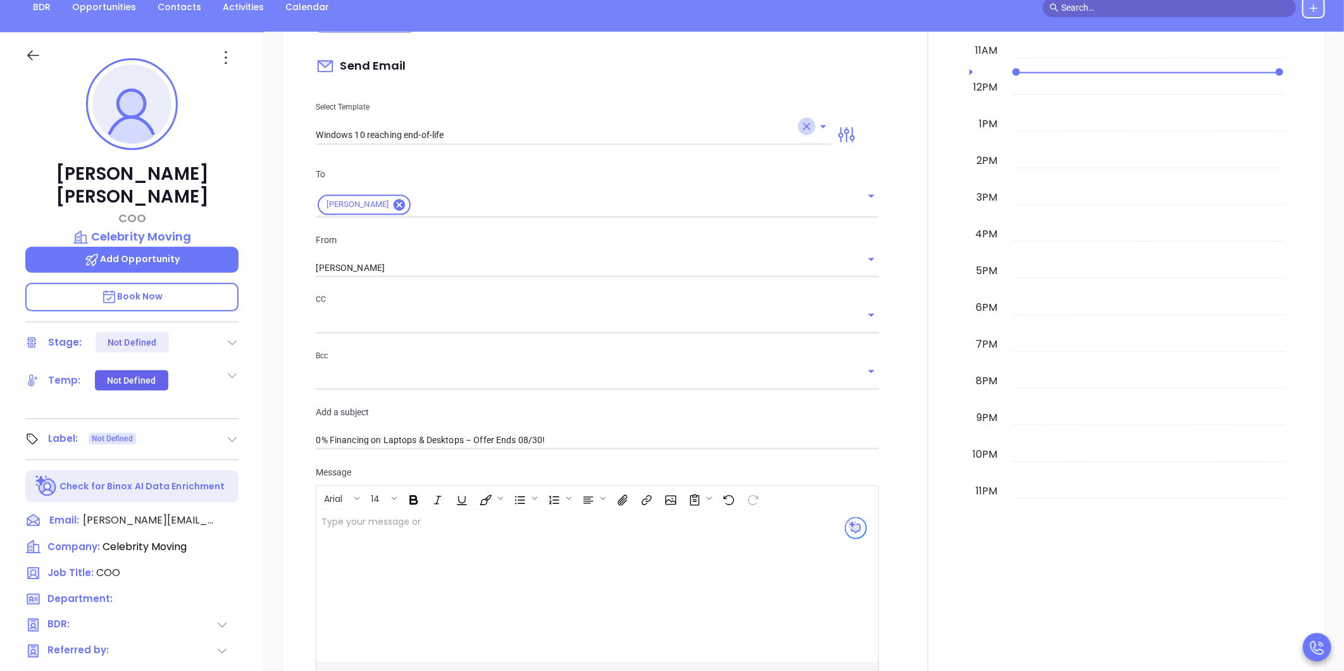
click at [804, 120] on icon "Clear" at bounding box center [807, 126] width 13 height 13
click at [820, 125] on icon "Open" at bounding box center [823, 126] width 6 height 3
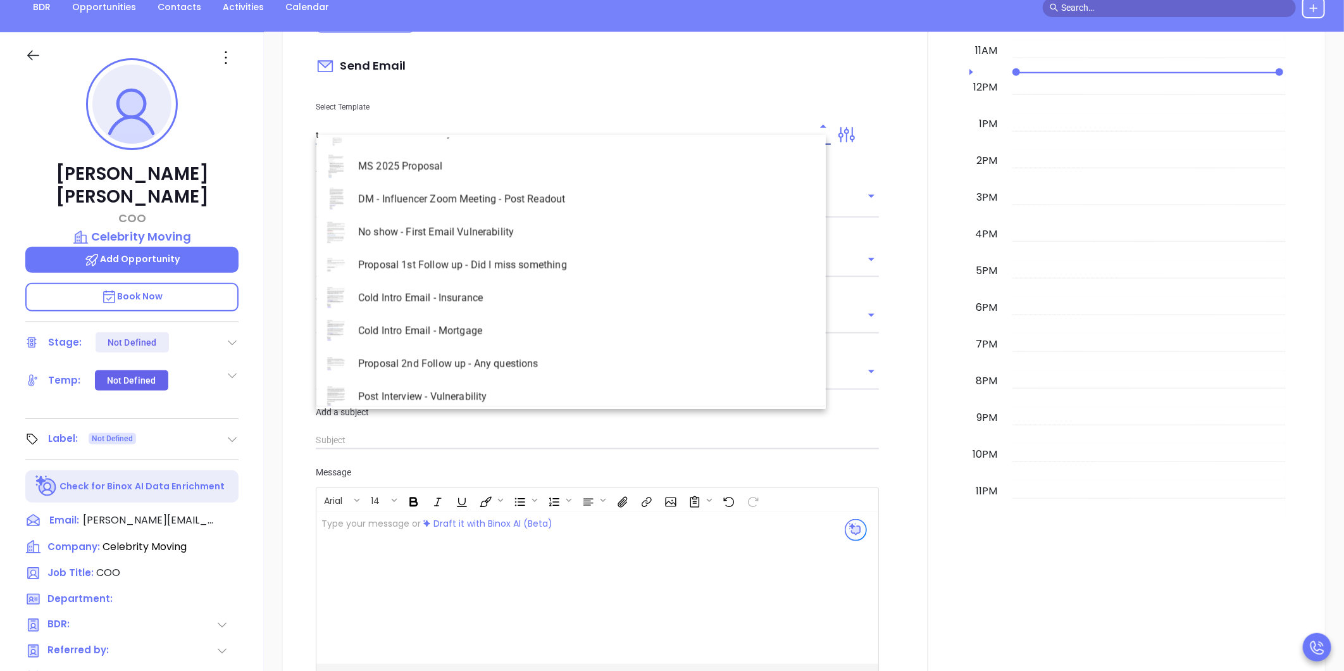
scroll to position [0, 0]
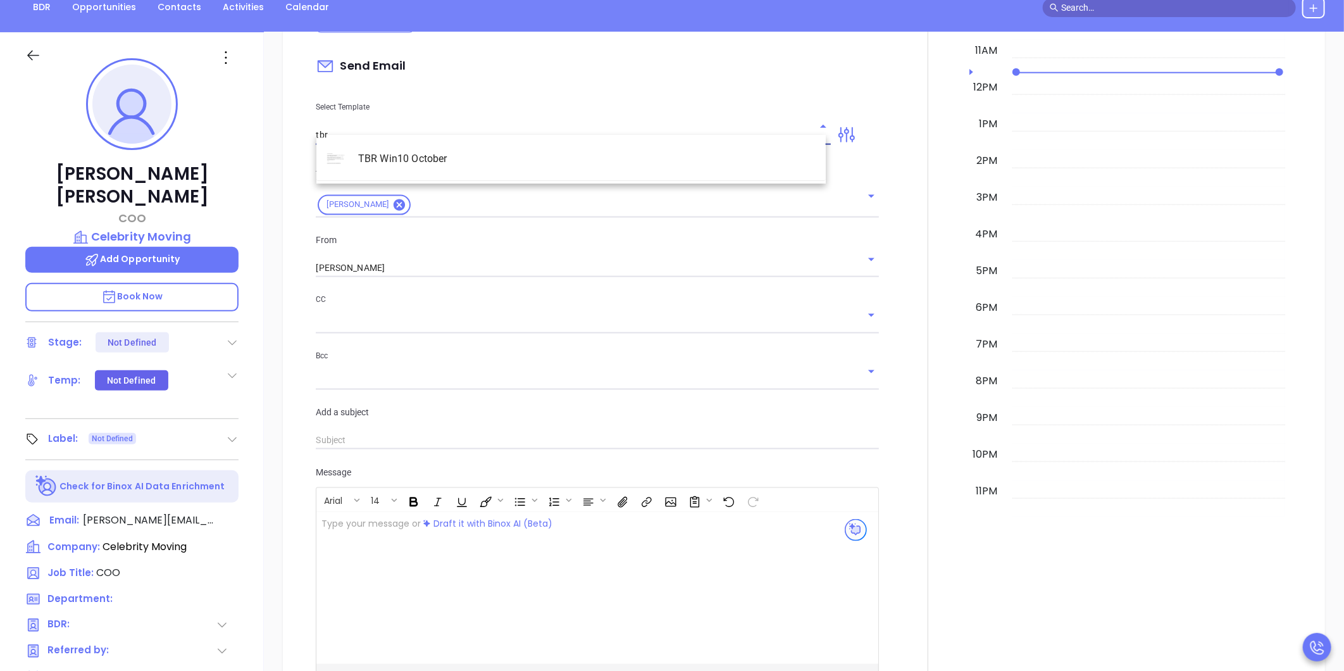
click at [318, 126] on input "tbr" at bounding box center [564, 135] width 496 height 18
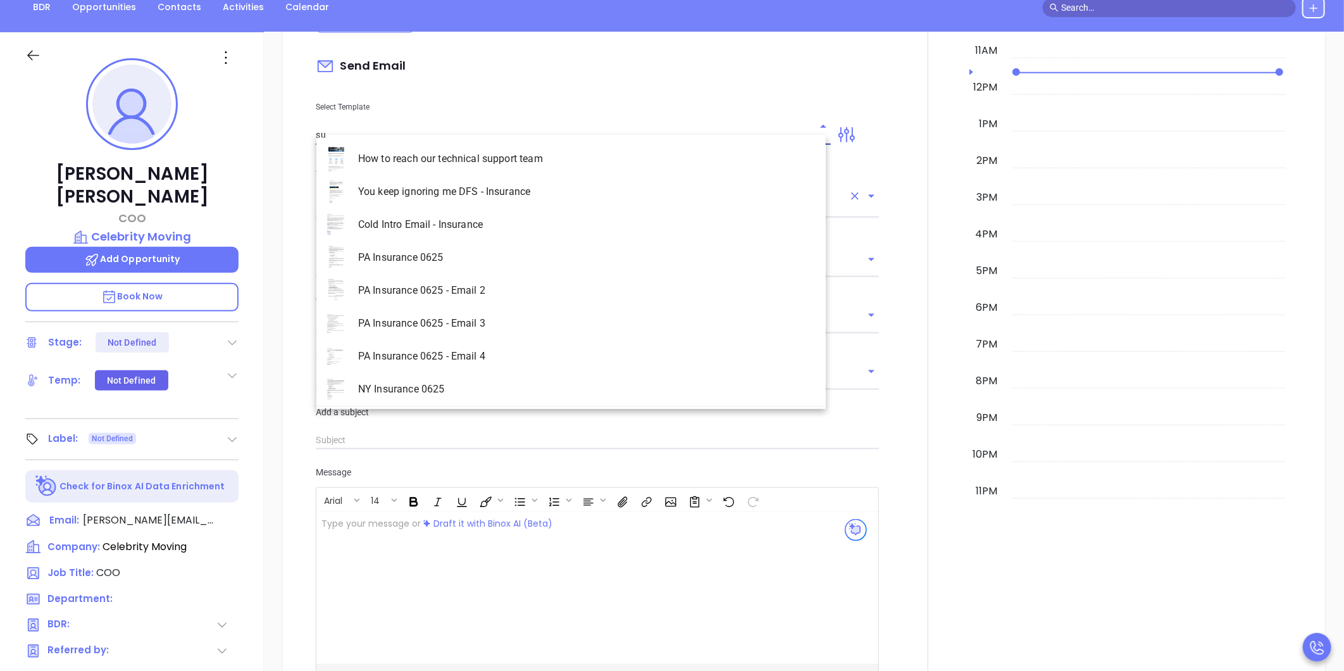
type input "s"
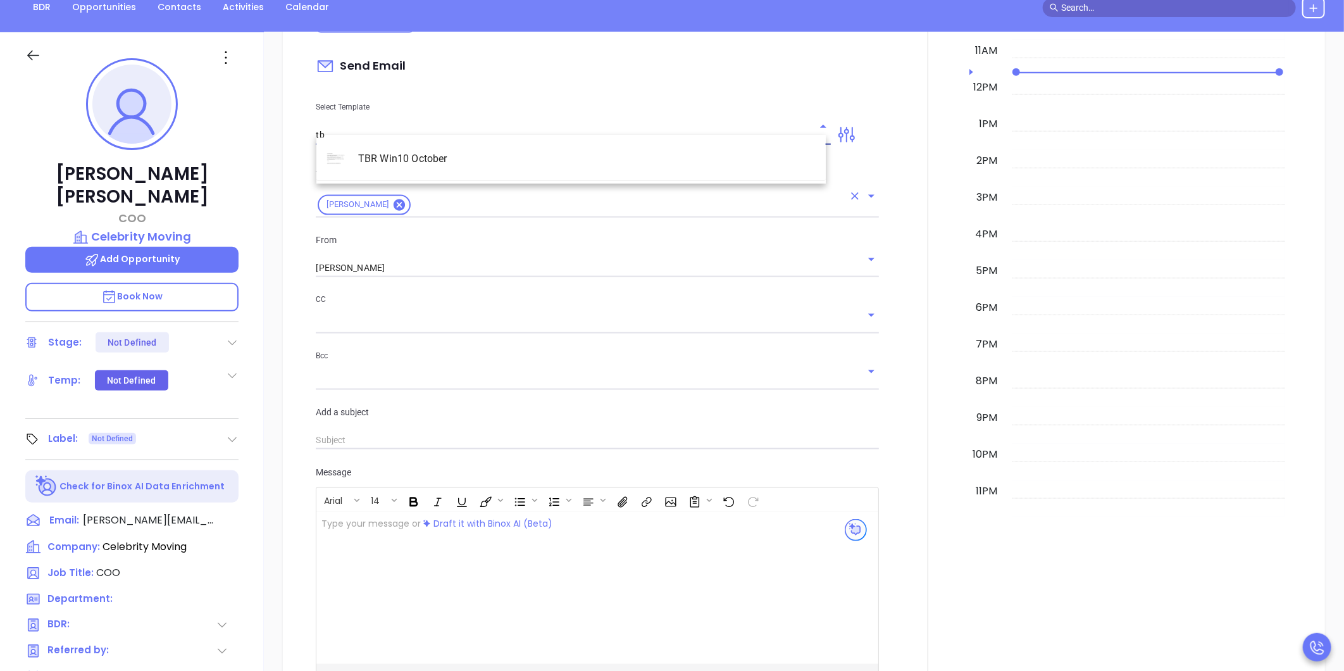
type input "t"
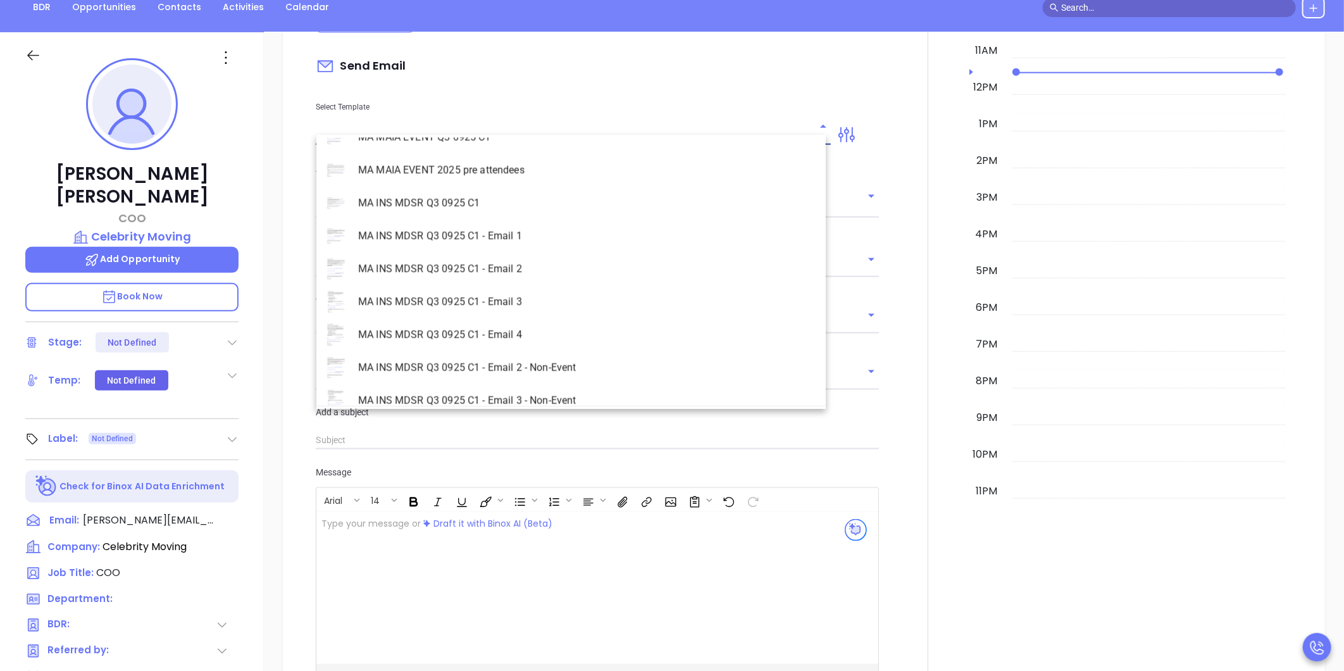
scroll to position [3623, 0]
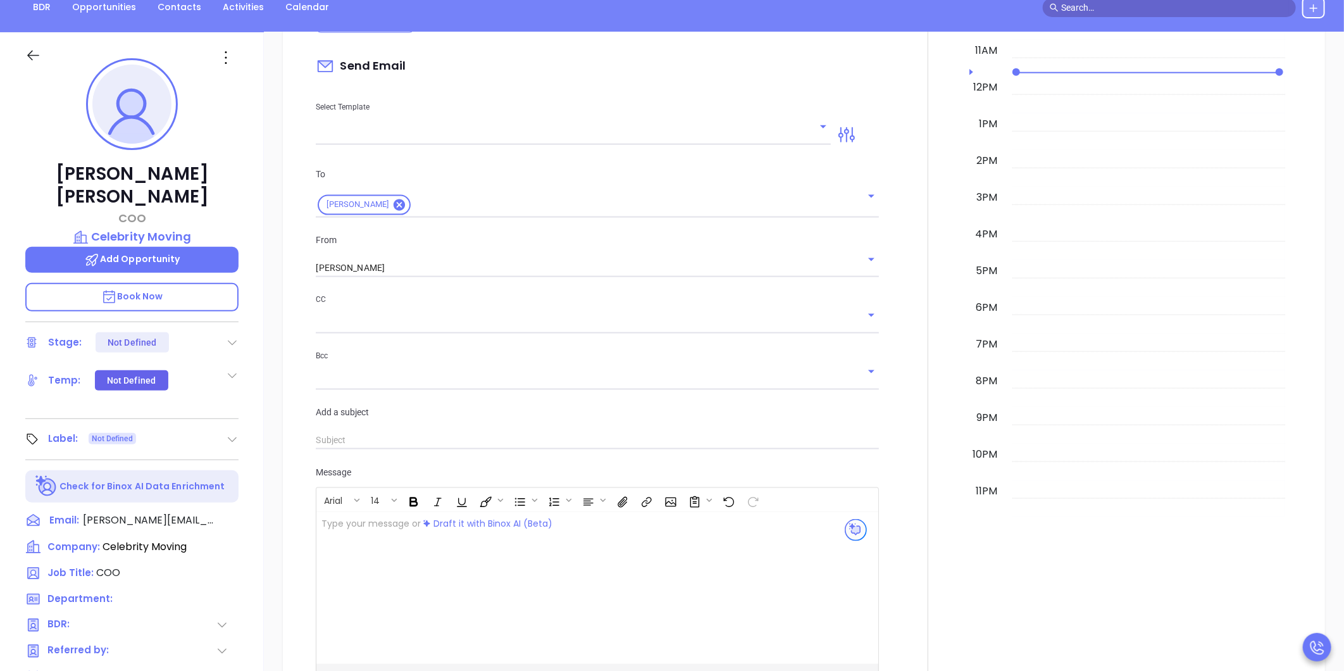
click at [272, 451] on div "New Activity Task Meeting Call Email Vmail SMS Send Email Select Template To Ku…" at bounding box center [804, 312] width 1080 height 868
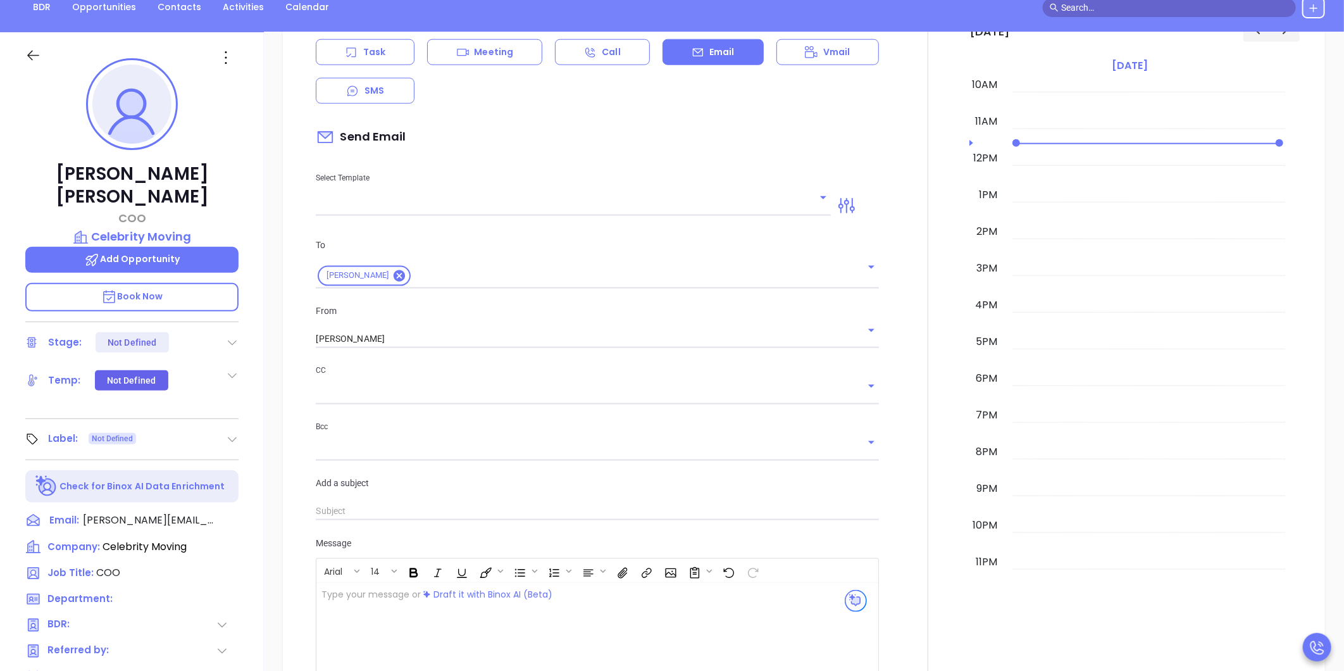
scroll to position [703, 0]
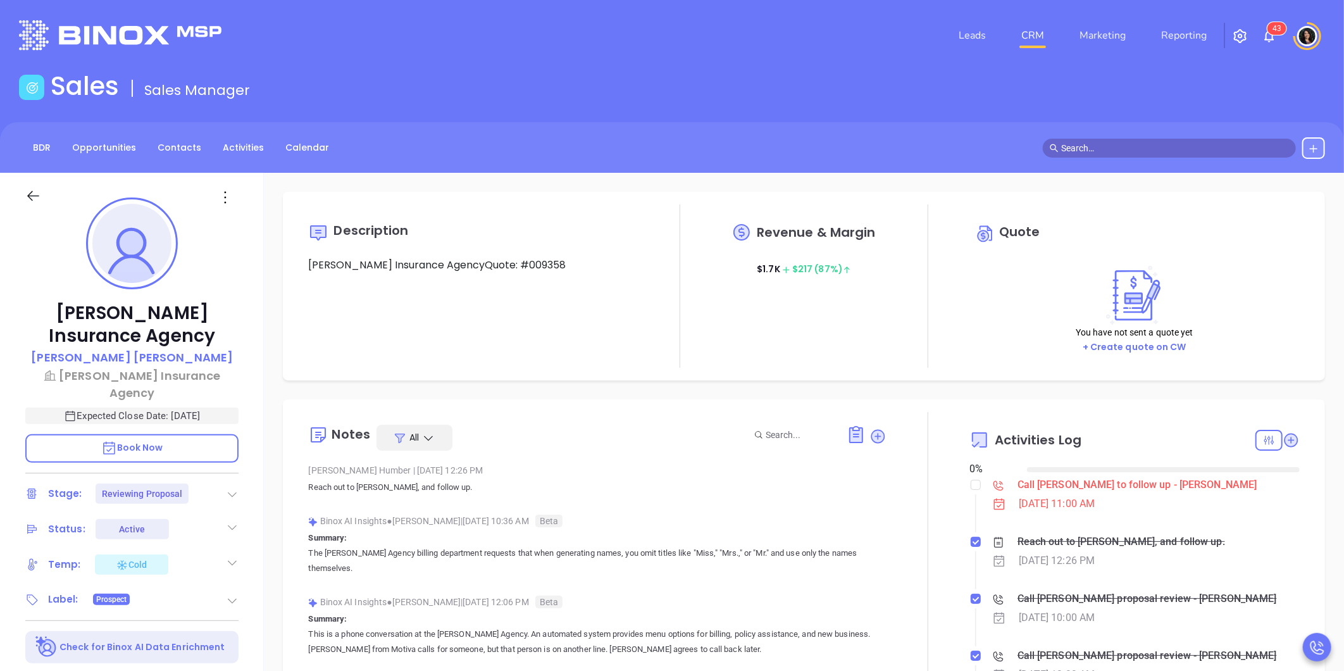
type input "10/14/2025"
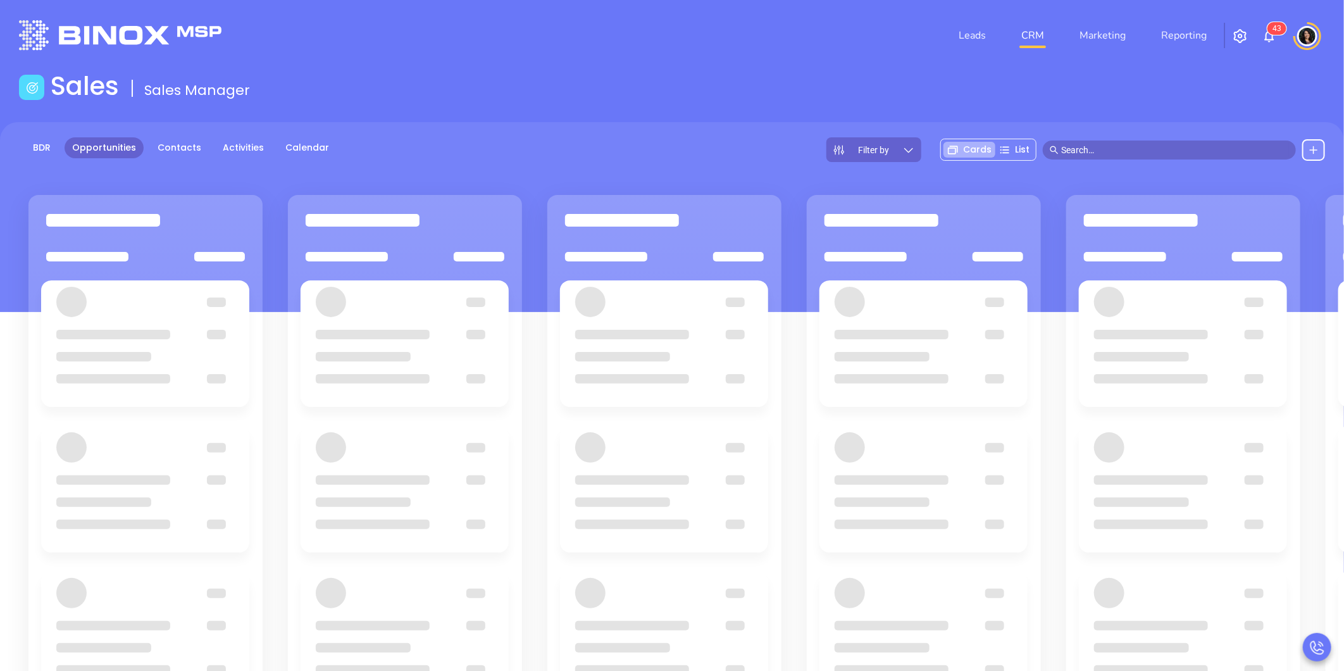
click at [1097, 150] on input "text" at bounding box center [1175, 150] width 228 height 14
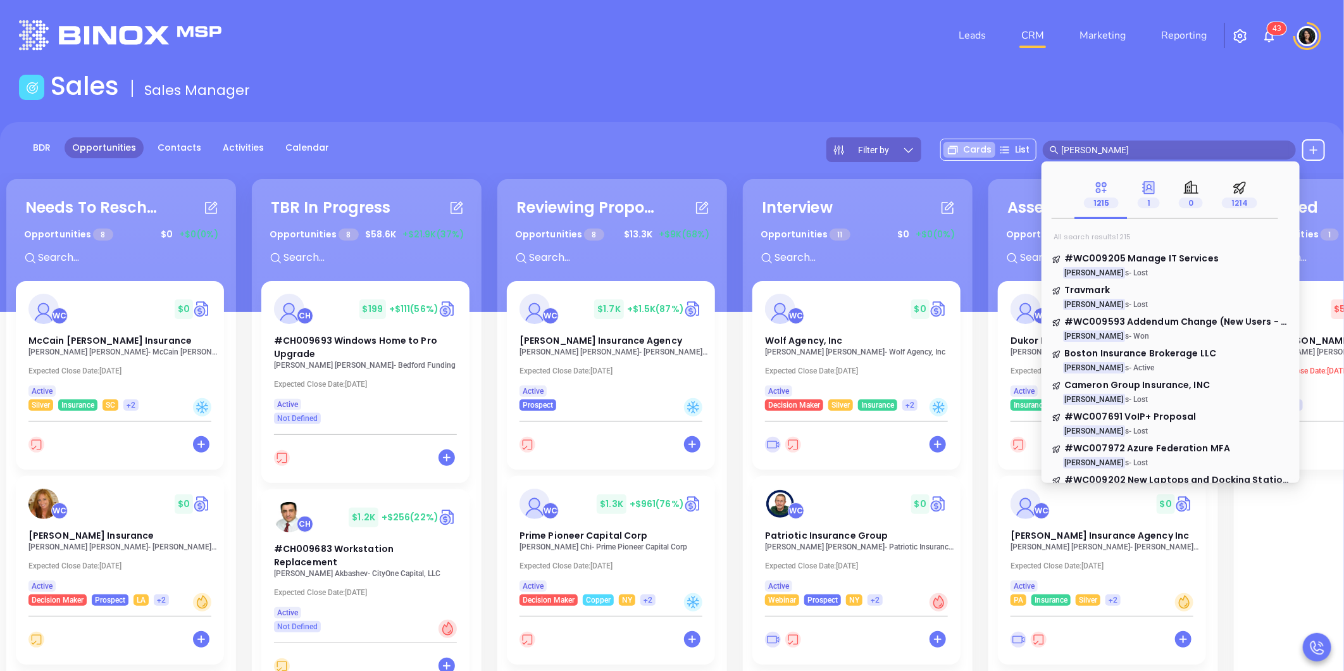
type input "walter contrera"
click at [1157, 196] on p "1" at bounding box center [1149, 203] width 22 height 14
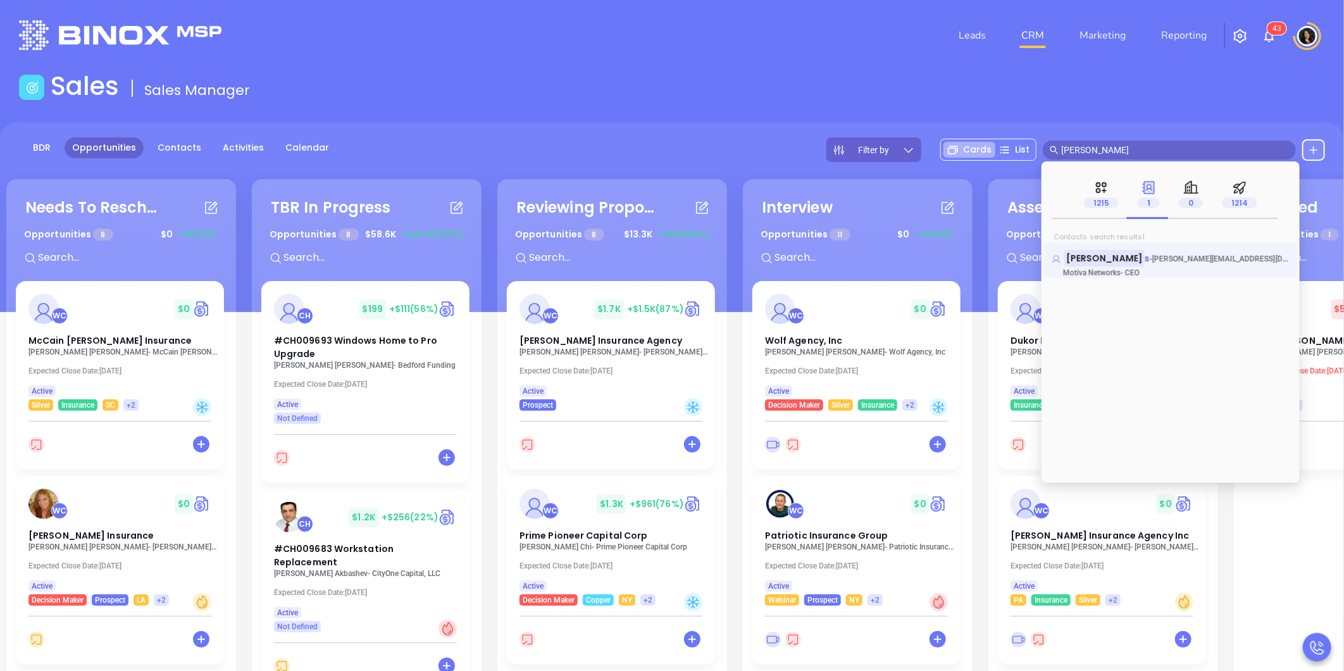
click at [1131, 257] on mark "Walter Contrera" at bounding box center [1105, 258] width 80 height 16
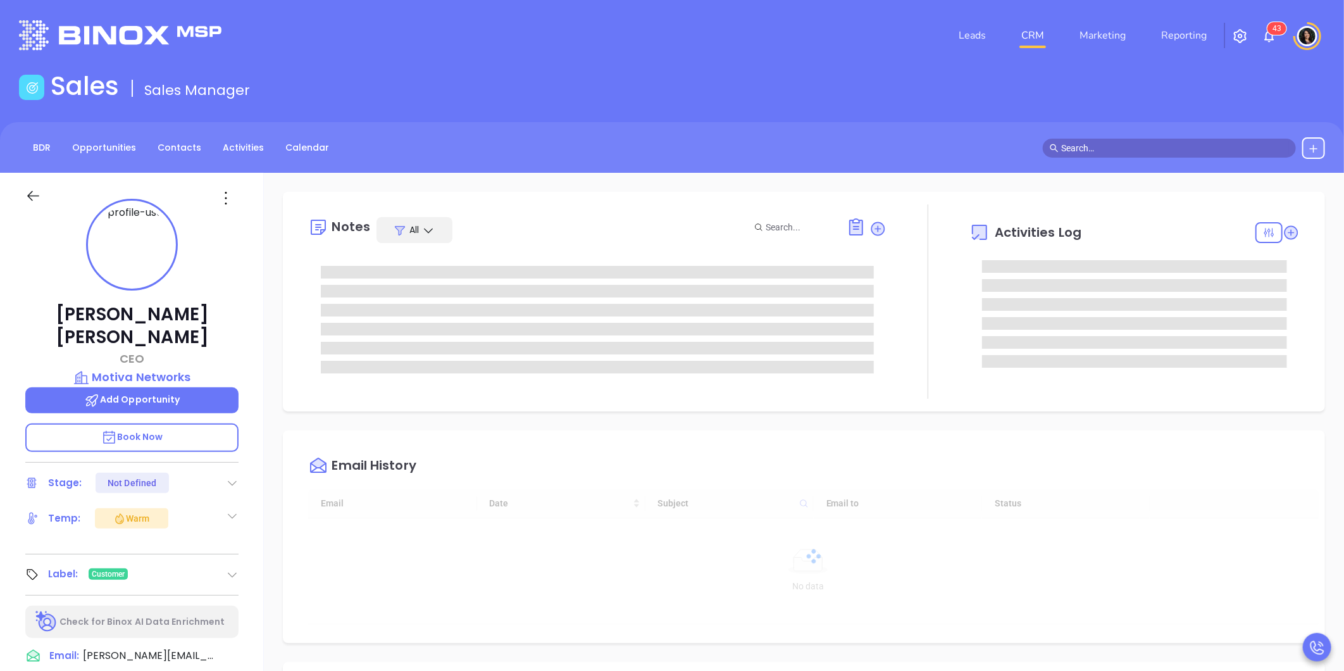
type input "10/14/2025"
type input "Carla Humber"
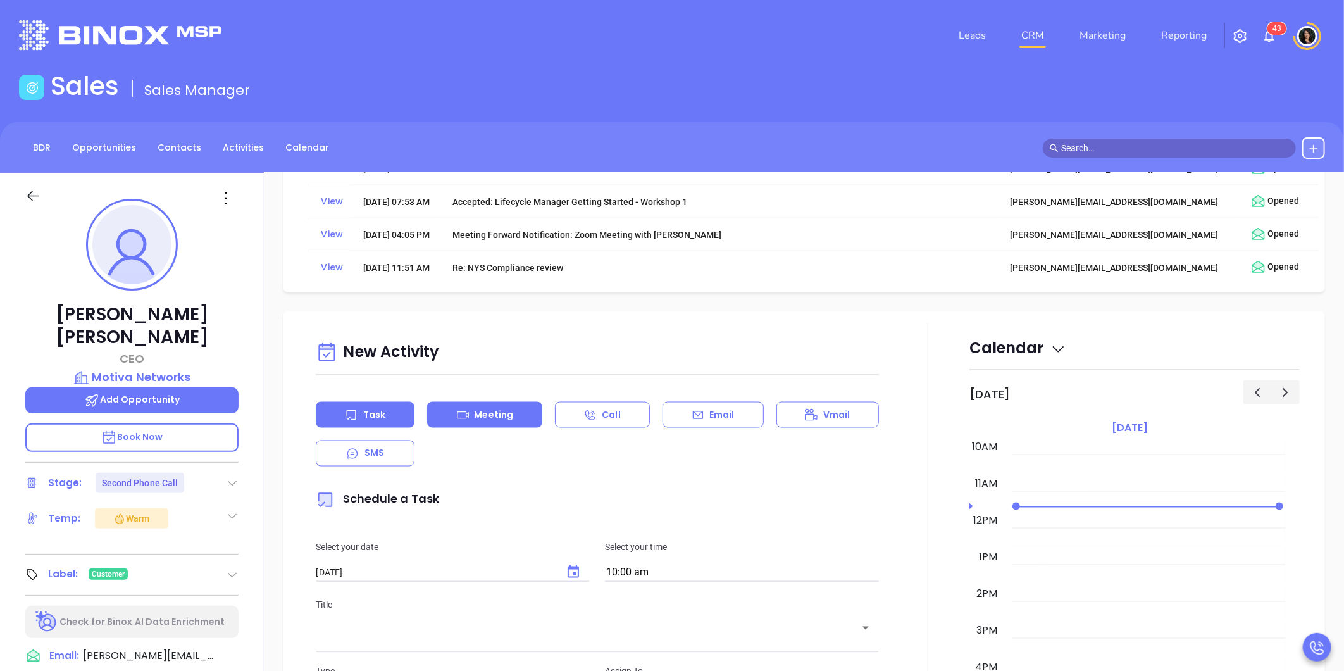
scroll to position [1263, 0]
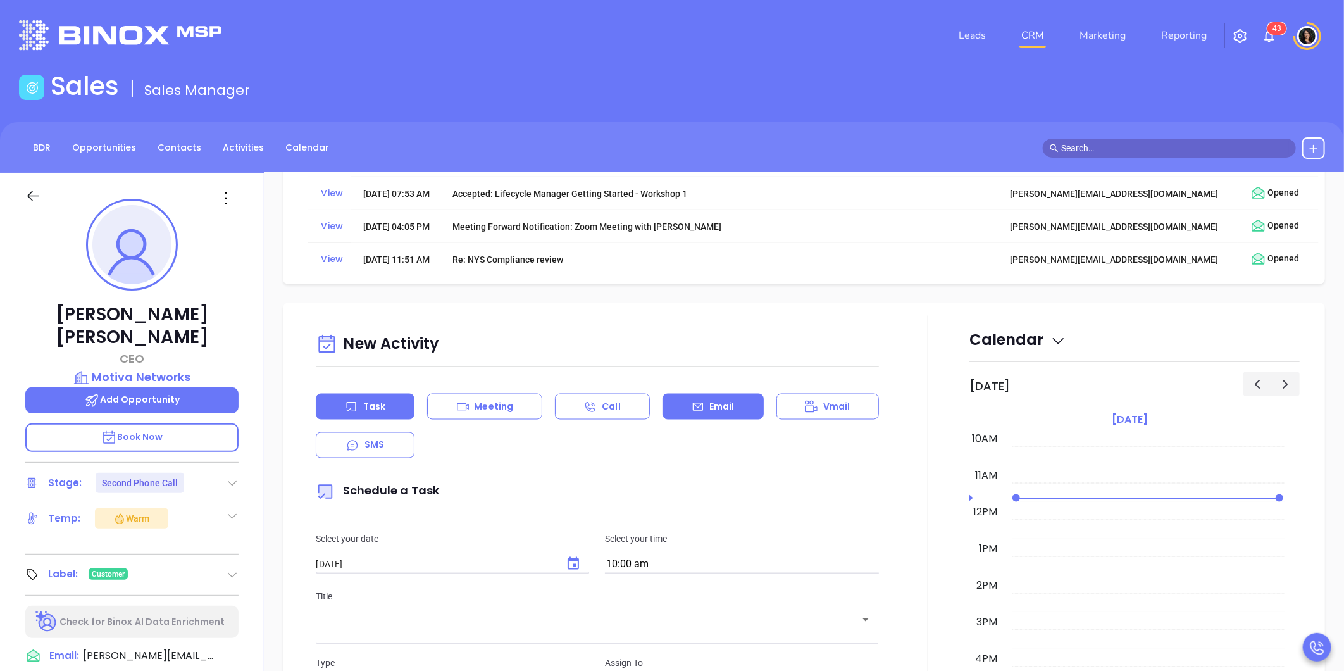
click at [694, 411] on icon at bounding box center [698, 407] width 13 height 13
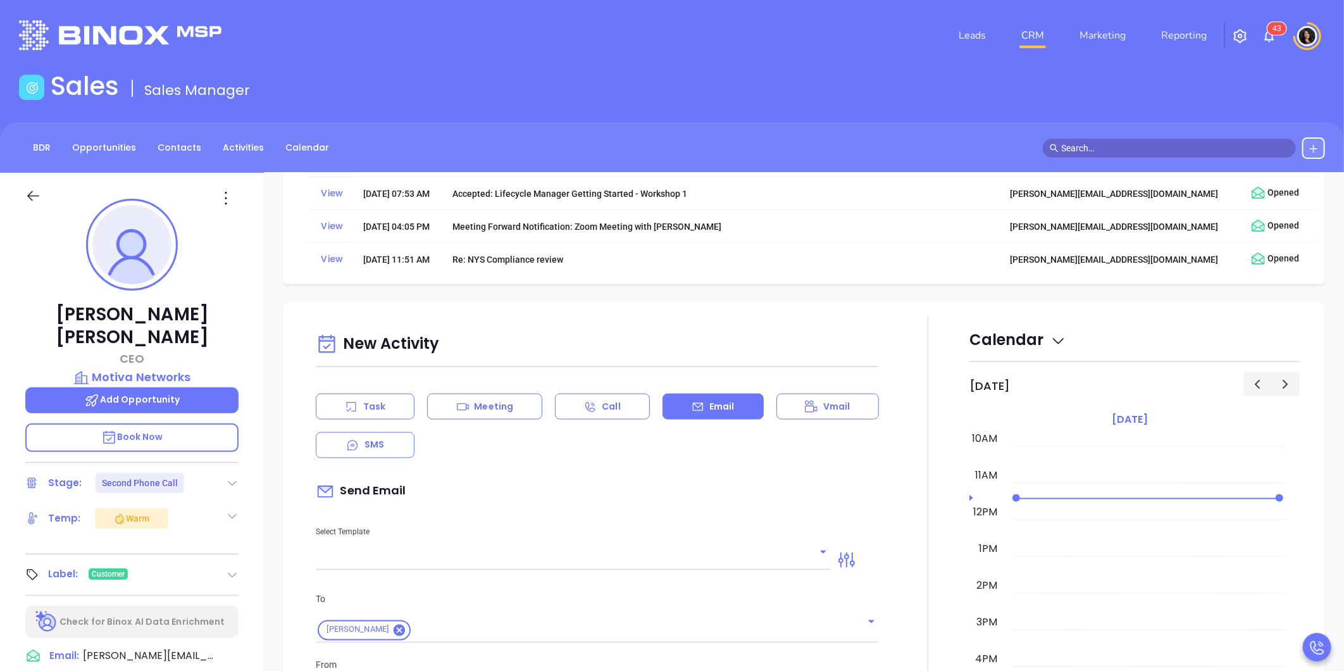
click at [546, 560] on input "text" at bounding box center [564, 560] width 496 height 18
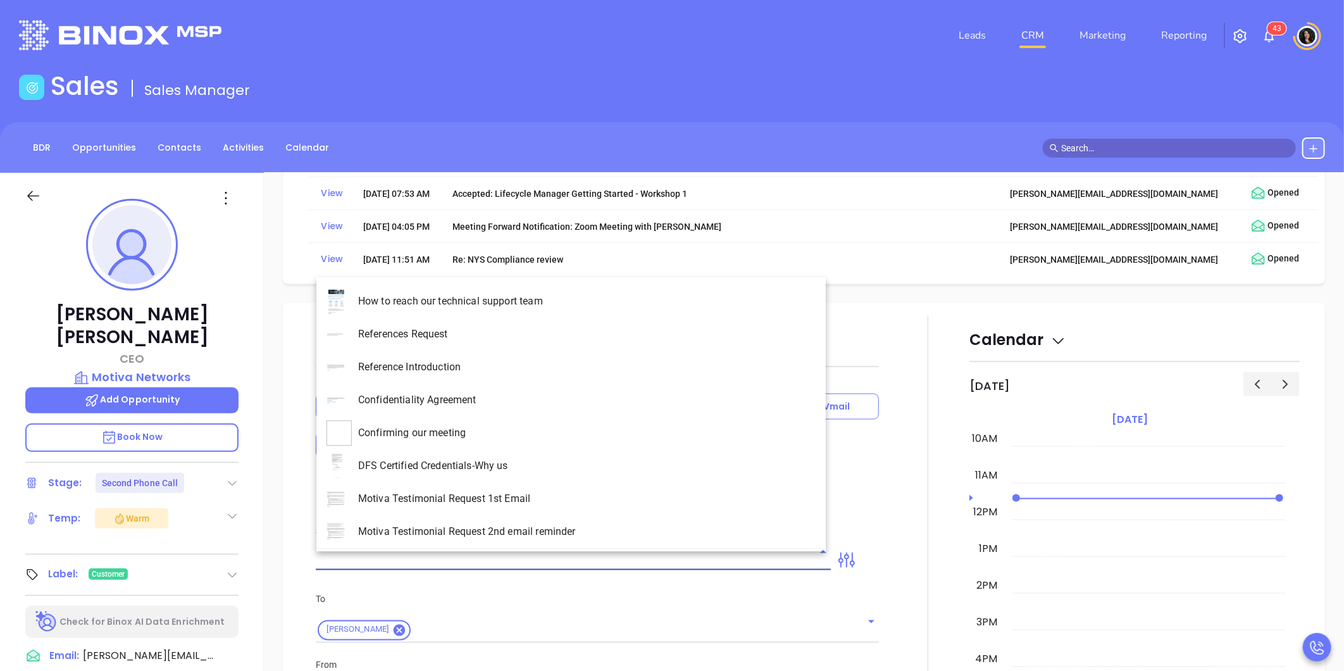
type input "Carla Humber"
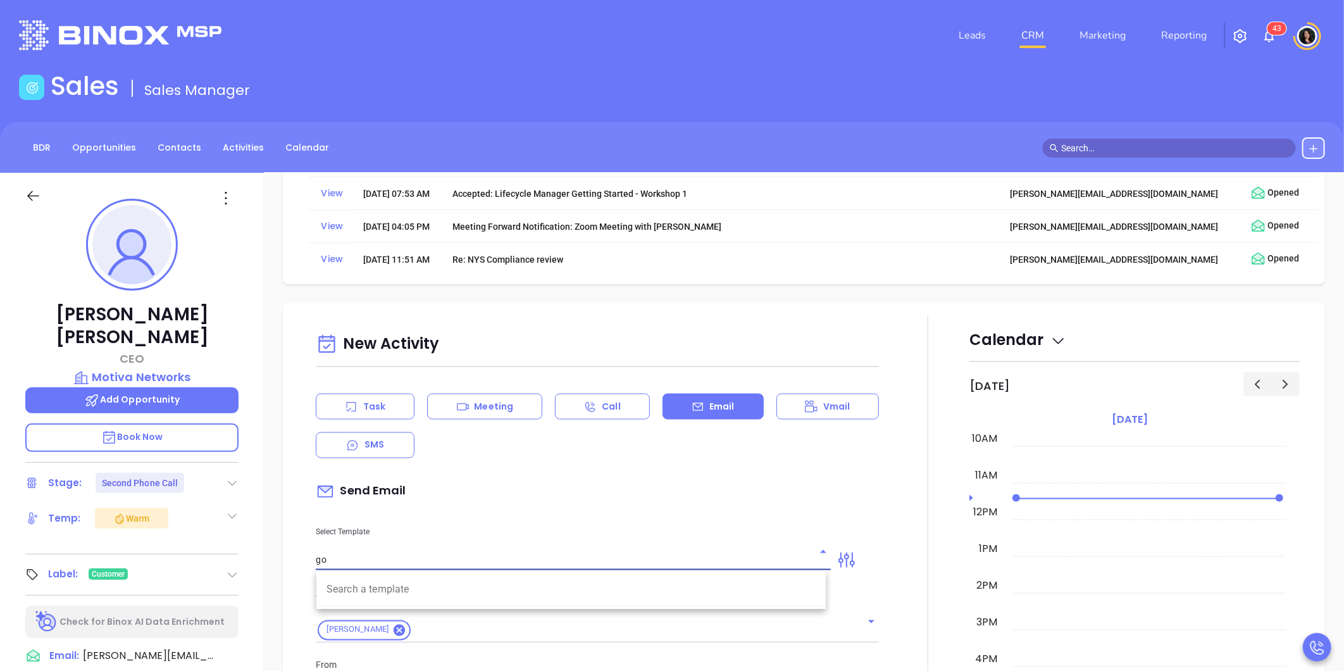
type input "g"
type input "1"
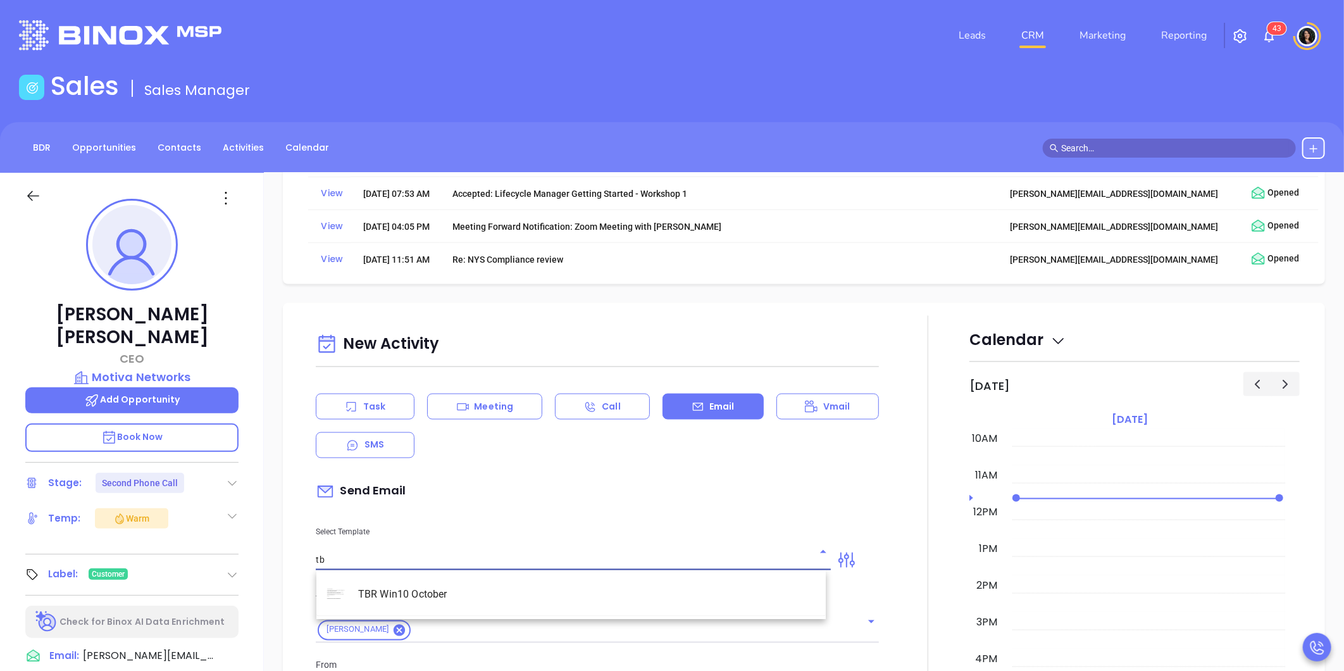
type input "t"
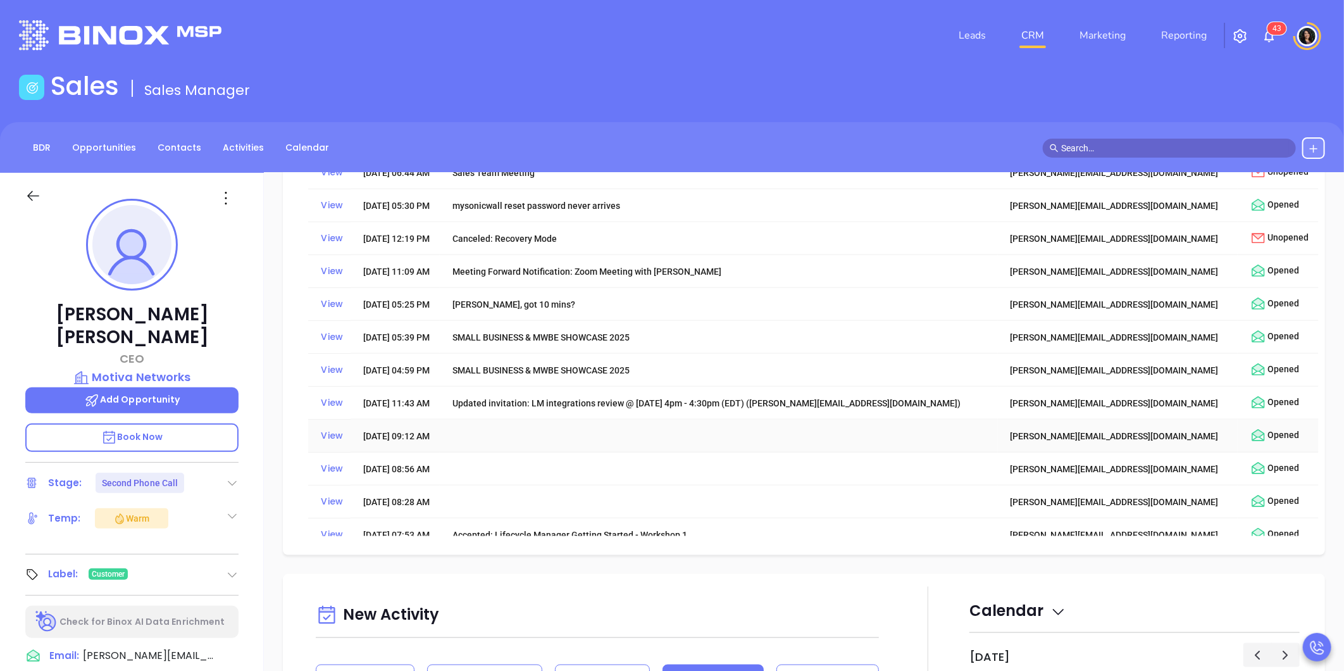
scroll to position [982, 0]
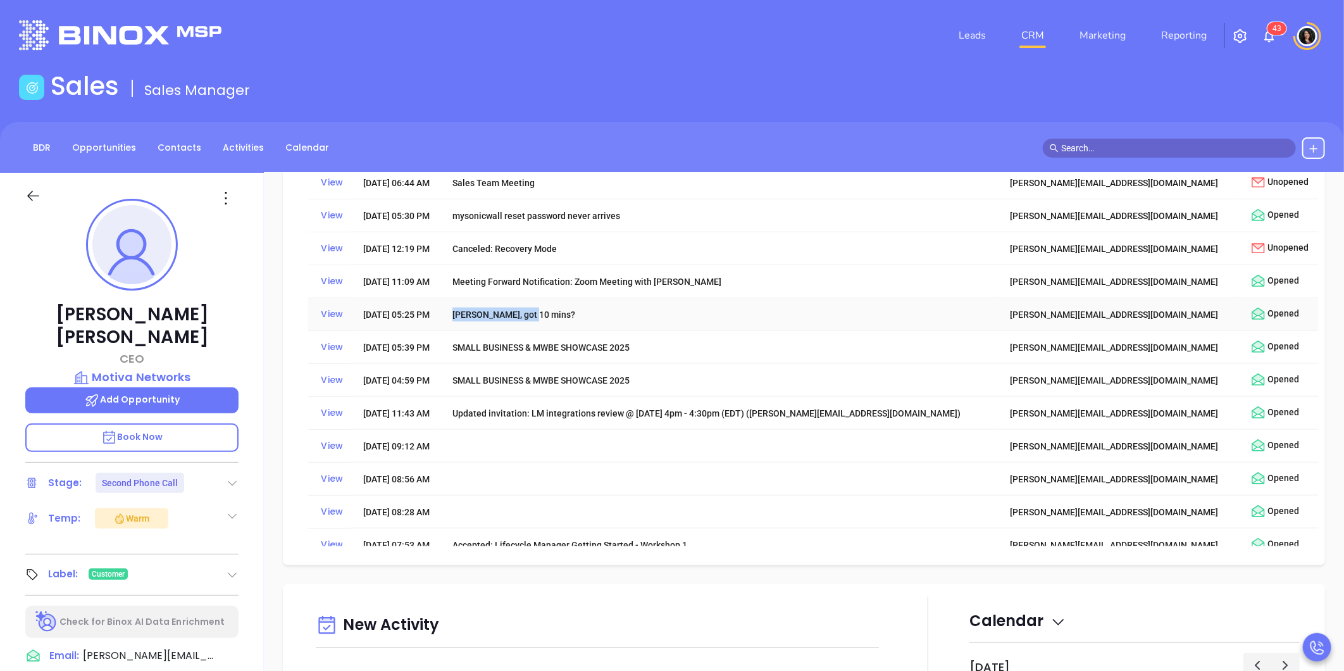
copy div "Carla, got 10 mins?"
drag, startPoint x: 612, startPoint y: 318, endPoint x: 661, endPoint y: 317, distance: 49.4
click at [661, 317] on div "Carla, got 10 mins?" at bounding box center [723, 315] width 540 height 14
click at [566, 306] on td "Carla, got 10 mins?" at bounding box center [719, 314] width 558 height 33
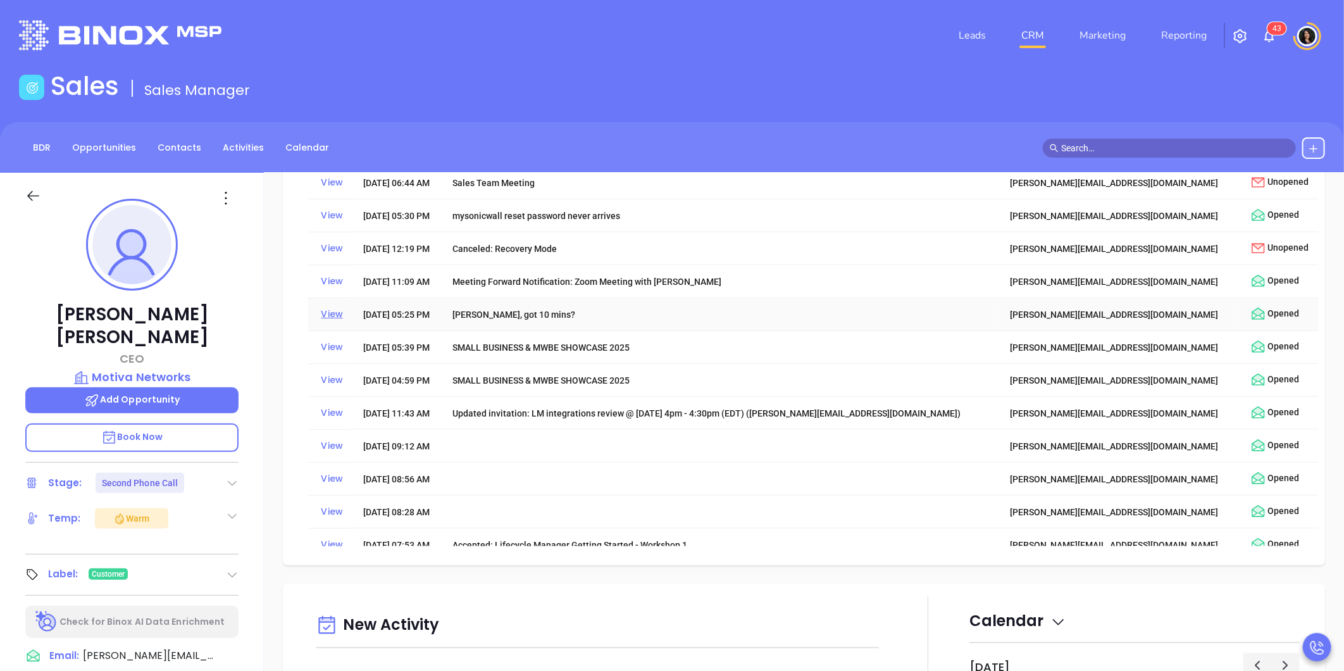
click at [339, 310] on div "View" at bounding box center [333, 314] width 24 height 17
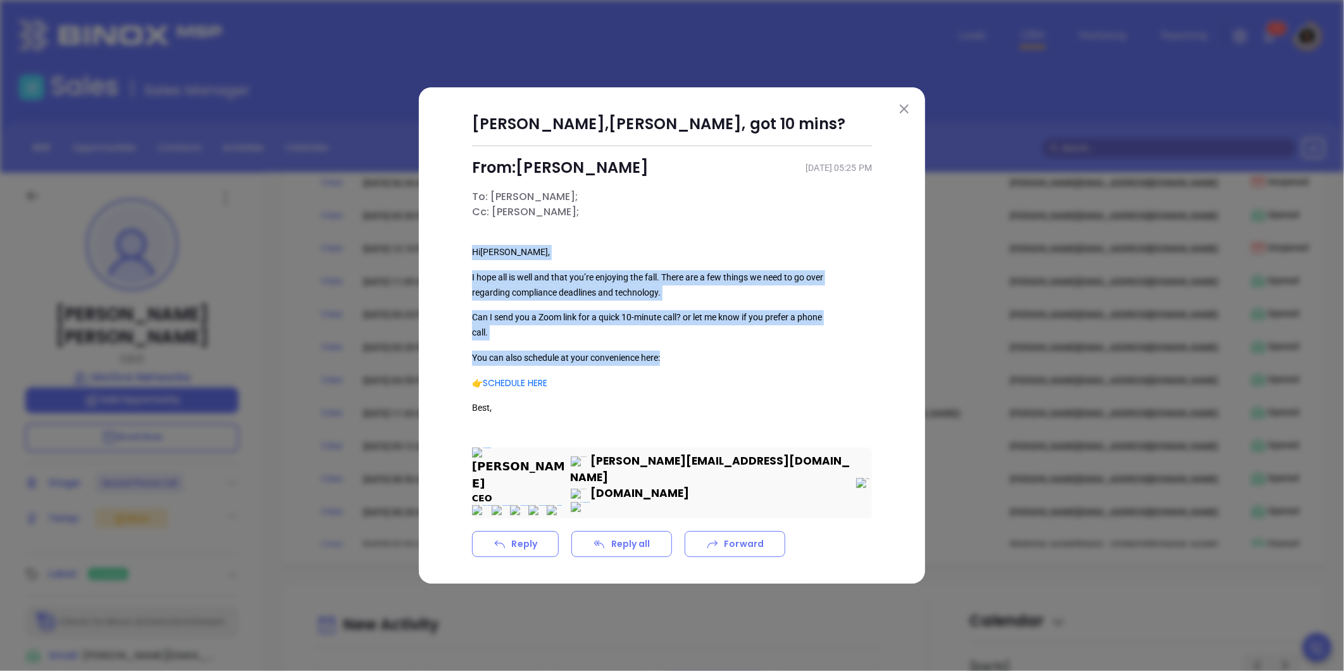
drag, startPoint x: 471, startPoint y: 255, endPoint x: 701, endPoint y: 355, distance: 250.6
click at [701, 355] on div "Carla Humber , Carla, got 10 mins? From: Walter Contreras Oct 9, 2025 | 05:25 P…" at bounding box center [672, 335] width 438 height 444
copy div "Hi Carla , I hope all is well and that you’re enjoying the fall. There are a fe…"
drag, startPoint x: 908, startPoint y: 108, endPoint x: 47, endPoint y: 428, distance: 917.8
click at [908, 108] on img at bounding box center [904, 108] width 9 height 9
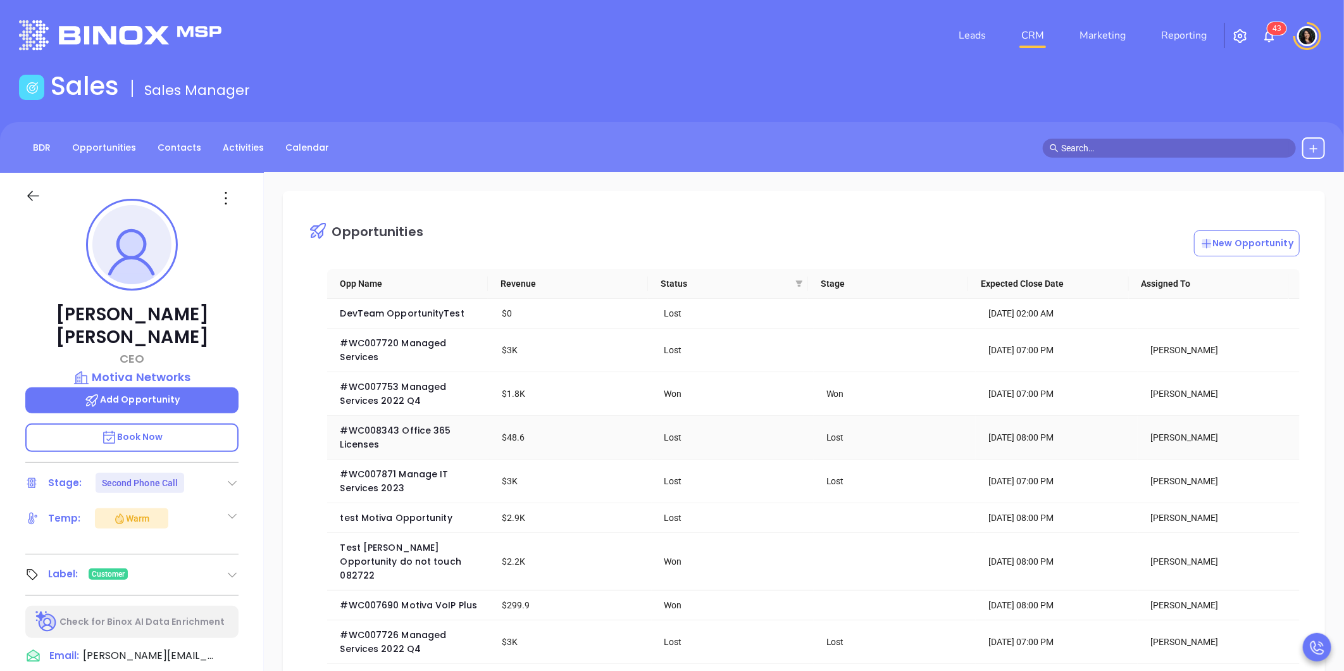
scroll to position [0, 0]
click at [1029, 28] on link "CRM" at bounding box center [1032, 35] width 33 height 25
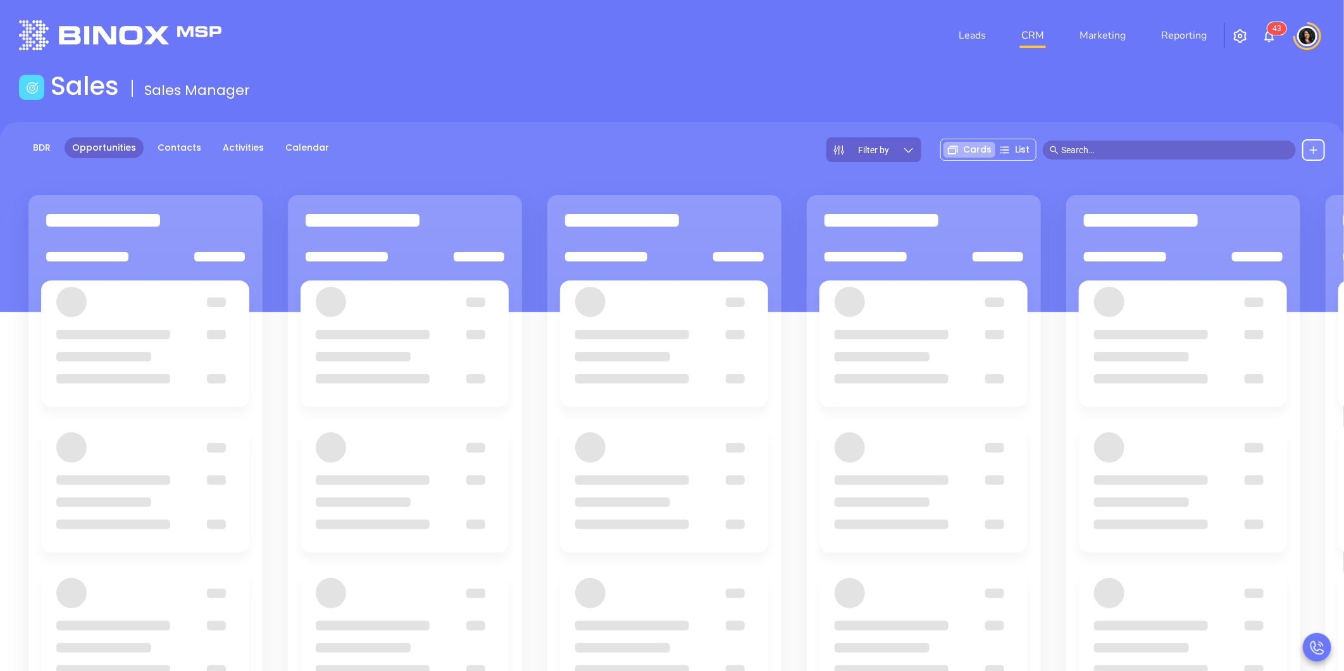
click at [778, 47] on div "Leads CRM Marketing Reporting 4 3" at bounding box center [892, 36] width 881 height 46
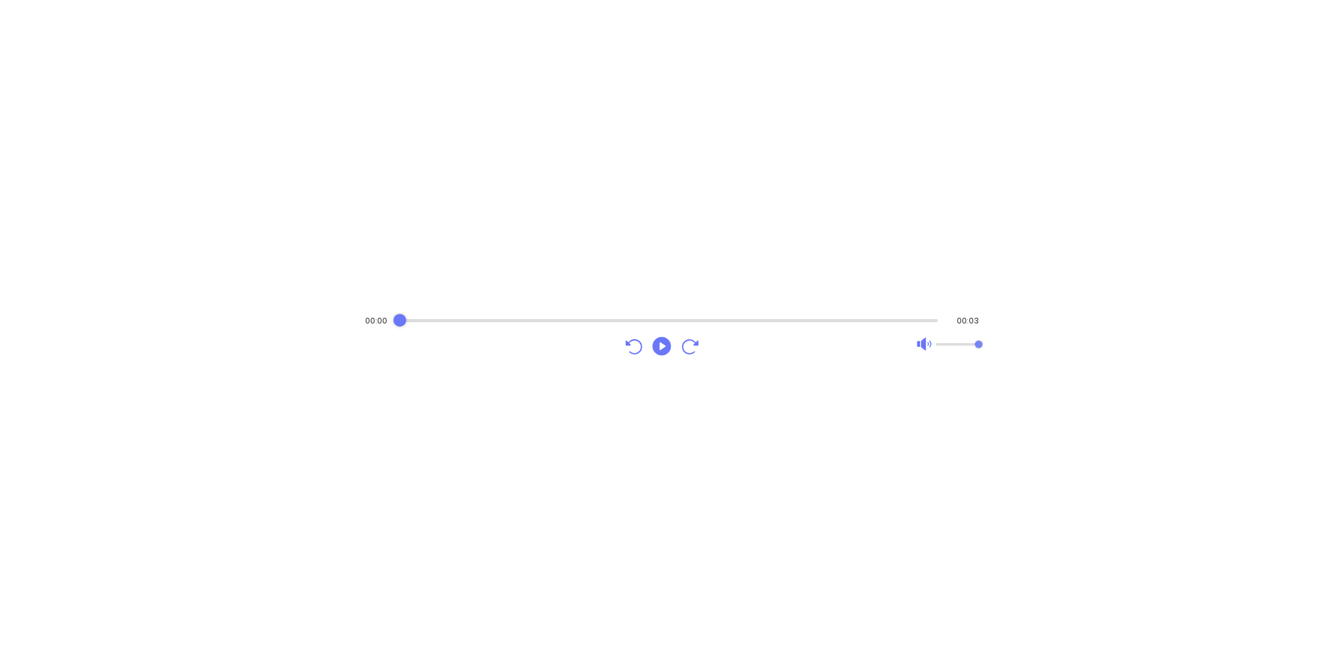
click at [15, 289] on div "00:00 00:03" at bounding box center [672, 335] width 1344 height 671
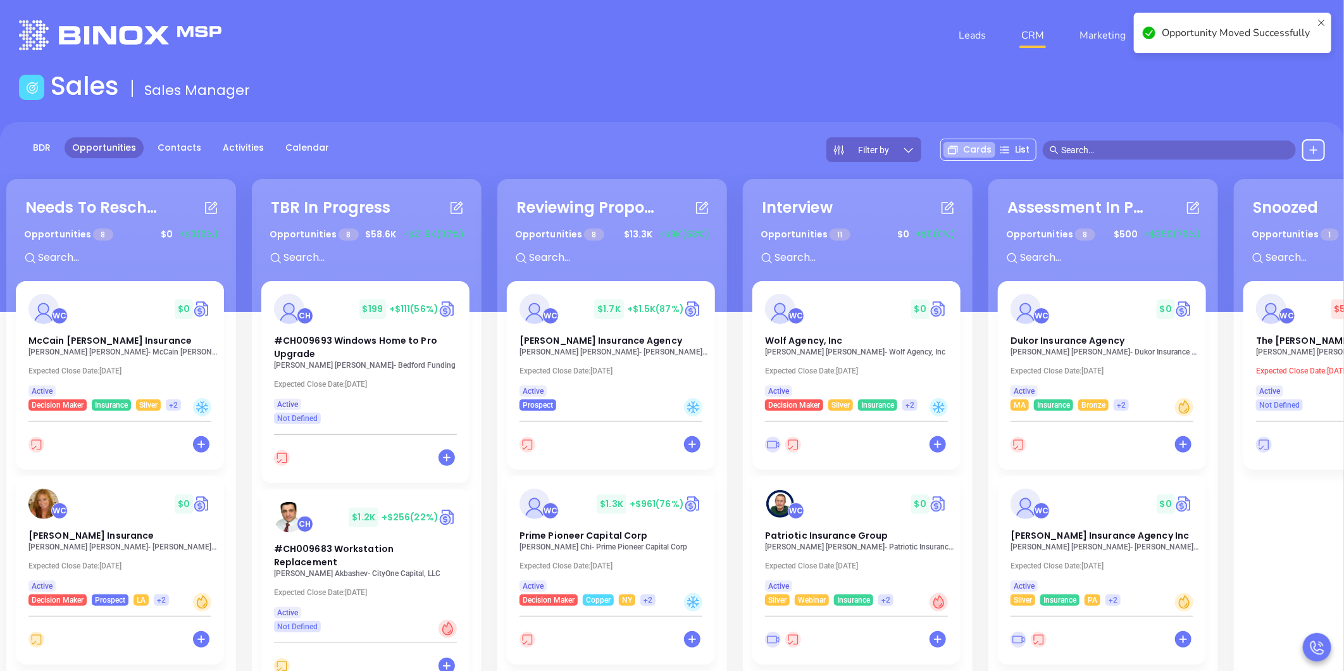
scroll to position [296, 0]
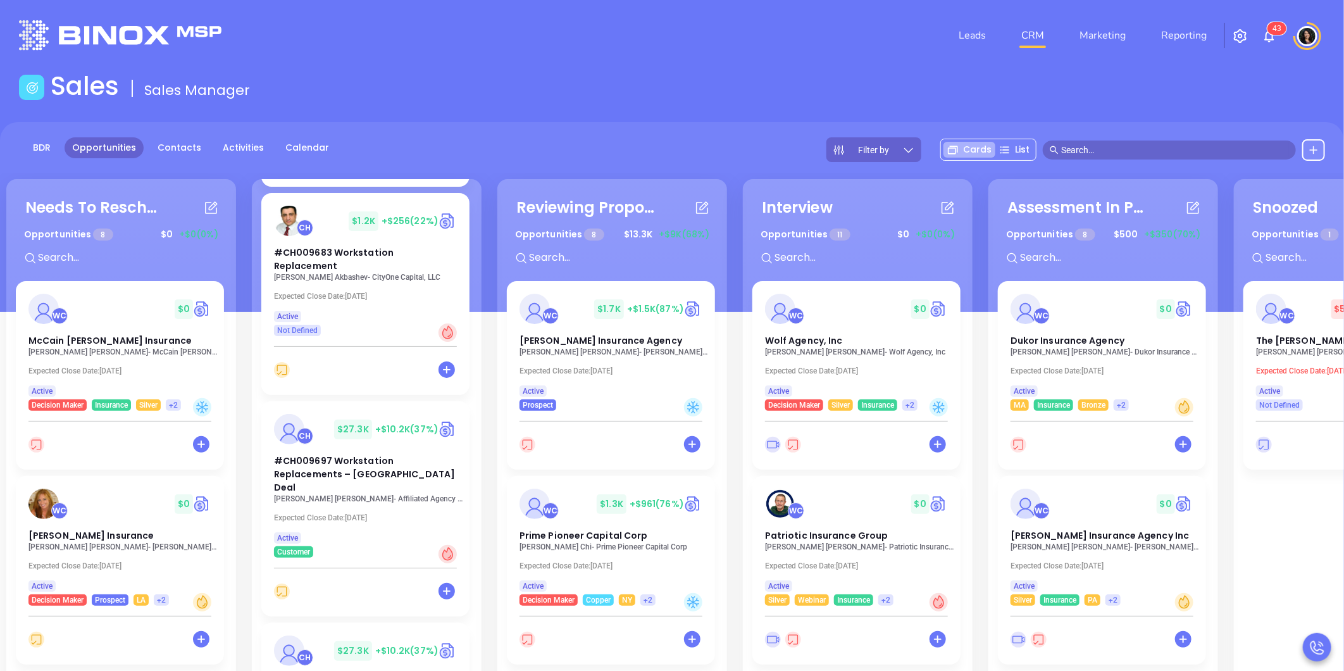
click at [782, 92] on div "Sales Sales Manager" at bounding box center [671, 88] width 1321 height 35
click at [484, 352] on div "Needs To Reschedule Opportunities 8 $ 0 +$0 (0%) + WC $ 0 McCain [PERSON_NAME] …" at bounding box center [862, 505] width 1719 height 658
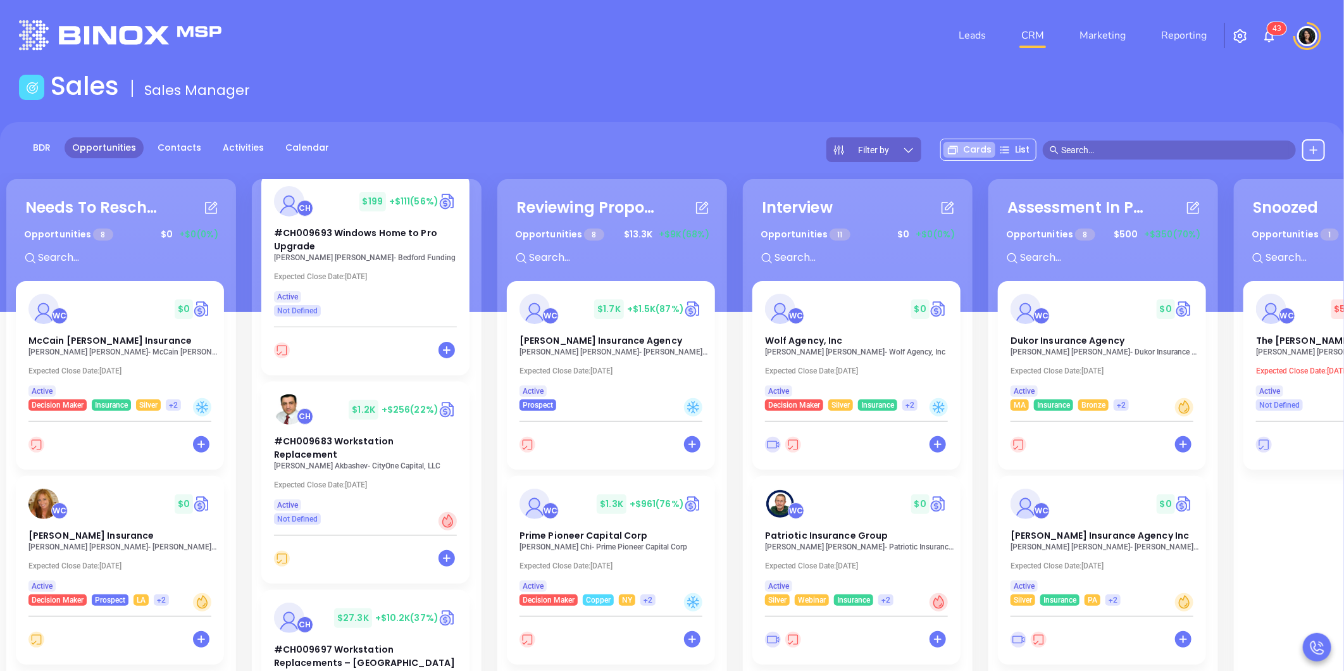
scroll to position [0, 0]
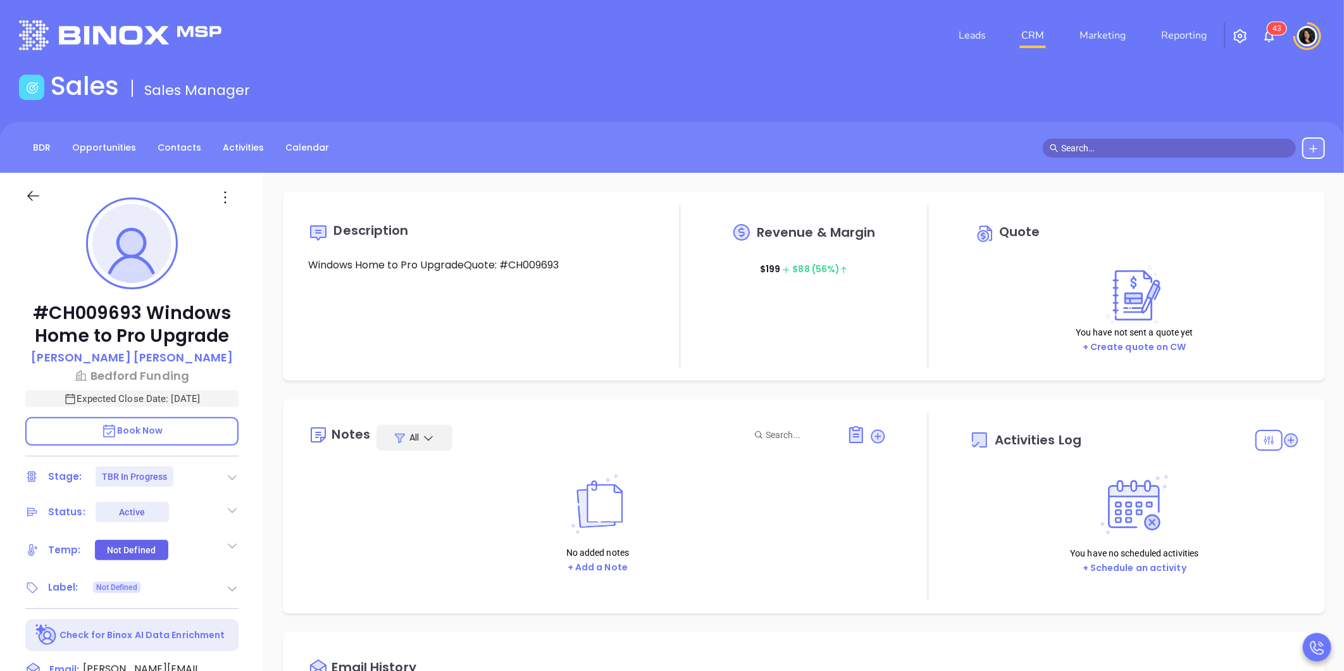
type input "10/14/2025"
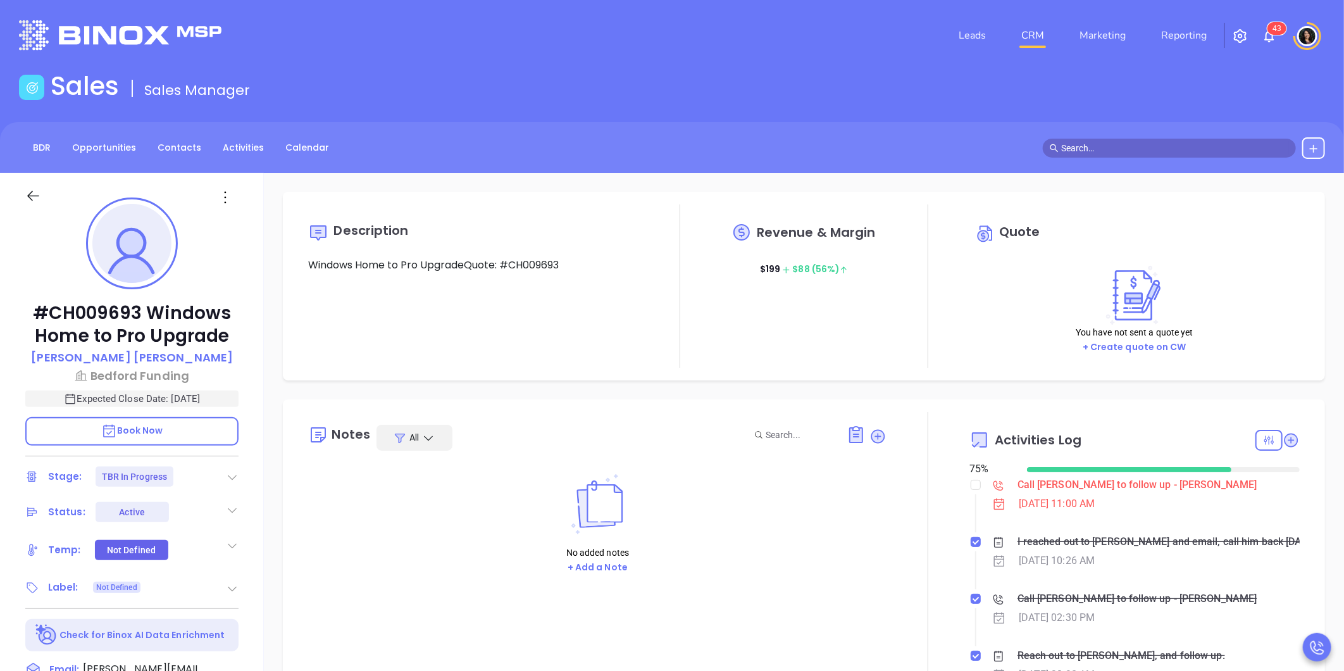
scroll to position [368, 0]
click at [1046, 482] on div "Call Martin to follow up - Martin Murray" at bounding box center [1138, 484] width 240 height 19
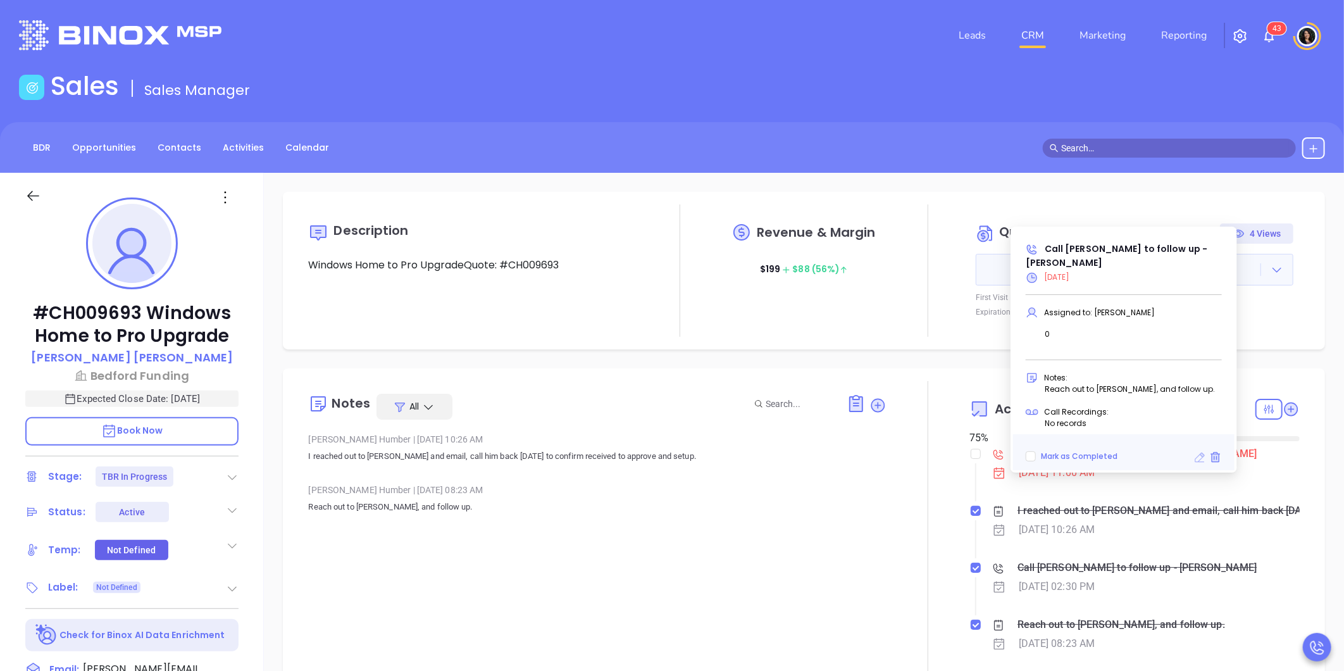
click at [1201, 459] on icon at bounding box center [1201, 458] width 10 height 10
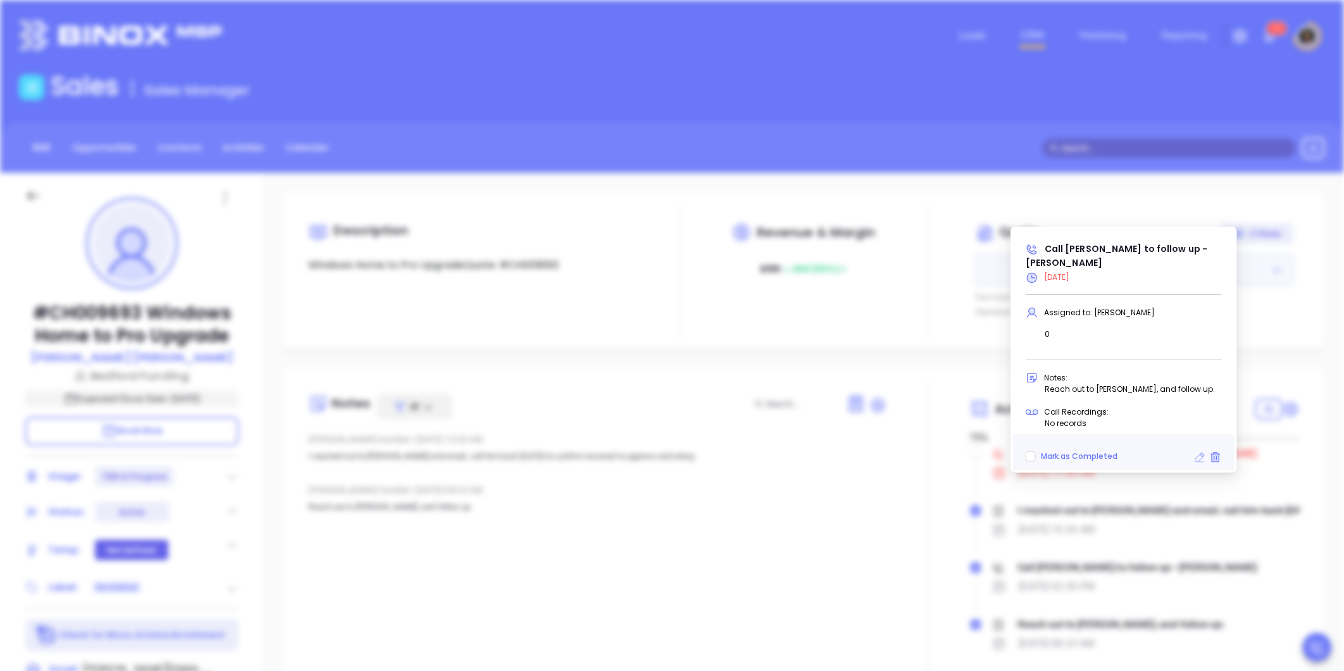
type input "10/13/2025"
type input "Call Martin to follow up - Martin Murray"
type input "Call"
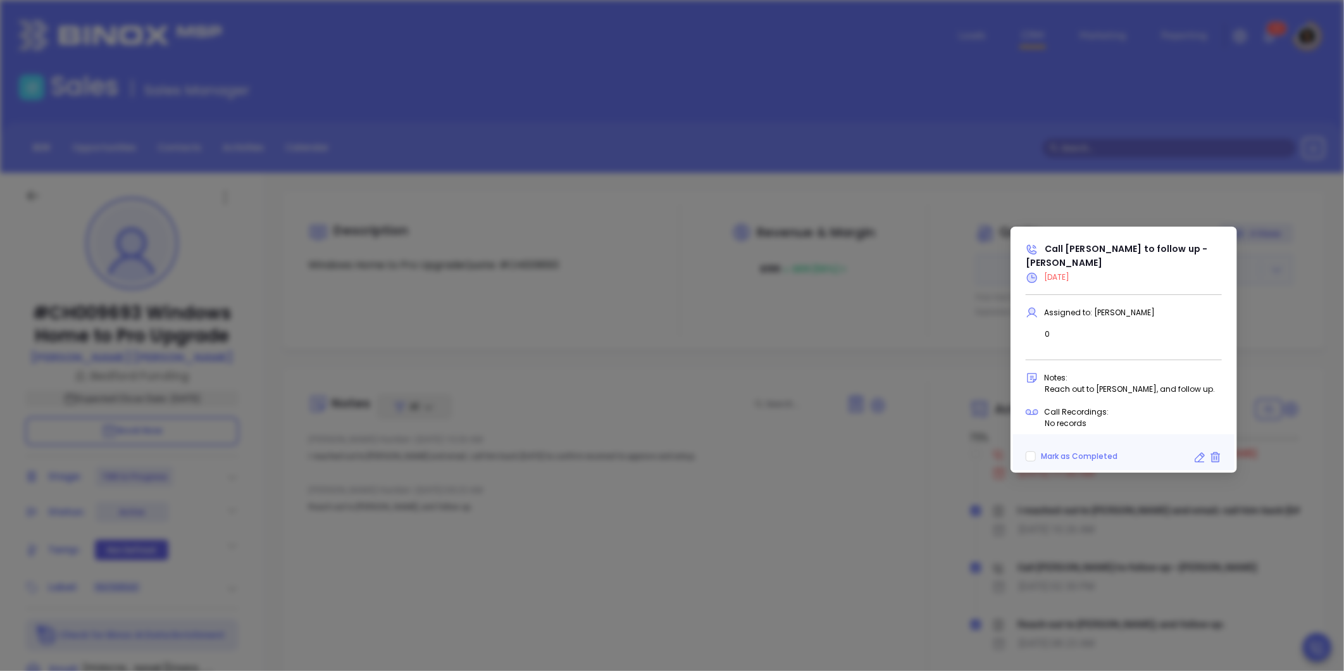
scroll to position [400, 0]
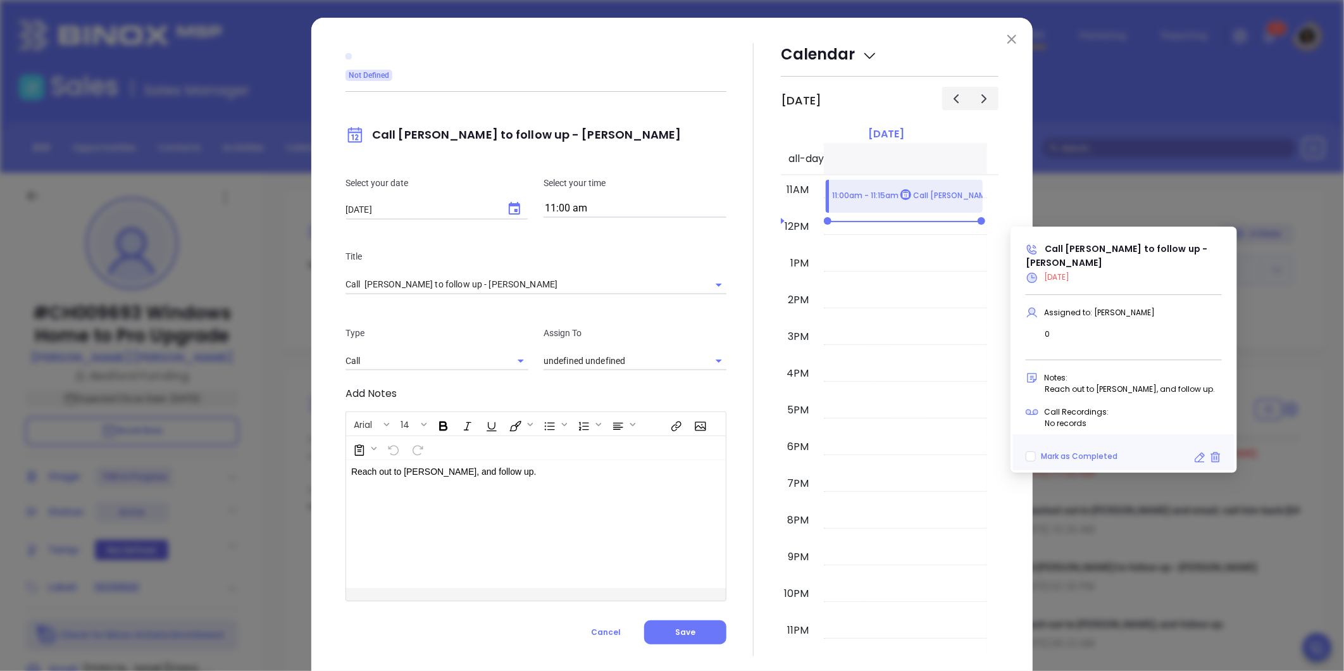
type input "Carla Humber"
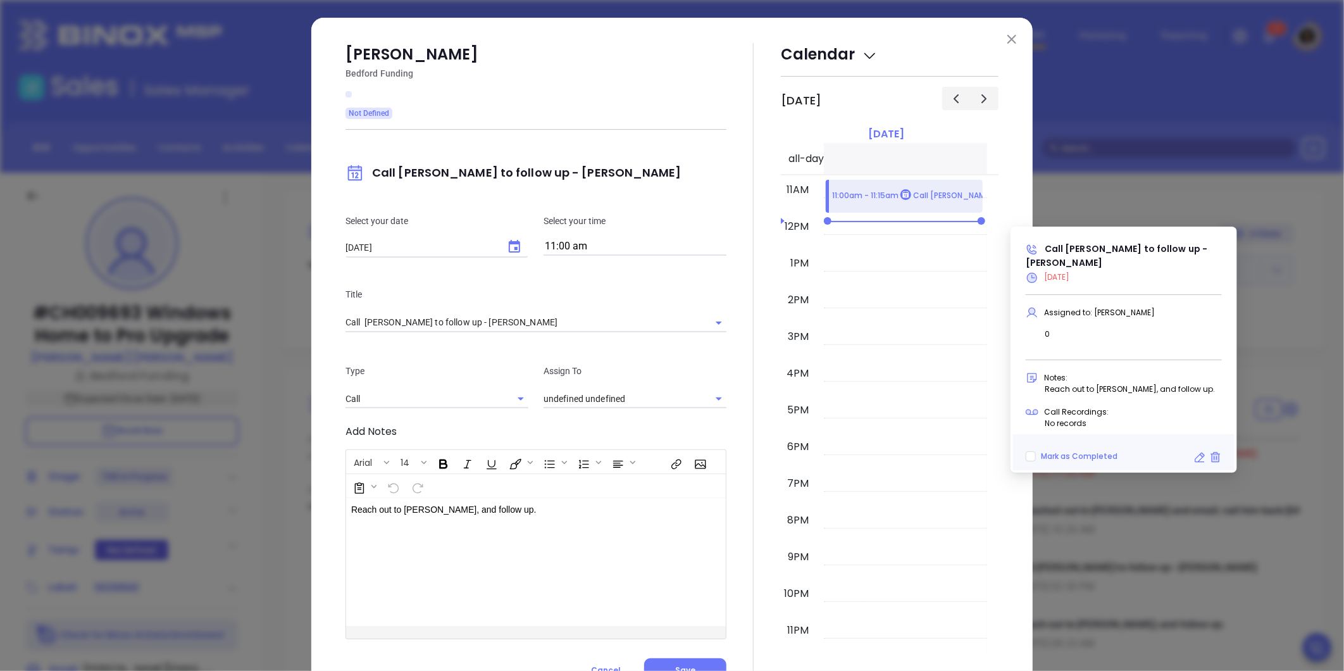
type input "Carla Humber"
click at [509, 244] on icon "Choose date, selected date is Oct 13, 2025" at bounding box center [514, 246] width 11 height 13
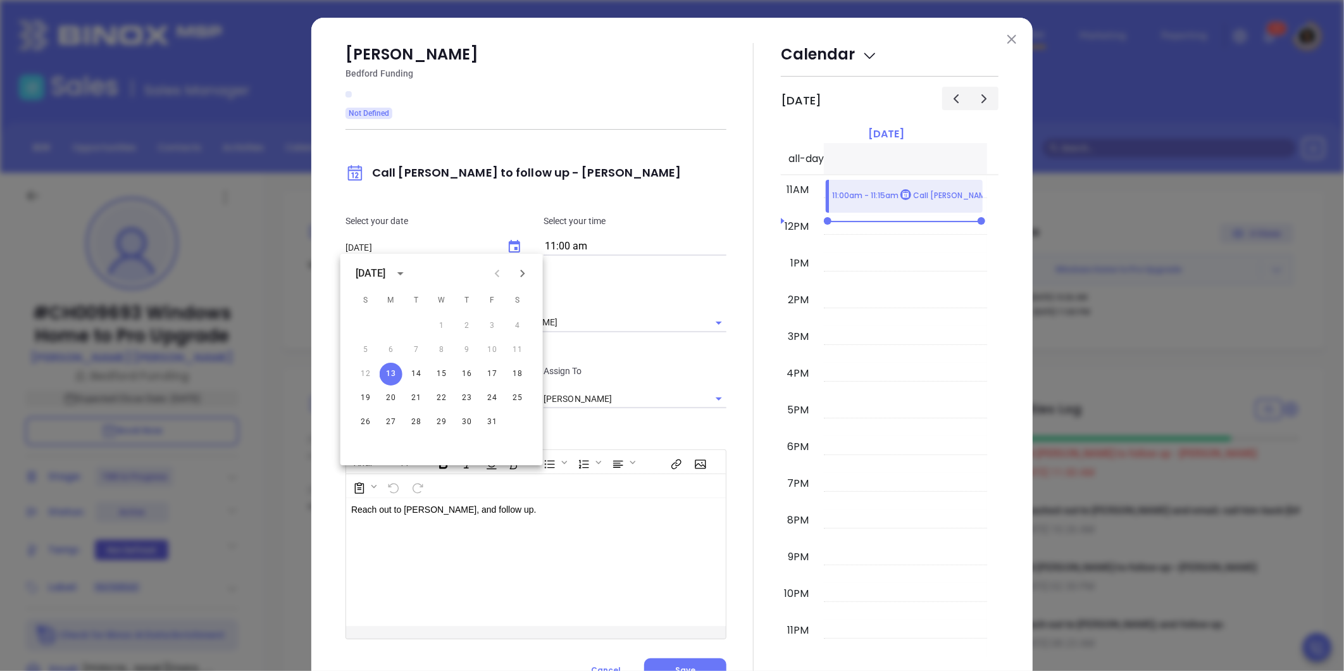
click at [589, 245] on input "11:00 am" at bounding box center [635, 247] width 183 height 18
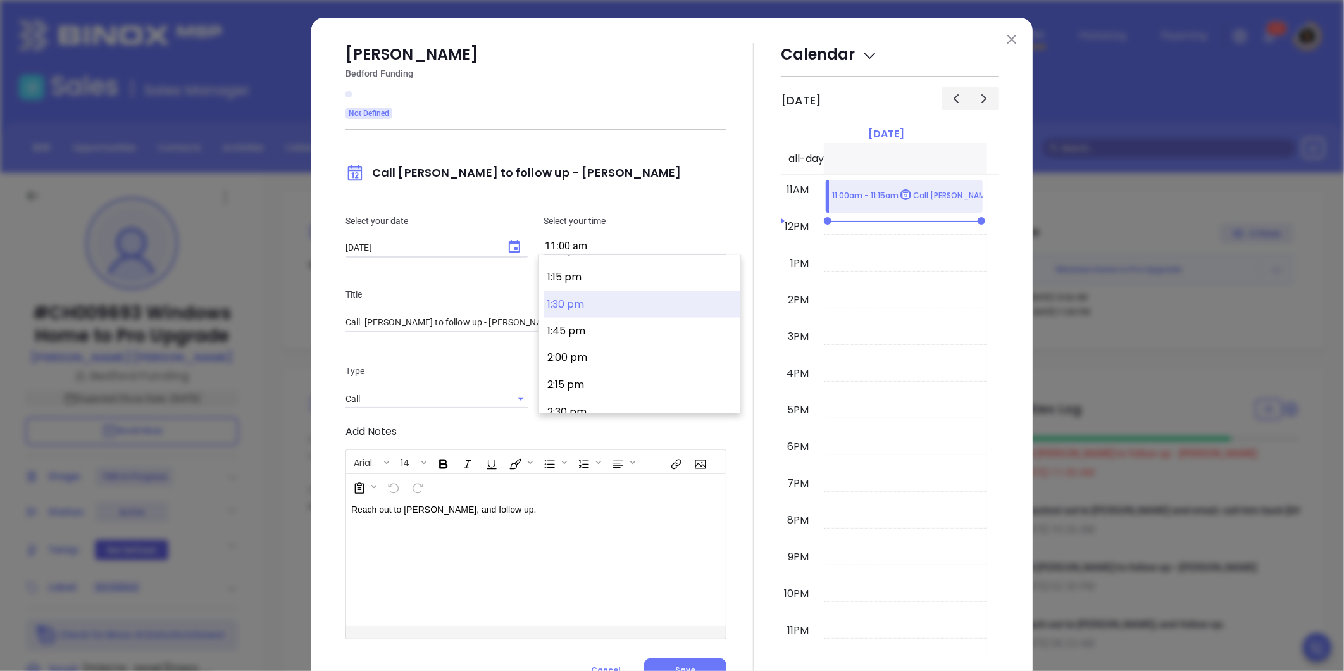
scroll to position [1451, 0]
click at [592, 394] on button "2:30 pm" at bounding box center [642, 390] width 196 height 27
type input "2:30 pm"
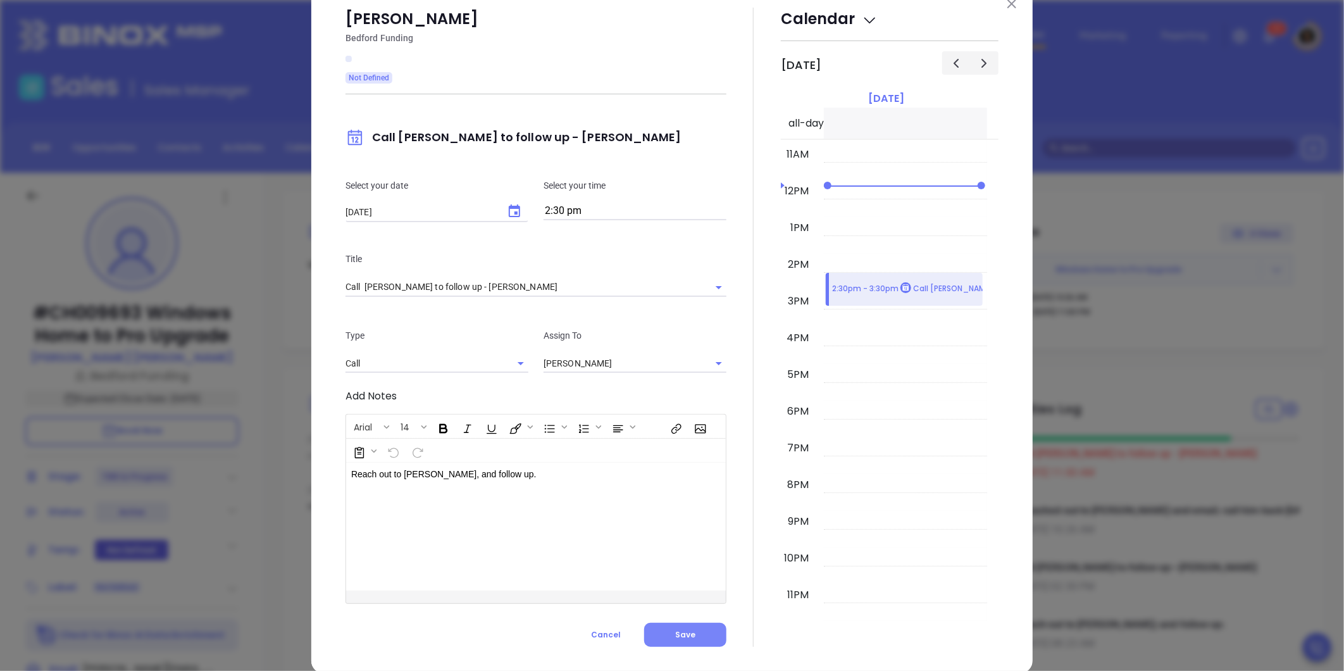
scroll to position [55, 0]
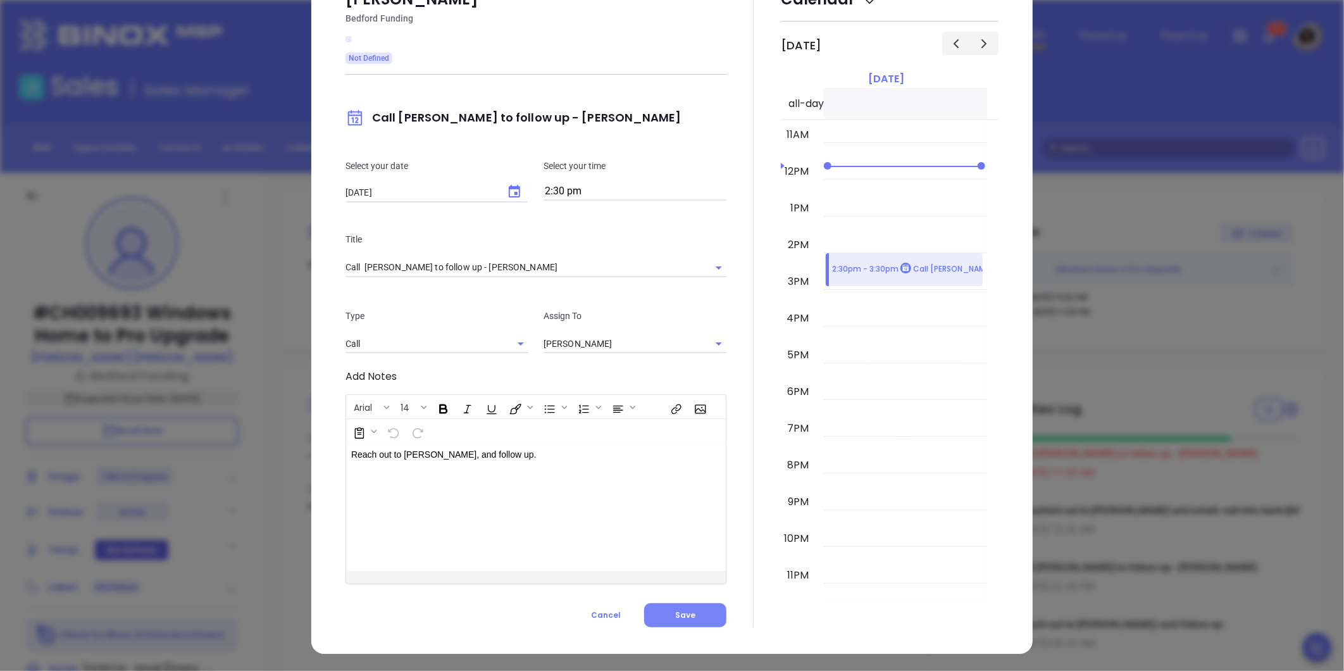
click at [682, 616] on span "Save" at bounding box center [685, 614] width 20 height 11
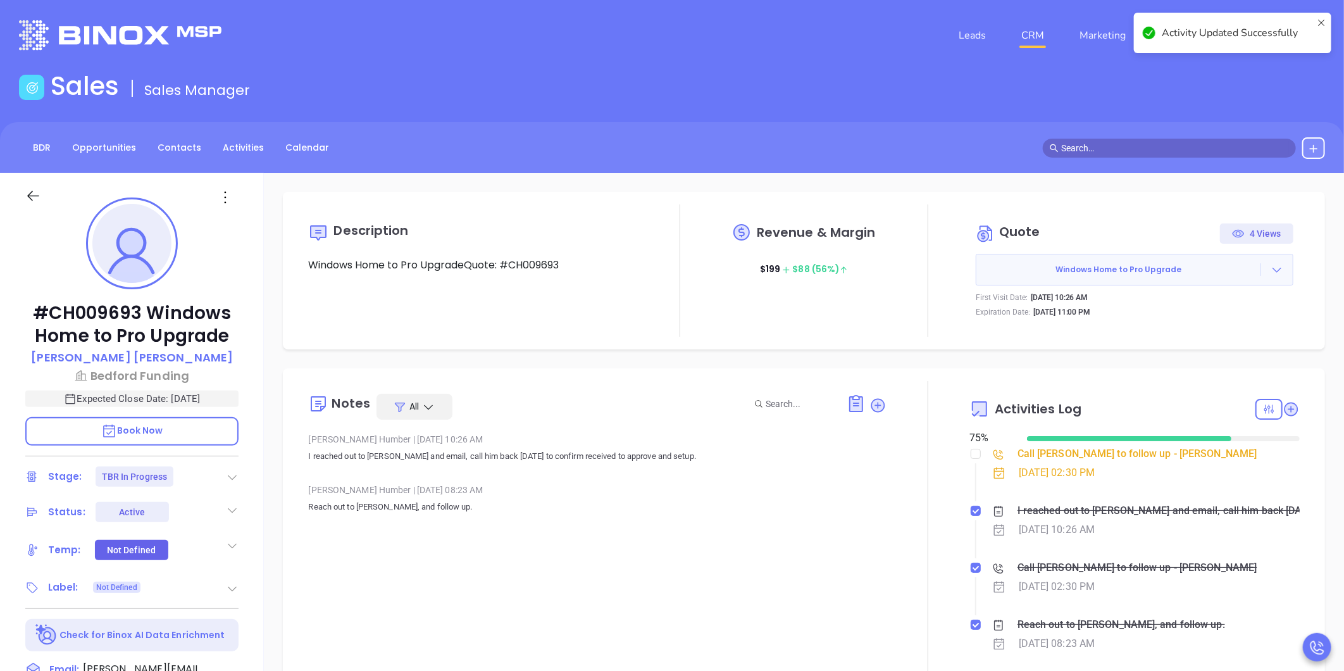
click at [1042, 42] on link "CRM" at bounding box center [1032, 35] width 33 height 25
